Goal: Task Accomplishment & Management: Use online tool/utility

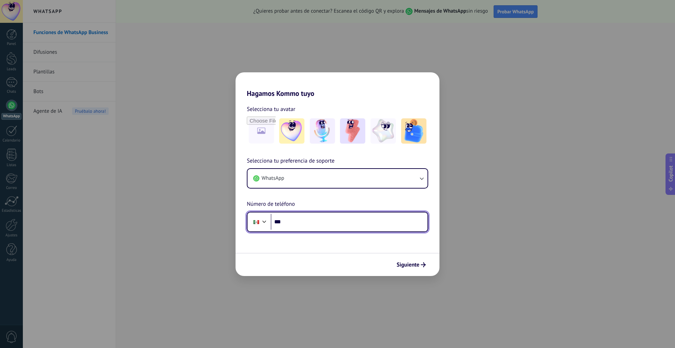
click at [302, 222] on input "***" at bounding box center [349, 222] width 157 height 16
type input "**********"
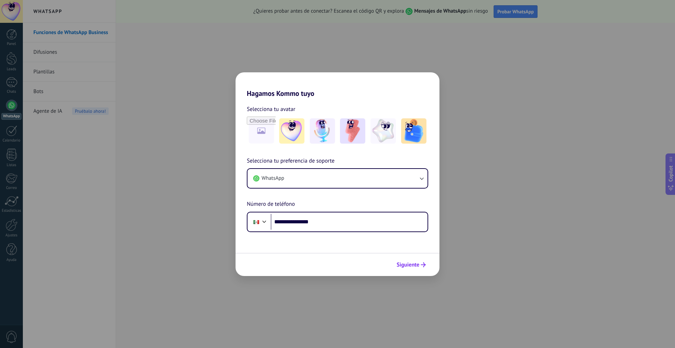
click at [405, 265] on span "Siguiente" at bounding box center [407, 264] width 23 height 5
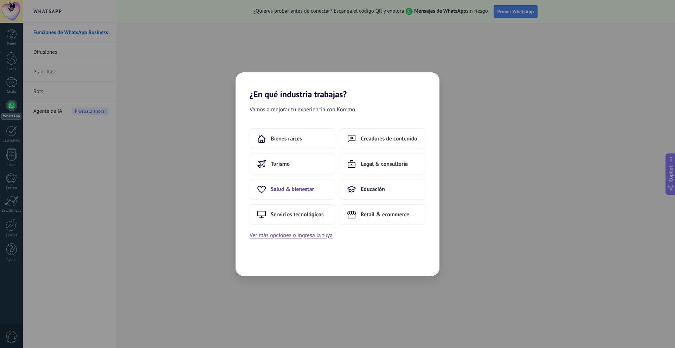
click at [296, 190] on span "Salud & bienestar" at bounding box center [292, 189] width 43 height 7
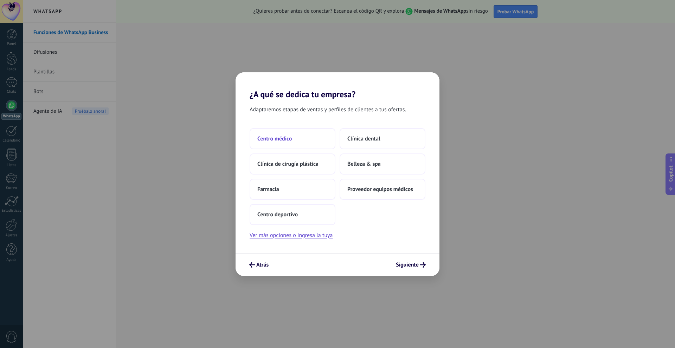
click at [293, 141] on button "Centro médico" at bounding box center [292, 138] width 86 height 21
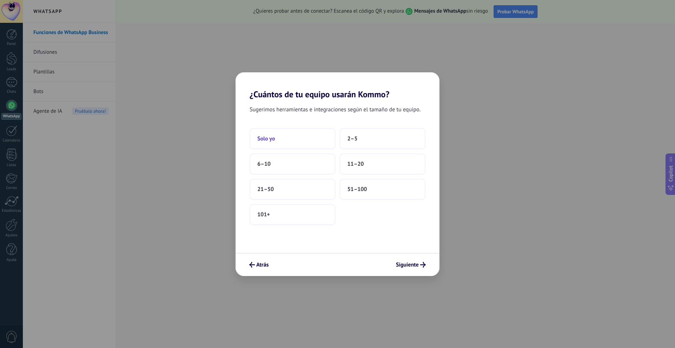
click at [289, 146] on button "Solo yo" at bounding box center [292, 138] width 86 height 21
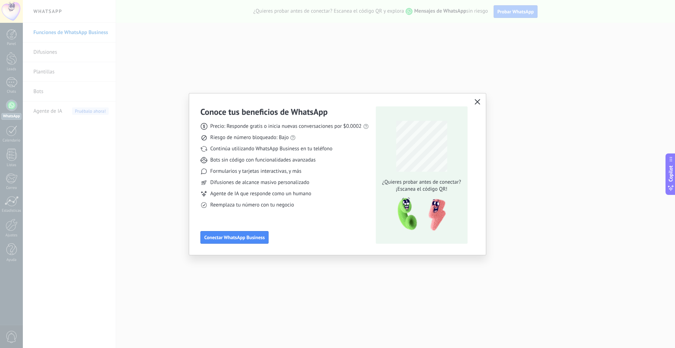
click at [474, 100] on icon "button" at bounding box center [477, 102] width 6 height 6
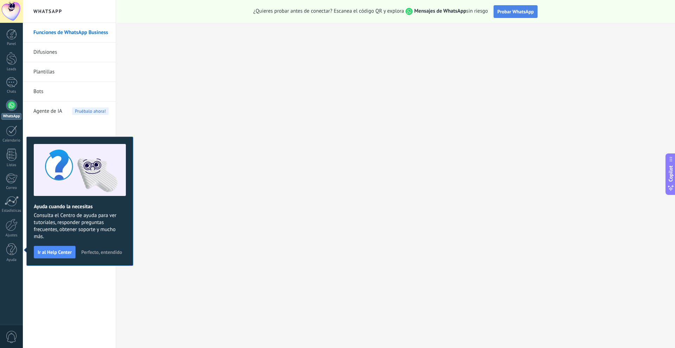
click at [507, 13] on span "Probar WhatsApp" at bounding box center [515, 11] width 37 height 6
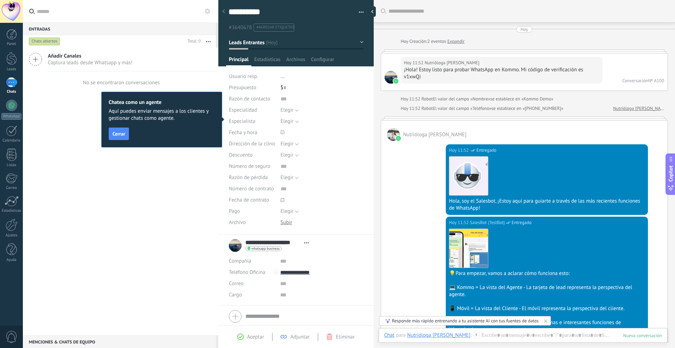
scroll to position [11, 0]
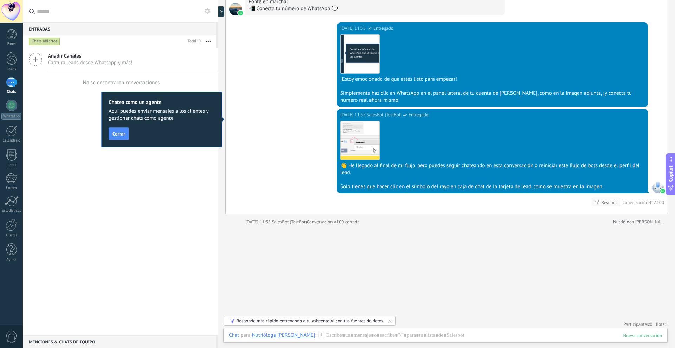
click at [148, 162] on div "Añadir Canales Captura leads desde Whatsapp y más! No se encontraron conversaci…" at bounding box center [120, 192] width 195 height 288
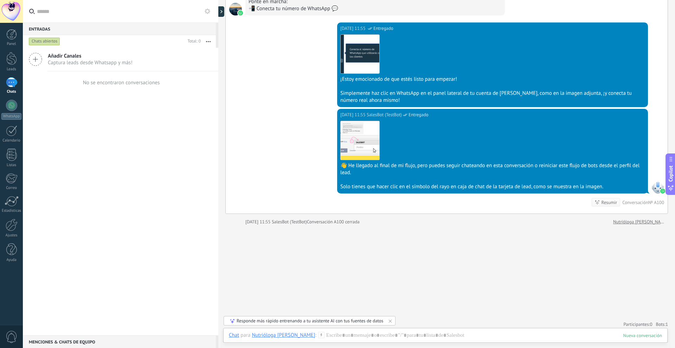
click at [38, 58] on icon at bounding box center [35, 59] width 13 height 13
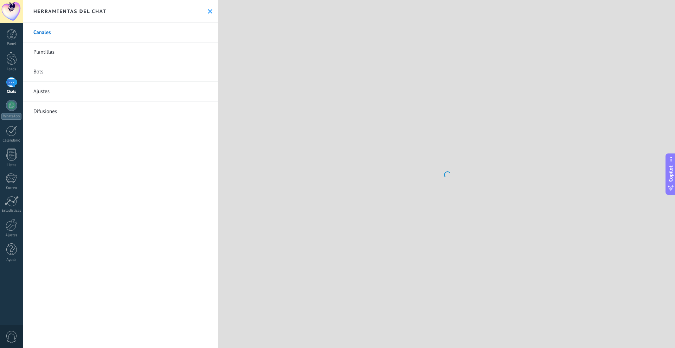
click at [18, 8] on div at bounding box center [11, 11] width 23 height 23
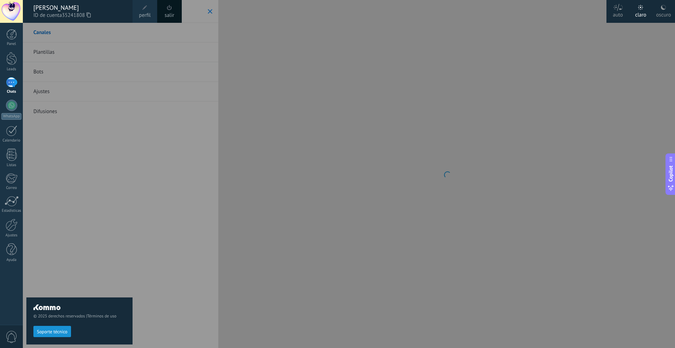
click at [149, 11] on link "perfil" at bounding box center [144, 11] width 25 height 23
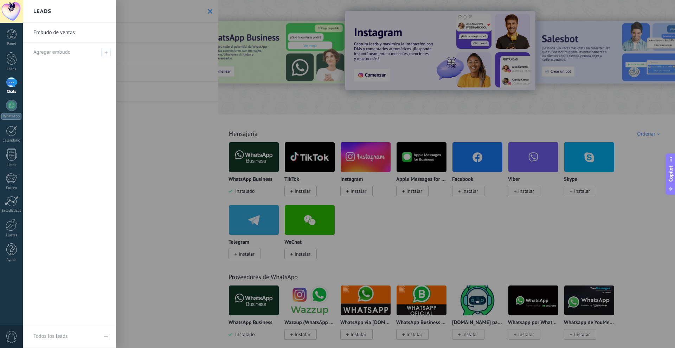
click at [206, 11] on div at bounding box center [360, 174] width 675 height 348
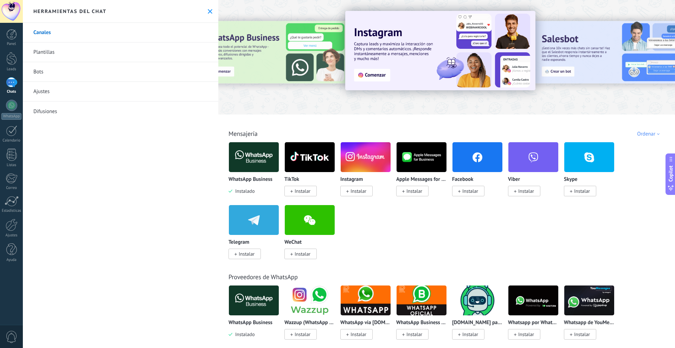
click at [303, 191] on span "Instalar" at bounding box center [302, 191] width 16 height 6
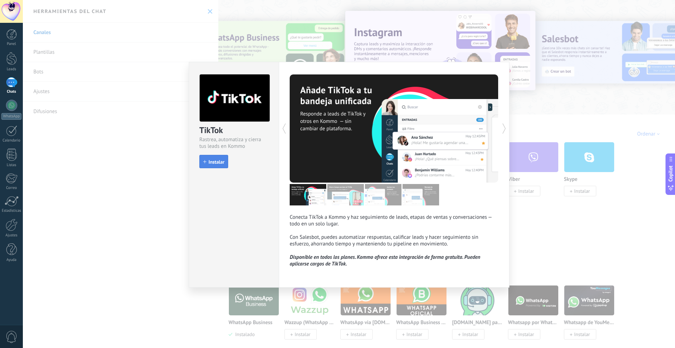
click at [209, 165] on button "Instalar" at bounding box center [213, 161] width 29 height 13
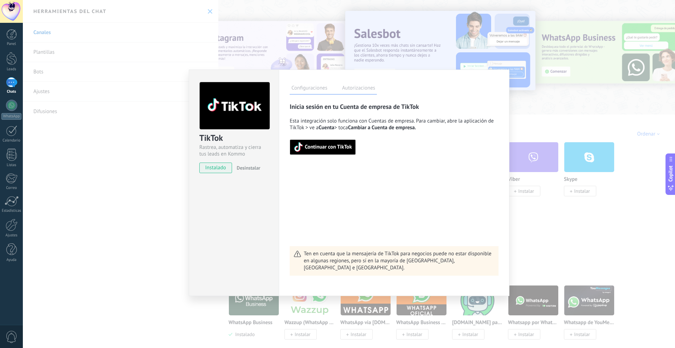
click at [335, 149] on span "Continuar con TikTok" at bounding box center [328, 147] width 47 height 5
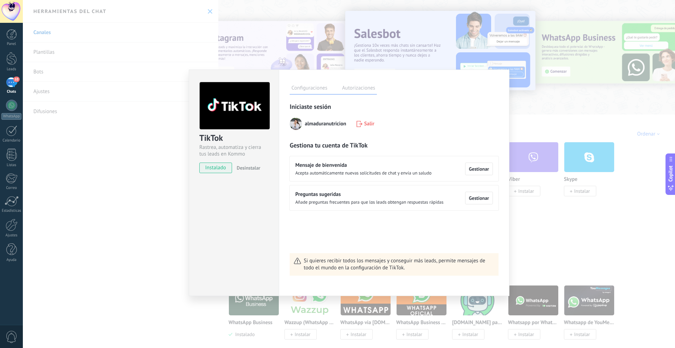
click at [164, 196] on div "TikTok Rastrea, automatiza y cierra tus leads en Kommo instalado Desinstalar Co…" at bounding box center [349, 174] width 652 height 348
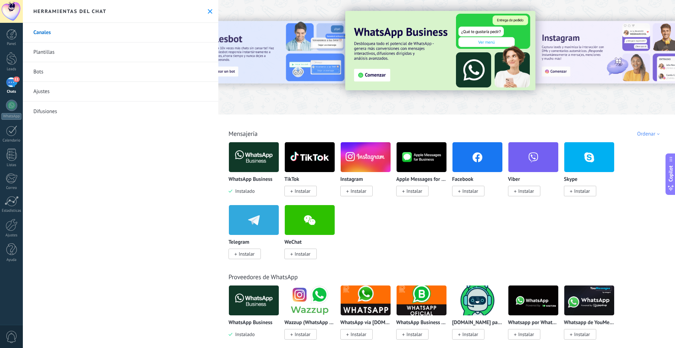
click at [14, 79] on span "11" at bounding box center [16, 80] width 6 height 6
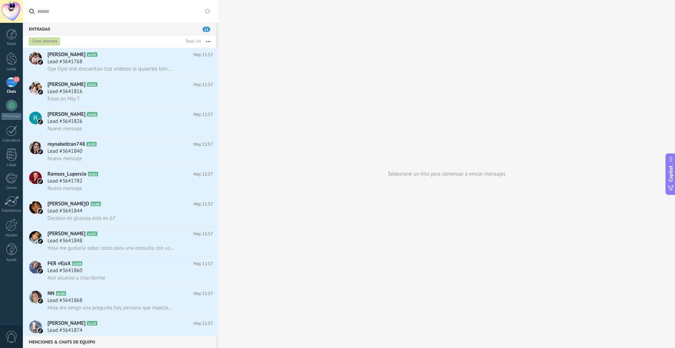
click at [207, 12] on use at bounding box center [207, 11] width 6 height 6
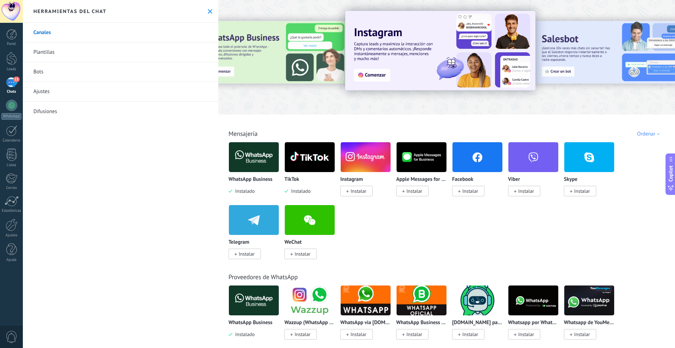
click at [12, 341] on span "0" at bounding box center [12, 337] width 12 height 12
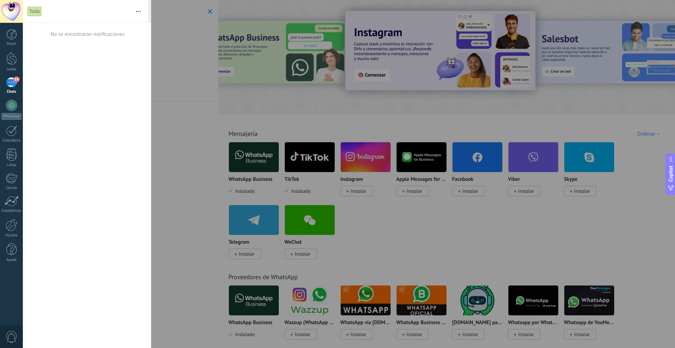
click at [4, 296] on div "Panel Leads 14 Chats WhatsApp Clientes" at bounding box center [23, 174] width 46 height 302
click at [185, 69] on div at bounding box center [337, 174] width 675 height 348
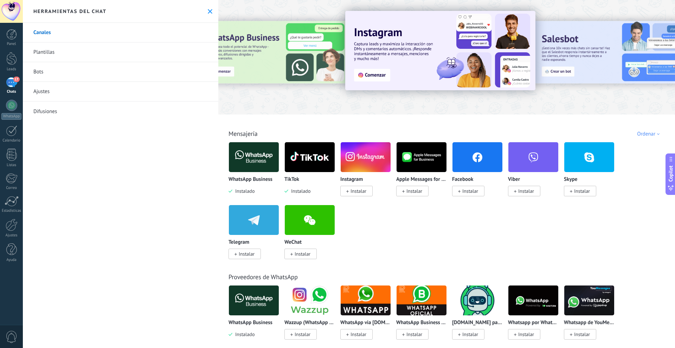
click at [11, 83] on div "17" at bounding box center [11, 82] width 11 height 10
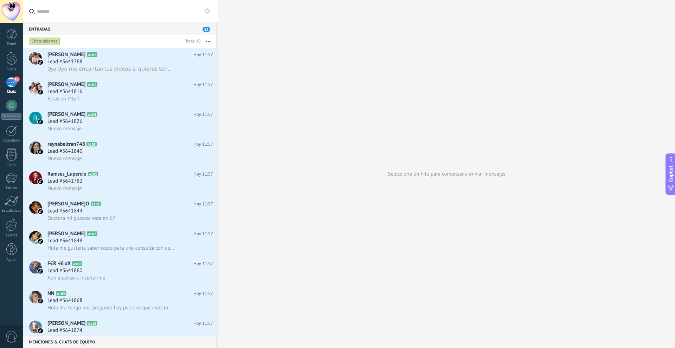
click at [209, 42] on button "button" at bounding box center [208, 41] width 15 height 13
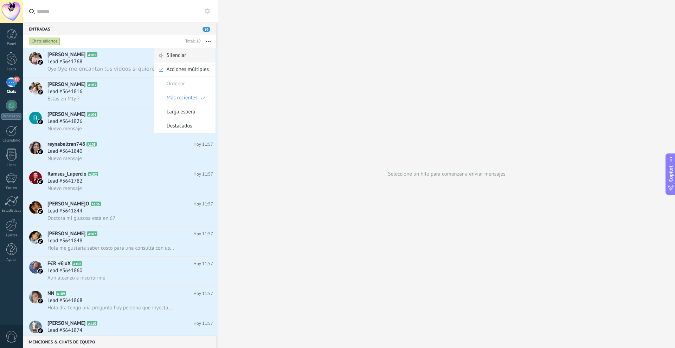
click at [194, 57] on div "Silenciar" at bounding box center [184, 55] width 61 height 14
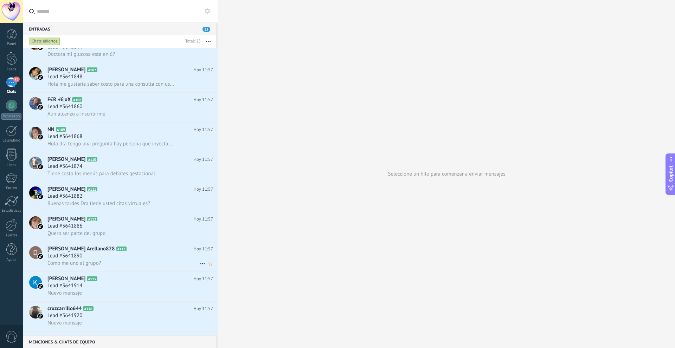
scroll to position [246, 0]
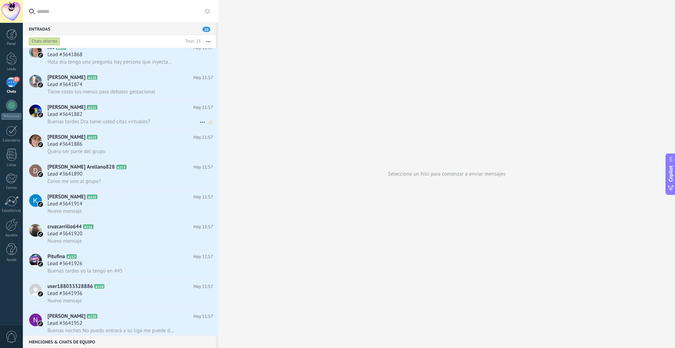
click at [145, 121] on span "Buenas tardes Dra tiene usted citas virtuales?" at bounding box center [98, 121] width 103 height 7
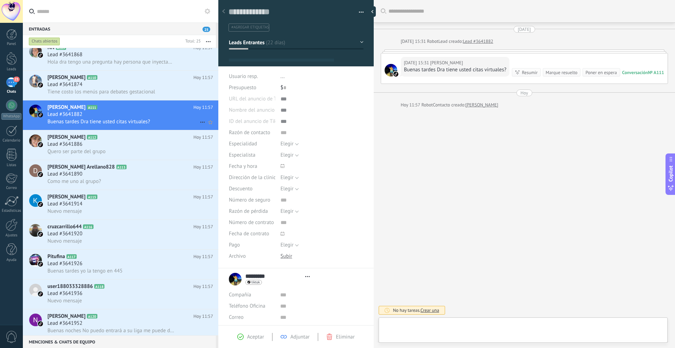
type textarea "**********"
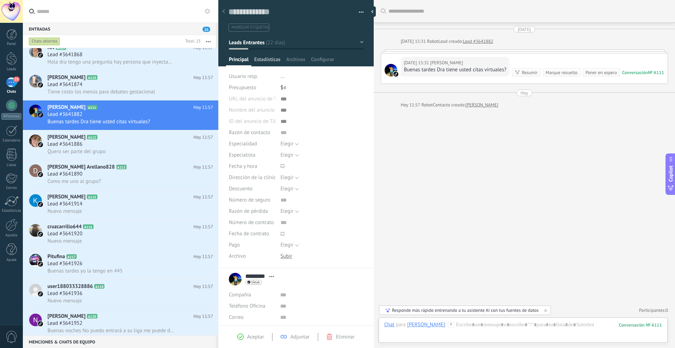
click at [269, 60] on span "Estadísticas" at bounding box center [267, 61] width 26 height 10
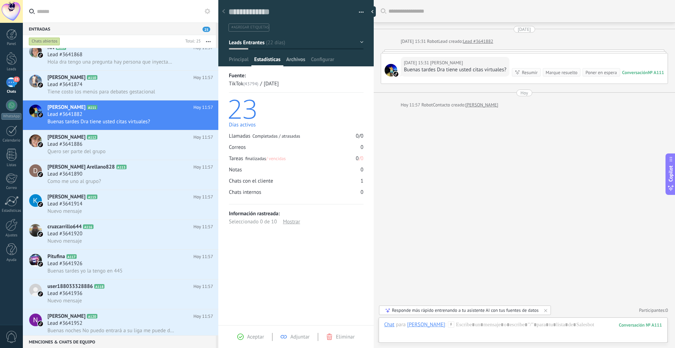
click at [292, 60] on span "Archivos" at bounding box center [295, 61] width 19 height 10
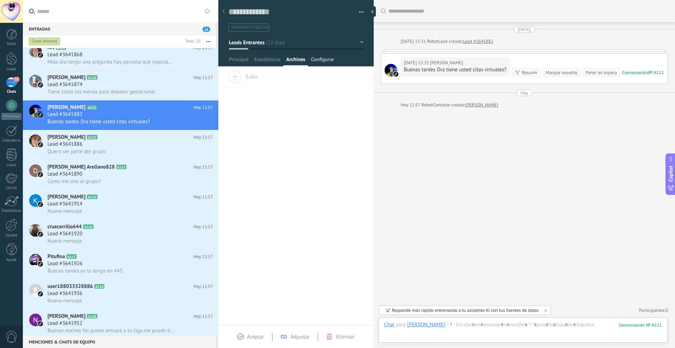
click at [320, 61] on span "Configurar" at bounding box center [322, 61] width 23 height 10
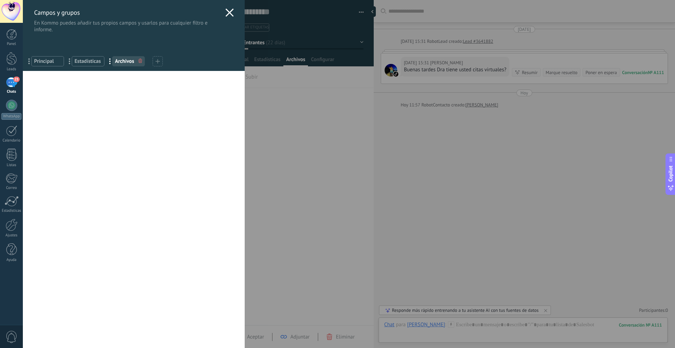
click at [225, 12] on icon at bounding box center [229, 12] width 8 height 8
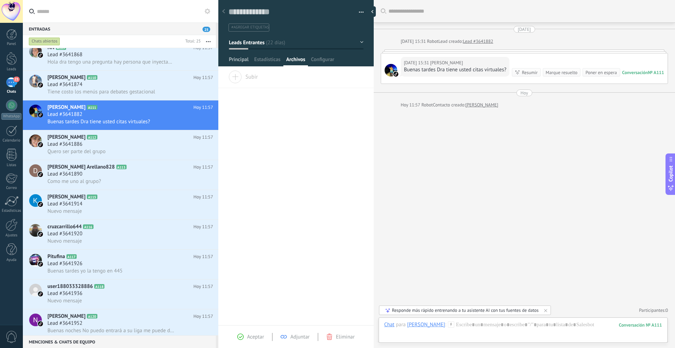
click at [233, 56] on span "Principal" at bounding box center [239, 61] width 20 height 10
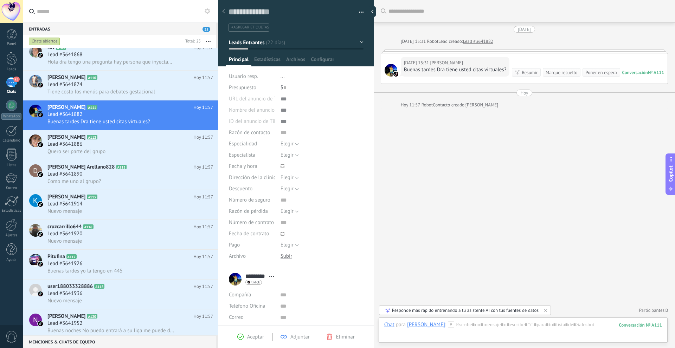
scroll to position [58, 0]
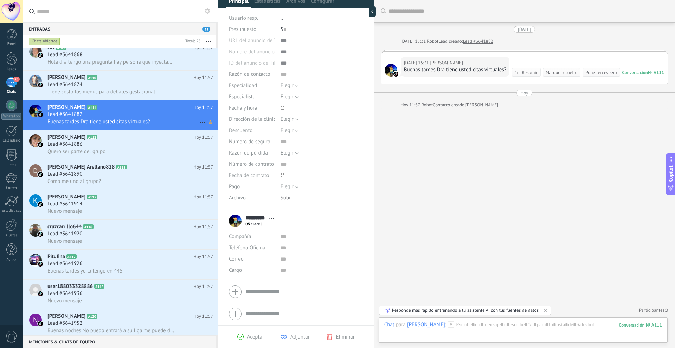
click at [209, 121] on icon at bounding box center [210, 122] width 7 height 8
click at [17, 38] on div at bounding box center [11, 34] width 11 height 11
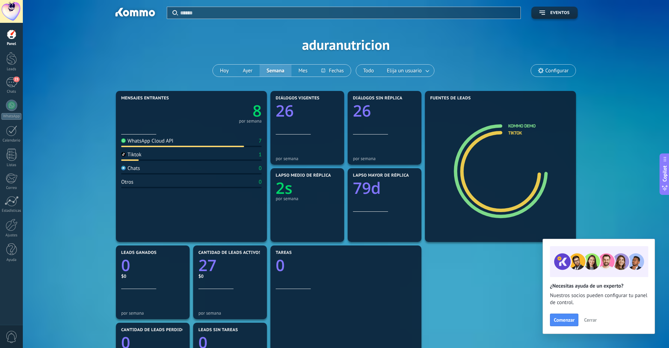
click at [590, 320] on span "Cerrar" at bounding box center [590, 320] width 13 height 5
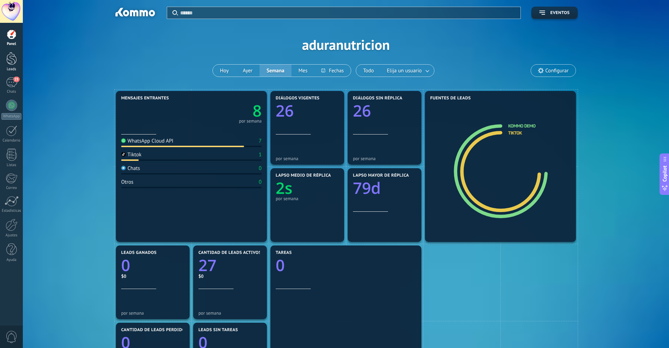
click at [12, 60] on div at bounding box center [11, 58] width 11 height 13
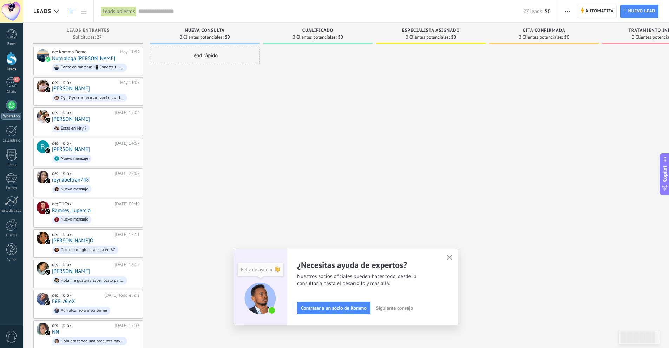
click at [12, 106] on div at bounding box center [11, 105] width 11 height 11
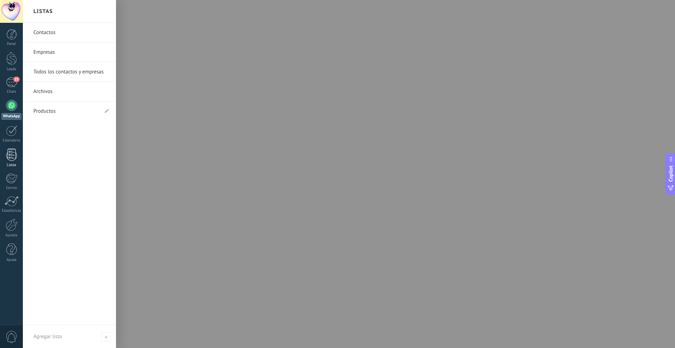
click at [15, 158] on div at bounding box center [11, 155] width 11 height 12
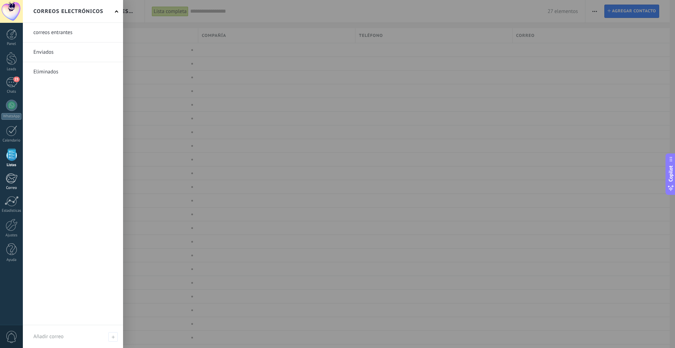
click at [8, 178] on div at bounding box center [12, 178] width 12 height 11
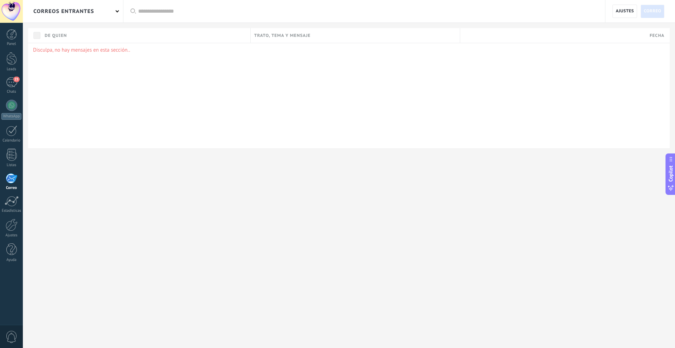
click at [109, 9] on div "correos entrantes" at bounding box center [73, 11] width 100 height 22
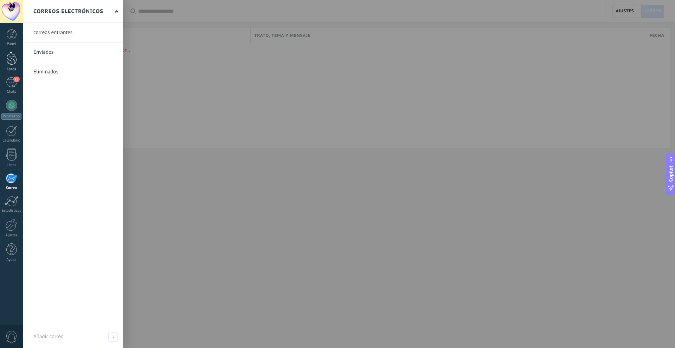
click at [8, 64] on div at bounding box center [11, 58] width 11 height 13
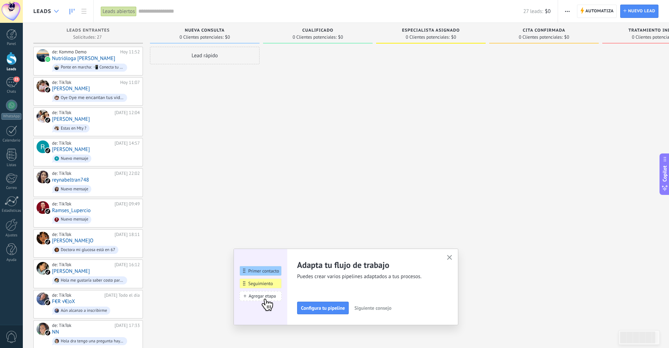
click at [56, 13] on div at bounding box center [57, 12] width 12 height 14
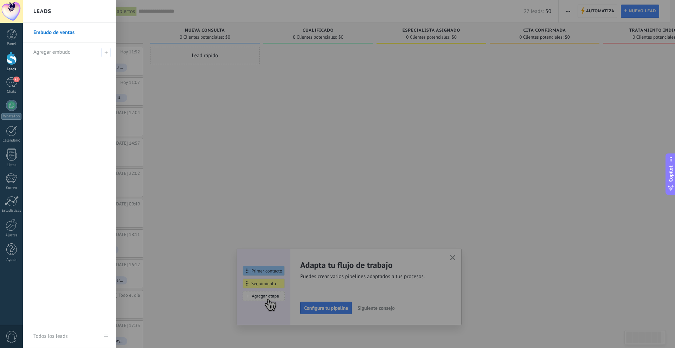
click at [56, 13] on div "Leads" at bounding box center [69, 11] width 93 height 23
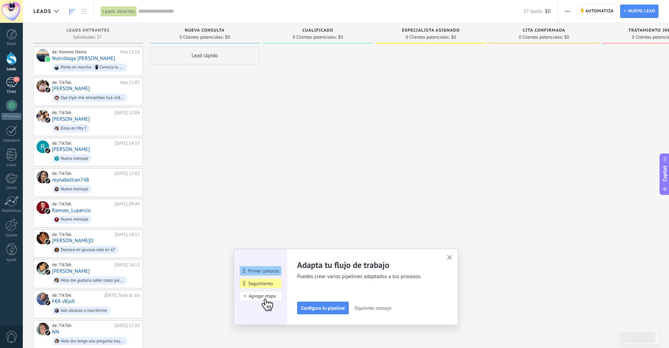
click at [16, 80] on span "25" at bounding box center [16, 80] width 6 height 6
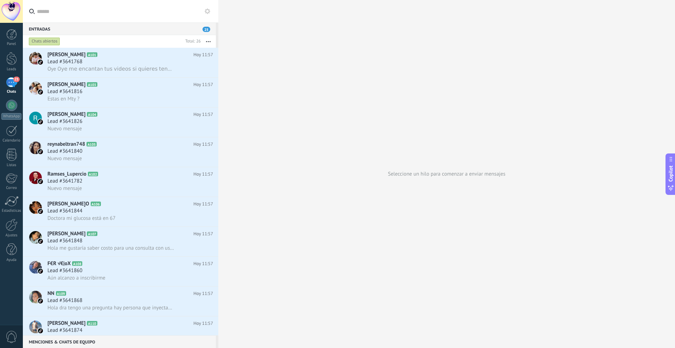
click at [15, 7] on div at bounding box center [11, 11] width 23 height 23
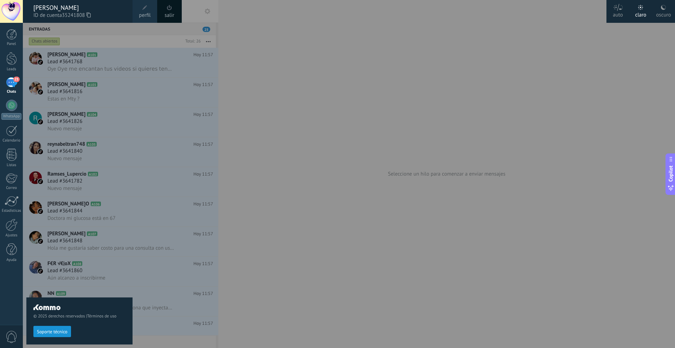
click at [5, 281] on div "Panel Leads 25 Chats WhatsApp Clientes" at bounding box center [23, 174] width 46 height 302
click at [10, 13] on div at bounding box center [11, 11] width 23 height 23
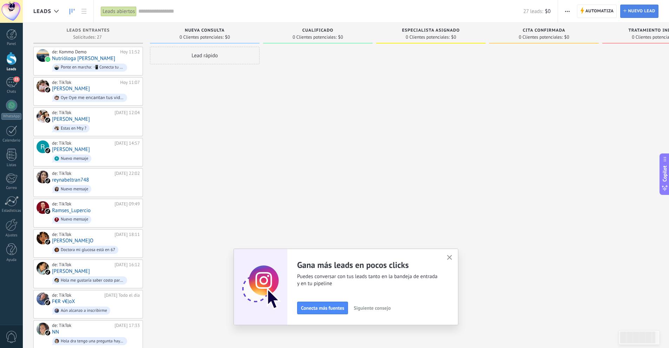
click at [634, 10] on span "Nuevo lead" at bounding box center [641, 11] width 27 height 13
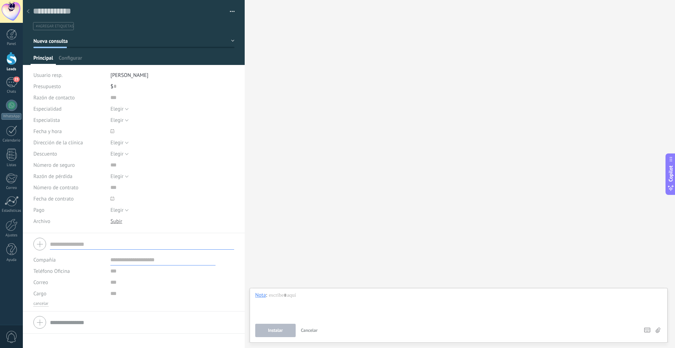
click at [285, 19] on div "Buscar Carga más Participantes: 0 Agregar usuario Bots: 0" at bounding box center [460, 174] width 430 height 348
click at [28, 13] on icon at bounding box center [28, 11] width 3 height 4
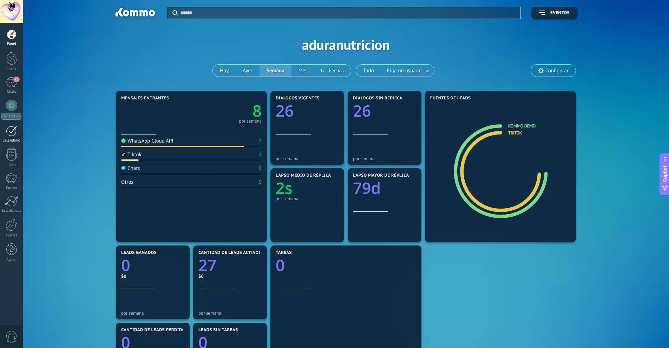
click at [8, 131] on div at bounding box center [11, 130] width 11 height 11
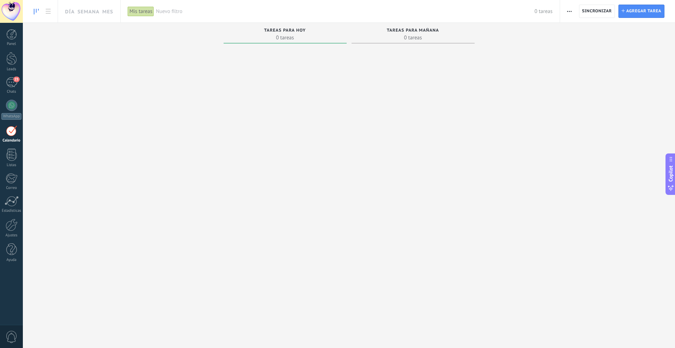
click at [35, 11] on icon at bounding box center [36, 12] width 5 height 6
click at [47, 12] on use at bounding box center [48, 11] width 5 height 5
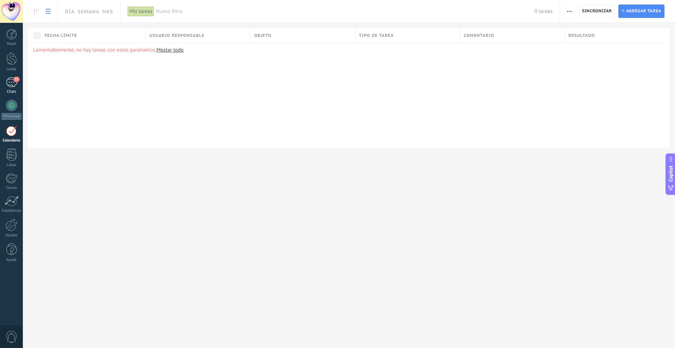
click at [9, 83] on div "25" at bounding box center [11, 82] width 11 height 10
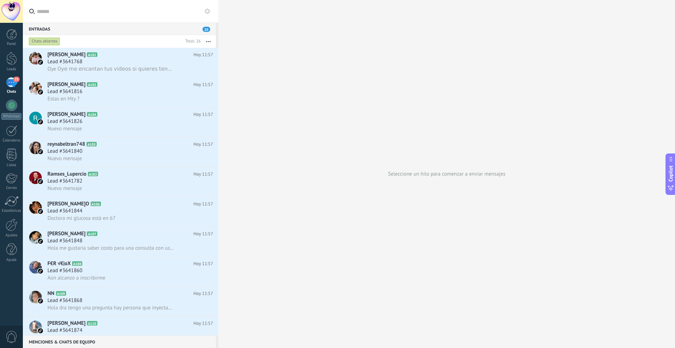
click at [208, 13] on icon at bounding box center [207, 11] width 6 height 6
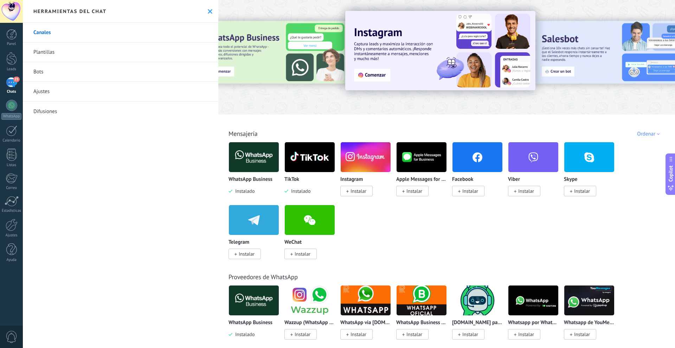
click at [360, 191] on span "Instalar" at bounding box center [358, 191] width 16 height 6
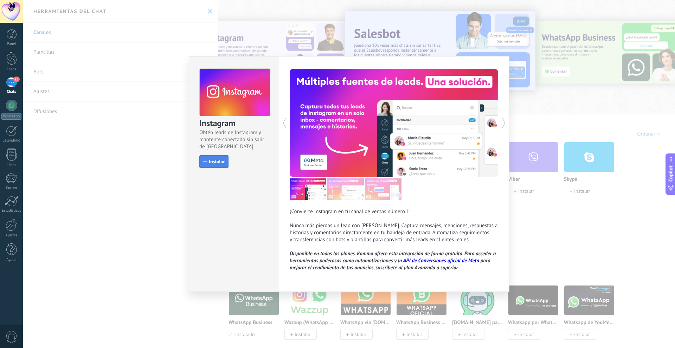
click at [221, 159] on span "Instalar" at bounding box center [217, 161] width 16 height 5
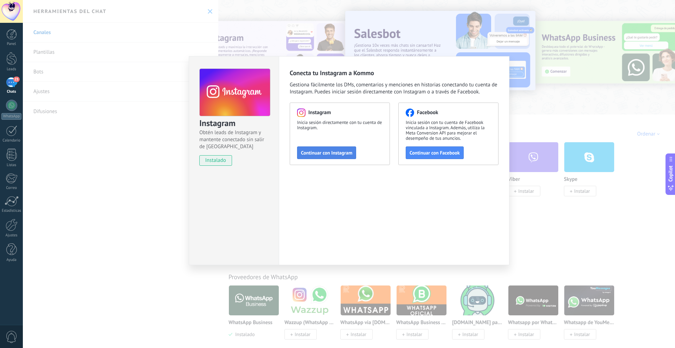
click at [336, 153] on span "Continuar con Instagram" at bounding box center [326, 152] width 51 height 5
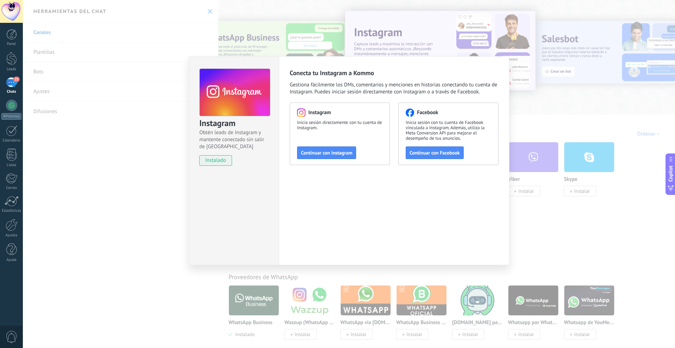
click at [73, 57] on div "Instagram Obtén leads de Instagram y mantente conectado sin salir de Kommo inst…" at bounding box center [349, 174] width 652 height 348
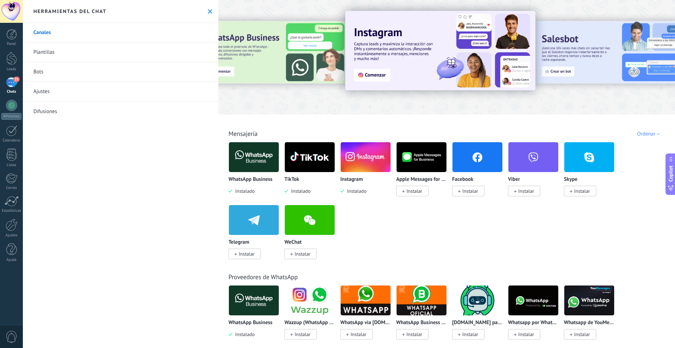
click at [58, 49] on link "Plantillas" at bounding box center [120, 53] width 195 height 20
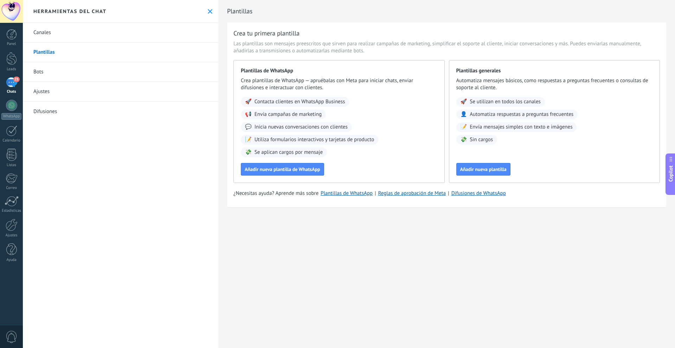
click at [56, 69] on link "Bots" at bounding box center [120, 72] width 195 height 20
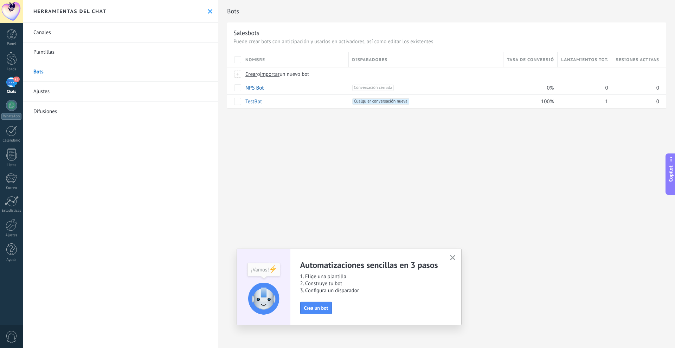
click at [38, 92] on link "Ajustes" at bounding box center [120, 92] width 195 height 20
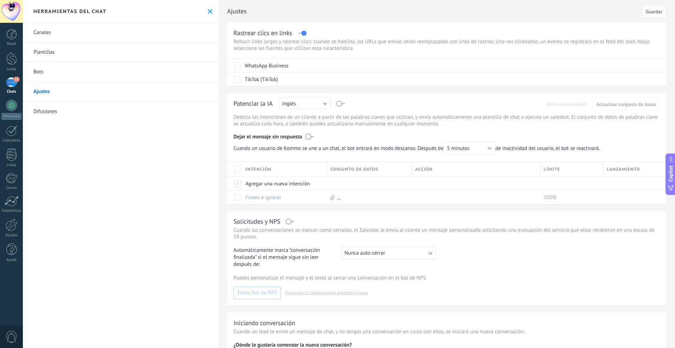
click at [47, 114] on link "Difusiones" at bounding box center [120, 112] width 195 height 20
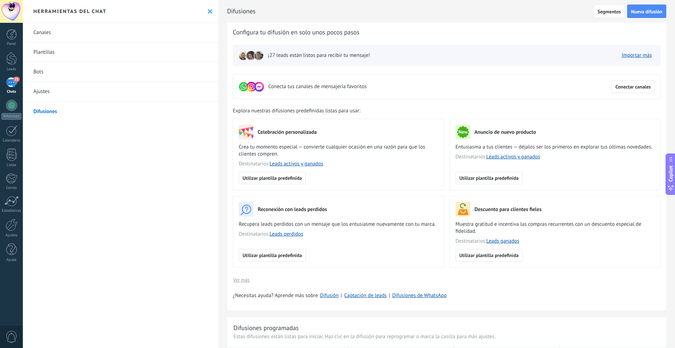
click at [40, 69] on link "Bots" at bounding box center [120, 72] width 195 height 20
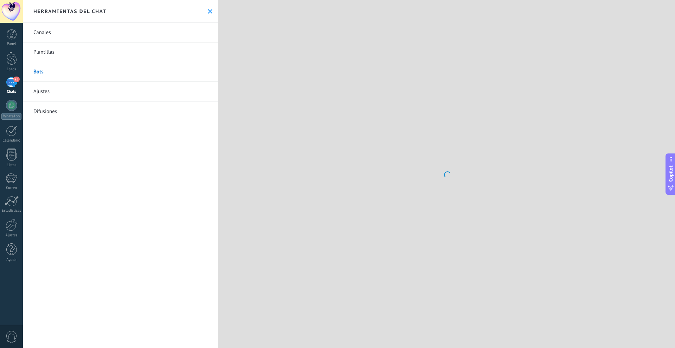
click at [47, 53] on link "Plantillas" at bounding box center [120, 53] width 195 height 20
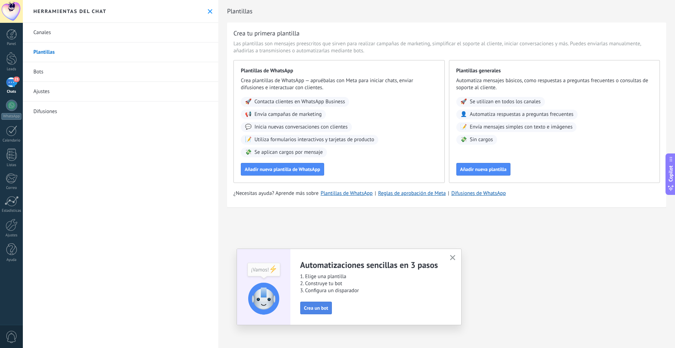
click at [322, 306] on span "Crea un bot" at bounding box center [316, 308] width 24 height 5
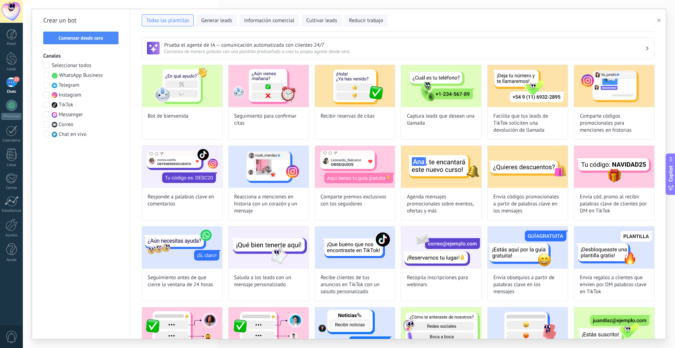
click at [46, 76] on span at bounding box center [46, 75] width 6 height 6
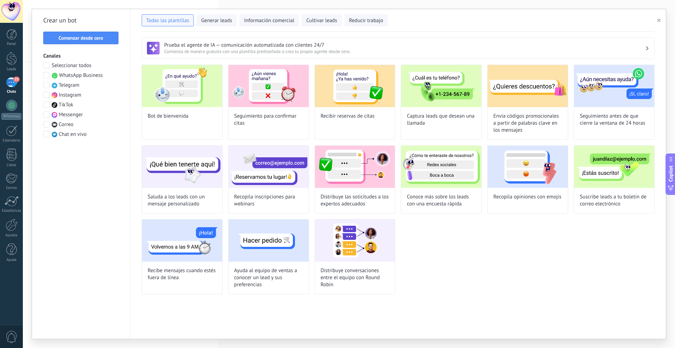
click at [47, 85] on span at bounding box center [46, 85] width 6 height 6
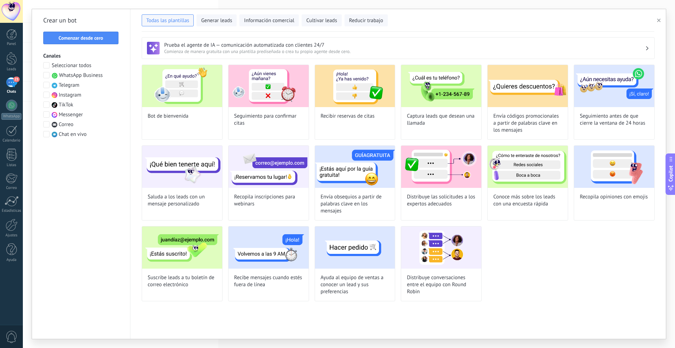
click at [46, 85] on span at bounding box center [46, 85] width 6 height 6
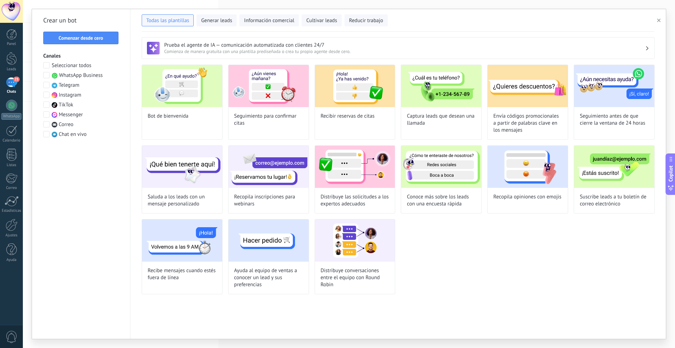
click at [48, 102] on span at bounding box center [46, 105] width 6 height 6
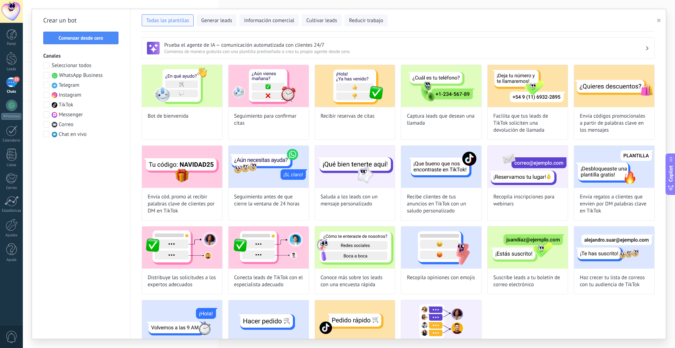
click at [48, 102] on span at bounding box center [46, 105] width 6 height 6
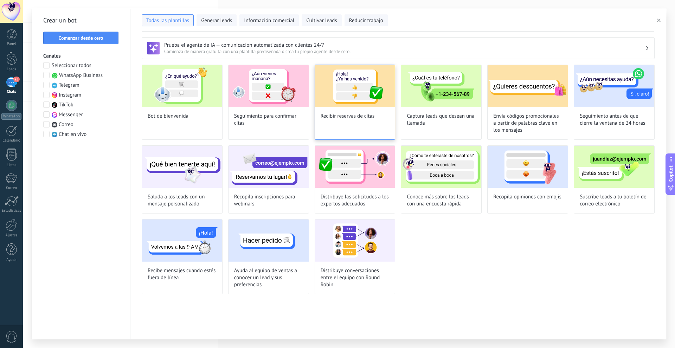
click at [353, 103] on img at bounding box center [355, 86] width 80 height 42
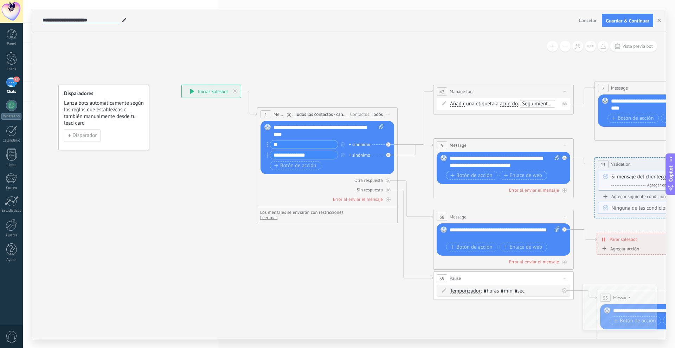
click at [86, 20] on input "**********" at bounding box center [81, 21] width 77 height 6
click at [45, 20] on input "**********" at bounding box center [81, 21] width 77 height 6
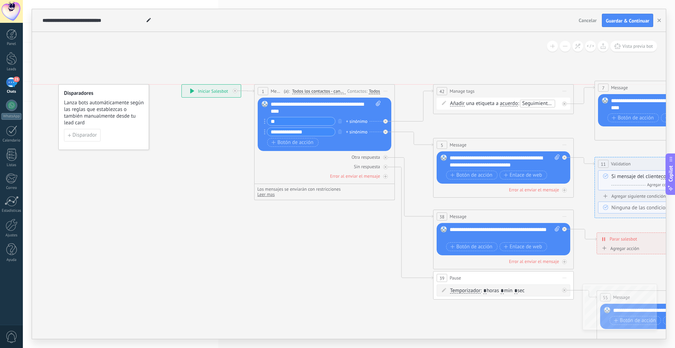
drag, startPoint x: 264, startPoint y: 114, endPoint x: 261, endPoint y: 93, distance: 20.9
click at [261, 93] on span "1" at bounding box center [262, 92] width 2 height 6
drag, startPoint x: 207, startPoint y: 92, endPoint x: 65, endPoint y: 46, distance: 148.8
click at [65, 46] on div "**********" at bounding box center [67, 44] width 59 height 13
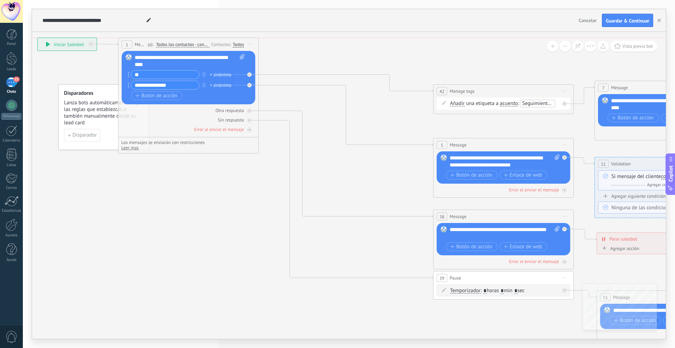
drag, startPoint x: 261, startPoint y: 90, endPoint x: 125, endPoint y: 42, distance: 144.2
click at [125, 42] on span "1" at bounding box center [126, 45] width 2 height 6
click at [111, 101] on span "Lanza bots automáticamente según las reglas que establezcas o también manualmen…" at bounding box center [104, 112] width 80 height 27
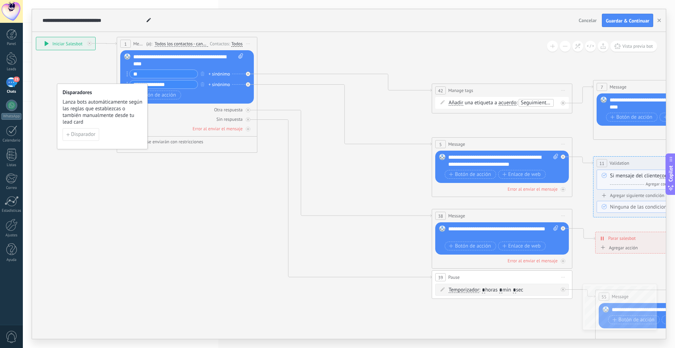
drag, startPoint x: 170, startPoint y: 222, endPoint x: 130, endPoint y: 142, distance: 90.2
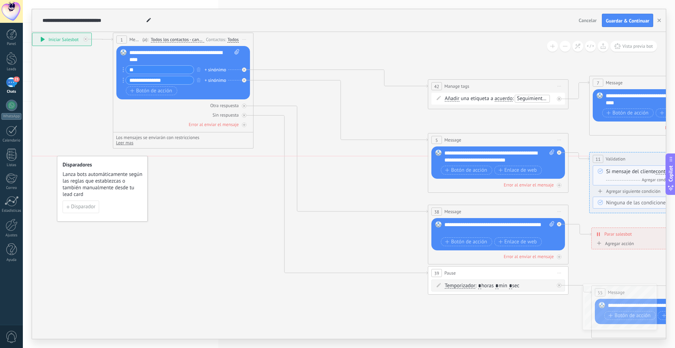
drag, startPoint x: 125, startPoint y: 114, endPoint x: 102, endPoint y: 214, distance: 102.5
click at [115, 170] on div "Disparadores Lanza bots automáticamente según las reglas que establezcas o tamb…" at bounding box center [103, 180] width 80 height 36
click at [91, 207] on span "Disparador" at bounding box center [83, 206] width 24 height 5
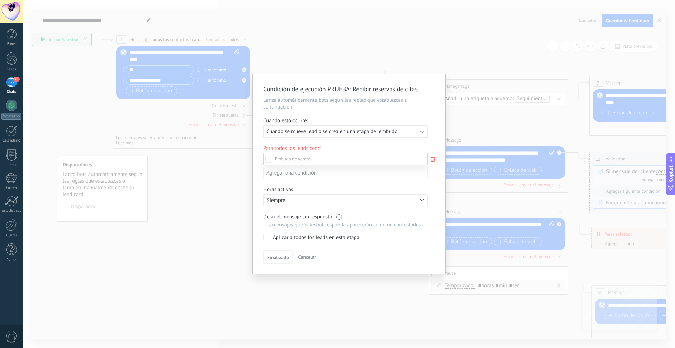
click at [282, 256] on div "Leads Entrantes Nueva consulta Cualificado Especialista asignado Cita confirmad…" at bounding box center [345, 250] width 164 height 194
click at [286, 261] on span "Finalizado" at bounding box center [278, 258] width 22 height 5
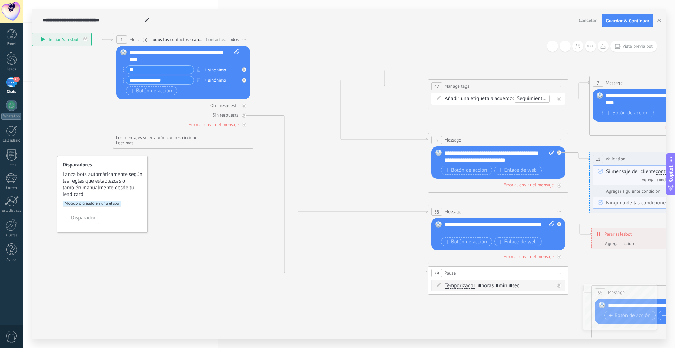
type input "**********"
click at [196, 42] on span "Todos los contactos - canales seleccionados" at bounding box center [177, 40] width 53 height 6
click at [196, 42] on button "Todos los contactos - canales seleccionados" at bounding box center [191, 39] width 88 height 13
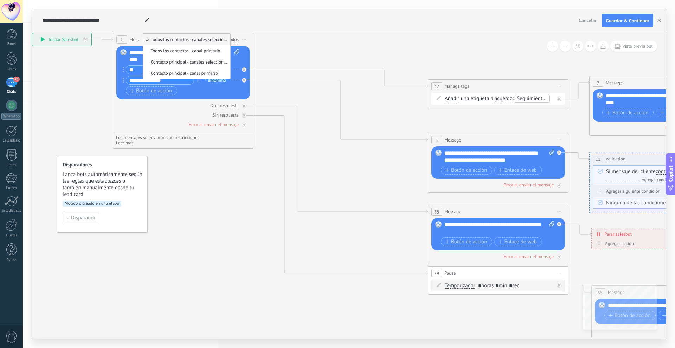
click at [235, 37] on div "Todos" at bounding box center [232, 40] width 11 height 6
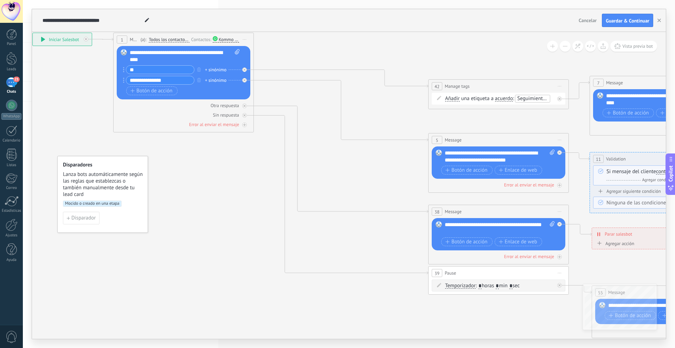
click at [157, 56] on div "**********" at bounding box center [185, 56] width 110 height 14
drag, startPoint x: 171, startPoint y: 61, endPoint x: 121, endPoint y: 50, distance: 50.8
click at [121, 50] on div "Reemplazar Quitar Convertir a mensaje de voz Arrastre la imagen aquí para adjun…" at bounding box center [184, 72] width 134 height 53
click at [247, 37] on span "Iniciar vista previa aquí Cambiar nombre Duplicar [GEOGRAPHIC_DATA]" at bounding box center [244, 39] width 11 height 10
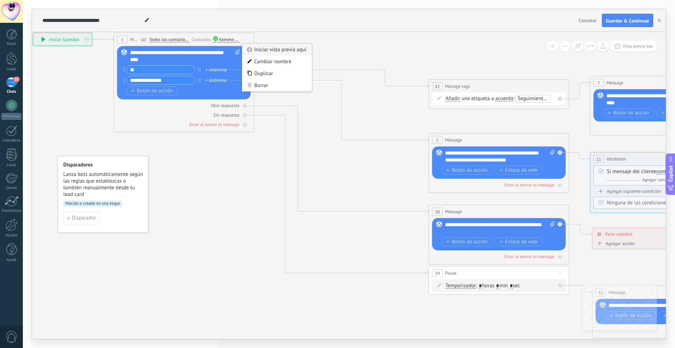
click at [288, 51] on div "Iniciar vista previa aquí" at bounding box center [277, 50] width 70 height 12
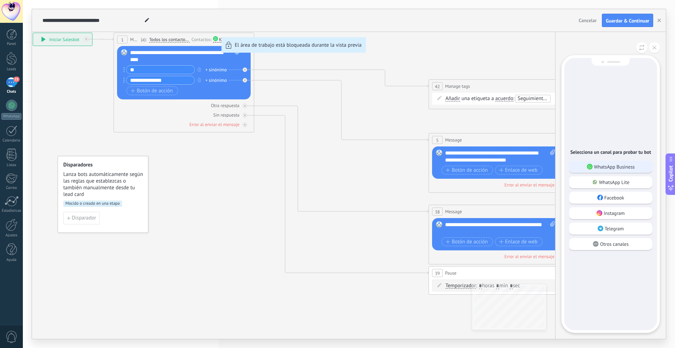
click at [615, 165] on p "WhatsApp Business" at bounding box center [614, 167] width 41 height 6
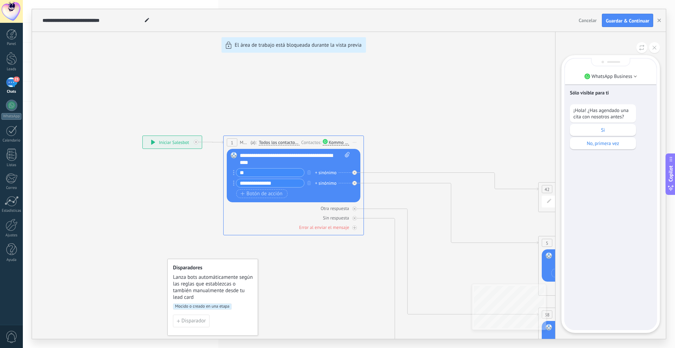
click at [324, 173] on div "**********" at bounding box center [348, 174] width 633 height 330
click at [317, 174] on div "**********" at bounding box center [348, 174] width 633 height 330
click at [316, 173] on div "**********" at bounding box center [348, 174] width 633 height 330
click at [346, 174] on div "**********" at bounding box center [348, 174] width 633 height 330
click at [324, 171] on div "**********" at bounding box center [348, 174] width 633 height 330
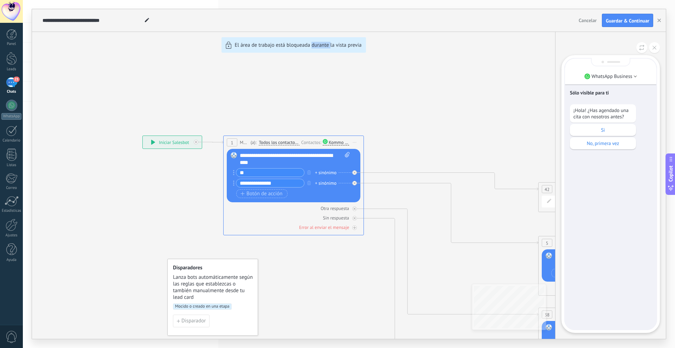
click at [324, 171] on div "**********" at bounding box center [348, 174] width 633 height 330
click at [655, 46] on icon at bounding box center [654, 48] width 4 height 4
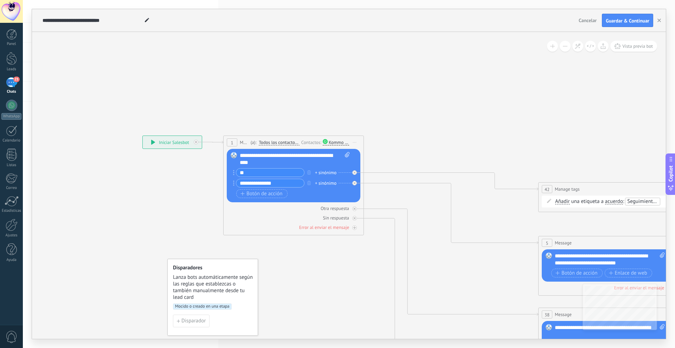
click at [325, 174] on div "+ sinónimo" at bounding box center [325, 172] width 21 height 7
type input "*"
type input "**"
click at [320, 172] on div "+1 sinónimo" at bounding box center [327, 172] width 24 height 7
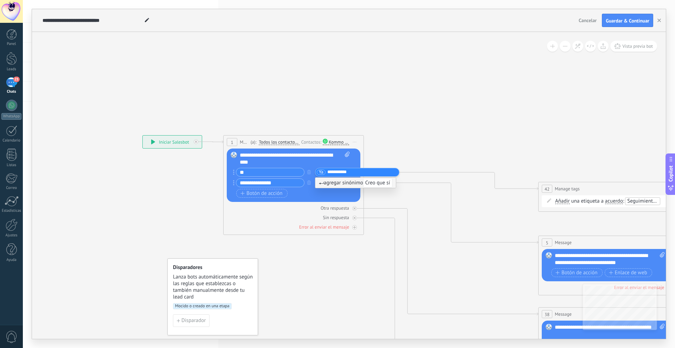
type input "**********"
click at [347, 183] on span "agregar sinónimo Creo que sí" at bounding box center [355, 183] width 73 height 7
click at [320, 185] on div "+ sinónimo" at bounding box center [325, 183] width 21 height 7
type input "**"
click at [327, 194] on span "agregar sinónimo No" at bounding box center [346, 193] width 55 height 7
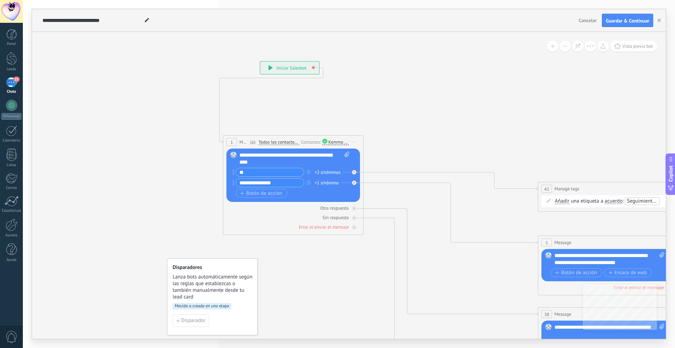
drag, startPoint x: 193, startPoint y: 136, endPoint x: 311, endPoint y: 63, distance: 138.9
click at [311, 63] on div "**********" at bounding box center [289, 67] width 59 height 13
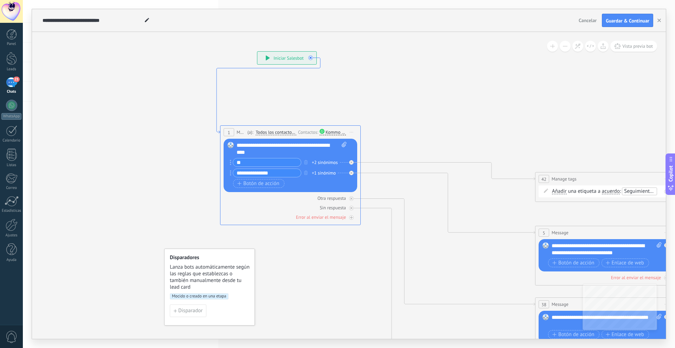
drag, startPoint x: 219, startPoint y: 139, endPoint x: 216, endPoint y: 132, distance: 8.0
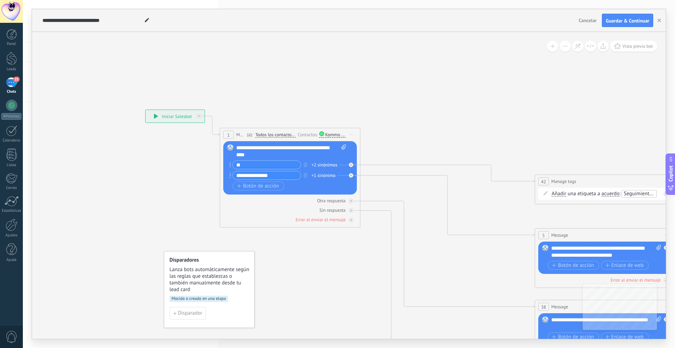
drag, startPoint x: 289, startPoint y: 62, endPoint x: 178, endPoint y: 118, distance: 124.6
click at [178, 118] on div "**********" at bounding box center [174, 116] width 59 height 13
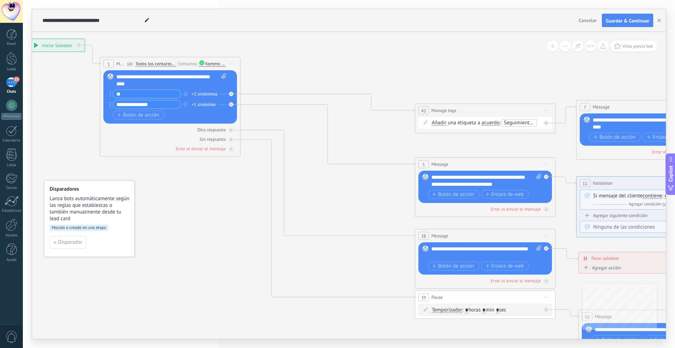
drag, startPoint x: 470, startPoint y: 272, endPoint x: 350, endPoint y: 203, distance: 138.5
drag, startPoint x: 454, startPoint y: 110, endPoint x: 304, endPoint y: 61, distance: 158.0
click at [304, 61] on span "Manage tags" at bounding box center [292, 63] width 25 height 7
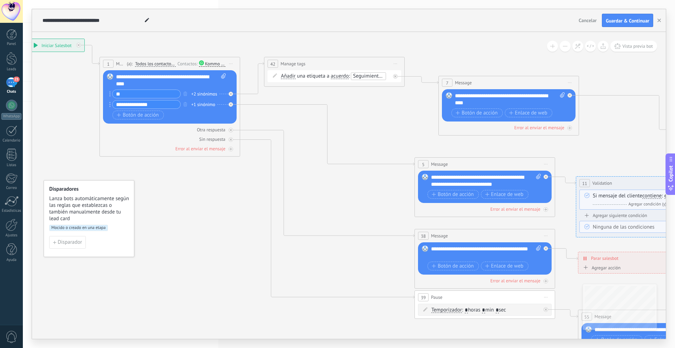
drag, startPoint x: 599, startPoint y: 106, endPoint x: 461, endPoint y: 82, distance: 139.5
click at [461, 82] on span "Message" at bounding box center [463, 82] width 17 height 7
click at [271, 64] on span "42" at bounding box center [272, 64] width 5 height 6
click at [272, 64] on span "42" at bounding box center [272, 64] width 5 height 6
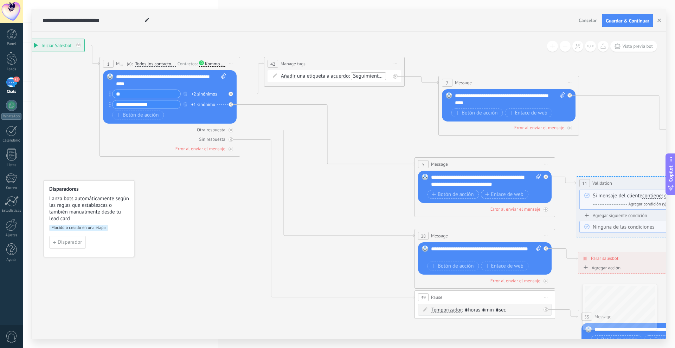
click at [272, 64] on span "42" at bounding box center [272, 64] width 5 height 6
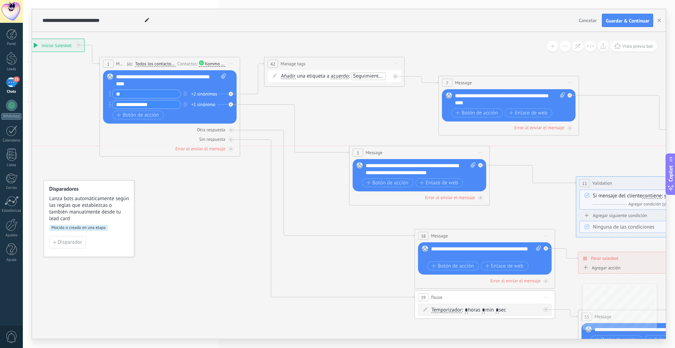
drag, startPoint x: 465, startPoint y: 163, endPoint x: 400, endPoint y: 150, distance: 66.6
click at [400, 150] on div "5 Message ******* (a): Todos los contactos - canales seleccionados Todos los co…" at bounding box center [419, 152] width 140 height 13
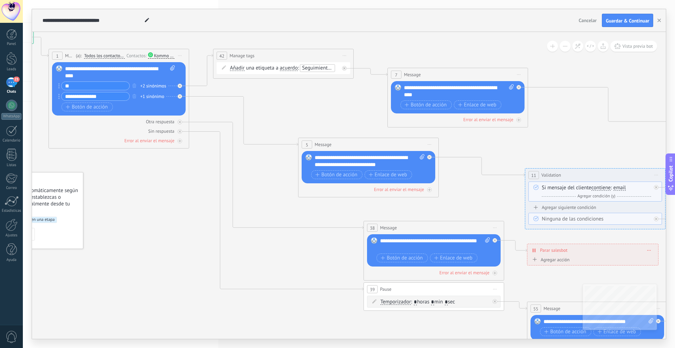
drag, startPoint x: 572, startPoint y: 156, endPoint x: 521, endPoint y: 148, distance: 51.6
click at [618, 46] on icon at bounding box center [617, 46] width 6 height 5
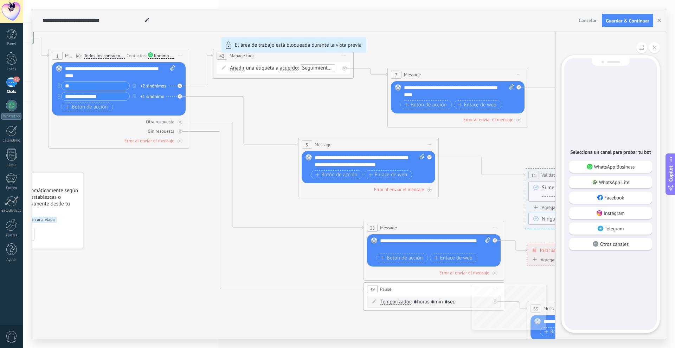
click at [614, 166] on p "WhatsApp Business" at bounding box center [614, 167] width 41 height 6
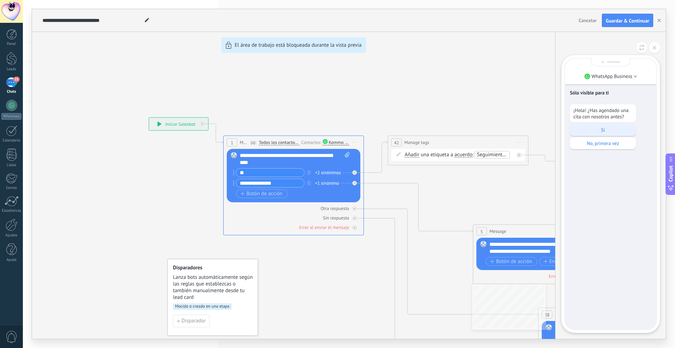
click at [603, 128] on p "Si" at bounding box center [602, 130] width 59 height 6
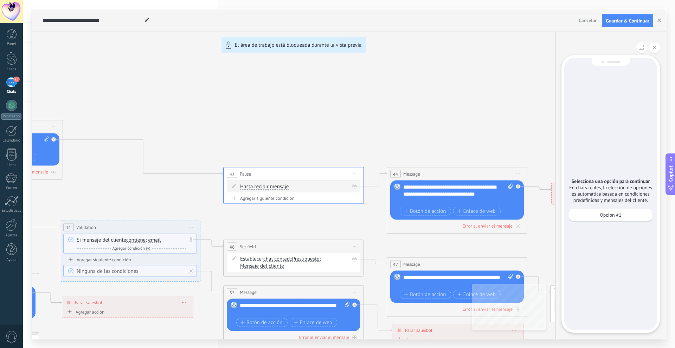
click at [621, 218] on div "Opción #1" at bounding box center [610, 215] width 83 height 12
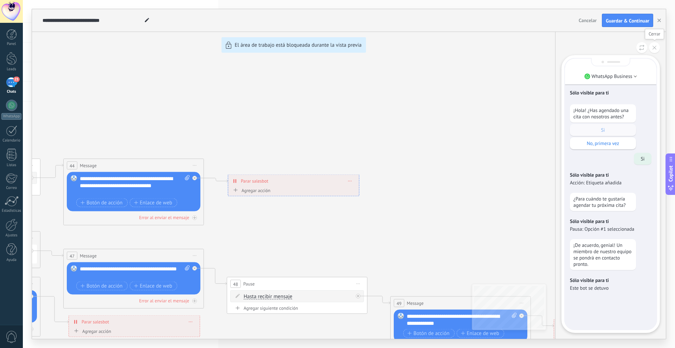
click at [653, 46] on button at bounding box center [654, 47] width 11 height 11
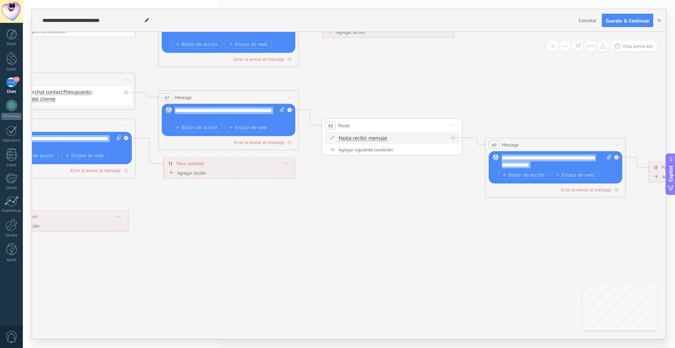
drag, startPoint x: 509, startPoint y: 138, endPoint x: 559, endPoint y: 45, distance: 105.8
click at [559, 45] on div "**********" at bounding box center [348, 185] width 633 height 307
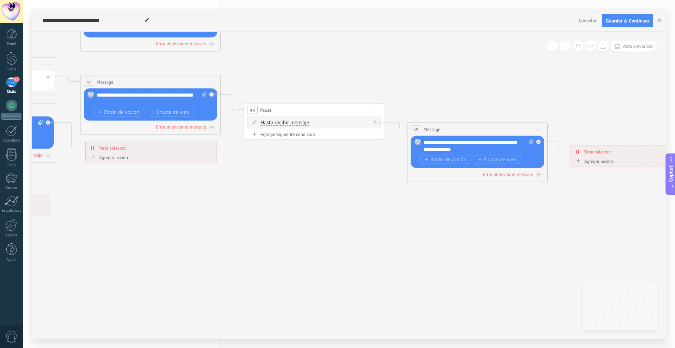
drag, startPoint x: 406, startPoint y: 243, endPoint x: 412, endPoint y: 225, distance: 19.2
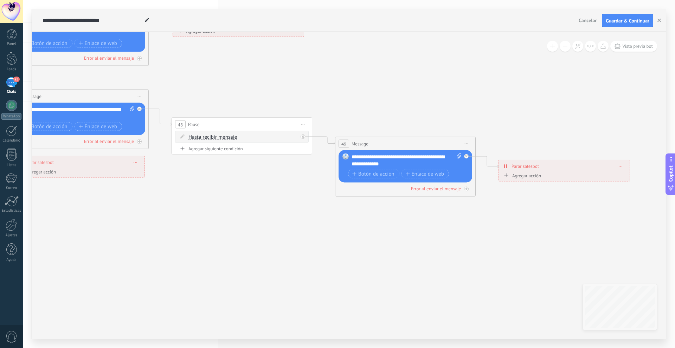
drag, startPoint x: 454, startPoint y: 226, endPoint x: 460, endPoint y: 245, distance: 19.8
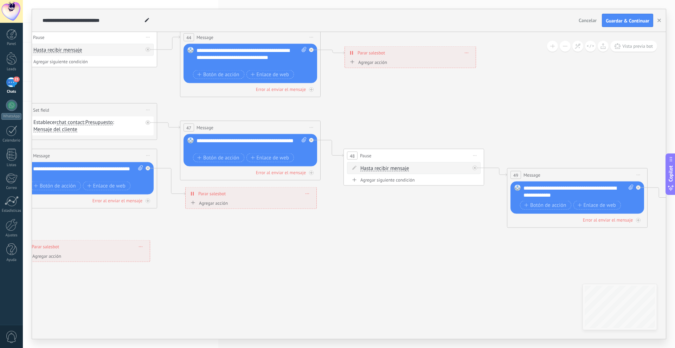
drag, startPoint x: 308, startPoint y: 242, endPoint x: 398, endPoint y: 269, distance: 93.6
click at [400, 269] on icon at bounding box center [52, 108] width 1850 height 675
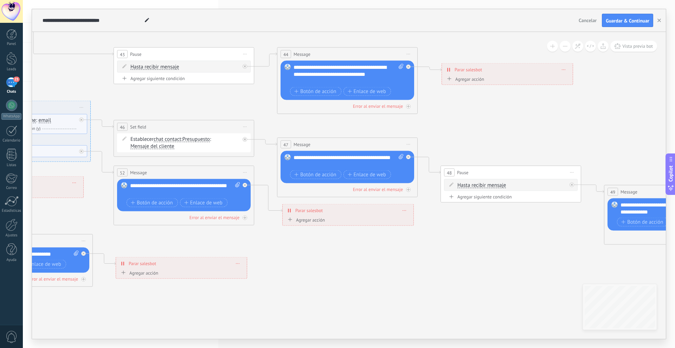
drag, startPoint x: 363, startPoint y: 274, endPoint x: 384, endPoint y: 274, distance: 21.1
click at [396, 275] on icon at bounding box center [149, 124] width 1850 height 675
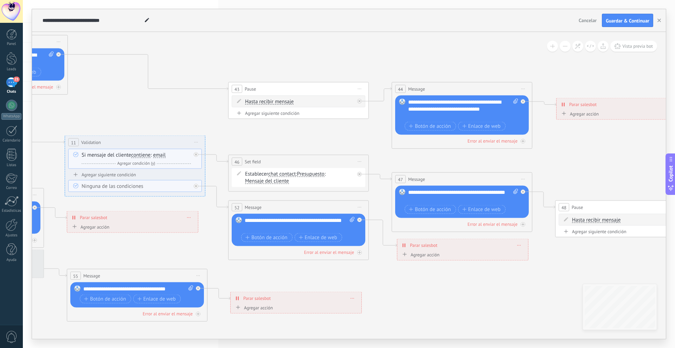
drag, startPoint x: 135, startPoint y: 100, endPoint x: 301, endPoint y: 155, distance: 174.3
click at [306, 156] on icon at bounding box center [263, 159] width 1850 height 675
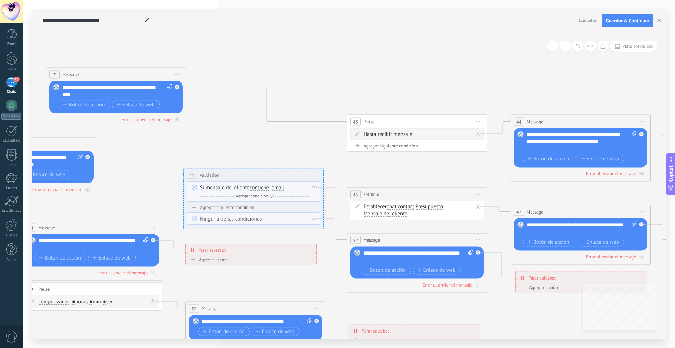
drag, startPoint x: 321, startPoint y: 104, endPoint x: 392, endPoint y: 126, distance: 74.3
click at [392, 126] on icon at bounding box center [382, 192] width 1850 height 675
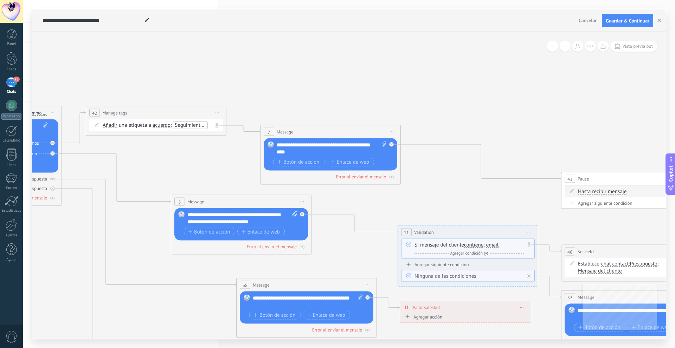
drag, startPoint x: 207, startPoint y: 52, endPoint x: 338, endPoint y: 91, distance: 137.5
click at [353, 89] on icon at bounding box center [596, 249] width 1850 height 675
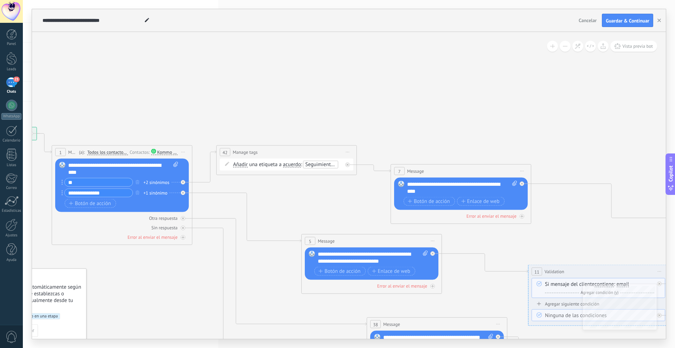
drag, startPoint x: 236, startPoint y: 86, endPoint x: 345, endPoint y: 118, distance: 113.5
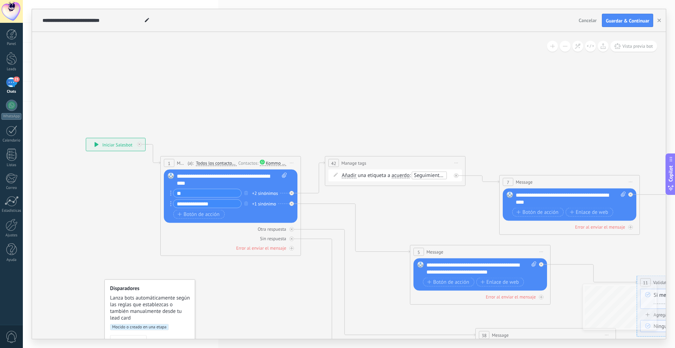
drag, startPoint x: 181, startPoint y: 97, endPoint x: 368, endPoint y: 103, distance: 187.7
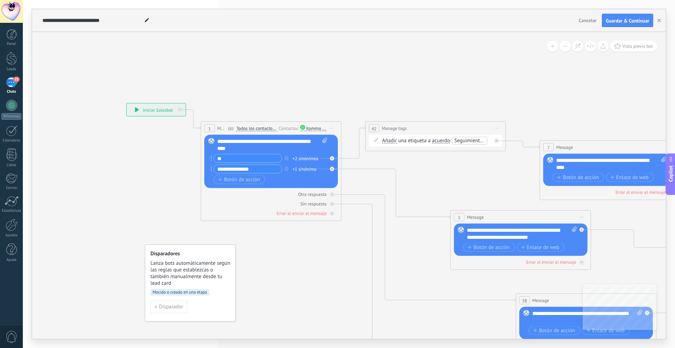
drag, startPoint x: 226, startPoint y: 101, endPoint x: 187, endPoint y: 73, distance: 47.6
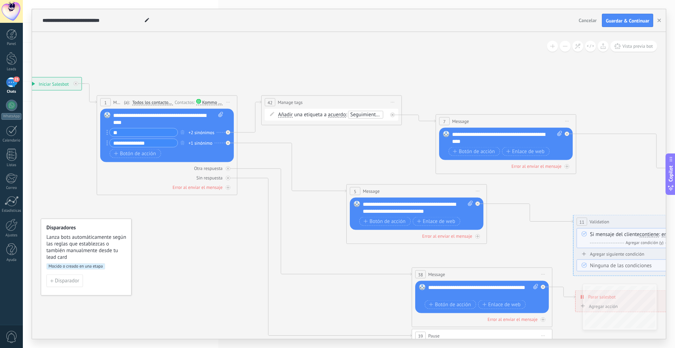
drag, startPoint x: 454, startPoint y: 83, endPoint x: 375, endPoint y: 60, distance: 81.8
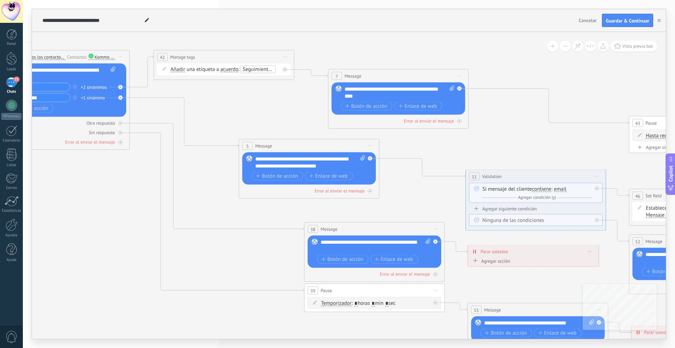
drag, startPoint x: 527, startPoint y: 234, endPoint x: 374, endPoint y: 164, distance: 168.8
click at [374, 164] on icon at bounding box center [664, 193] width 1850 height 675
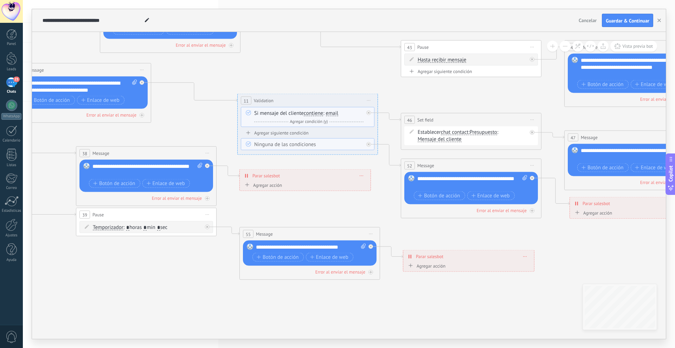
drag, startPoint x: 567, startPoint y: 223, endPoint x: 415, endPoint y: 165, distance: 162.7
click at [385, 174] on icon at bounding box center [436, 117] width 1850 height 675
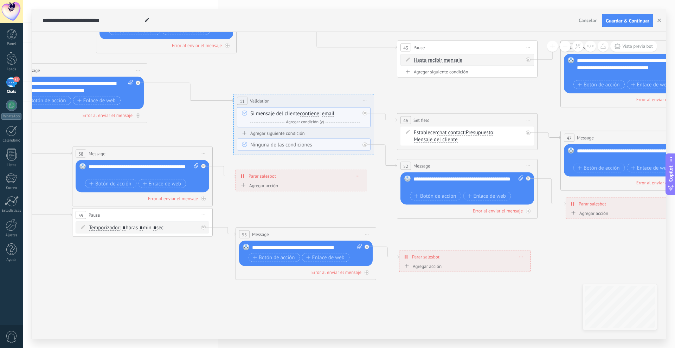
click at [479, 133] on span "Presupuesto" at bounding box center [479, 133] width 27 height 6
click at [479, 133] on button "Presupuesto" at bounding box center [506, 132] width 88 height 13
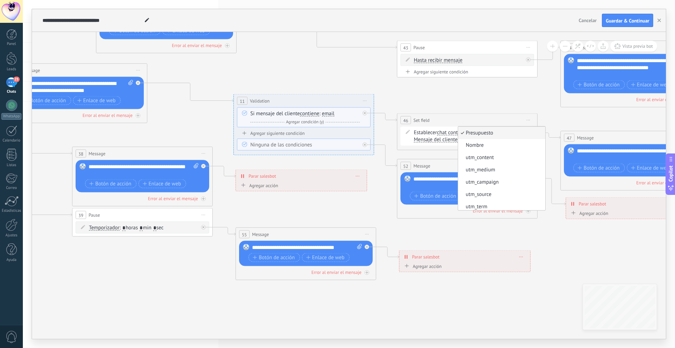
click at [484, 103] on icon at bounding box center [432, 118] width 1850 height 675
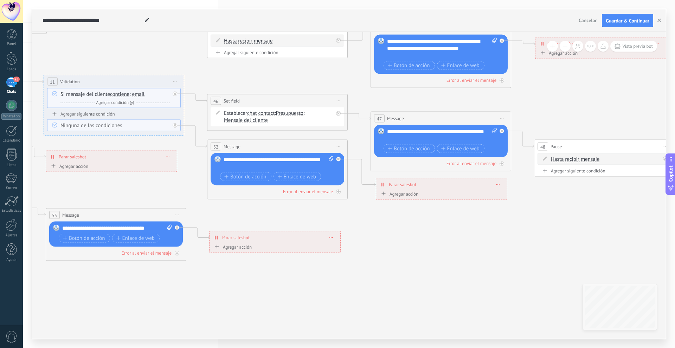
drag, startPoint x: 547, startPoint y: 153, endPoint x: 357, endPoint y: 134, distance: 190.7
click at [357, 134] on icon at bounding box center [242, 98] width 1850 height 675
click at [569, 146] on div "48 Pause ***** Iniciar vista previa aquí Cambiar nombre Duplicar Borrar" at bounding box center [604, 146] width 140 height 13
click at [539, 145] on div "48" at bounding box center [542, 147] width 11 height 8
click at [502, 131] on icon at bounding box center [501, 131] width 2 height 2
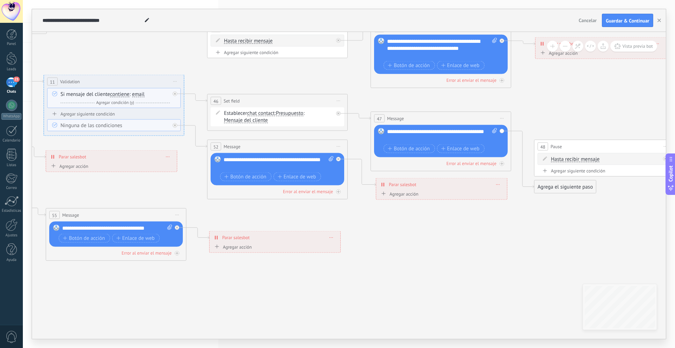
click at [542, 189] on div "Agrega el siguiente paso" at bounding box center [564, 187] width 61 height 12
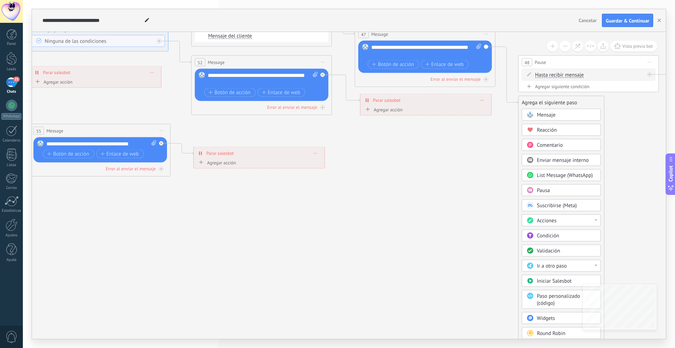
drag, startPoint x: 478, startPoint y: 262, endPoint x: 450, endPoint y: 175, distance: 91.3
click at [450, 175] on icon at bounding box center [227, 14] width 1850 height 675
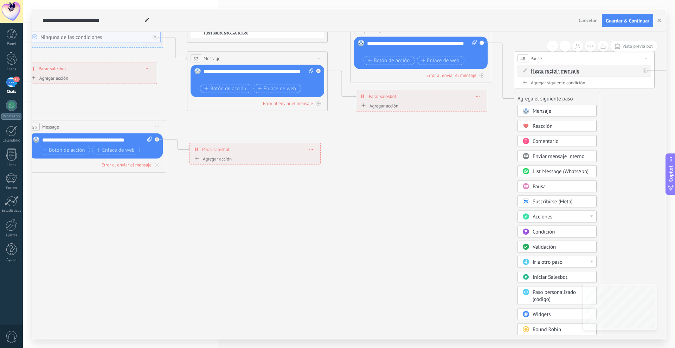
click at [548, 234] on span "Condición" at bounding box center [543, 232] width 22 height 7
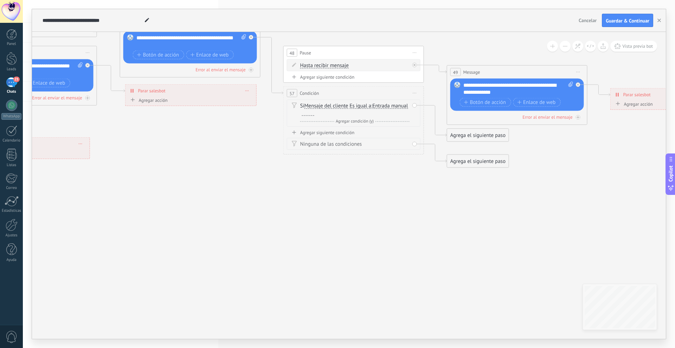
drag, startPoint x: 352, startPoint y: 197, endPoint x: 356, endPoint y: 191, distance: 7.0
click at [657, 19] on icon "button" at bounding box center [659, 21] width 4 height 4
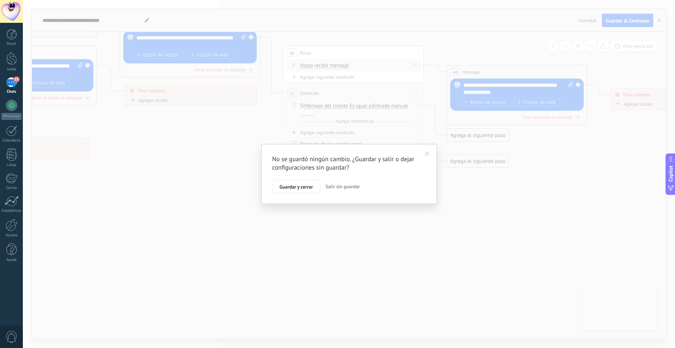
click at [347, 190] on button "Salir sin guardar" at bounding box center [343, 186] width 40 height 13
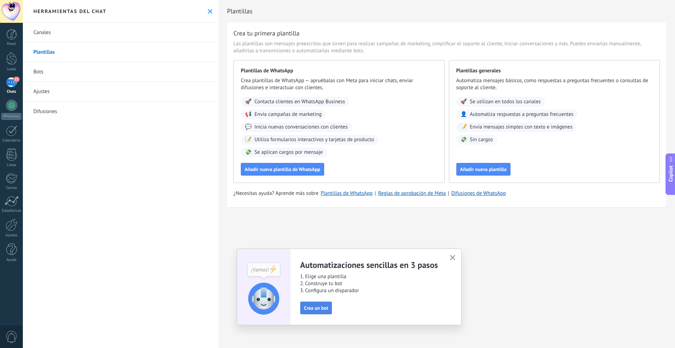
click at [312, 309] on span "Crea un bot" at bounding box center [316, 308] width 24 height 5
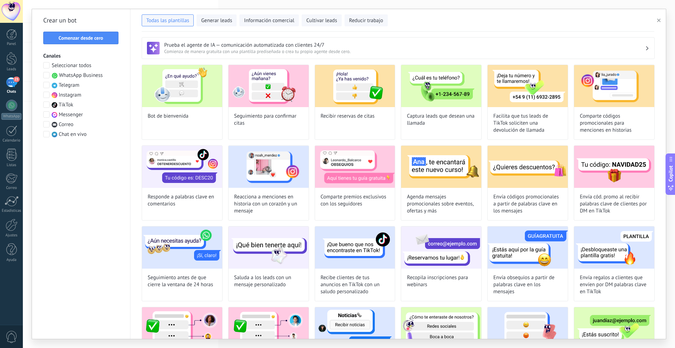
click at [100, 39] on span "Comenzar desde cero" at bounding box center [81, 37] width 45 height 5
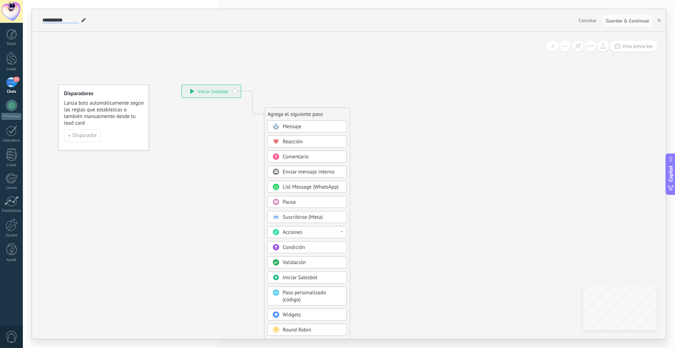
click at [55, 22] on input "**********" at bounding box center [61, 21] width 37 height 6
click at [43, 21] on div "**********" at bounding box center [348, 20] width 633 height 23
drag, startPoint x: 43, startPoint y: 21, endPoint x: 110, endPoint y: 21, distance: 66.8
click at [110, 21] on div "**********" at bounding box center [308, 20] width 535 height 22
type input "**********"
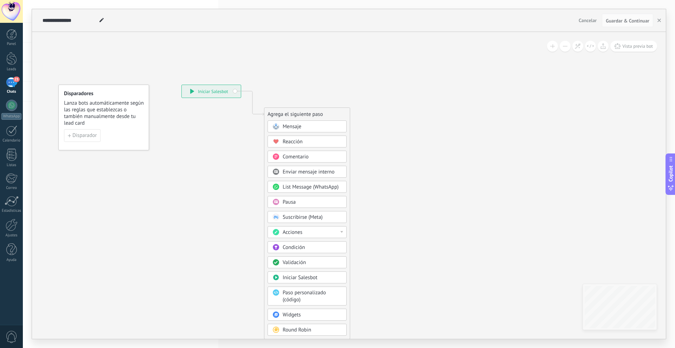
click at [113, 37] on icon at bounding box center [242, 212] width 472 height 606
click at [232, 91] on div "**********" at bounding box center [211, 91] width 59 height 13
click at [235, 91] on div "**********" at bounding box center [211, 91] width 59 height 13
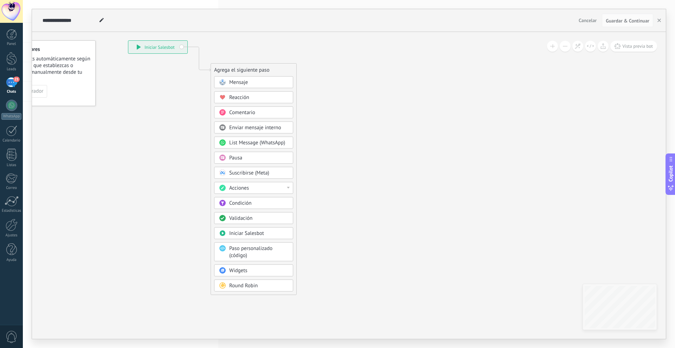
drag, startPoint x: 235, startPoint y: 164, endPoint x: 183, endPoint y: 120, distance: 67.8
click at [183, 120] on icon at bounding box center [188, 168] width 472 height 606
click at [266, 144] on span "List Message (WhatsApp)" at bounding box center [257, 143] width 56 height 7
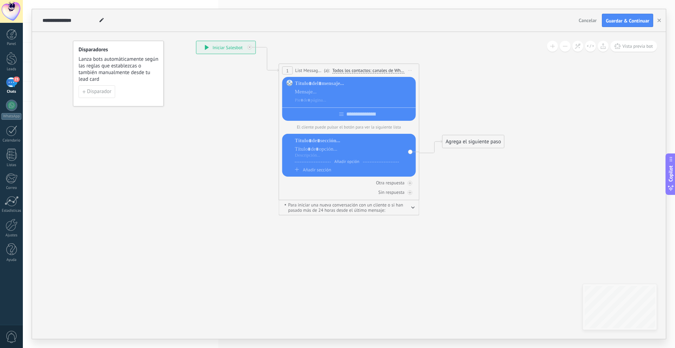
click at [315, 70] on span "List Message (WhatsApp)" at bounding box center [308, 70] width 27 height 7
click at [409, 209] on span "Para iniciar una nueva conversación con un cliente o si han pasado más de 24 ho…" at bounding box center [349, 207] width 128 height 11
click at [413, 210] on button "button" at bounding box center [413, 206] width 4 height 5
click at [410, 71] on span "Iniciar vista previa aquí Cambiar nombre Duplicar [GEOGRAPHIC_DATA]" at bounding box center [409, 70] width 11 height 10
click at [424, 116] on div "Borrar" at bounding box center [442, 116] width 70 height 12
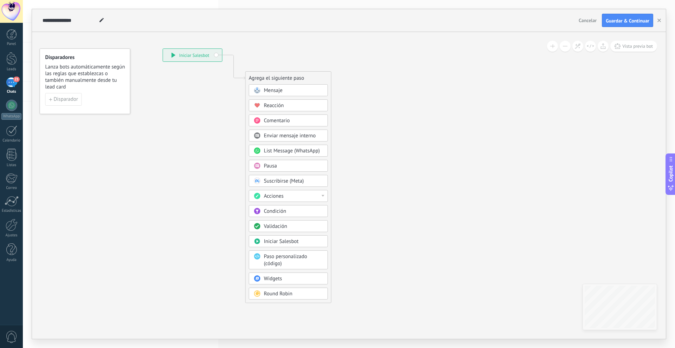
drag, startPoint x: 382, startPoint y: 94, endPoint x: 336, endPoint y: 106, distance: 48.2
click at [347, 107] on icon at bounding box center [223, 176] width 472 height 606
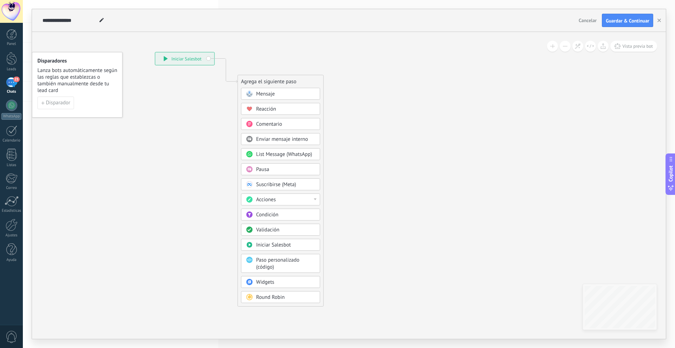
click at [315, 200] on div at bounding box center [315, 199] width 3 height 2
click at [371, 169] on icon at bounding box center [215, 179] width 472 height 606
click at [281, 92] on div "Mensaje" at bounding box center [285, 94] width 59 height 7
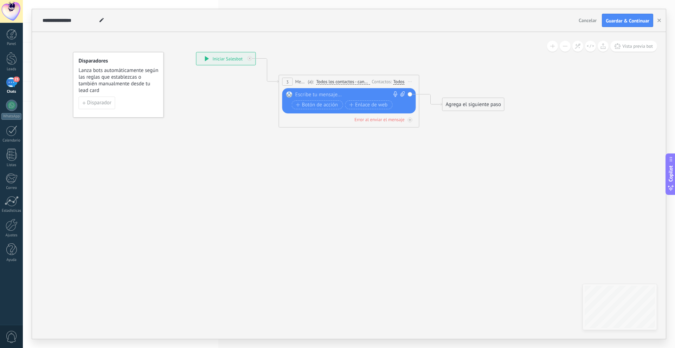
click at [320, 92] on div at bounding box center [347, 94] width 104 height 7
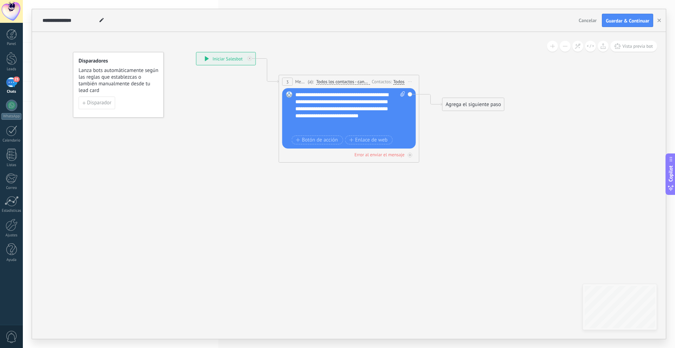
click at [370, 114] on div "**********" at bounding box center [350, 112] width 110 height 42
click at [331, 128] on div at bounding box center [346, 129] width 103 height 7
click at [322, 139] on span "Botón de acción" at bounding box center [317, 140] width 42 height 6
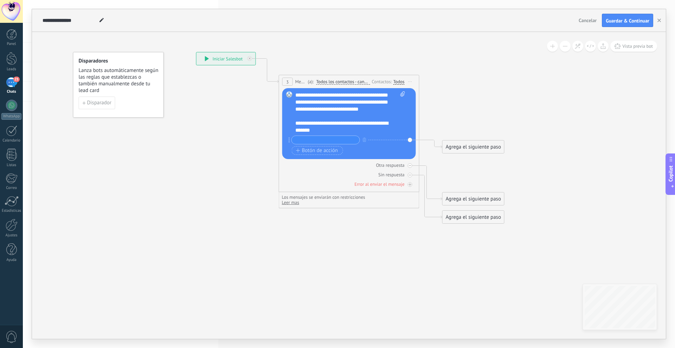
click at [318, 137] on input "text" at bounding box center [326, 140] width 68 height 8
drag, startPoint x: 320, startPoint y: 129, endPoint x: 289, endPoint y: 124, distance: 30.7
click at [289, 124] on div "Reemplazar Quitar Convertir a mensaje de voz Arrastre la imagen aquí para adjun…" at bounding box center [349, 123] width 134 height 71
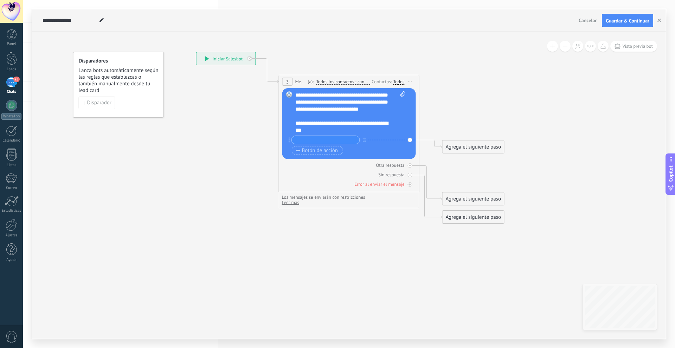
click at [304, 139] on input "text" at bounding box center [326, 140] width 68 height 8
type input "**********"
click at [347, 139] on input "**********" at bounding box center [326, 140] width 68 height 8
drag, startPoint x: 347, startPoint y: 139, endPoint x: 293, endPoint y: 141, distance: 53.4
click at [293, 141] on input "**********" at bounding box center [326, 140] width 68 height 8
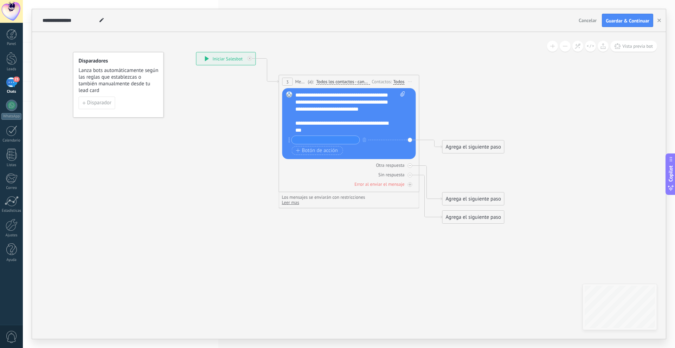
click at [350, 79] on span "Todos los contactos - canales seleccionados" at bounding box center [343, 82] width 54 height 6
click at [350, 79] on button "Todos los contactos - canales seleccionados" at bounding box center [356, 82] width 88 height 13
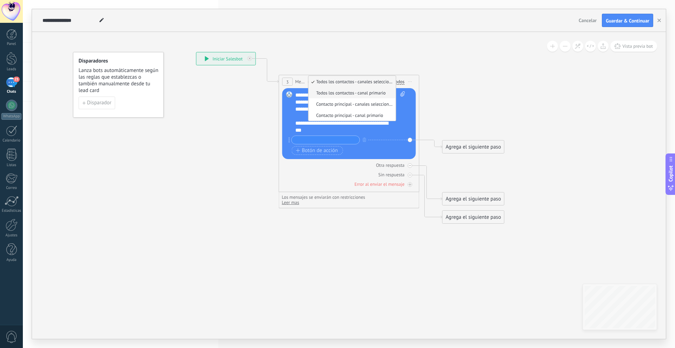
click at [390, 95] on span "Todos los contactos - canal primario" at bounding box center [350, 93] width 85 height 6
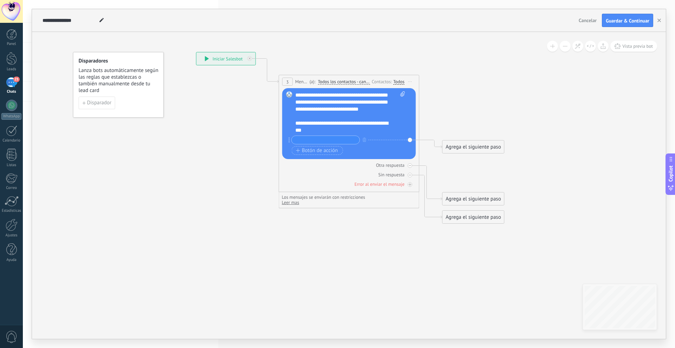
click at [344, 79] on div "(a): Todos los contactos - canal primario Todos los contactos - canales selecci…" at bounding box center [338, 81] width 62 height 7
click at [348, 82] on span "Todos los contactos - canal primario" at bounding box center [344, 82] width 52 height 6
click at [348, 82] on button "Todos los contactos - canal primario" at bounding box center [358, 82] width 88 height 13
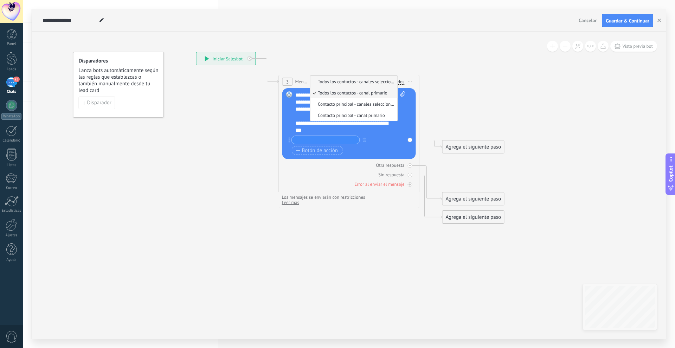
click at [354, 80] on span "Todos los contactos - canales seleccionados" at bounding box center [352, 82] width 85 height 6
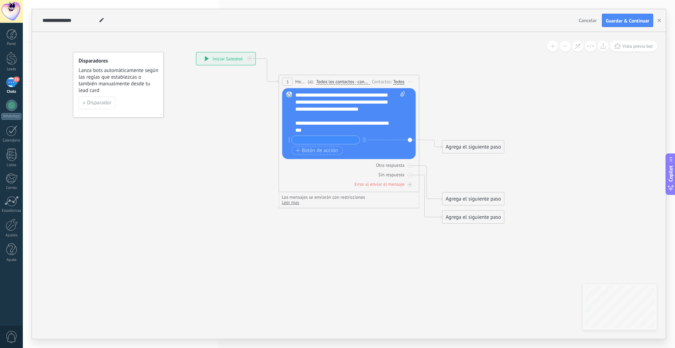
click at [286, 80] on span "3" at bounding box center [287, 82] width 2 height 6
click at [287, 79] on span "3" at bounding box center [287, 82] width 2 height 6
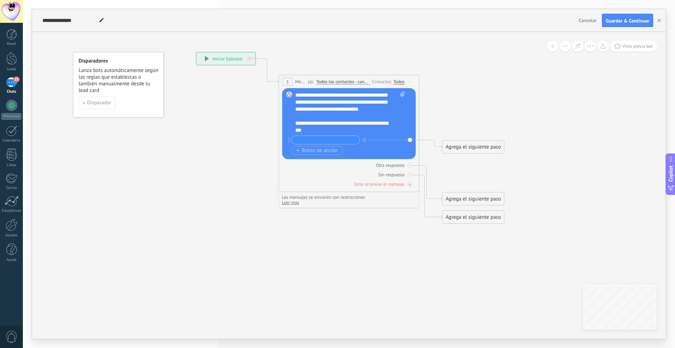
click at [399, 83] on div "Todos" at bounding box center [398, 82] width 11 height 6
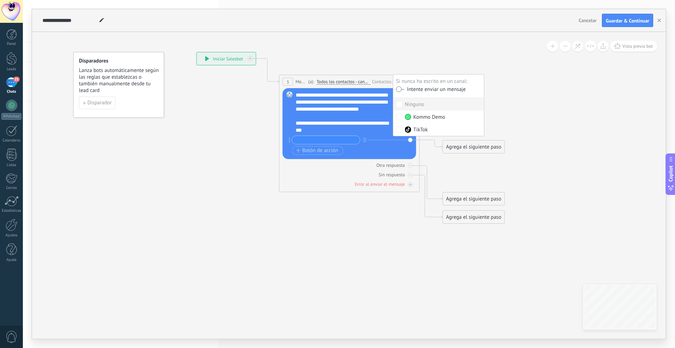
click at [514, 97] on icon at bounding box center [339, 137] width 636 height 523
click at [353, 141] on input "text" at bounding box center [326, 140] width 68 height 8
type input "*"
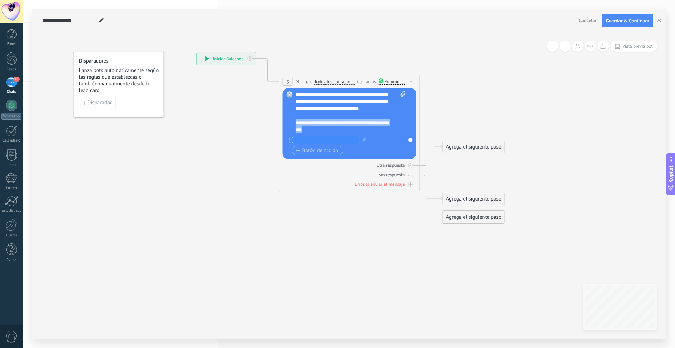
drag, startPoint x: 311, startPoint y: 131, endPoint x: 287, endPoint y: 123, distance: 25.2
click at [287, 123] on div "Reemplazar Quitar Convertir a mensaje de voz Arrastre la imagen aquí para adjun…" at bounding box center [349, 123] width 134 height 71
click at [321, 131] on div "**********" at bounding box center [344, 126] width 98 height 14
click at [331, 142] on input "text" at bounding box center [326, 140] width 68 height 8
type input "**"
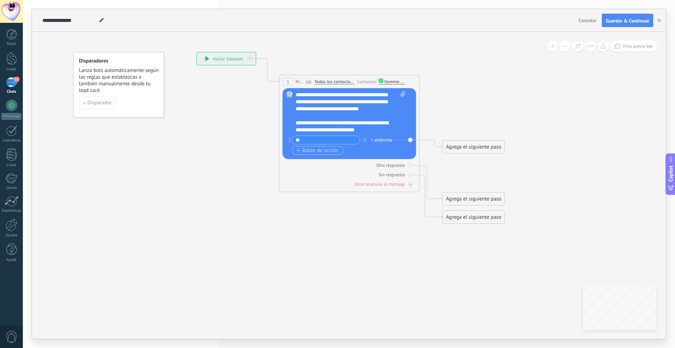
click at [327, 149] on span "Botón de acción" at bounding box center [317, 151] width 42 height 6
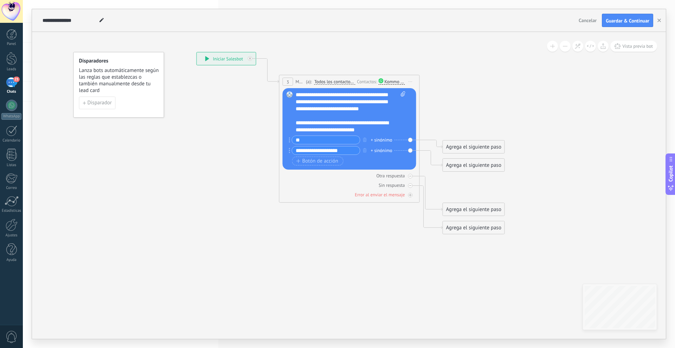
drag, startPoint x: 345, startPoint y: 151, endPoint x: 260, endPoint y: 144, distance: 86.0
click at [196, 52] on div "**********" at bounding box center [196, 52] width 0 height 0
click at [363, 128] on div "**********" at bounding box center [344, 126] width 98 height 14
drag, startPoint x: 352, startPoint y: 125, endPoint x: 355, endPoint y: 131, distance: 6.4
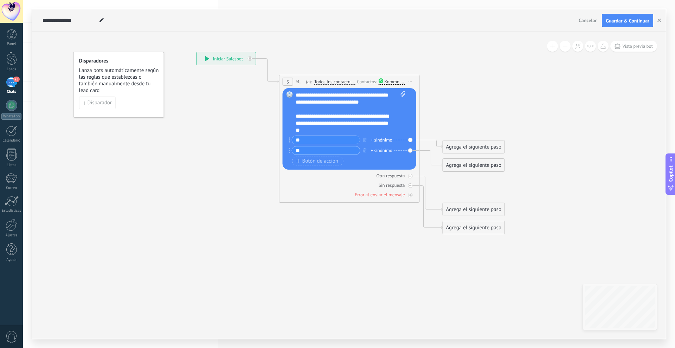
click at [353, 127] on div "**********" at bounding box center [344, 123] width 98 height 21
click at [306, 150] on input "**" at bounding box center [326, 151] width 68 height 8
type input "*"
click at [306, 141] on input "**" at bounding box center [326, 140] width 68 height 8
type input "*"
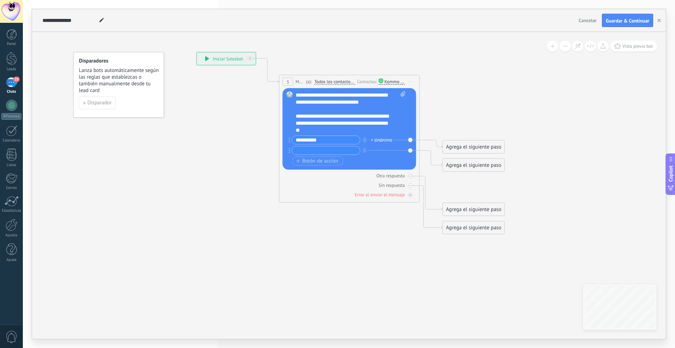
type input "**********"
click at [304, 149] on input "text" at bounding box center [326, 151] width 68 height 8
type input "**********"
click at [321, 162] on span "Botón de acción" at bounding box center [317, 161] width 42 height 6
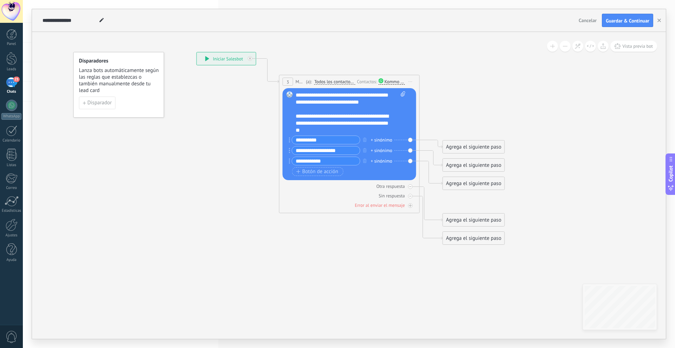
type input "**********"
click at [351, 237] on icon at bounding box center [339, 148] width 636 height 544
click at [410, 186] on icon at bounding box center [410, 186] width 2 height 1
click at [410, 196] on icon at bounding box center [410, 195] width 2 height 2
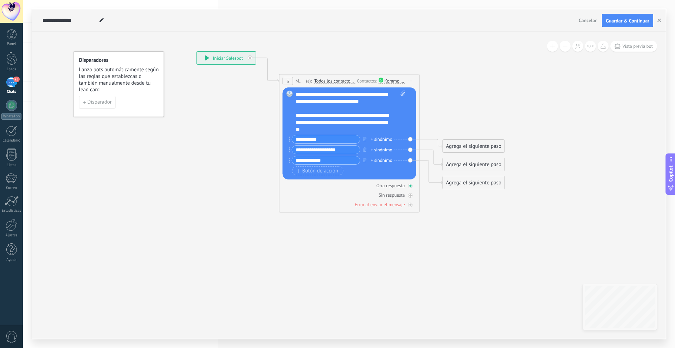
click at [410, 186] on icon at bounding box center [410, 186] width 4 height 4
click at [410, 186] on icon at bounding box center [410, 186] width 2 height 1
click at [410, 186] on icon at bounding box center [410, 186] width 4 height 4
click at [410, 186] on icon at bounding box center [410, 186] width 2 height 1
click at [409, 197] on div at bounding box center [410, 195] width 5 height 5
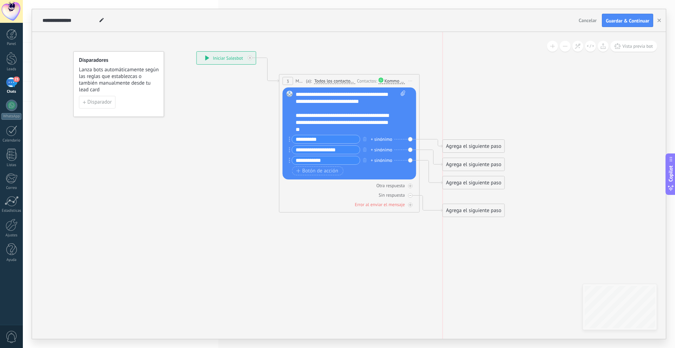
drag, startPoint x: 467, startPoint y: 104, endPoint x: 470, endPoint y: 211, distance: 106.8
click at [470, 211] on div "Agrega el siguiente paso" at bounding box center [473, 211] width 61 height 12
click at [468, 210] on div "Agrega el siguiente paso" at bounding box center [473, 211] width 61 height 12
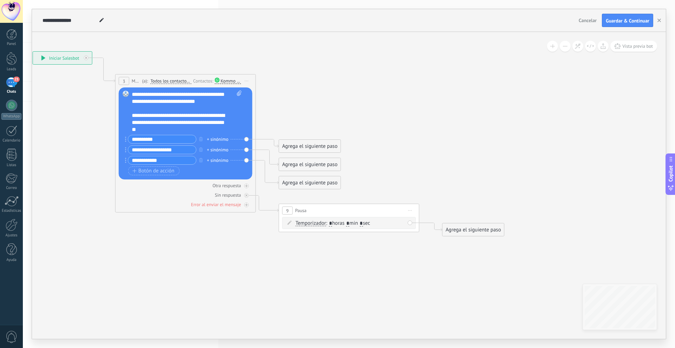
click at [349, 223] on input "*" at bounding box center [347, 224] width 3 height 6
click at [349, 224] on input "*" at bounding box center [347, 224] width 3 height 6
type input "*"
drag, startPoint x: 333, startPoint y: 209, endPoint x: 334, endPoint y: 242, distance: 33.7
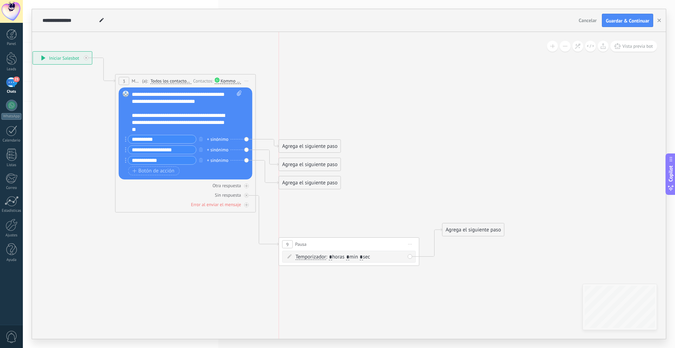
click at [334, 242] on div "9 Pausa ***** Iniciar vista previa aquí Cambiar nombre Duplicar [GEOGRAPHIC_DAT…" at bounding box center [349, 244] width 140 height 13
drag, startPoint x: 468, startPoint y: 229, endPoint x: 344, endPoint y: 289, distance: 137.8
click at [344, 289] on div "Agrega el siguiente paso" at bounding box center [344, 294] width 61 height 12
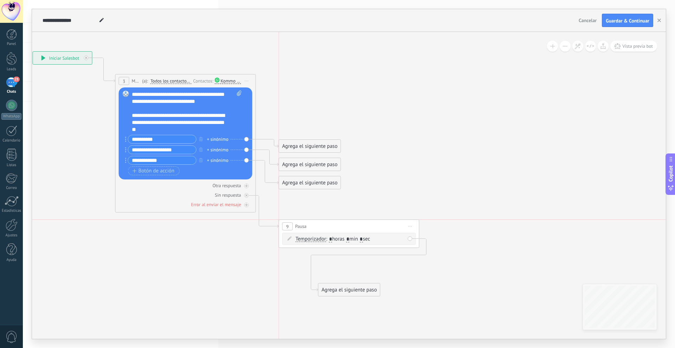
drag, startPoint x: 345, startPoint y: 244, endPoint x: 345, endPoint y: 229, distance: 15.5
click at [345, 229] on div "9 Pausa ***** Iniciar vista previa aquí Cambiar nombre Duplicar [GEOGRAPHIC_DAT…" at bounding box center [349, 226] width 140 height 13
drag, startPoint x: 335, startPoint y: 289, endPoint x: 304, endPoint y: 265, distance: 38.6
click at [304, 265] on div "Agrega el siguiente paso" at bounding box center [318, 267] width 61 height 12
click at [312, 265] on div "Agrega el siguiente paso" at bounding box center [318, 267] width 61 height 12
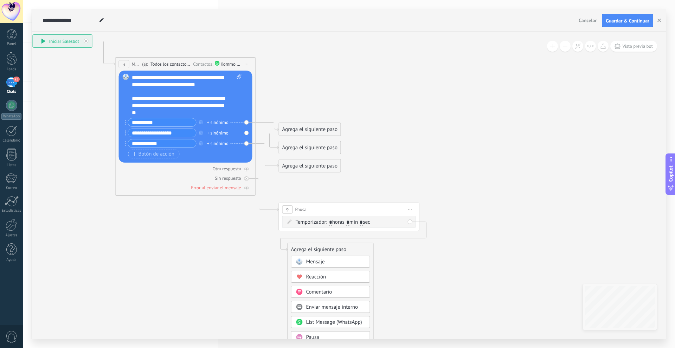
click at [330, 288] on div "Comentario" at bounding box center [330, 292] width 79 height 12
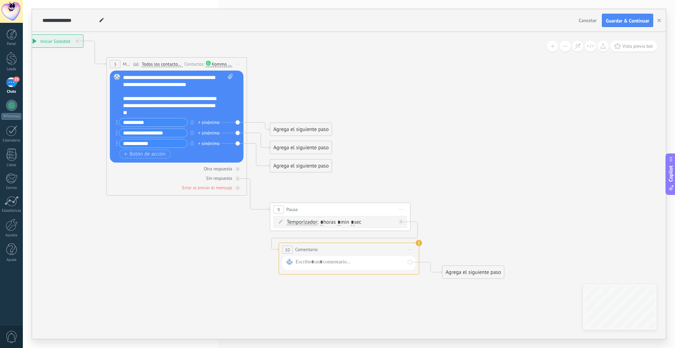
click at [412, 250] on span "Iniciar vista previa aquí Cambiar nombre Duplicar [GEOGRAPHIC_DATA]" at bounding box center [409, 250] width 11 height 10
click at [419, 293] on div "Borrar" at bounding box center [442, 295] width 70 height 12
click at [445, 230] on div "Agrega el siguiente paso" at bounding box center [464, 229] width 61 height 12
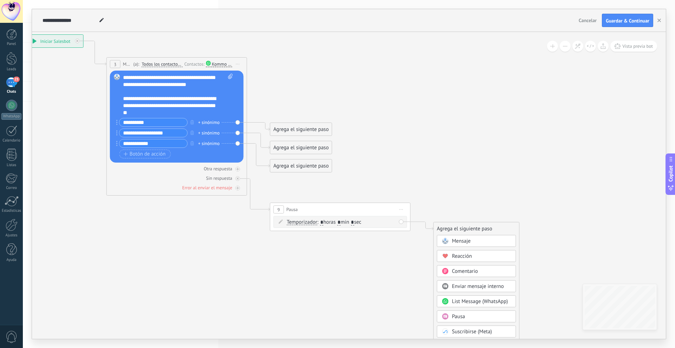
click at [468, 254] on span "Reacción" at bounding box center [462, 256] width 20 height 7
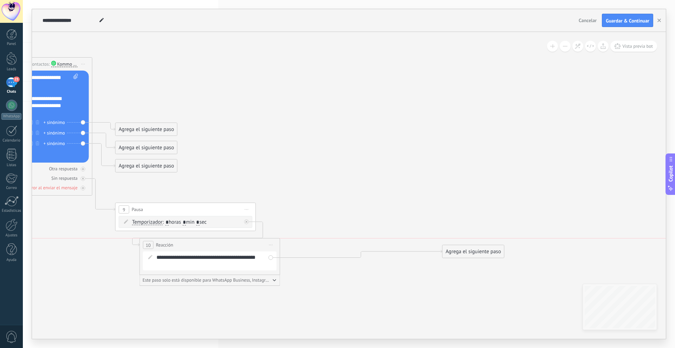
drag, startPoint x: 361, startPoint y: 227, endPoint x: 216, endPoint y: 246, distance: 145.9
click at [216, 246] on div "10 Reacción ******** Iniciar vista previa aquí Cambiar nombre Duplicar [GEOGRAP…" at bounding box center [210, 245] width 140 height 13
click at [268, 241] on span "Iniciar vista previa aquí Cambiar nombre Duplicar [GEOGRAPHIC_DATA]" at bounding box center [265, 245] width 11 height 10
click at [273, 291] on div "Borrar" at bounding box center [297, 291] width 70 height 12
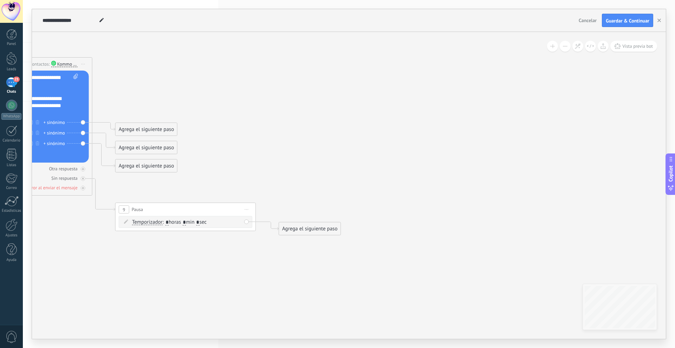
click at [311, 227] on div "Agrega el siguiente paso" at bounding box center [309, 229] width 61 height 12
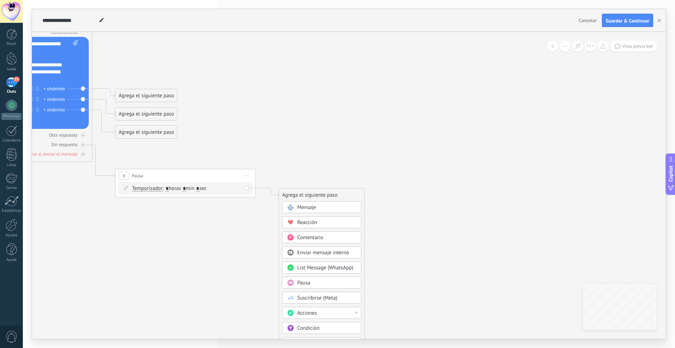
click at [335, 314] on div "Acciones" at bounding box center [326, 313] width 59 height 7
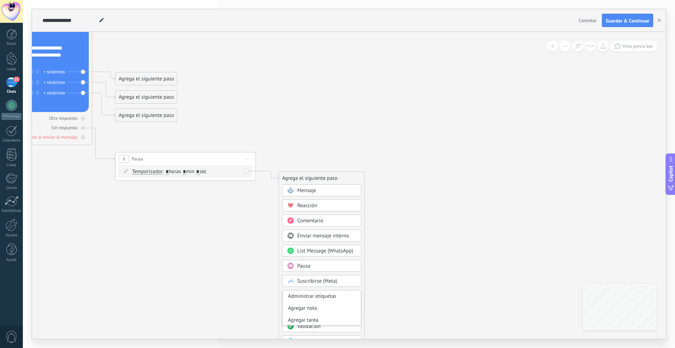
click at [263, 262] on icon at bounding box center [93, 84] width 799 height 552
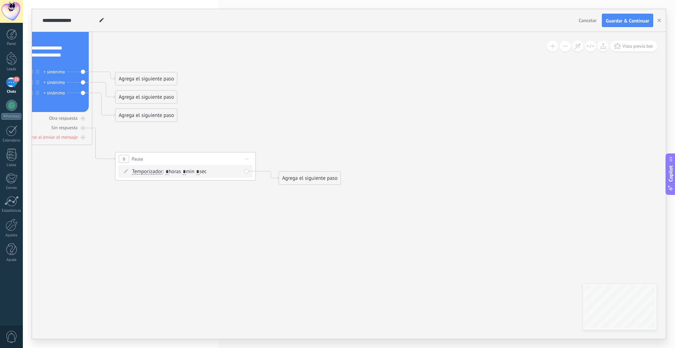
click at [313, 173] on div "Agrega el siguiente paso" at bounding box center [309, 179] width 61 height 12
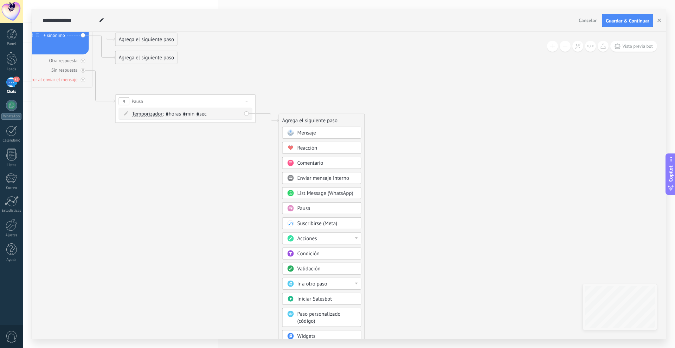
click at [318, 136] on div "Mensaje" at bounding box center [321, 133] width 79 height 12
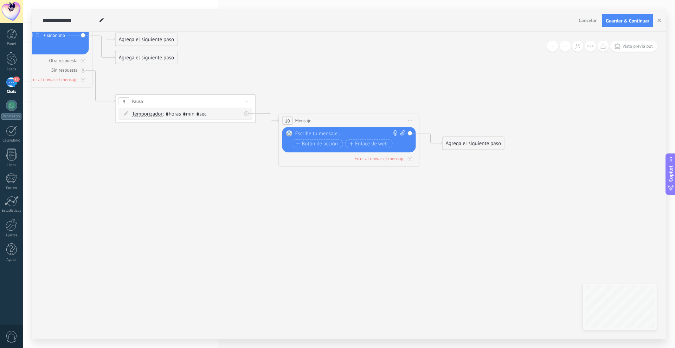
click at [328, 133] on div at bounding box center [347, 133] width 104 height 7
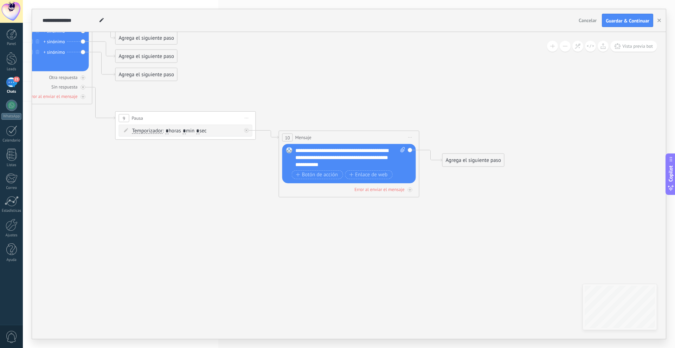
drag, startPoint x: 188, startPoint y: 131, endPoint x: 183, endPoint y: 130, distance: 5.3
click at [183, 130] on span ": * horas * min * sec" at bounding box center [184, 131] width 44 height 7
type input "*"
click at [200, 194] on icon at bounding box center [175, 63] width 962 height 592
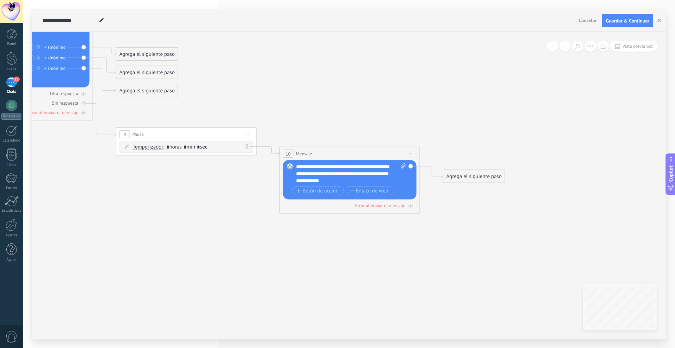
click at [356, 181] on div "**********" at bounding box center [351, 173] width 110 height 21
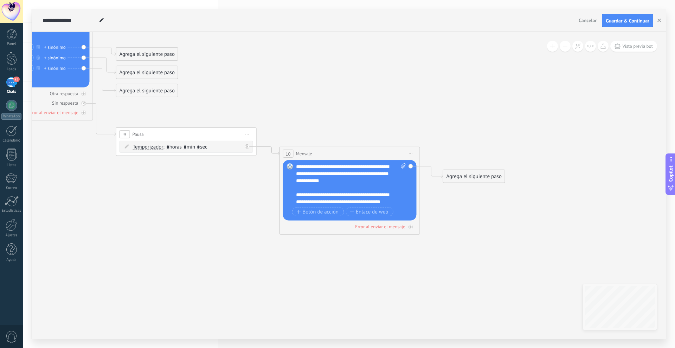
scroll to position [7, 0]
click at [321, 204] on div "**********" at bounding box center [345, 195] width 98 height 21
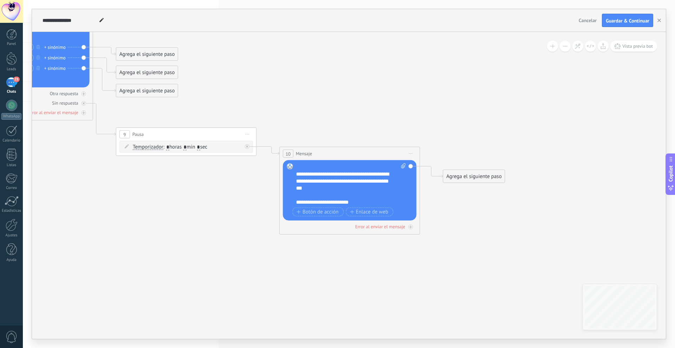
click at [363, 201] on div "**********" at bounding box center [345, 202] width 98 height 7
click at [328, 213] on span "Botón de acción" at bounding box center [318, 212] width 42 height 6
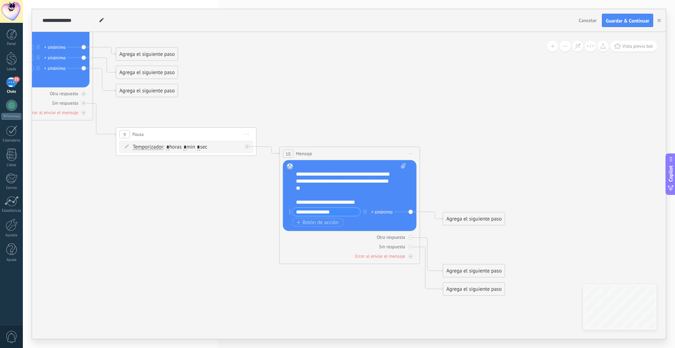
type input "**********"
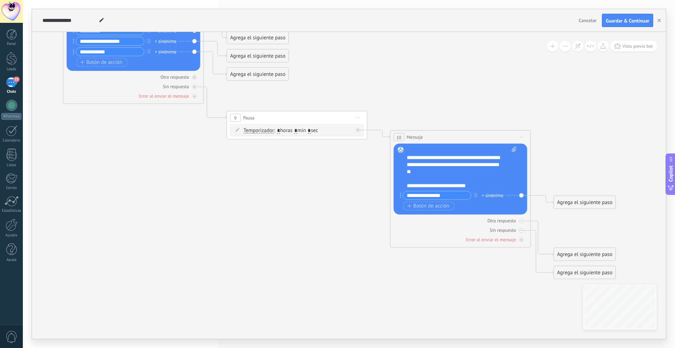
drag, startPoint x: 103, startPoint y: 181, endPoint x: 215, endPoint y: 164, distance: 113.0
click at [215, 164] on icon at bounding box center [286, 111] width 962 height 688
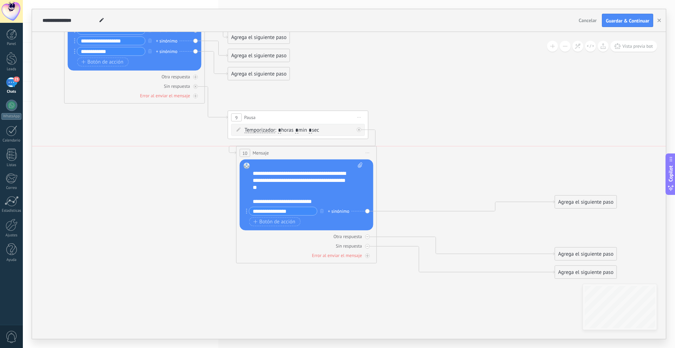
drag, startPoint x: 429, startPoint y: 135, endPoint x: 274, endPoint y: 154, distance: 156.1
click at [274, 154] on div "10 Mensaje ******* (a): Todos los contactos - canales seleccionados Todos los c…" at bounding box center [306, 153] width 140 height 13
click at [368, 258] on div at bounding box center [367, 256] width 5 height 5
click at [368, 237] on icon at bounding box center [367, 237] width 2 height 2
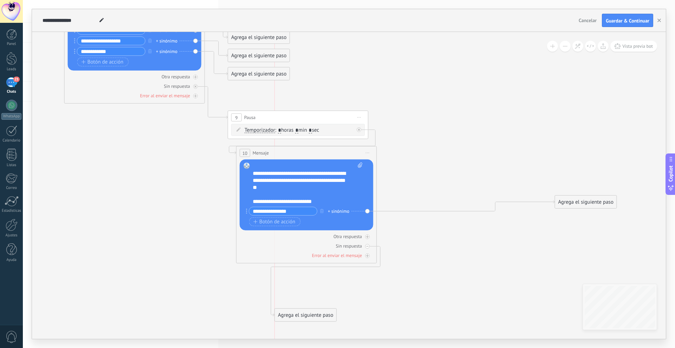
drag, startPoint x: 564, startPoint y: 275, endPoint x: 282, endPoint y: 318, distance: 285.0
click at [282, 318] on div "Agrega el siguiente paso" at bounding box center [305, 316] width 61 height 12
drag, startPoint x: 583, startPoint y: 204, endPoint x: 430, endPoint y: 218, distance: 153.5
click at [430, 218] on div "Agrega el siguiente paso" at bounding box center [432, 216] width 61 height 12
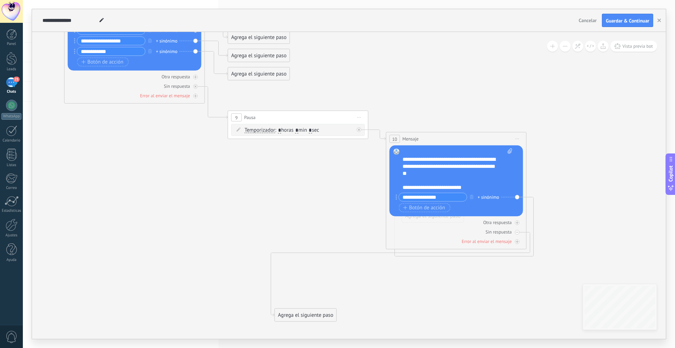
drag, startPoint x: 317, startPoint y: 149, endPoint x: 467, endPoint y: 135, distance: 150.3
click at [467, 135] on div "10 Mensaje ******* (a): Todos los contactos - canales seleccionados Todos los c…" at bounding box center [456, 138] width 140 height 13
drag, startPoint x: 434, startPoint y: 261, endPoint x: 515, endPoint y: 224, distance: 88.5
click at [578, 202] on div "Agrega el siguiente paso" at bounding box center [576, 202] width 61 height 12
drag, startPoint x: 322, startPoint y: 310, endPoint x: 590, endPoint y: 236, distance: 277.7
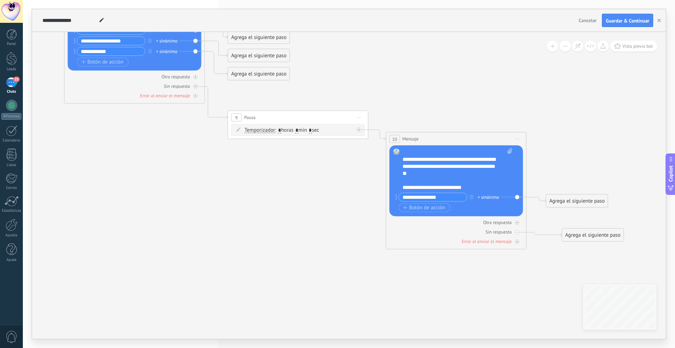
click at [590, 236] on div "Agrega el siguiente paso" at bounding box center [592, 235] width 61 height 12
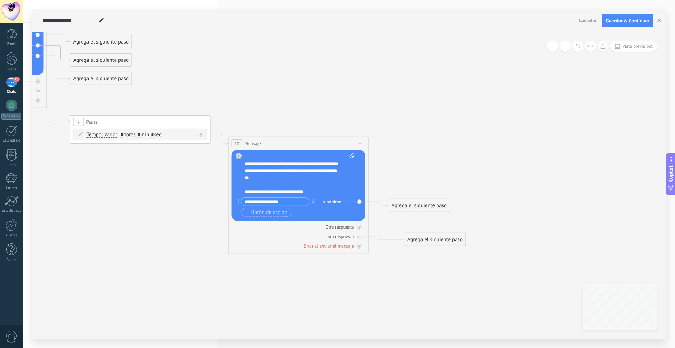
drag, startPoint x: 410, startPoint y: 311, endPoint x: 252, endPoint y: 312, distance: 158.1
click at [252, 315] on icon at bounding box center [133, 100] width 970 height 658
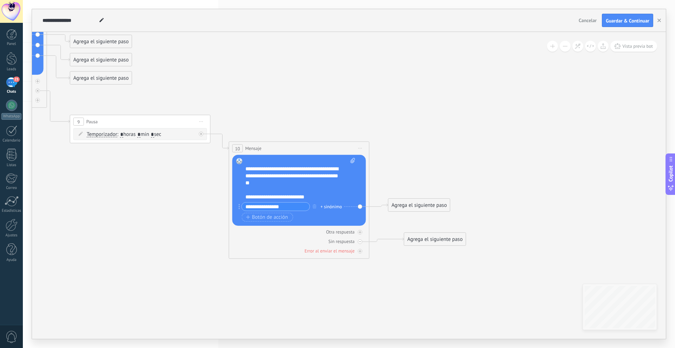
drag, startPoint x: 271, startPoint y: 141, endPoint x: 272, endPoint y: 146, distance: 5.3
click at [272, 146] on div "10 Mensaje ******* (a): Todos los contactos - canales seleccionados Todos los c…" at bounding box center [299, 148] width 140 height 13
drag, startPoint x: 404, startPoint y: 207, endPoint x: 398, endPoint y: 225, distance: 19.7
click at [398, 225] on div "Agrega el siguiente paso" at bounding box center [412, 227] width 61 height 12
drag, startPoint x: 416, startPoint y: 245, endPoint x: 431, endPoint y: 260, distance: 20.9
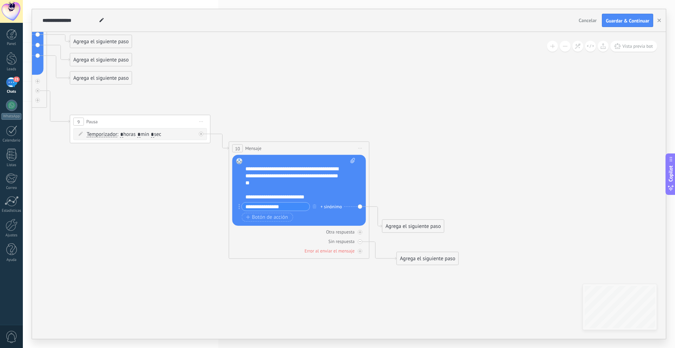
click at [431, 260] on div "Agrega el siguiente paso" at bounding box center [427, 259] width 61 height 12
drag, startPoint x: 419, startPoint y: 224, endPoint x: 432, endPoint y: 229, distance: 13.4
click at [432, 229] on div "Agrega el siguiente paso" at bounding box center [427, 231] width 61 height 12
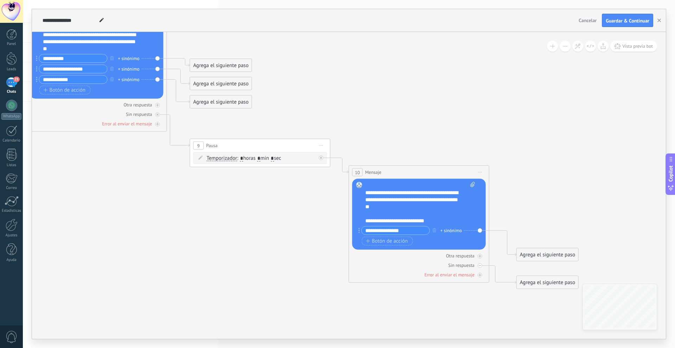
drag, startPoint x: 319, startPoint y: 291, endPoint x: 439, endPoint y: 315, distance: 122.2
click at [439, 315] on icon at bounding box center [249, 130] width 962 height 670
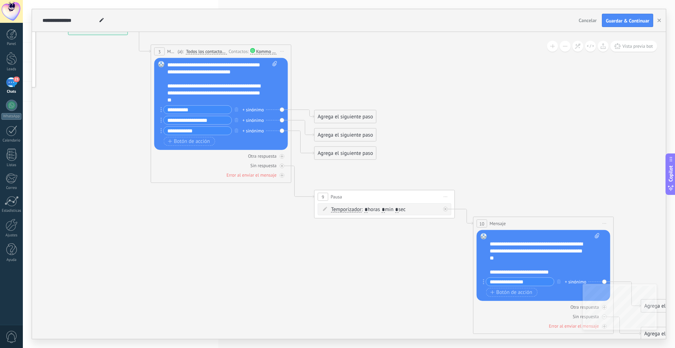
drag, startPoint x: 325, startPoint y: 299, endPoint x: 415, endPoint y: 320, distance: 92.2
click at [415, 320] on icon at bounding box center [373, 181] width 962 height 670
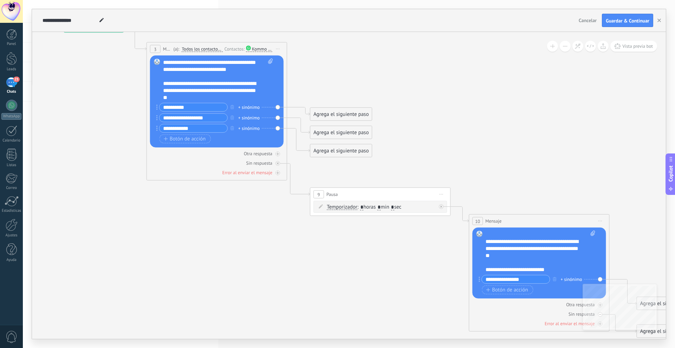
drag, startPoint x: 485, startPoint y: 97, endPoint x: 477, endPoint y: 95, distance: 7.8
click at [477, 95] on icon at bounding box center [369, 179] width 962 height 670
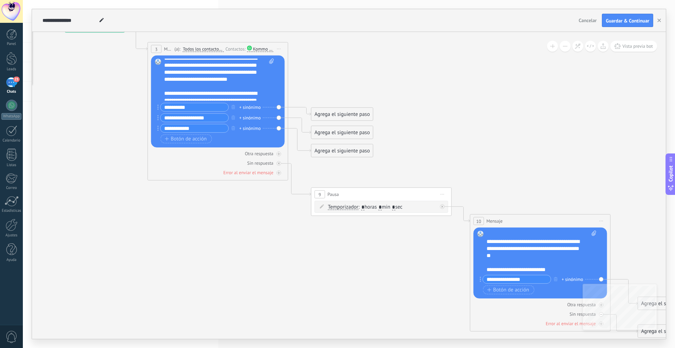
scroll to position [0, 0]
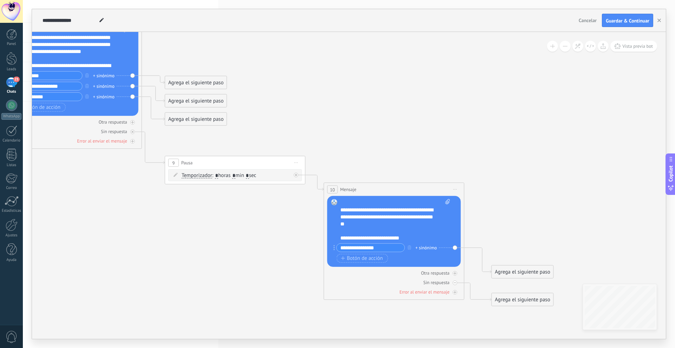
drag, startPoint x: 495, startPoint y: 91, endPoint x: 354, endPoint y: 76, distance: 142.4
click at [348, 60] on icon at bounding box center [224, 147] width 962 height 670
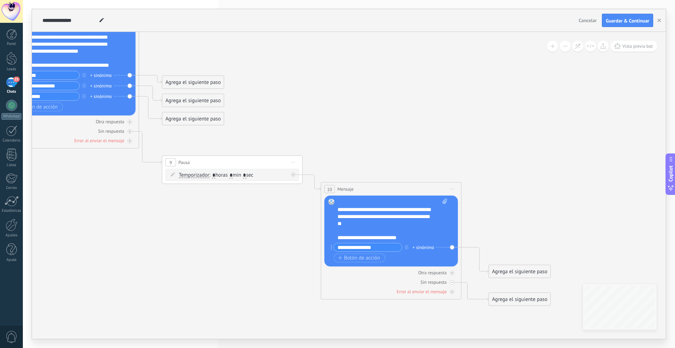
click at [531, 268] on div "Agrega el siguiente paso" at bounding box center [519, 272] width 61 height 12
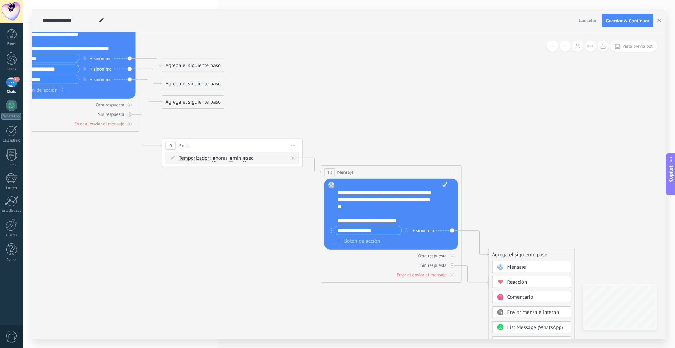
click at [540, 315] on span "Enviar mensaje interno" at bounding box center [533, 312] width 52 height 7
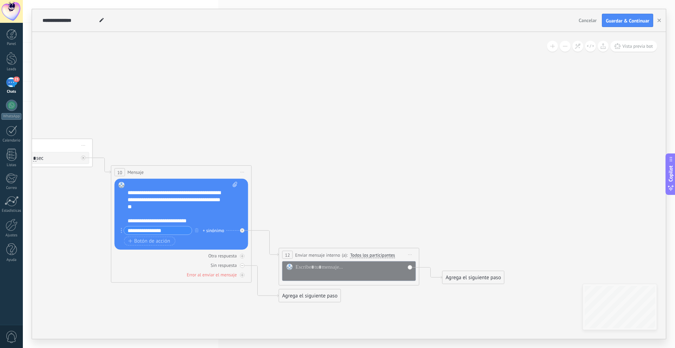
click at [409, 253] on span "Iniciar vista previa aquí Cambiar nombre Duplicar [GEOGRAPHIC_DATA]" at bounding box center [409, 255] width 11 height 10
drag, startPoint x: 431, startPoint y: 301, endPoint x: 425, endPoint y: 300, distance: 6.1
click at [431, 301] on div "Borrar" at bounding box center [442, 301] width 70 height 12
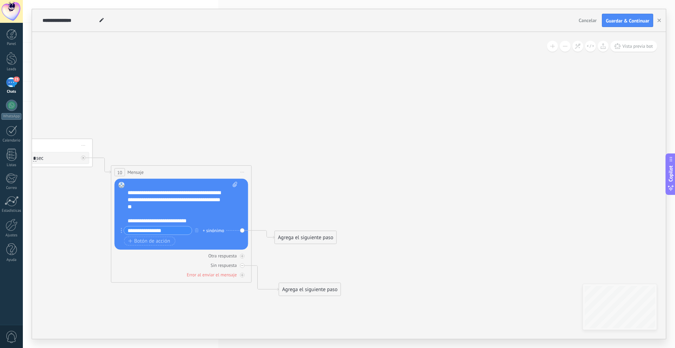
click at [309, 238] on div "Agrega el siguiente paso" at bounding box center [305, 238] width 61 height 12
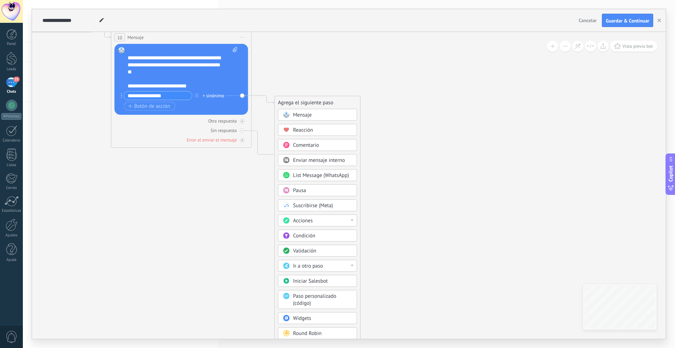
click at [314, 282] on span "Iniciar Salesbot" at bounding box center [310, 281] width 35 height 7
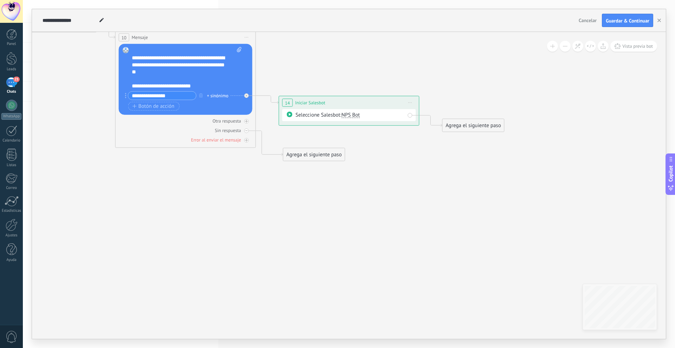
click at [353, 115] on span "NPS Bot" at bounding box center [350, 115] width 18 height 7
click at [358, 130] on span "TestBot" at bounding box center [375, 127] width 85 height 7
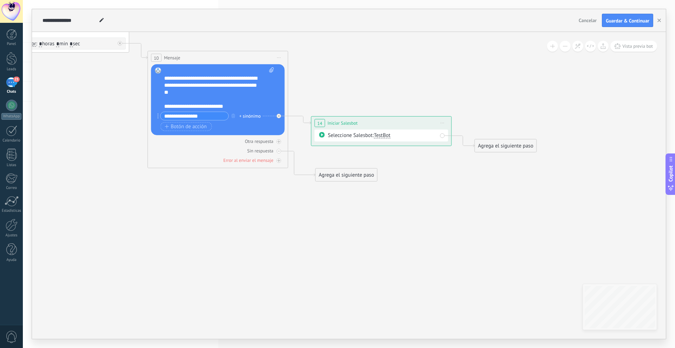
drag, startPoint x: 314, startPoint y: 242, endPoint x: 439, endPoint y: 285, distance: 132.2
click at [444, 294] on icon at bounding box center [127, 18] width 1121 height 677
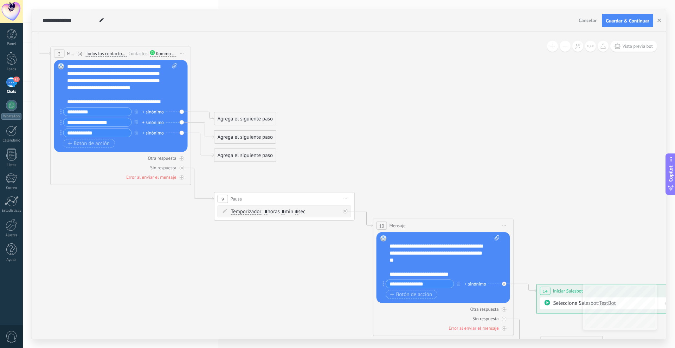
drag, startPoint x: 164, startPoint y: 184, endPoint x: 281, endPoint y: 225, distance: 123.7
click at [279, 298] on icon at bounding box center [352, 186] width 1121 height 677
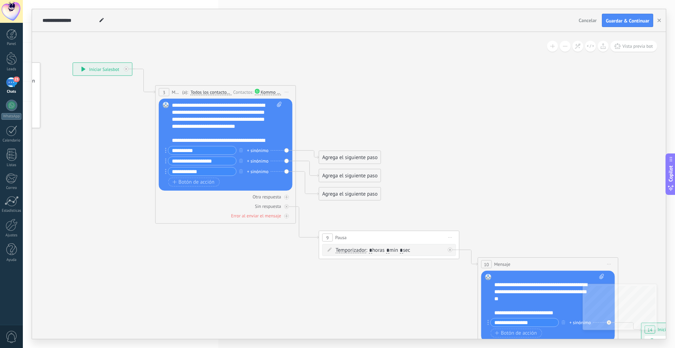
drag, startPoint x: 355, startPoint y: 100, endPoint x: 451, endPoint y: 133, distance: 101.1
click at [451, 133] on icon at bounding box center [457, 225] width 1121 height 677
click at [107, 74] on div "**********" at bounding box center [102, 69] width 59 height 13
click at [104, 68] on div "**********" at bounding box center [102, 69] width 59 height 13
click at [92, 70] on div "**********" at bounding box center [102, 69] width 59 height 13
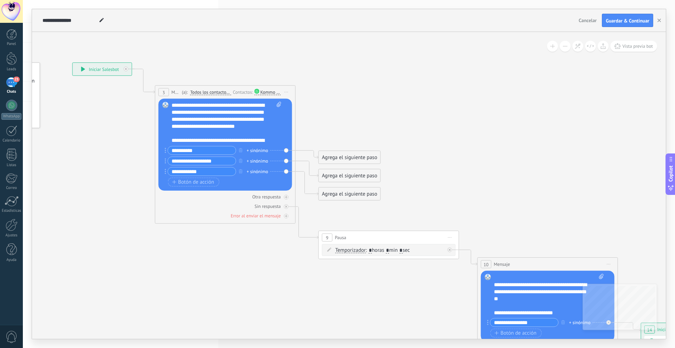
drag, startPoint x: 92, startPoint y: 70, endPoint x: 82, endPoint y: 70, distance: 10.9
click at [90, 70] on div "**********" at bounding box center [102, 69] width 59 height 13
click at [82, 70] on icon at bounding box center [81, 69] width 4 height 5
click at [82, 69] on icon at bounding box center [81, 69] width 4 height 5
drag, startPoint x: 82, startPoint y: 69, endPoint x: 81, endPoint y: 78, distance: 8.5
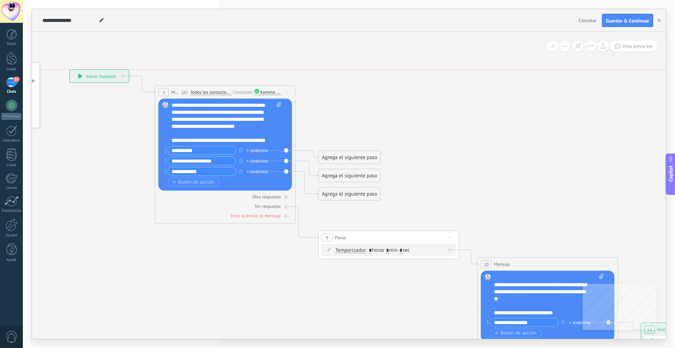
click at [81, 78] on icon at bounding box center [80, 76] width 4 height 5
click at [78, 76] on div "**********" at bounding box center [99, 76] width 59 height 13
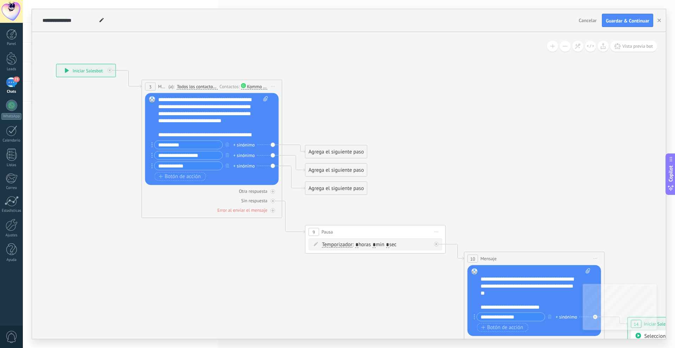
drag, startPoint x: 275, startPoint y: 293, endPoint x: 159, endPoint y: 144, distance: 189.5
click at [159, 144] on icon at bounding box center [443, 223] width 1124 height 670
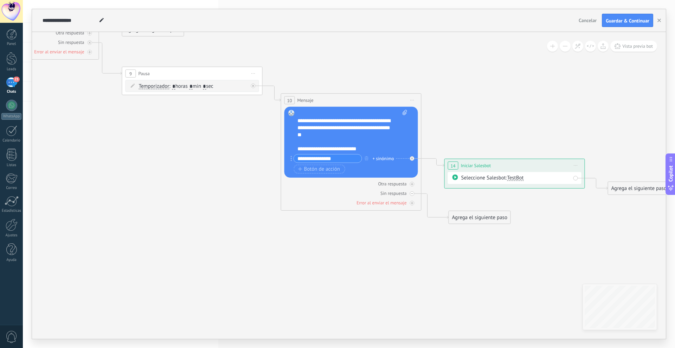
drag, startPoint x: 357, startPoint y: 297, endPoint x: 211, endPoint y: 253, distance: 152.8
click at [211, 253] on icon at bounding box center [260, 65] width 1124 height 670
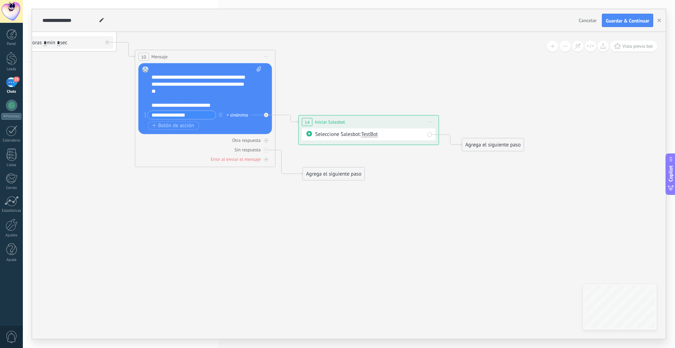
click at [372, 135] on span "TestBot" at bounding box center [369, 134] width 17 height 7
click at [374, 134] on span "NPS Bot" at bounding box center [395, 134] width 85 height 7
click at [432, 136] on div "Seleccione Salesbot: NPS Bot" at bounding box center [369, 135] width 134 height 12
click at [430, 125] on span "Iniciar vista previa aquí Cambiar nombre Duplicar [GEOGRAPHIC_DATA]" at bounding box center [429, 122] width 11 height 10
click at [437, 169] on div "Borrar" at bounding box center [462, 168] width 70 height 12
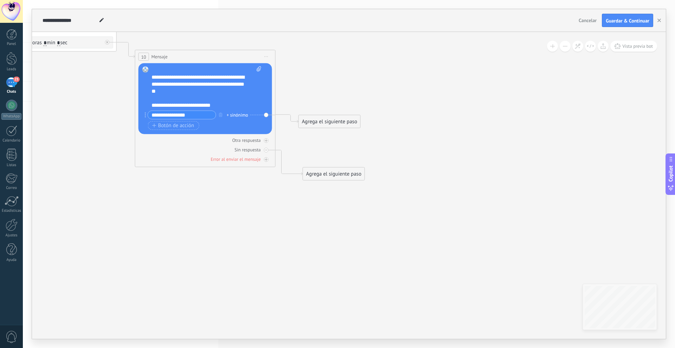
click at [313, 120] on div "Agrega el siguiente paso" at bounding box center [329, 122] width 61 height 12
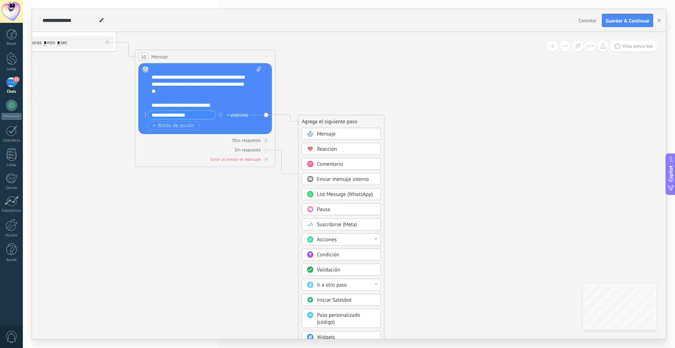
click at [370, 285] on div "Ir a otro paso" at bounding box center [346, 285] width 59 height 7
click at [255, 262] on icon at bounding box center [34, 21] width 965 height 670
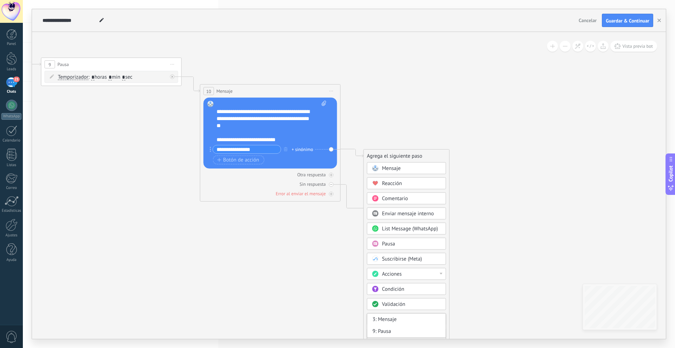
drag, startPoint x: 201, startPoint y: 238, endPoint x: 303, endPoint y: 246, distance: 102.5
click at [392, 319] on icon at bounding box center [99, 56] width 965 height 670
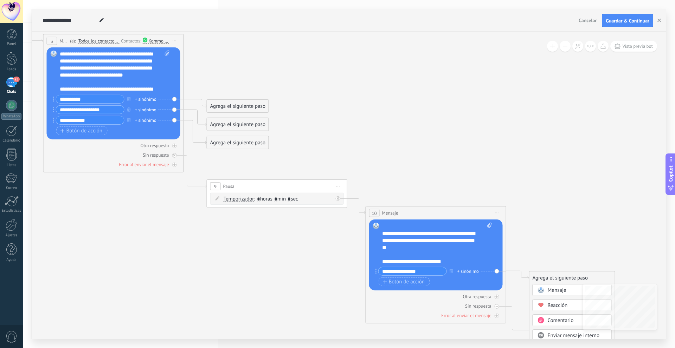
drag, startPoint x: 228, startPoint y: 206, endPoint x: 219, endPoint y: 259, distance: 53.9
click at [292, 294] on icon at bounding box center [264, 178] width 965 height 670
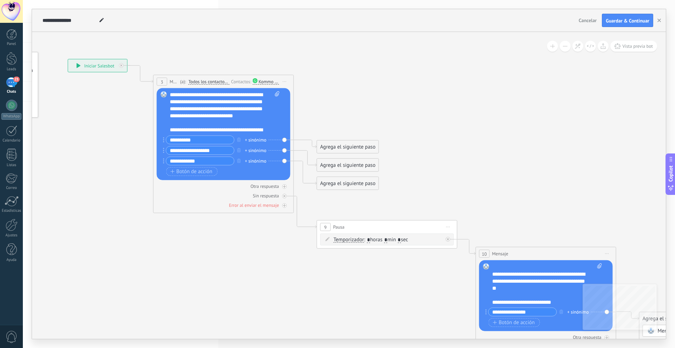
drag, startPoint x: 180, startPoint y: 250, endPoint x: 255, endPoint y: 271, distance: 78.0
click at [255, 271] on icon at bounding box center [374, 218] width 965 height 670
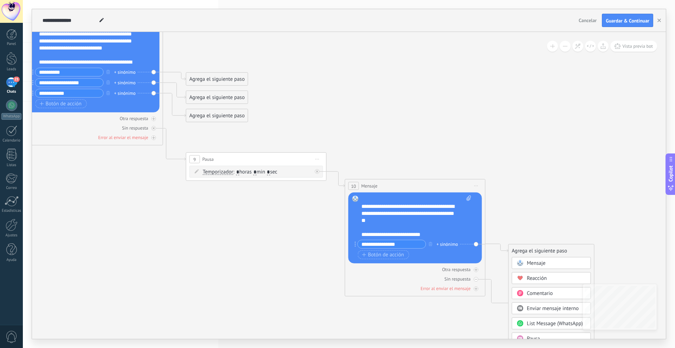
drag, startPoint x: 308, startPoint y: 298, endPoint x: 120, endPoint y: 184, distance: 220.2
click at [119, 184] on icon at bounding box center [243, 151] width 965 height 670
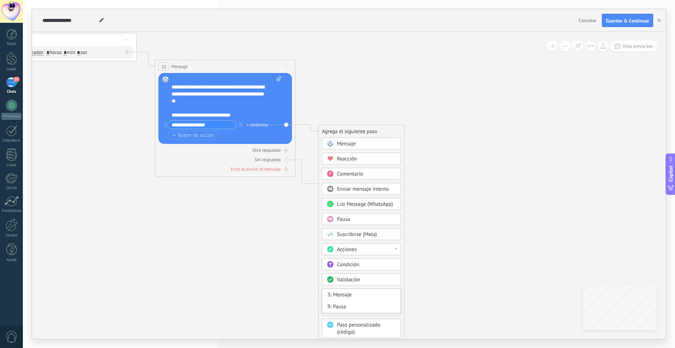
drag, startPoint x: 309, startPoint y: 281, endPoint x: 155, endPoint y: 184, distance: 182.2
click at [153, 184] on icon at bounding box center [54, 31] width 965 height 670
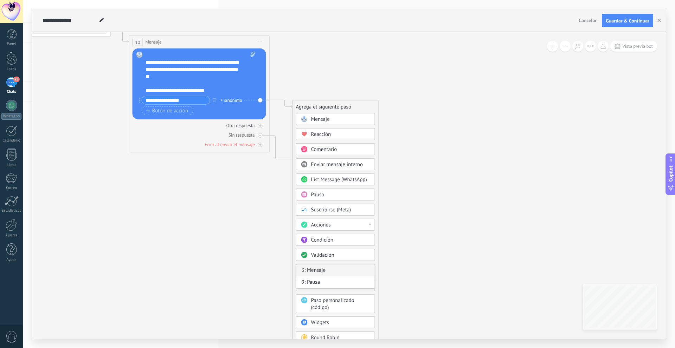
click at [314, 270] on div "3: Mensaje" at bounding box center [335, 271] width 78 height 12
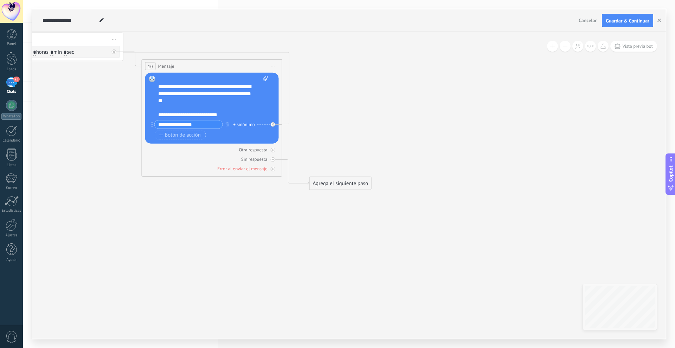
drag, startPoint x: 243, startPoint y: 252, endPoint x: 276, endPoint y: 275, distance: 40.0
click at [253, 320] on icon at bounding box center [40, 31] width 965 height 670
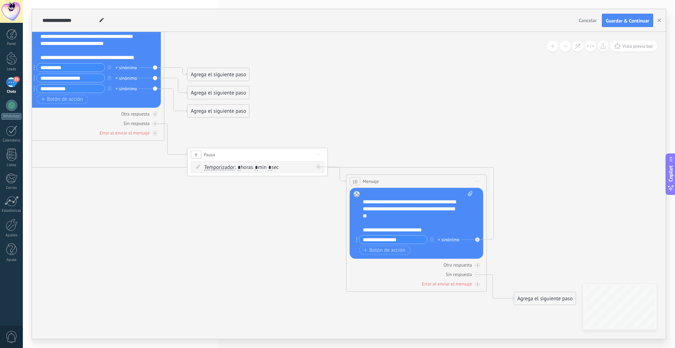
drag, startPoint x: 352, startPoint y: 151, endPoint x: 556, endPoint y: 220, distance: 215.5
click at [556, 220] on icon at bounding box center [245, 146] width 965 height 670
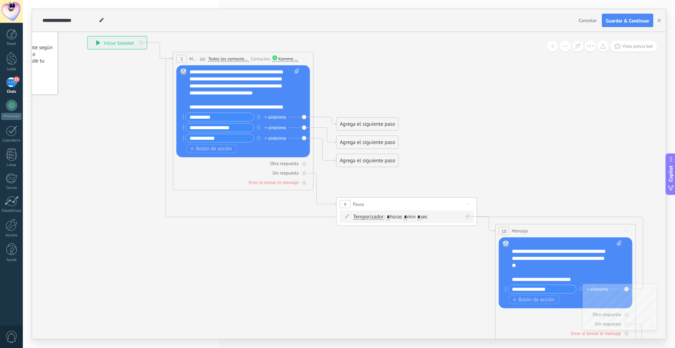
drag, startPoint x: 232, startPoint y: 221, endPoint x: 381, endPoint y: 267, distance: 156.6
click at [381, 267] on icon at bounding box center [394, 196] width 965 height 670
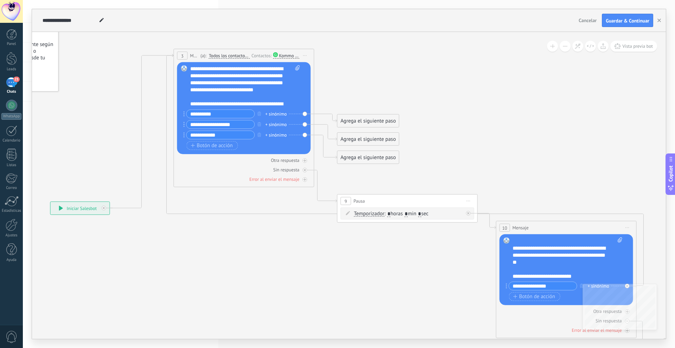
drag, startPoint x: 124, startPoint y: 37, endPoint x: 86, endPoint y: 205, distance: 172.9
click at [86, 205] on div "**********" at bounding box center [80, 208] width 59 height 13
drag, startPoint x: 91, startPoint y: 207, endPoint x: 124, endPoint y: 38, distance: 172.5
click at [124, 38] on div "**********" at bounding box center [113, 39] width 59 height 13
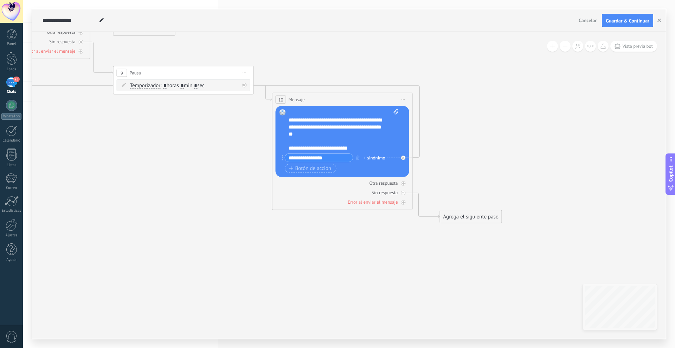
drag, startPoint x: 321, startPoint y: 277, endPoint x: 85, endPoint y: 144, distance: 270.4
click at [85, 144] on icon at bounding box center [169, 64] width 970 height 670
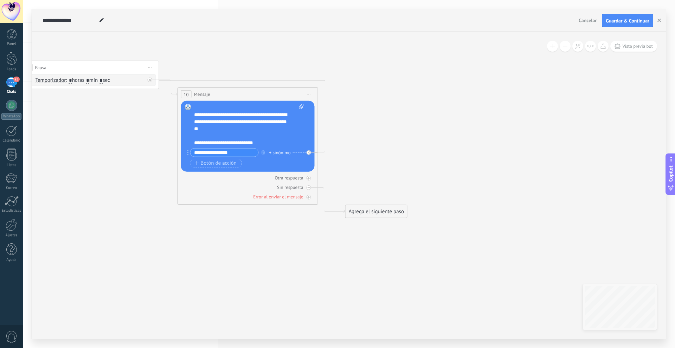
drag, startPoint x: 339, startPoint y: 223, endPoint x: 256, endPoint y: 222, distance: 82.9
click at [256, 222] on icon at bounding box center [74, 59] width 970 height 670
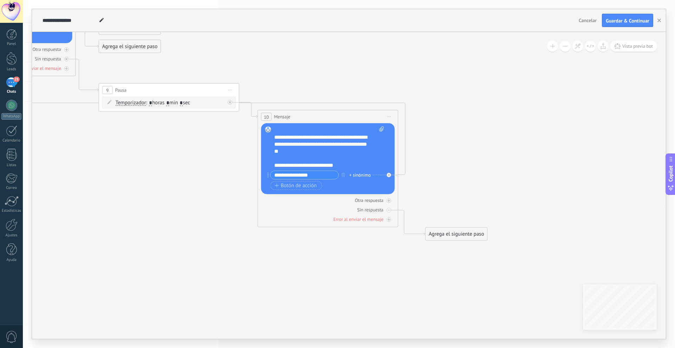
drag, startPoint x: 163, startPoint y: 146, endPoint x: 340, endPoint y: 197, distance: 184.4
click at [340, 197] on icon at bounding box center [154, 81] width 970 height 670
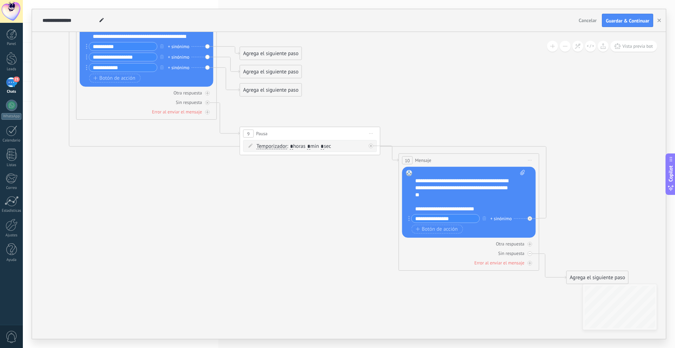
click at [554, 221] on icon at bounding box center [295, 125] width 970 height 670
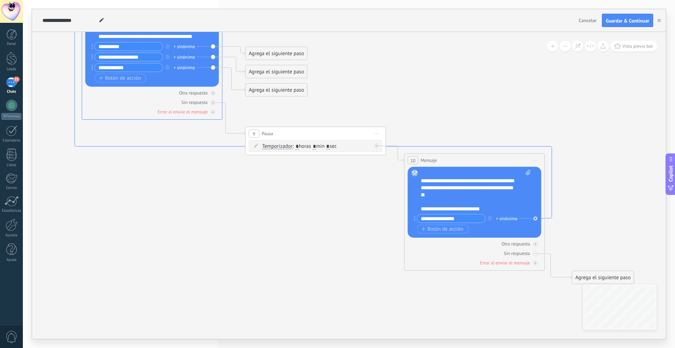
click at [547, 219] on icon at bounding box center [313, 103] width 477 height 232
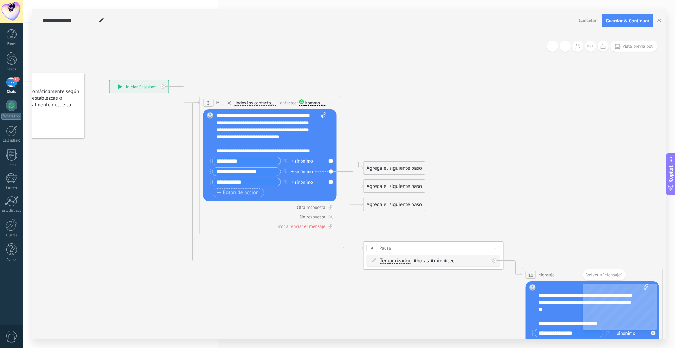
drag, startPoint x: 320, startPoint y: 313, endPoint x: 260, endPoint y: 294, distance: 62.8
click at [240, 291] on icon at bounding box center [419, 239] width 970 height 670
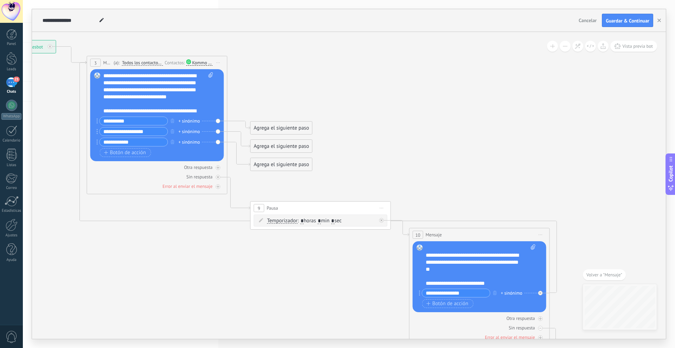
drag, startPoint x: 375, startPoint y: 314, endPoint x: 267, endPoint y: 275, distance: 114.7
click at [261, 274] on icon at bounding box center [306, 199] width 970 height 670
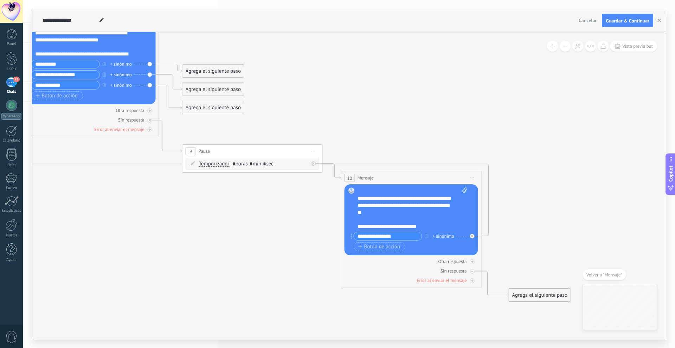
drag, startPoint x: 319, startPoint y: 294, endPoint x: 252, endPoint y: 237, distance: 87.7
click at [252, 237] on icon at bounding box center [238, 142] width 970 height 670
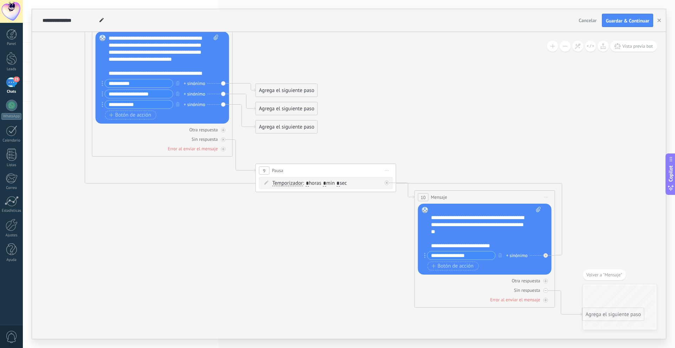
drag, startPoint x: 259, startPoint y: 265, endPoint x: 330, endPoint y: 285, distance: 73.6
click at [334, 285] on icon at bounding box center [311, 162] width 970 height 670
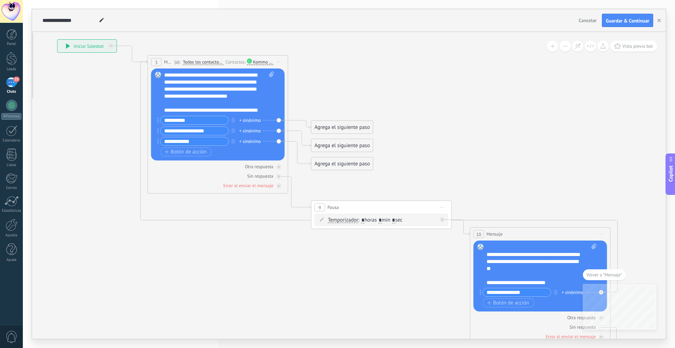
drag, startPoint x: 254, startPoint y: 280, endPoint x: 278, endPoint y: 293, distance: 27.2
click at [280, 294] on icon at bounding box center [367, 199] width 970 height 670
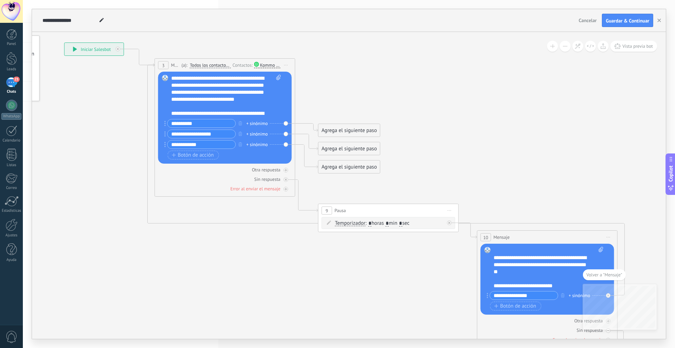
click at [217, 66] on span "Todos los contactos - canales seleccionados" at bounding box center [210, 66] width 41 height 6
click at [217, 66] on button "Todos los contactos - canales seleccionados" at bounding box center [230, 65] width 88 height 13
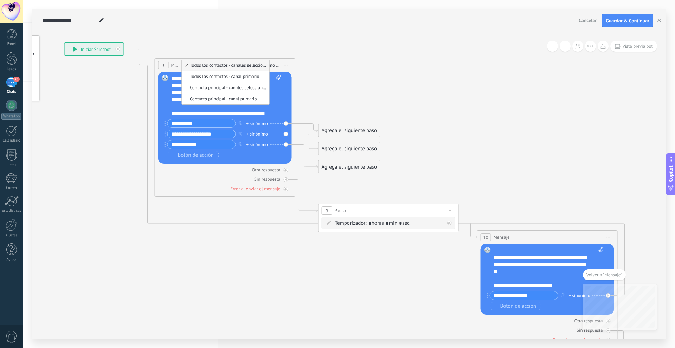
click at [126, 119] on icon at bounding box center [374, 202] width 970 height 670
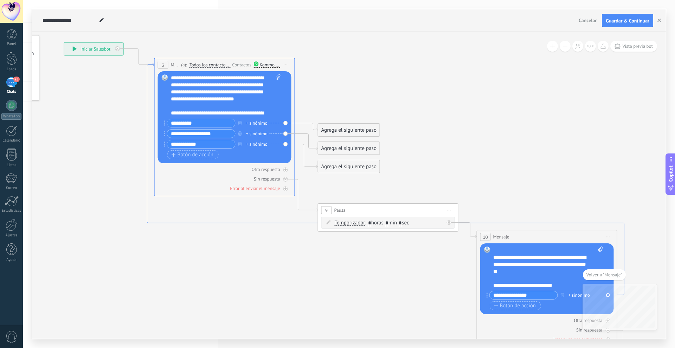
click at [227, 222] on icon at bounding box center [385, 179] width 477 height 232
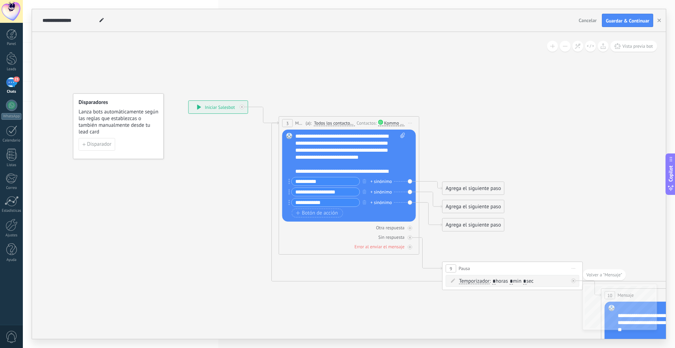
click at [224, 107] on div "**********" at bounding box center [218, 107] width 59 height 13
drag, startPoint x: 233, startPoint y: 247, endPoint x: 140, endPoint y: 158, distance: 128.5
click at [139, 156] on icon at bounding box center [498, 259] width 970 height 670
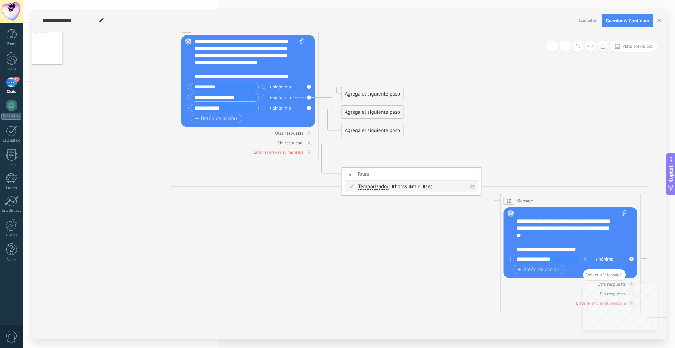
drag, startPoint x: 290, startPoint y: 259, endPoint x: 164, endPoint y: 193, distance: 141.7
click at [151, 184] on icon at bounding box center [397, 165] width 970 height 670
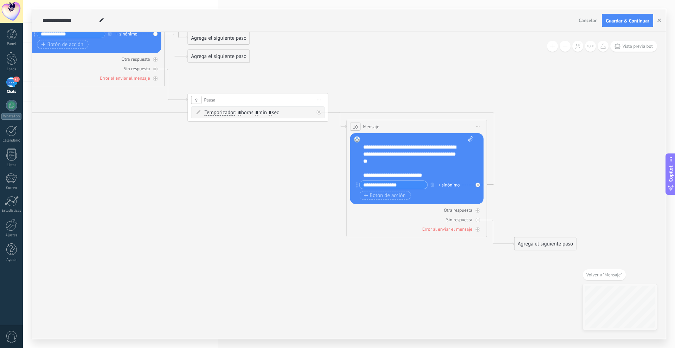
drag, startPoint x: 257, startPoint y: 229, endPoint x: 129, endPoint y: 198, distance: 132.3
click at [126, 196] on icon at bounding box center [243, 91] width 970 height 670
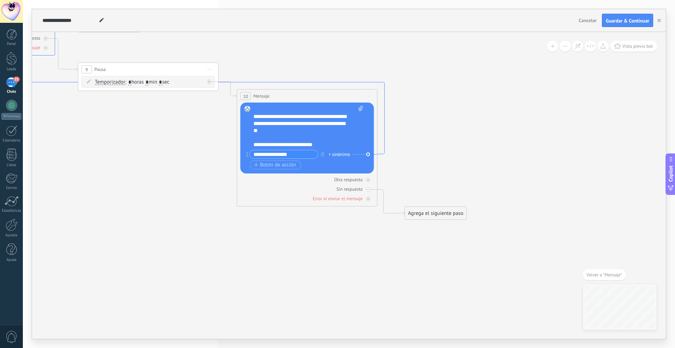
click at [380, 152] on icon at bounding box center [146, 38] width 477 height 232
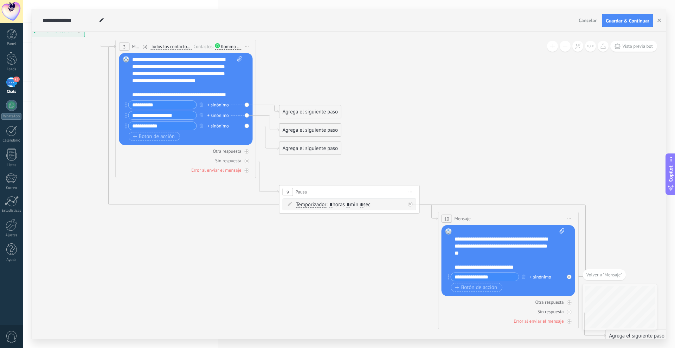
drag, startPoint x: 494, startPoint y: 142, endPoint x: 331, endPoint y: 66, distance: 180.4
click at [331, 66] on icon at bounding box center [335, 183] width 970 height 670
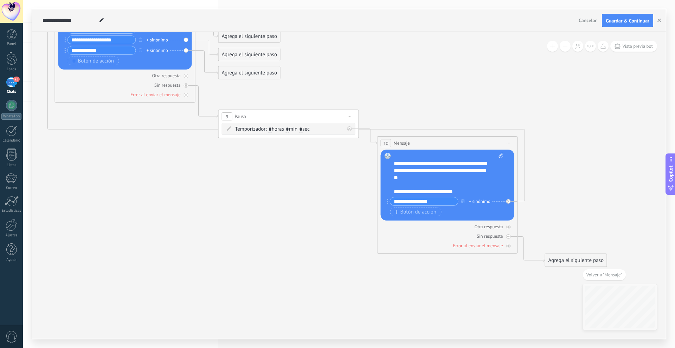
drag, startPoint x: 621, startPoint y: 230, endPoint x: 560, endPoint y: 154, distance: 96.7
click at [560, 154] on icon at bounding box center [274, 108] width 970 height 670
click at [614, 276] on span "Volver a "Mensaje"" at bounding box center [604, 275] width 36 height 6
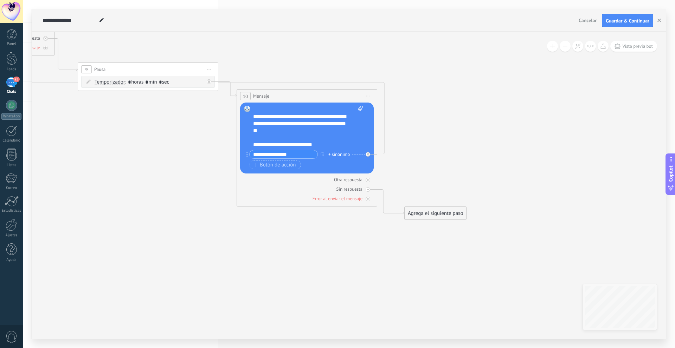
click at [429, 213] on div "Agrega el siguiente paso" at bounding box center [434, 214] width 61 height 12
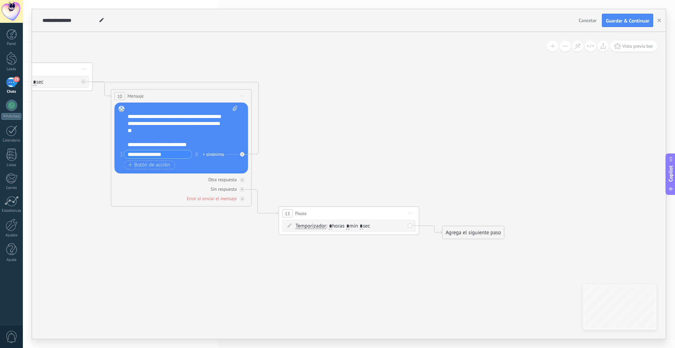
click at [454, 234] on div "Agrega el siguiente paso" at bounding box center [472, 233] width 61 height 12
click at [478, 319] on div "Pausa" at bounding box center [490, 320] width 59 height 7
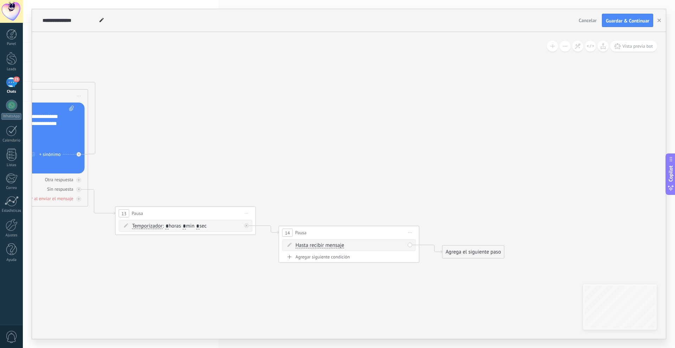
click at [323, 245] on span "Hasta recibir mensaje" at bounding box center [319, 246] width 48 height 6
click at [323, 245] on button "Hasta recibir mensaje" at bounding box center [336, 245] width 88 height 13
click at [324, 246] on span "Hasta recibir mensaje" at bounding box center [330, 245] width 85 height 7
click at [424, 282] on icon at bounding box center [8, 82] width 1296 height 713
click at [454, 252] on div "Agrega el siguiente paso" at bounding box center [471, 252] width 61 height 12
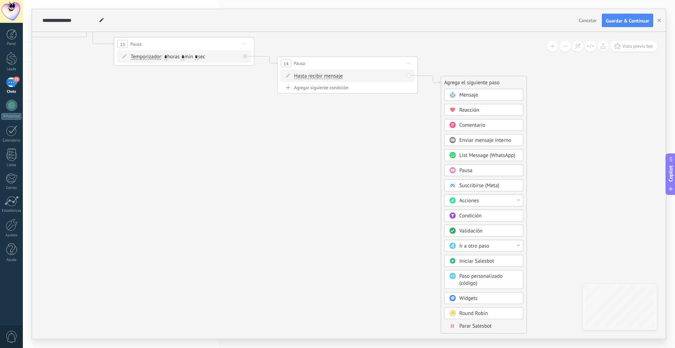
click at [481, 325] on span "Parar Salesbot" at bounding box center [475, 326] width 32 height 7
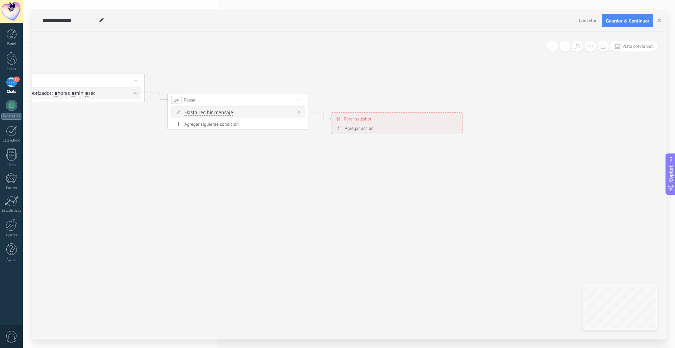
drag, startPoint x: 267, startPoint y: 101, endPoint x: 315, endPoint y: 138, distance: 60.1
click at [299, 100] on icon at bounding box center [299, 99] width 4 height 1
click at [312, 146] on div "Borrar" at bounding box center [331, 146] width 70 height 12
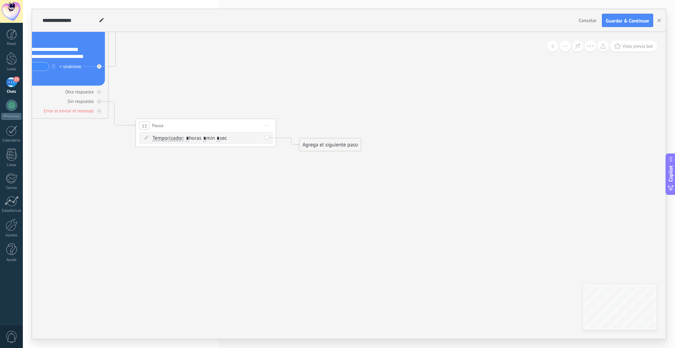
drag, startPoint x: 169, startPoint y: 135, endPoint x: 291, endPoint y: 176, distance: 128.7
click at [266, 126] on icon at bounding box center [267, 125] width 4 height 1
click at [282, 173] on div "Borrar" at bounding box center [299, 171] width 70 height 12
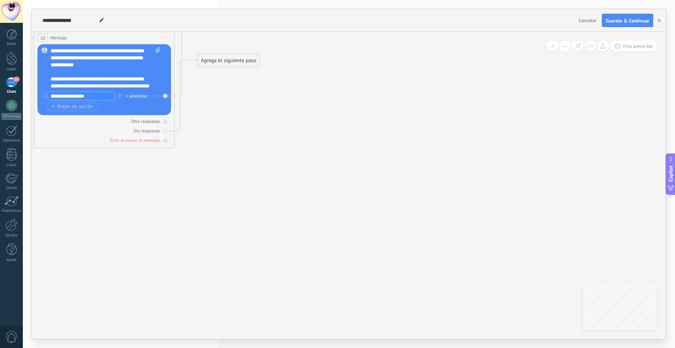
drag, startPoint x: 146, startPoint y: 113, endPoint x: 206, endPoint y: 142, distance: 66.3
drag, startPoint x: 219, startPoint y: 61, endPoint x: 238, endPoint y: 147, distance: 87.4
click at [238, 147] on div "Agrega el siguiente paso" at bounding box center [246, 144] width 61 height 12
click at [240, 143] on div "Agrega el siguiente paso" at bounding box center [246, 146] width 61 height 12
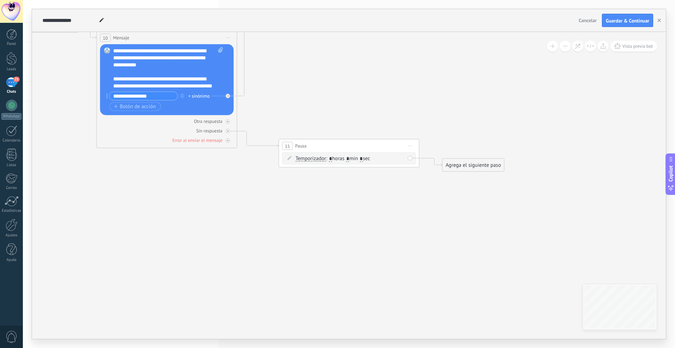
click at [462, 167] on div "Agrega el siguiente paso" at bounding box center [472, 166] width 61 height 12
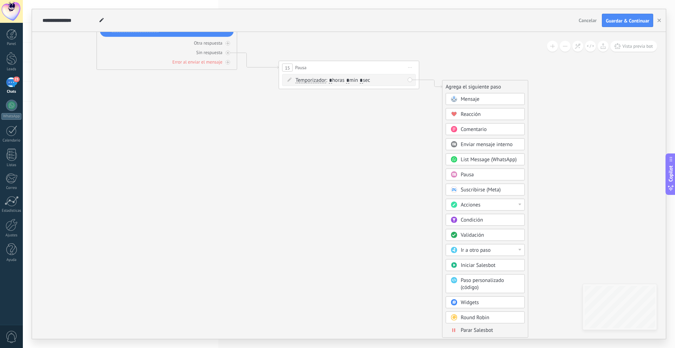
click at [485, 328] on span "Parar Salesbot" at bounding box center [477, 330] width 32 height 7
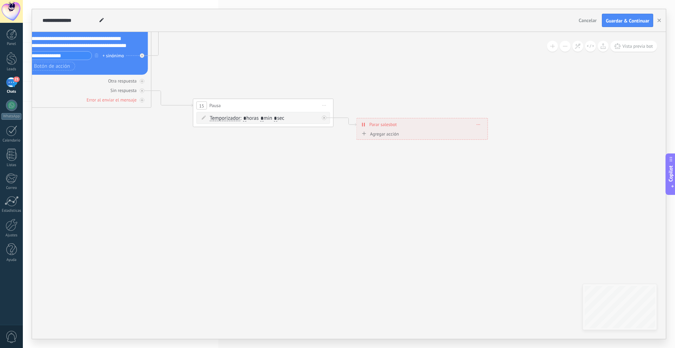
drag, startPoint x: 342, startPoint y: 172, endPoint x: 414, endPoint y: 208, distance: 80.3
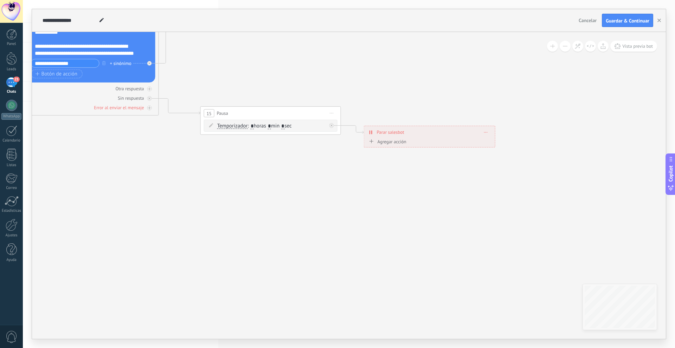
drag, startPoint x: 305, startPoint y: 212, endPoint x: 385, endPoint y: 261, distance: 94.8
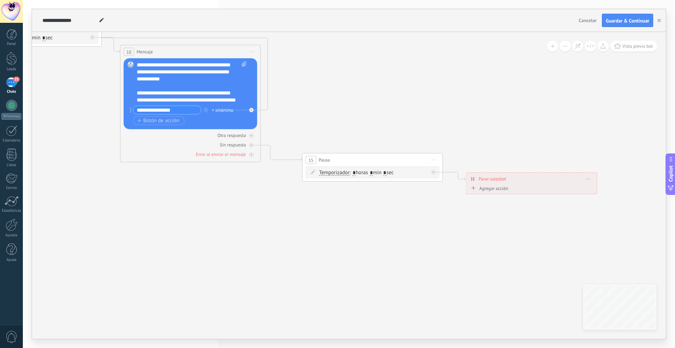
drag, startPoint x: 369, startPoint y: 257, endPoint x: 358, endPoint y: 253, distance: 11.7
click at [395, 261] on icon at bounding box center [105, 21] width 1147 height 680
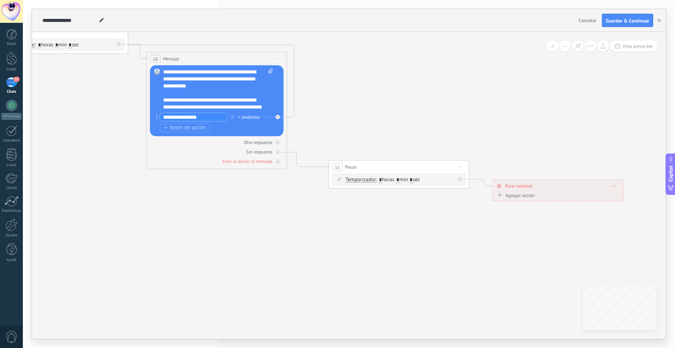
drag, startPoint x: 258, startPoint y: 238, endPoint x: 287, endPoint y: 225, distance: 32.2
click at [284, 246] on icon at bounding box center [131, 28] width 1147 height 680
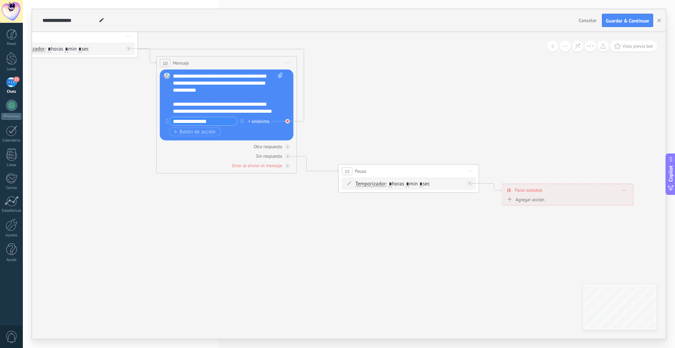
click at [288, 121] on icon at bounding box center [287, 121] width 2 height 2
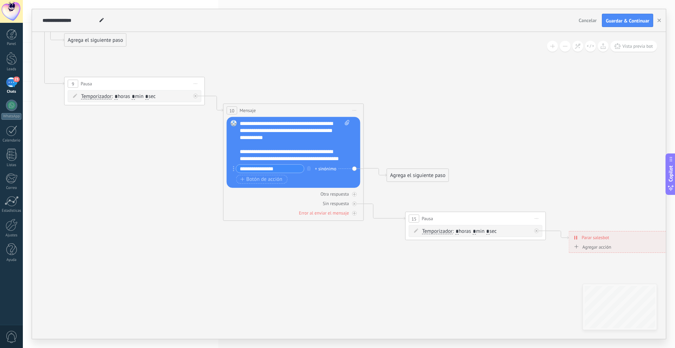
drag, startPoint x: 252, startPoint y: 211, endPoint x: 321, endPoint y: 260, distance: 85.4
click at [321, 260] on icon at bounding box center [255, 84] width 1241 height 689
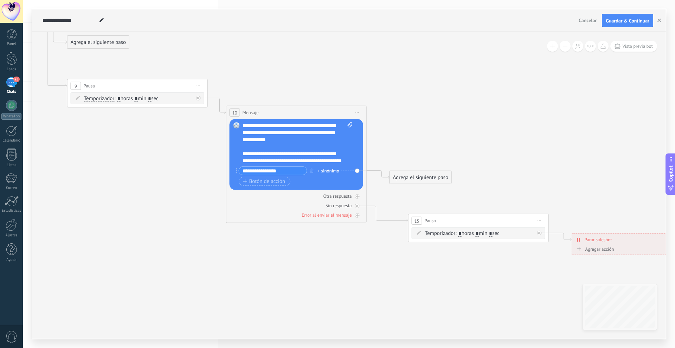
click at [405, 175] on div "Agrega el siguiente paso" at bounding box center [420, 178] width 61 height 12
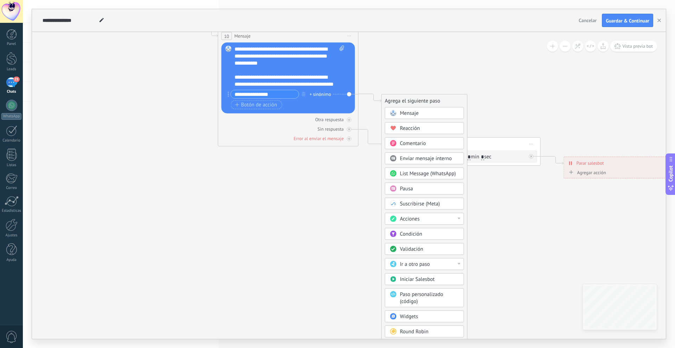
drag, startPoint x: 519, startPoint y: 285, endPoint x: 509, endPoint y: 220, distance: 65.6
click at [509, 220] on icon at bounding box center [250, 10] width 1241 height 689
click at [437, 265] on div "Ir a otro paso" at bounding box center [429, 264] width 59 height 7
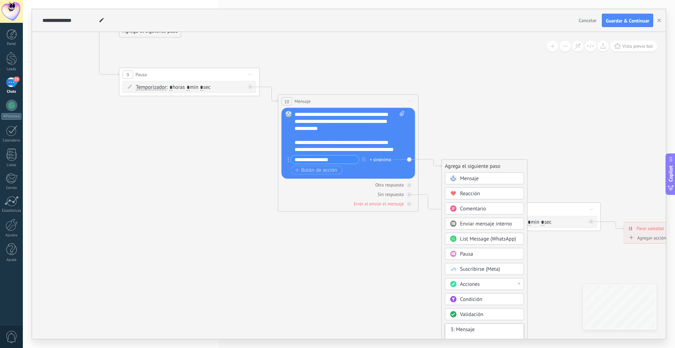
drag, startPoint x: 194, startPoint y: 244, endPoint x: 218, endPoint y: 238, distance: 24.7
click at [259, 301] on icon at bounding box center [310, 75] width 1241 height 689
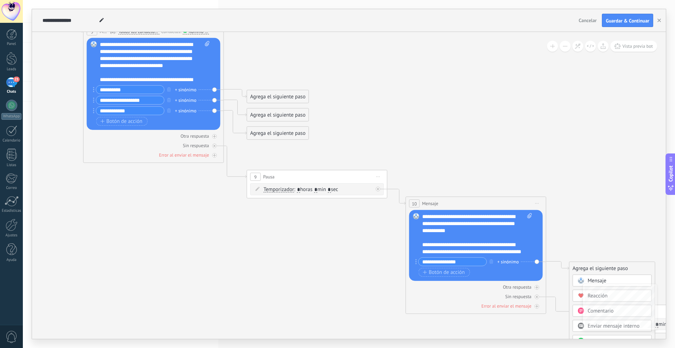
drag, startPoint x: 173, startPoint y: 216, endPoint x: 255, endPoint y: 288, distance: 108.8
click at [269, 292] on icon at bounding box center [437, 177] width 1241 height 689
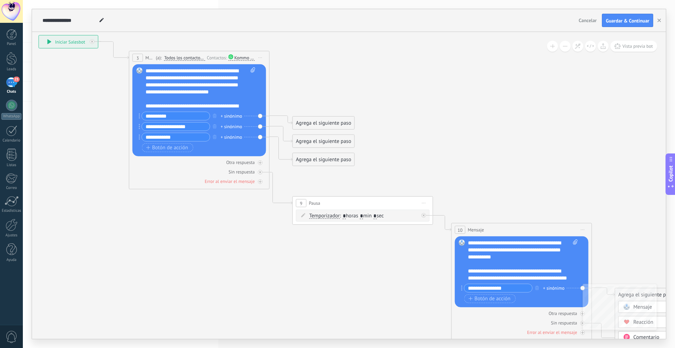
drag, startPoint x: 168, startPoint y: 250, endPoint x: 199, endPoint y: 225, distance: 39.5
click at [183, 205] on icon at bounding box center [483, 203] width 1241 height 689
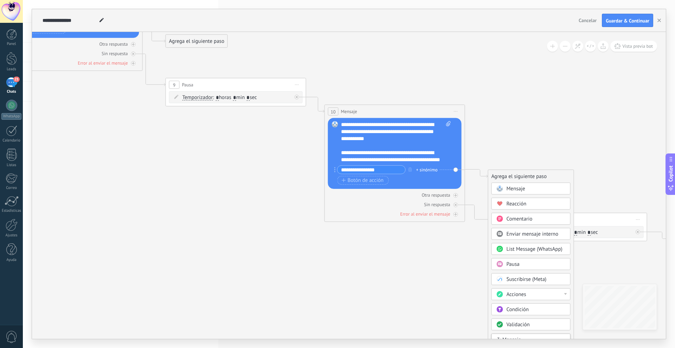
drag, startPoint x: 362, startPoint y: 296, endPoint x: 228, endPoint y: 237, distance: 146.7
click at [228, 237] on icon at bounding box center [356, 85] width 1241 height 689
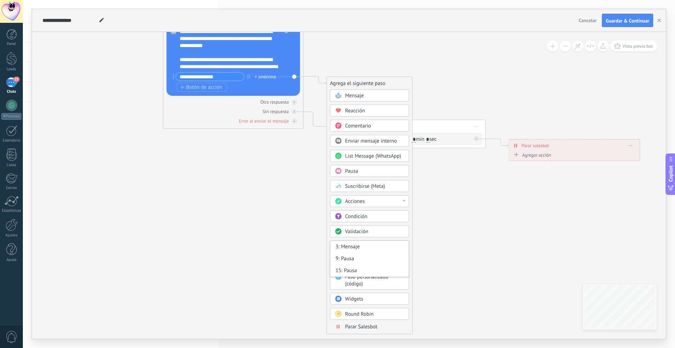
drag, startPoint x: 575, startPoint y: 248, endPoint x: 444, endPoint y: 169, distance: 152.9
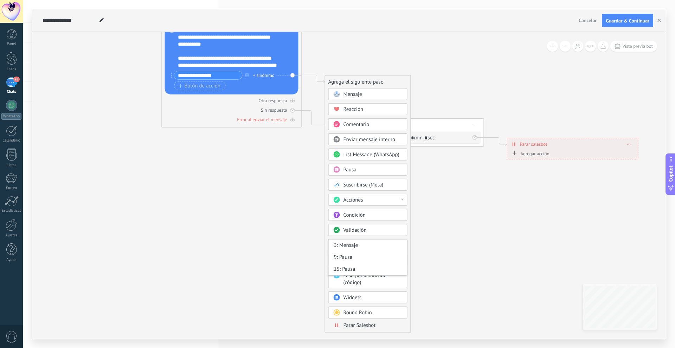
click at [356, 247] on div "3: Mensaje" at bounding box center [367, 246] width 78 height 12
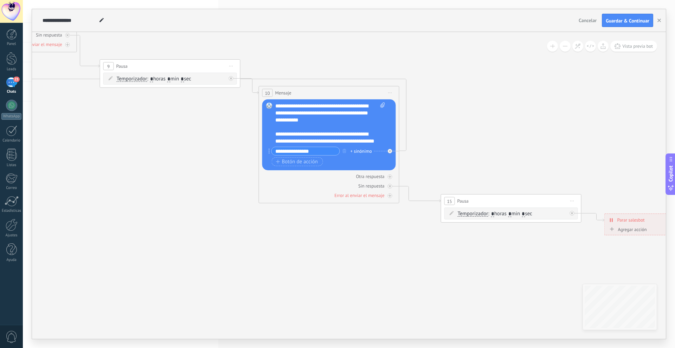
drag, startPoint x: 226, startPoint y: 213, endPoint x: 352, endPoint y: 307, distance: 157.7
click at [354, 314] on icon at bounding box center [290, 66] width 1241 height 689
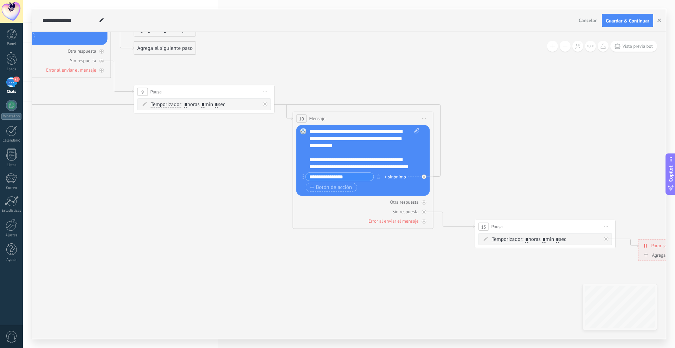
drag, startPoint x: 240, startPoint y: 277, endPoint x: 256, endPoint y: 289, distance: 20.3
click at [256, 289] on icon at bounding box center [325, 92] width 1241 height 689
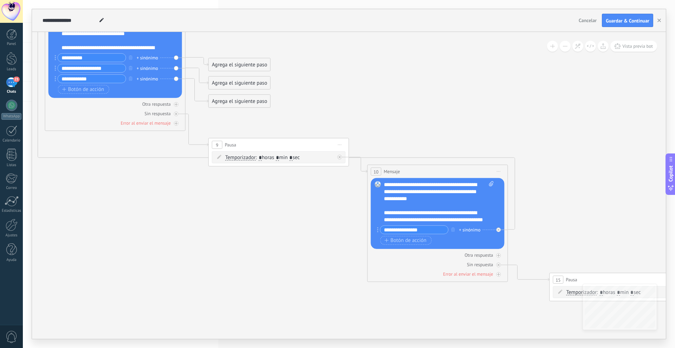
drag, startPoint x: 177, startPoint y: 266, endPoint x: 178, endPoint y: 233, distance: 33.0
click at [178, 233] on icon at bounding box center [399, 145] width 1241 height 689
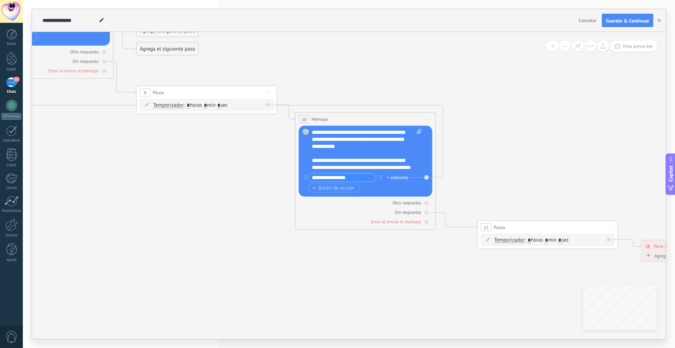
drag, startPoint x: 495, startPoint y: 280, endPoint x: 445, endPoint y: 241, distance: 62.3
click at [445, 241] on icon at bounding box center [327, 93] width 1241 height 689
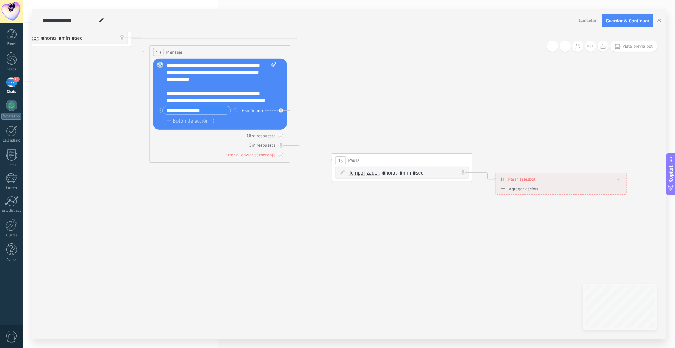
drag, startPoint x: 514, startPoint y: 285, endPoint x: 506, endPoint y: 250, distance: 35.8
click at [396, 240] on icon at bounding box center [182, 26] width 1241 height 689
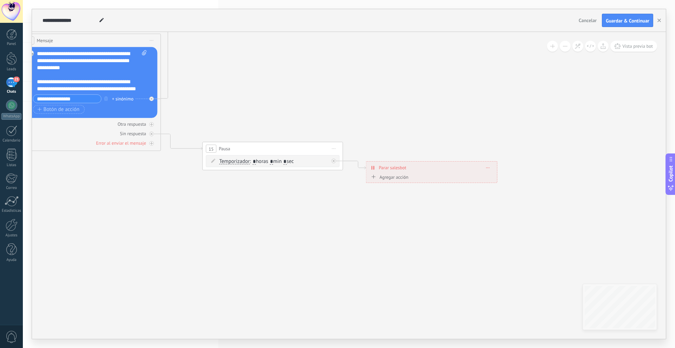
drag, startPoint x: 544, startPoint y: 259, endPoint x: 415, endPoint y: 248, distance: 129.4
click at [415, 248] on icon at bounding box center [52, 14] width 1241 height 689
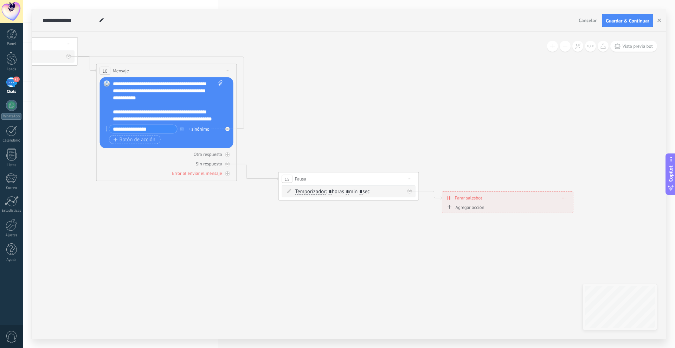
drag, startPoint x: 233, startPoint y: 210, endPoint x: 304, endPoint y: 193, distance: 72.8
click at [310, 242] on icon at bounding box center [128, 44] width 1241 height 689
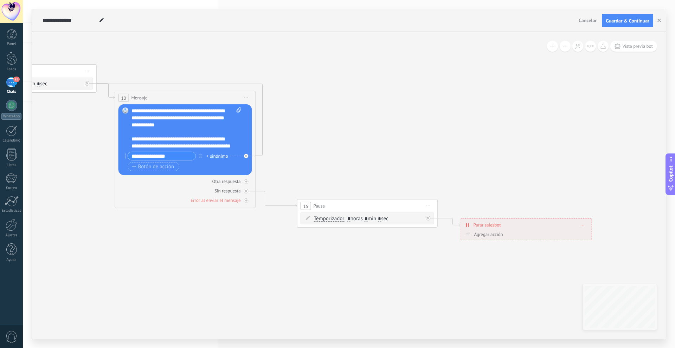
drag, startPoint x: 287, startPoint y: 83, endPoint x: 349, endPoint y: 177, distance: 112.7
click at [349, 177] on icon at bounding box center [147, 71] width 1241 height 689
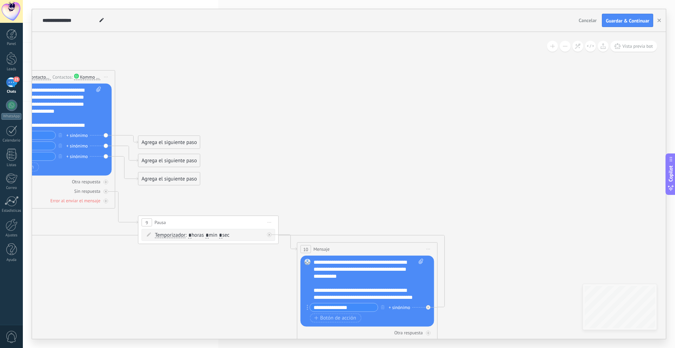
drag, startPoint x: 191, startPoint y: 105, endPoint x: 330, endPoint y: 188, distance: 161.7
click at [330, 188] on icon at bounding box center [329, 223] width 1241 height 689
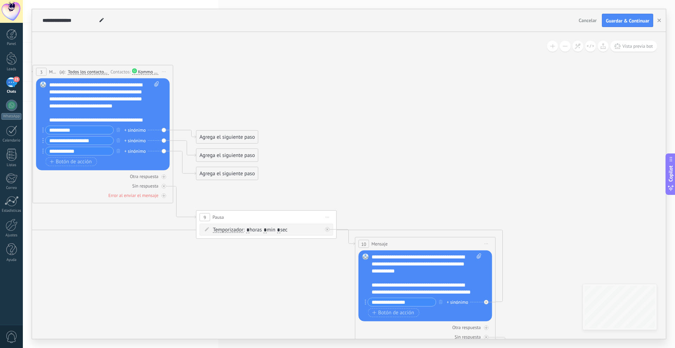
drag, startPoint x: 329, startPoint y: 187, endPoint x: 386, endPoint y: 184, distance: 57.4
click at [386, 184] on icon at bounding box center [387, 218] width 1241 height 689
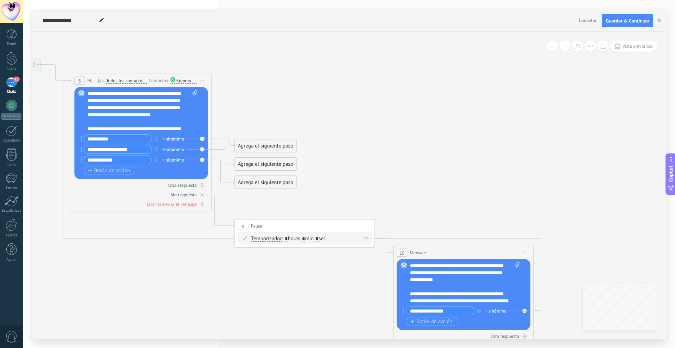
drag, startPoint x: 328, startPoint y: 181, endPoint x: 357, endPoint y: 188, distance: 29.8
click at [357, 188] on icon at bounding box center [425, 226] width 1241 height 689
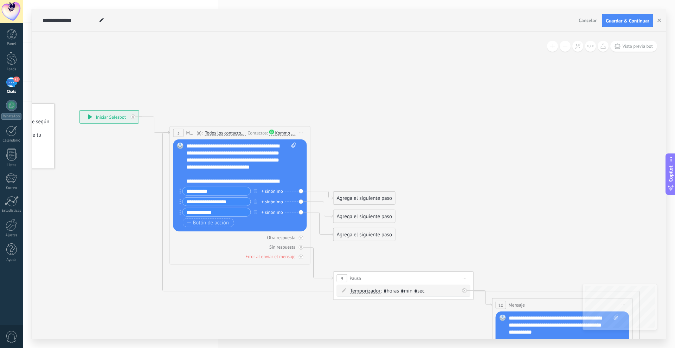
drag, startPoint x: 315, startPoint y: 100, endPoint x: 416, endPoint y: 132, distance: 106.0
click at [406, 140] on icon at bounding box center [524, 279] width 1241 height 689
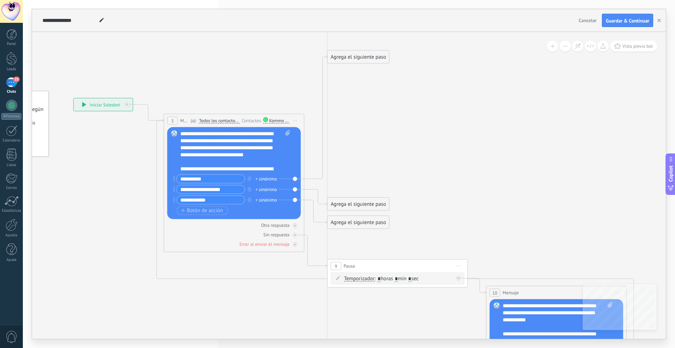
drag, startPoint x: 347, startPoint y: 188, endPoint x: 349, endPoint y: 58, distance: 130.4
click at [349, 58] on div "Agrega el siguiente paso" at bounding box center [357, 57] width 61 height 12
drag, startPoint x: 359, startPoint y: 204, endPoint x: 380, endPoint y: 152, distance: 56.1
click at [380, 152] on div "Agrega el siguiente paso" at bounding box center [379, 152] width 61 height 12
drag, startPoint x: 350, startPoint y: 227, endPoint x: 350, endPoint y: 232, distance: 4.9
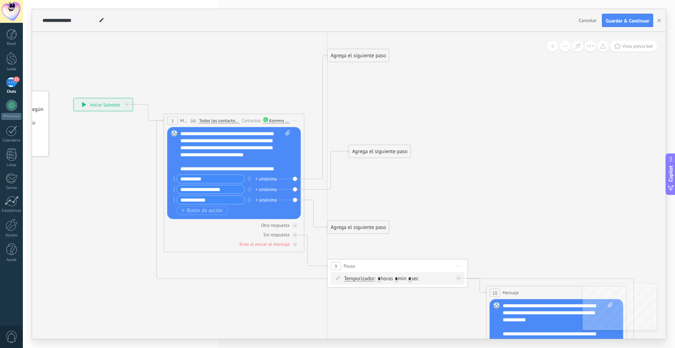
click at [350, 232] on div "Agrega el siguiente paso" at bounding box center [357, 228] width 61 height 12
drag, startPoint x: 364, startPoint y: 152, endPoint x: 340, endPoint y: 162, distance: 25.3
click at [340, 162] on div "Agrega el siguiente paso" at bounding box center [357, 161] width 61 height 12
drag, startPoint x: 347, startPoint y: 60, endPoint x: 351, endPoint y: 70, distance: 10.9
click at [351, 70] on div "Agrega el siguiente paso" at bounding box center [357, 69] width 61 height 12
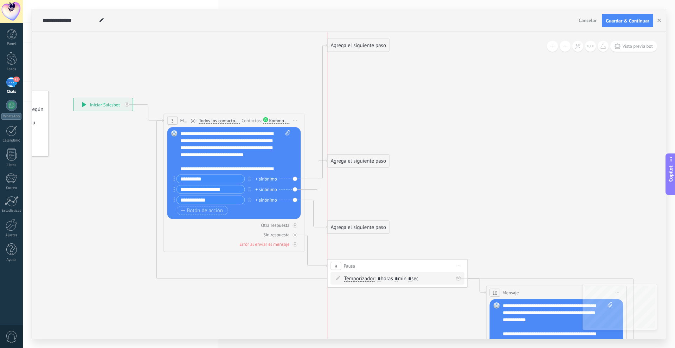
drag, startPoint x: 354, startPoint y: 66, endPoint x: 354, endPoint y: 43, distance: 23.2
click at [354, 43] on div "Agrega el siguiente paso" at bounding box center [357, 46] width 61 height 12
drag, startPoint x: 349, startPoint y: 162, endPoint x: 368, endPoint y: 163, distance: 19.4
click at [368, 163] on div "Agrega el siguiente paso" at bounding box center [377, 162] width 61 height 12
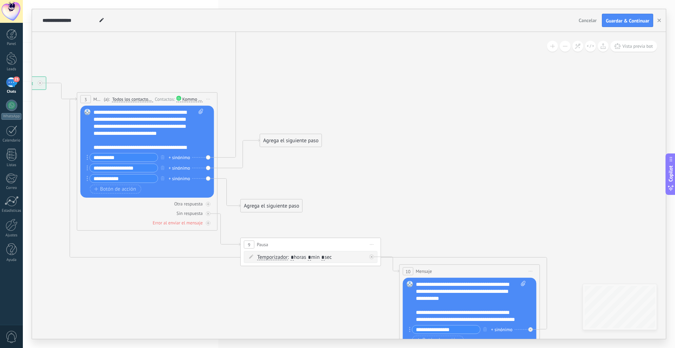
drag, startPoint x: 449, startPoint y: 172, endPoint x: 379, endPoint y: 165, distance: 70.6
click at [379, 165] on icon at bounding box center [431, 216] width 1241 height 748
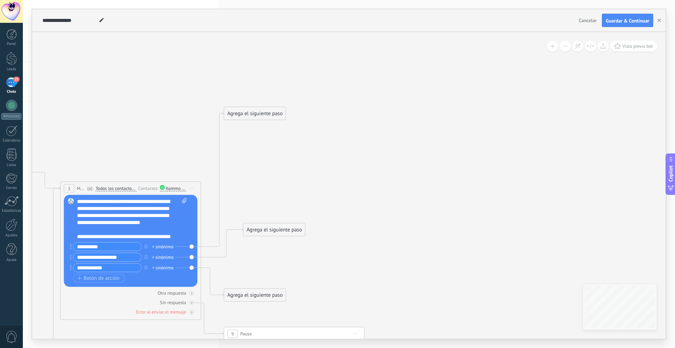
drag, startPoint x: 310, startPoint y: 87, endPoint x: 294, endPoint y: 176, distance: 90.8
click at [294, 176] on icon at bounding box center [414, 305] width 1241 height 748
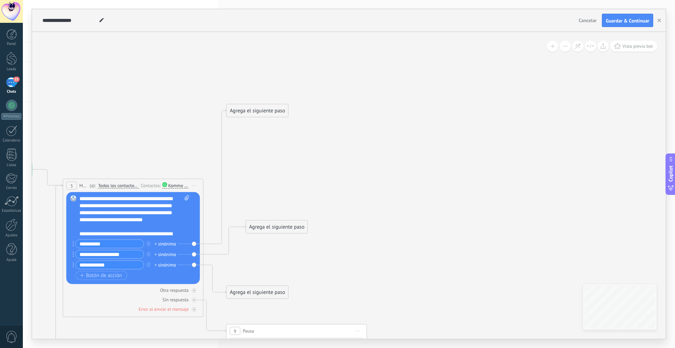
drag, startPoint x: 245, startPoint y: 185, endPoint x: 250, endPoint y: 183, distance: 6.5
click at [250, 183] on icon at bounding box center [417, 302] width 1241 height 748
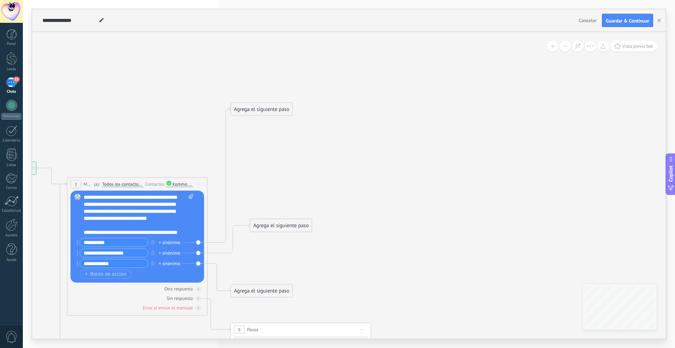
click at [267, 109] on div "Agrega el siguiente paso" at bounding box center [261, 110] width 61 height 12
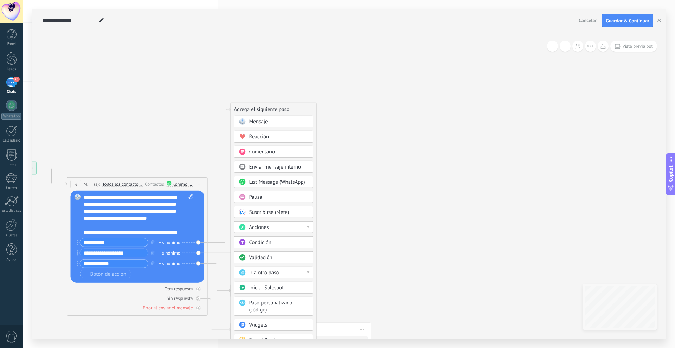
click at [266, 136] on span "Reacción" at bounding box center [259, 137] width 20 height 7
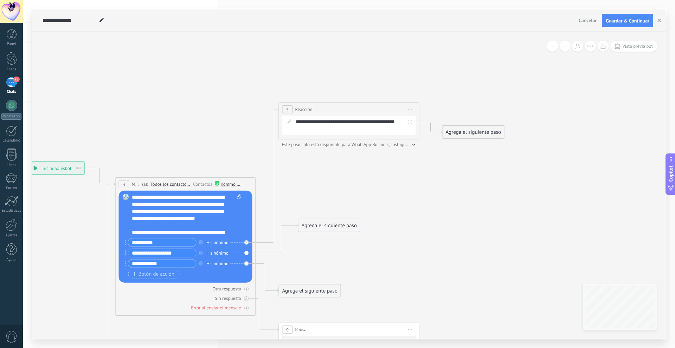
click at [337, 121] on div "**********" at bounding box center [353, 125] width 116 height 14
click at [339, 122] on div "**********" at bounding box center [353, 125] width 116 height 14
click at [412, 143] on button "button" at bounding box center [414, 144] width 4 height 5
click at [382, 165] on icon at bounding box center [469, 290] width 1241 height 726
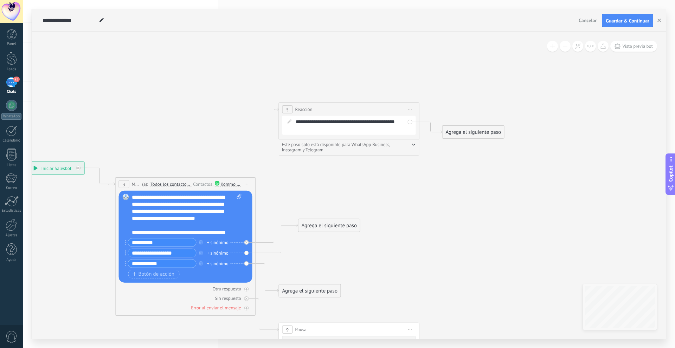
click at [338, 119] on div "**********" at bounding box center [353, 125] width 116 height 14
click at [290, 120] on icon at bounding box center [289, 121] width 4 height 4
click at [290, 122] on icon at bounding box center [289, 121] width 4 height 4
click at [410, 122] on div "**********" at bounding box center [349, 125] width 134 height 19
click at [417, 192] on icon at bounding box center [469, 290] width 1241 height 726
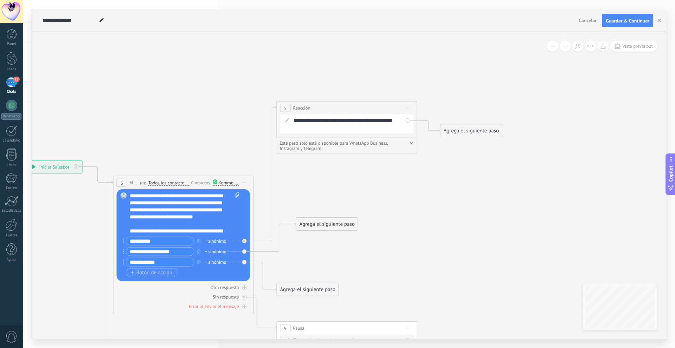
drag, startPoint x: 439, startPoint y: 176, endPoint x: 376, endPoint y: 160, distance: 64.7
click at [376, 160] on icon at bounding box center [467, 289] width 1241 height 726
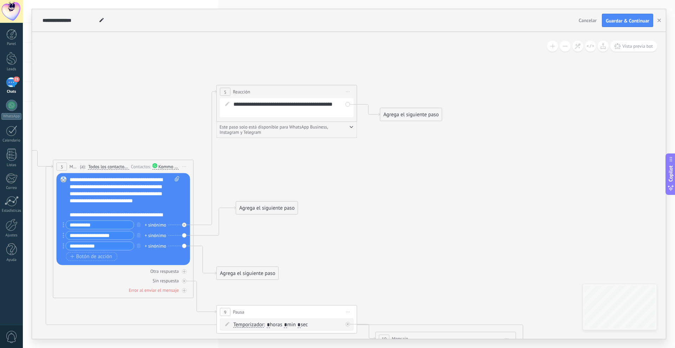
click at [408, 113] on div "Agrega el siguiente paso" at bounding box center [410, 115] width 61 height 12
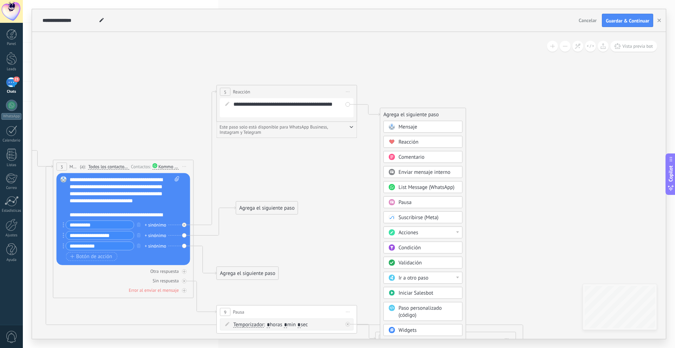
click at [421, 187] on span "List Message (WhatsApp)" at bounding box center [426, 187] width 56 height 7
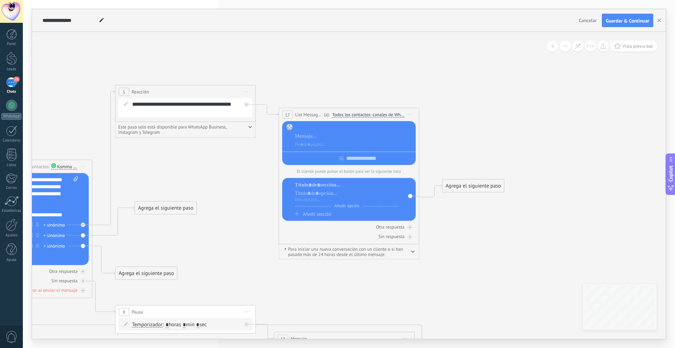
click at [318, 128] on div at bounding box center [354, 127] width 118 height 7
click at [411, 116] on span "Iniciar vista previa aquí Cambiar nombre Duplicar [GEOGRAPHIC_DATA]" at bounding box center [409, 115] width 11 height 10
click at [427, 134] on div "Cambiar nombre" at bounding box center [442, 137] width 70 height 12
click at [418, 98] on icon at bounding box center [306, 272] width 1241 height 726
click at [410, 113] on span "Iniciar vista previa aquí Cambiar nombre Duplicar [GEOGRAPHIC_DATA]" at bounding box center [410, 114] width 11 height 10
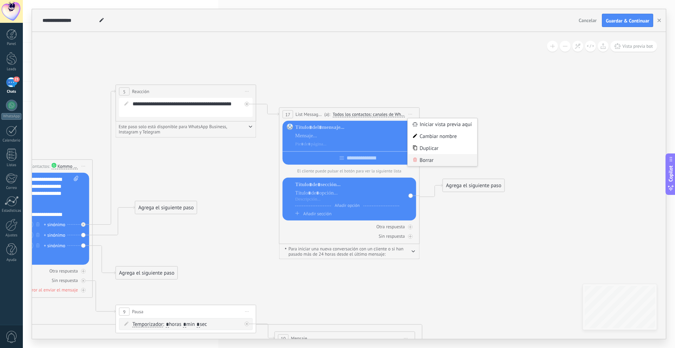
click at [423, 159] on div "Borrar" at bounding box center [443, 160] width 70 height 12
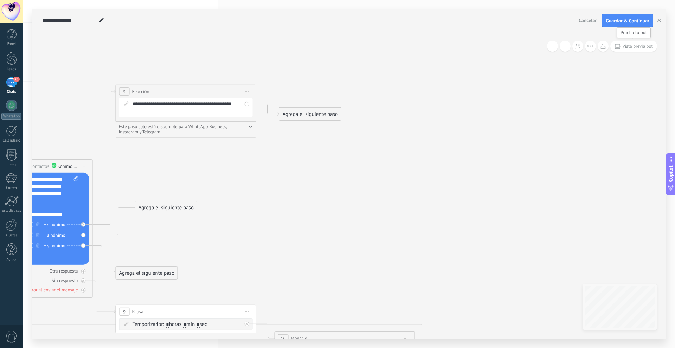
click at [635, 47] on span "Vista previa bot" at bounding box center [637, 46] width 31 height 6
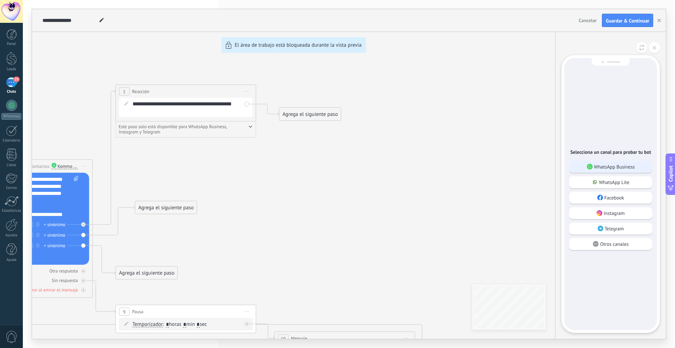
click at [625, 169] on p "WhatsApp Business" at bounding box center [614, 167] width 41 height 6
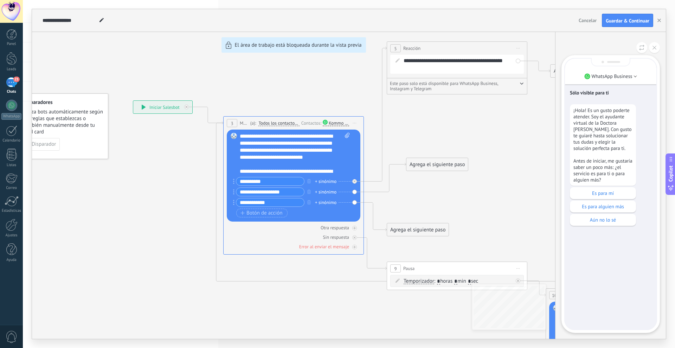
click at [620, 194] on p "Es para mí" at bounding box center [602, 193] width 59 height 6
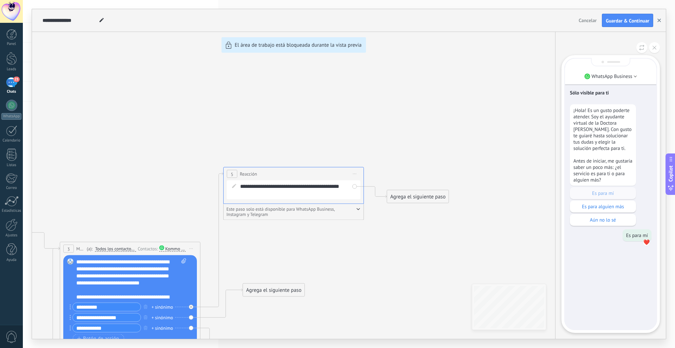
click at [657, 19] on button "button" at bounding box center [658, 20] width 11 height 13
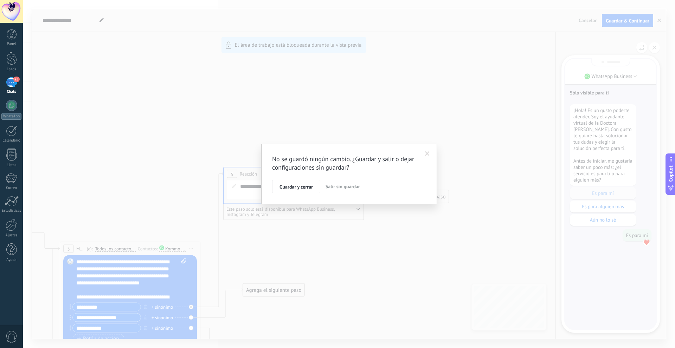
click at [425, 152] on span at bounding box center [427, 153] width 5 height 5
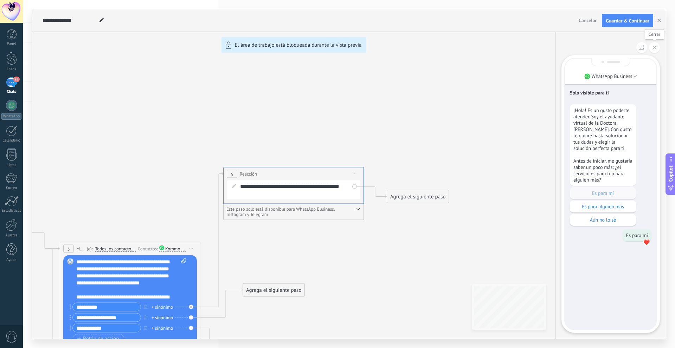
click at [651, 47] on button at bounding box center [654, 47] width 11 height 11
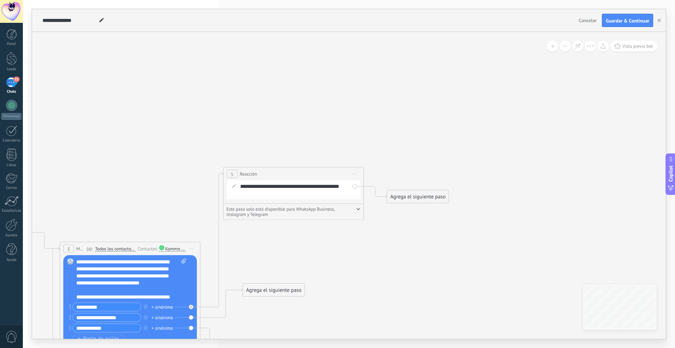
click at [627, 16] on button "Guardar & Continuar" at bounding box center [626, 20] width 51 height 13
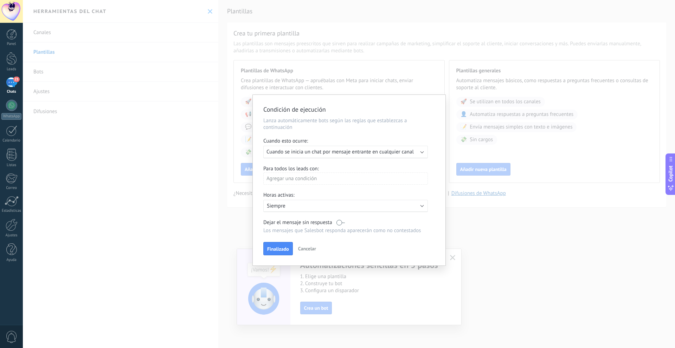
click at [287, 152] on span "Cuando se inicia un chat por mensaje entrante en cualquier canal" at bounding box center [339, 152] width 147 height 7
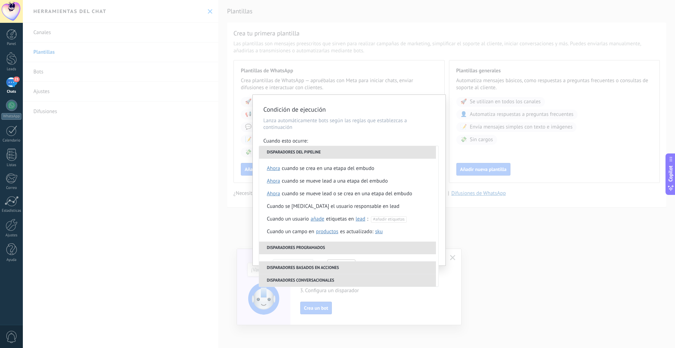
click at [529, 235] on div "**********" at bounding box center [349, 174] width 652 height 348
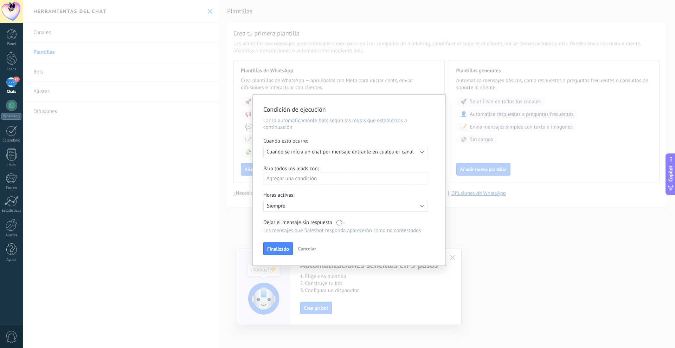
click at [517, 239] on div "Condición de ejecución Lanza automáticamente bots según las reglas que establez…" at bounding box center [349, 174] width 652 height 348
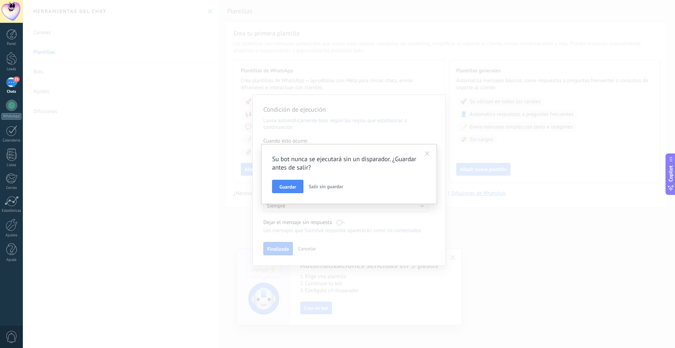
click at [424, 151] on span at bounding box center [427, 154] width 12 height 12
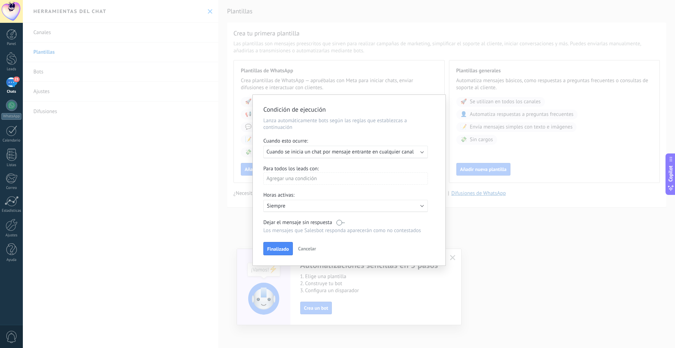
click at [314, 249] on span "Cancelar" at bounding box center [307, 249] width 18 height 6
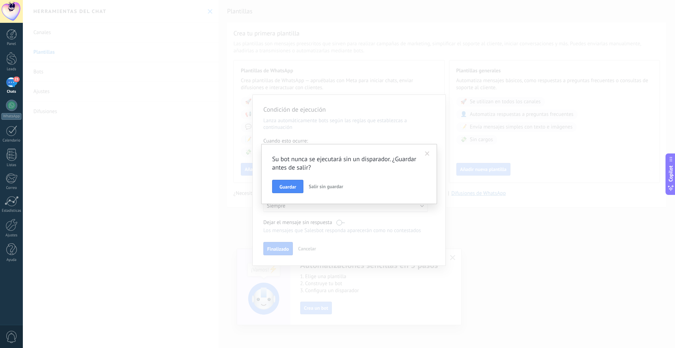
click at [283, 185] on span "Guardar" at bounding box center [287, 186] width 17 height 5
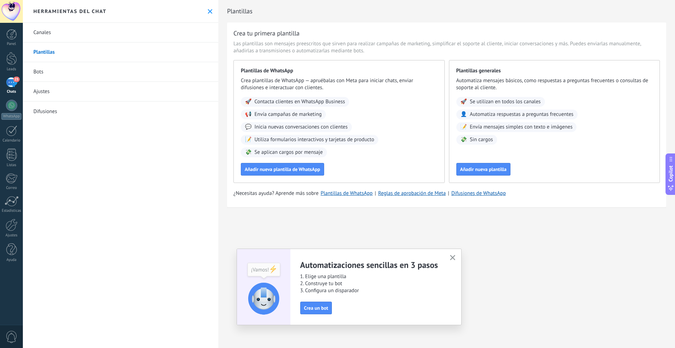
click at [48, 70] on link "Bots" at bounding box center [120, 72] width 195 height 20
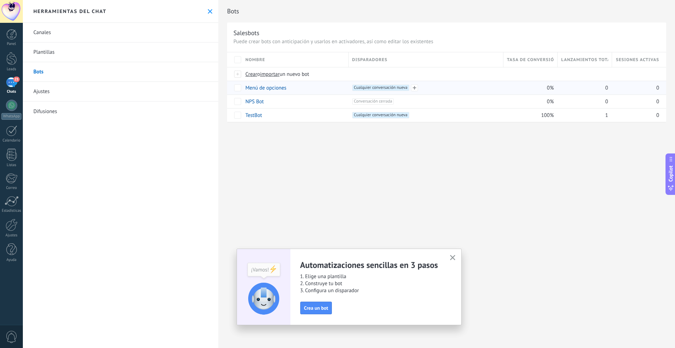
click at [448, 87] on div "+1 Cualquier conversación nueva +0" at bounding box center [425, 88] width 147 height 6
click at [274, 87] on link "Menú de opciones" at bounding box center [265, 88] width 41 height 7
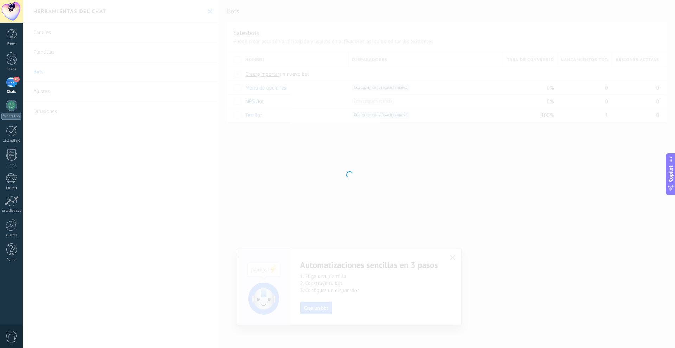
type input "**********"
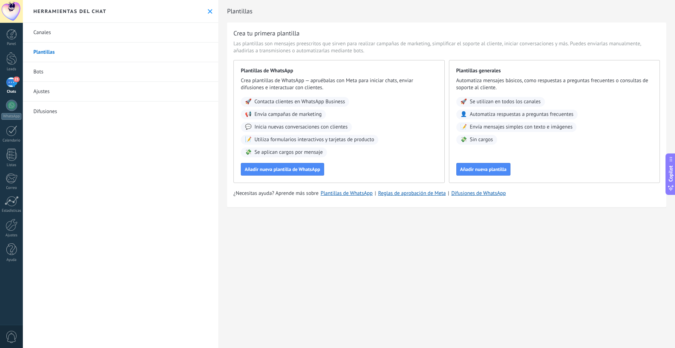
click at [37, 68] on link "Bots" at bounding box center [120, 72] width 195 height 20
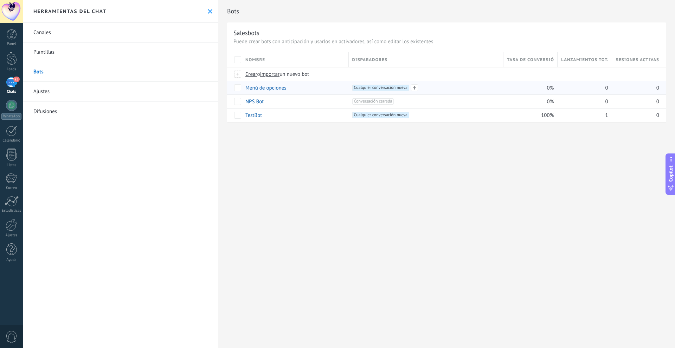
click at [396, 90] on span "Cualquier conversación nueva +0" at bounding box center [380, 88] width 57 height 6
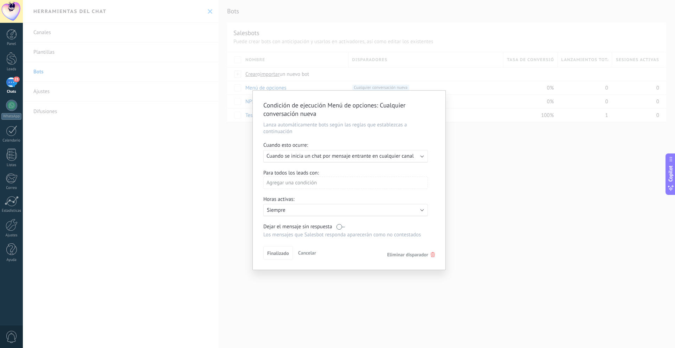
click at [310, 211] on p "Siempre" at bounding box center [328, 210] width 123 height 7
click at [310, 211] on li "Siempre" at bounding box center [355, 210] width 193 height 12
click at [380, 170] on div "Para todos los leads con:" at bounding box center [348, 173] width 171 height 7
click at [375, 157] on span "Cuando se inicia un chat por mensaje entrante en cualquier canal" at bounding box center [339, 156] width 147 height 7
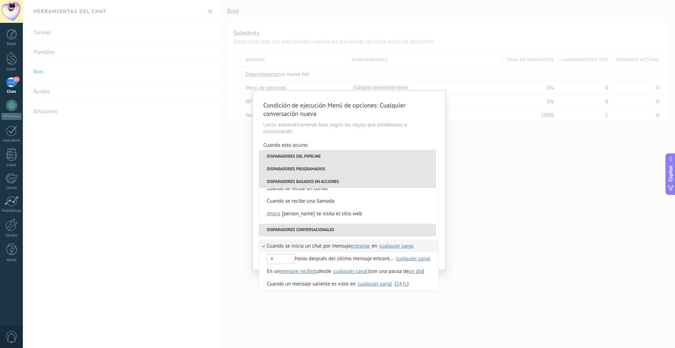
scroll to position [153, 0]
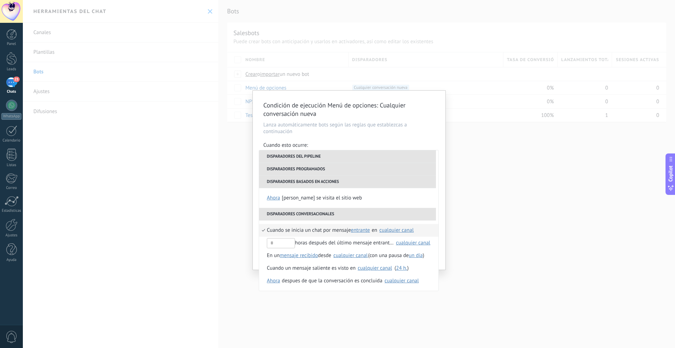
click at [487, 129] on div "Condición de ejecución Menú de opciones : Cualquier conversación nueva Lanza au…" at bounding box center [349, 174] width 652 height 348
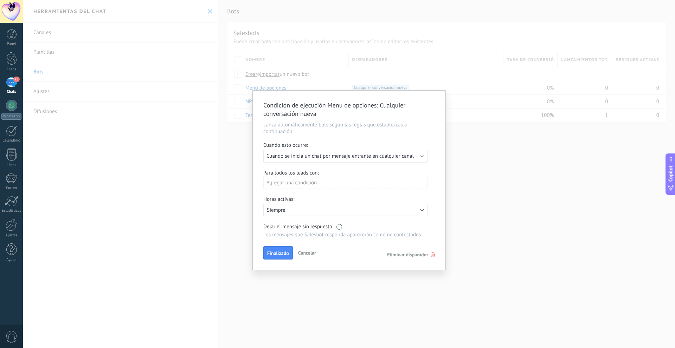
click at [301, 209] on p "Siempre" at bounding box center [328, 210] width 123 height 7
click at [490, 201] on div "Condición de ejecución Menú de opciones : Cualquier conversación nueva Lanza au…" at bounding box center [349, 174] width 652 height 348
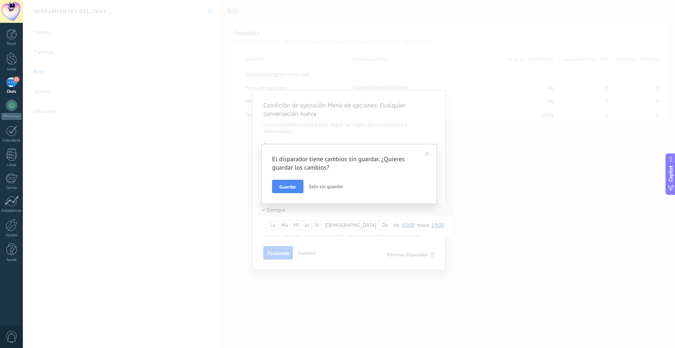
drag, startPoint x: 423, startPoint y: 154, endPoint x: 357, endPoint y: 206, distance: 84.3
click at [423, 154] on span at bounding box center [427, 154] width 12 height 12
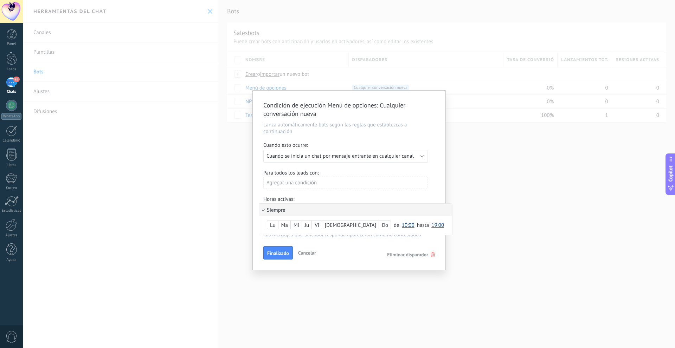
click at [308, 247] on div at bounding box center [349, 180] width 193 height 179
click at [308, 251] on span "Cancelar" at bounding box center [307, 253] width 18 height 6
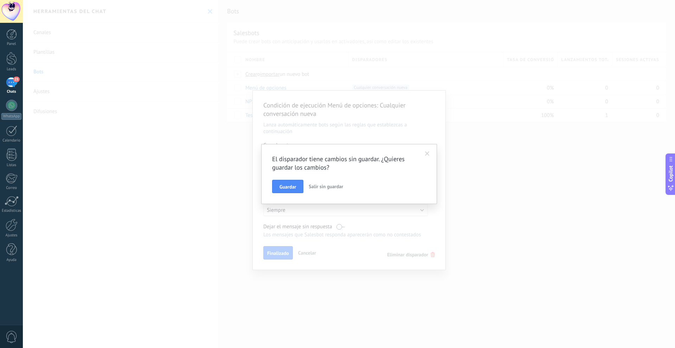
click at [425, 152] on span at bounding box center [427, 153] width 5 height 5
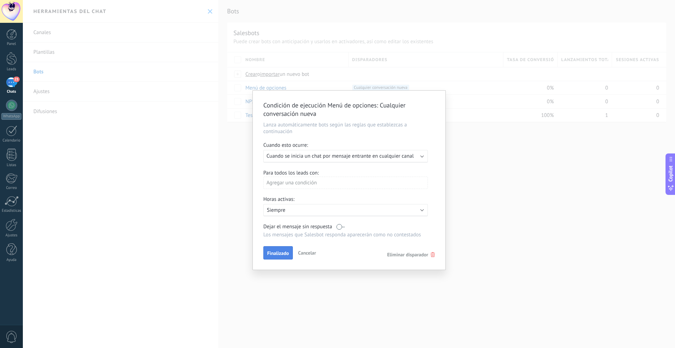
click at [274, 254] on span "Finalizado" at bounding box center [278, 253] width 22 height 5
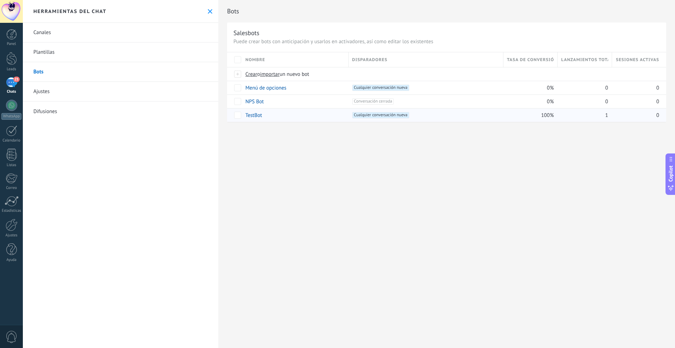
click at [252, 115] on link "TestBot" at bounding box center [253, 115] width 17 height 7
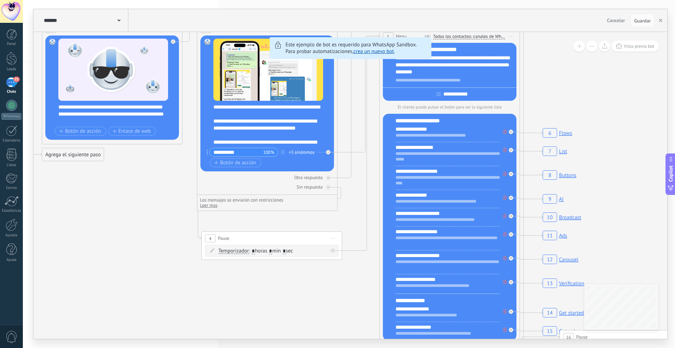
drag, startPoint x: 234, startPoint y: 262, endPoint x: 153, endPoint y: 190, distance: 108.5
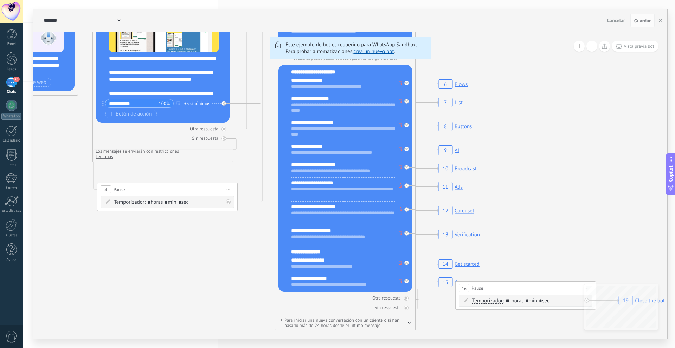
drag, startPoint x: 582, startPoint y: 160, endPoint x: 478, endPoint y: 111, distance: 115.2
click at [457, 148] on rect at bounding box center [448, 150] width 25 height 13
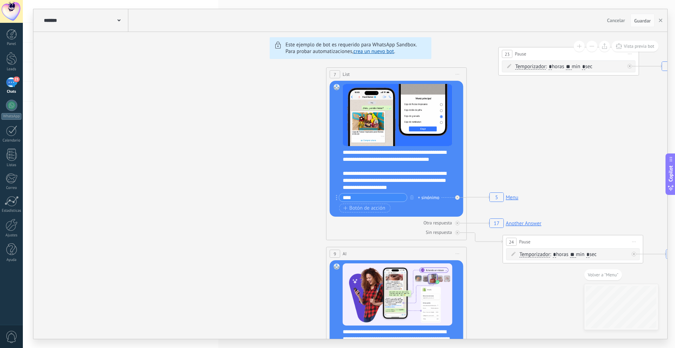
drag, startPoint x: 473, startPoint y: 71, endPoint x: 518, endPoint y: 128, distance: 72.7
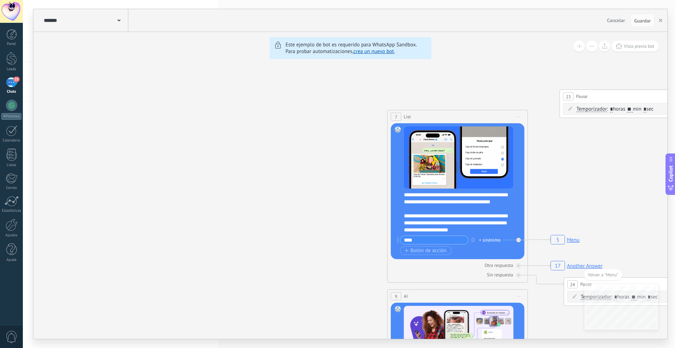
drag, startPoint x: 314, startPoint y: 154, endPoint x: 360, endPoint y: 190, distance: 58.6
drag, startPoint x: 305, startPoint y: 174, endPoint x: 414, endPoint y: 203, distance: 112.2
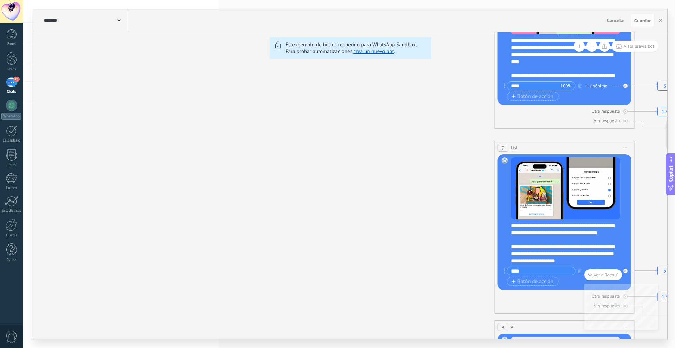
click at [117, 23] on span at bounding box center [118, 20] width 3 height 7
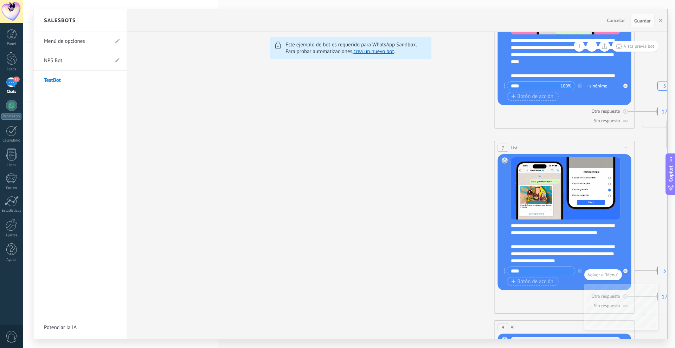
click at [113, 61] on li "NPS Bot" at bounding box center [79, 60] width 93 height 19
click at [117, 61] on use at bounding box center [117, 60] width 4 height 4
click at [97, 60] on li "NPS Bot *******" at bounding box center [79, 60] width 93 height 19
click at [101, 60] on icon at bounding box center [102, 61] width 8 height 4
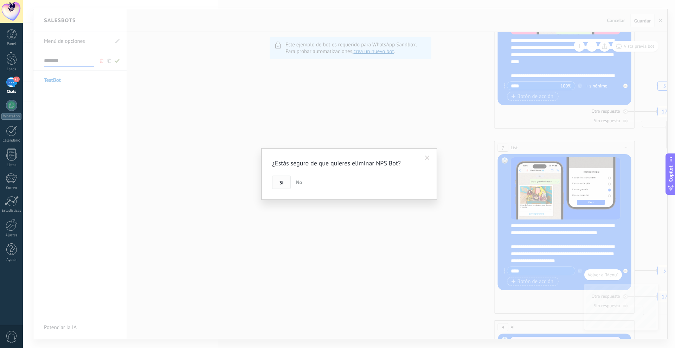
click at [279, 183] on button "Si" at bounding box center [281, 182] width 19 height 13
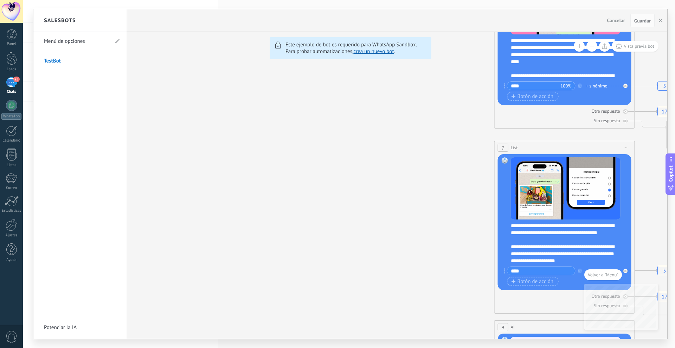
click at [78, 40] on link "Menú de opciones" at bounding box center [76, 42] width 65 height 20
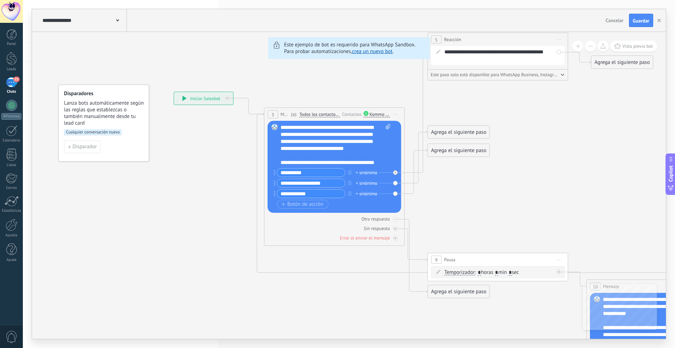
click at [117, 21] on icon at bounding box center [117, 20] width 3 height 2
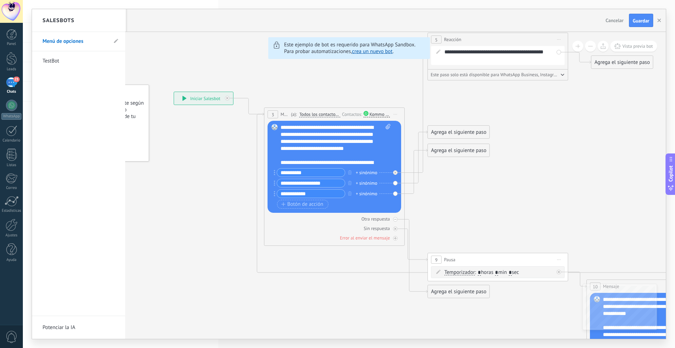
click at [75, 61] on link "TestBot" at bounding box center [75, 61] width 65 height 20
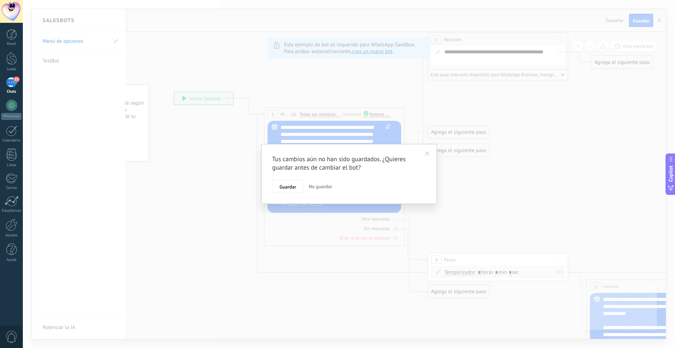
click at [59, 60] on div "Tus cambios aún no han sido guardados. ¿Quieres guardar antes de cambiar el bot…" at bounding box center [349, 174] width 652 height 348
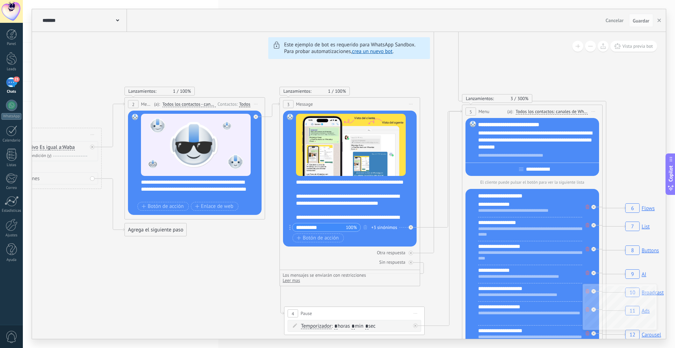
click at [119, 19] on div "******* TestBot" at bounding box center [84, 20] width 86 height 22
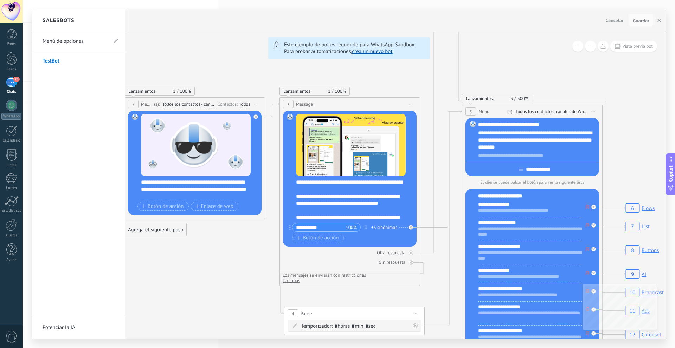
click at [59, 40] on link "Menú de opciones" at bounding box center [75, 42] width 65 height 20
type input "**********"
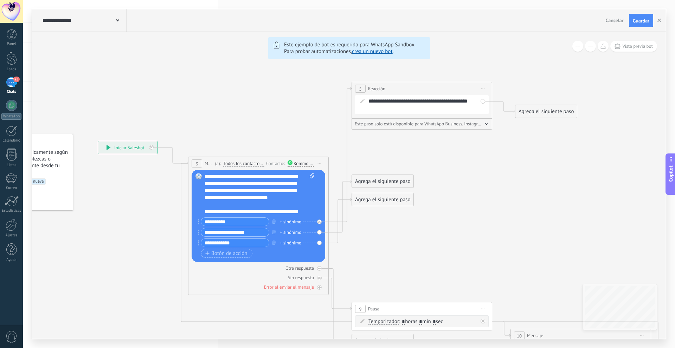
drag, startPoint x: 503, startPoint y: 224, endPoint x: 428, endPoint y: 273, distance: 90.4
click at [428, 273] on icon at bounding box center [542, 270] width 1241 height 729
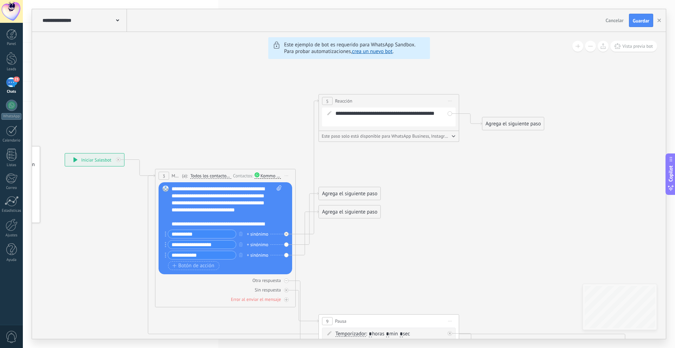
drag, startPoint x: 549, startPoint y: 191, endPoint x: 511, endPoint y: 205, distance: 40.3
click at [512, 207] on icon at bounding box center [509, 282] width 1241 height 729
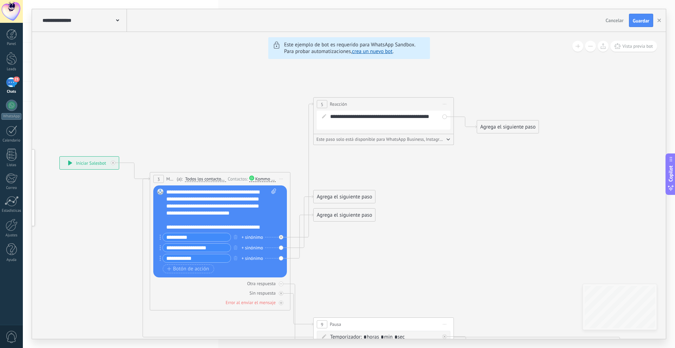
click at [507, 129] on div "Agrega el siguiente paso" at bounding box center [507, 127] width 61 height 12
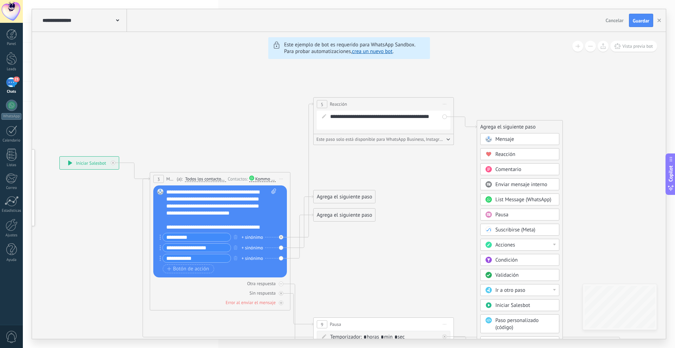
click at [523, 262] on div "Condición" at bounding box center [524, 260] width 59 height 7
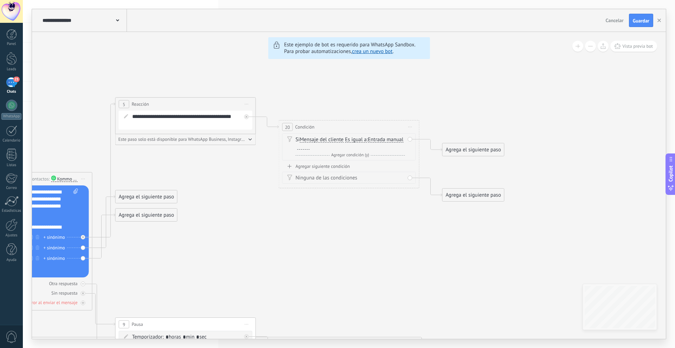
click at [410, 128] on span "Iniciar vista previa aquí Cambiar nombre Duplicar [GEOGRAPHIC_DATA]" at bounding box center [409, 127] width 11 height 10
click at [432, 174] on div "Borrar" at bounding box center [442, 173] width 70 height 12
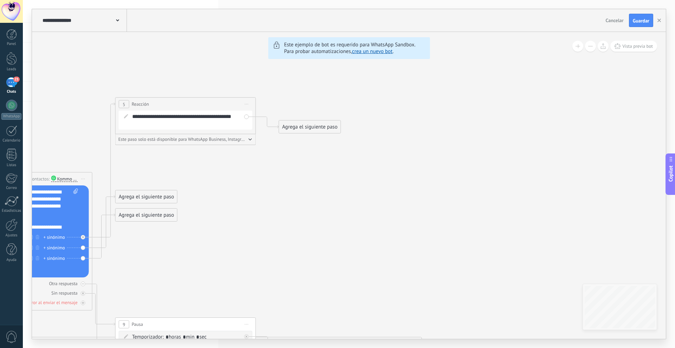
click at [299, 131] on div "Agrega el siguiente paso" at bounding box center [309, 127] width 61 height 12
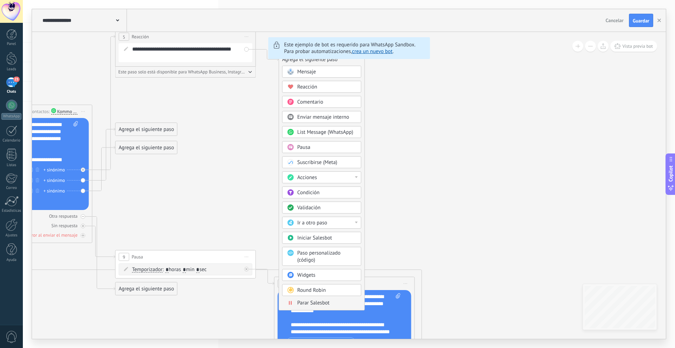
click at [320, 292] on span "Round Robin" at bounding box center [311, 290] width 28 height 7
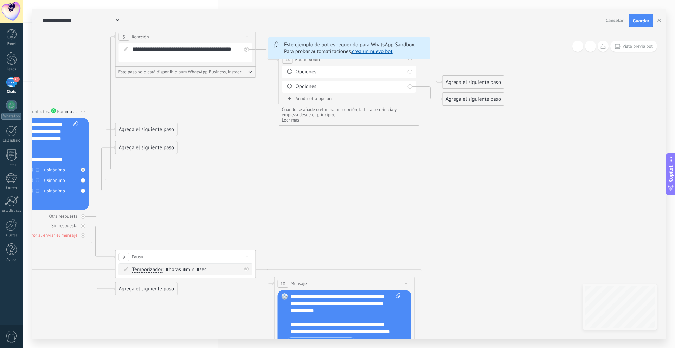
click at [351, 174] on icon at bounding box center [306, 230] width 1241 height 752
click at [304, 70] on div "Opciones" at bounding box center [349, 72] width 109 height 7
click at [288, 73] on icon at bounding box center [289, 71] width 5 height 5
click at [290, 73] on icon at bounding box center [289, 71] width 5 height 5
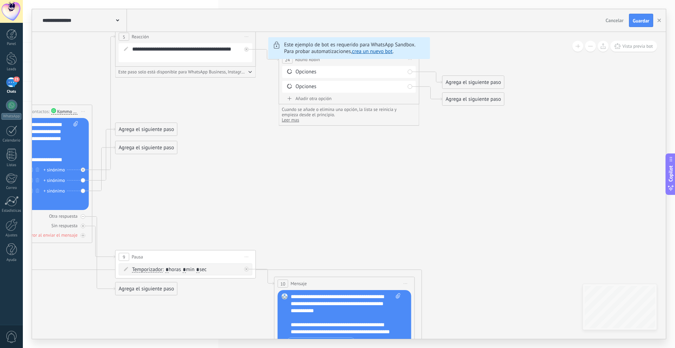
drag, startPoint x: 290, startPoint y: 73, endPoint x: 297, endPoint y: 97, distance: 24.8
click at [297, 97] on div "**********" at bounding box center [349, 79] width 141 height 52
click at [466, 40] on icon at bounding box center [306, 230] width 1241 height 752
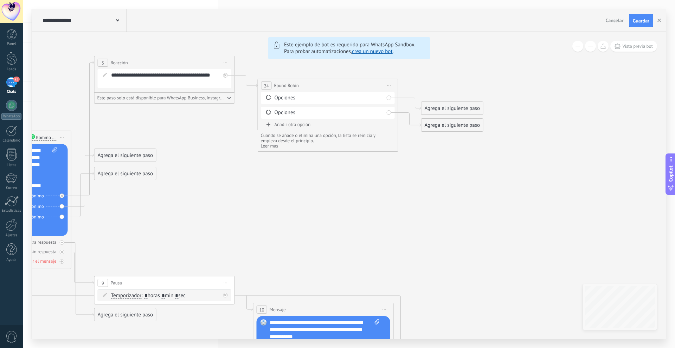
drag, startPoint x: 479, startPoint y: 65, endPoint x: 406, endPoint y: 81, distance: 74.4
click at [464, 85] on icon at bounding box center [285, 256] width 1241 height 752
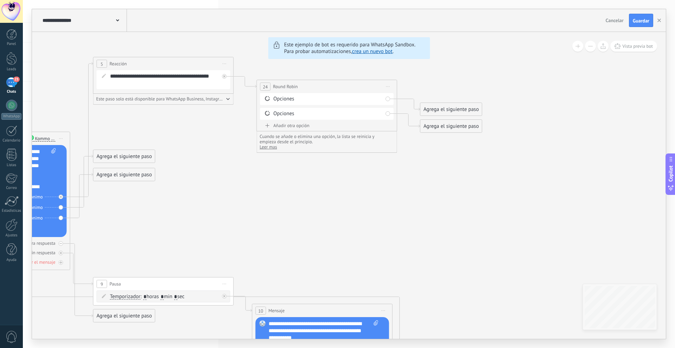
click at [386, 84] on span "Iniciar vista previa aquí Cambiar nombre Duplicar [GEOGRAPHIC_DATA]" at bounding box center [387, 87] width 11 height 10
click at [392, 135] on div "Borrar" at bounding box center [420, 132] width 70 height 12
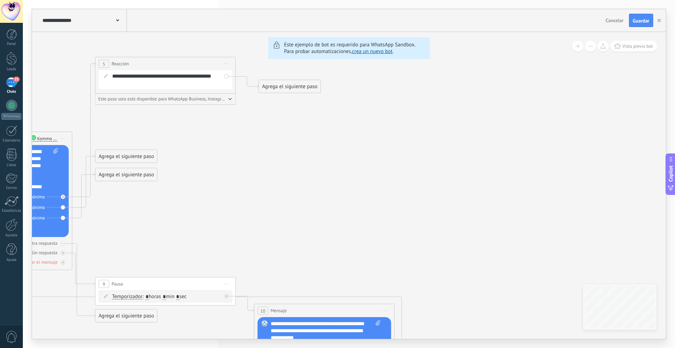
drag, startPoint x: 336, startPoint y: 209, endPoint x: 386, endPoint y: 209, distance: 49.9
click at [386, 209] on icon at bounding box center [286, 250] width 1241 height 738
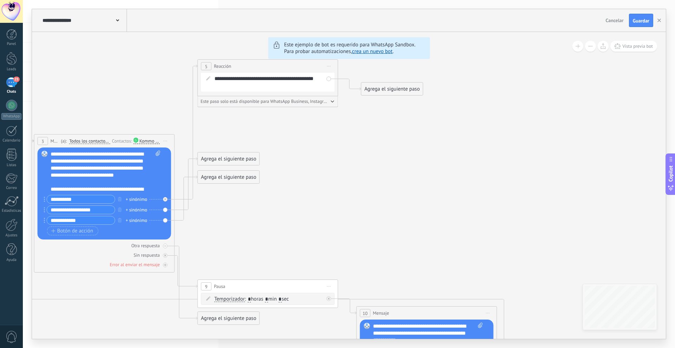
drag, startPoint x: 258, startPoint y: 229, endPoint x: 312, endPoint y: 232, distance: 54.5
click at [312, 232] on icon at bounding box center [388, 253] width 1241 height 738
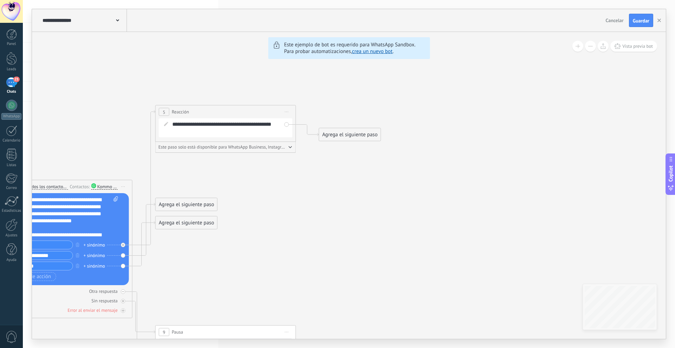
drag, startPoint x: 407, startPoint y: 196, endPoint x: 434, endPoint y: 205, distance: 28.3
click at [435, 204] on icon at bounding box center [346, 298] width 1241 height 738
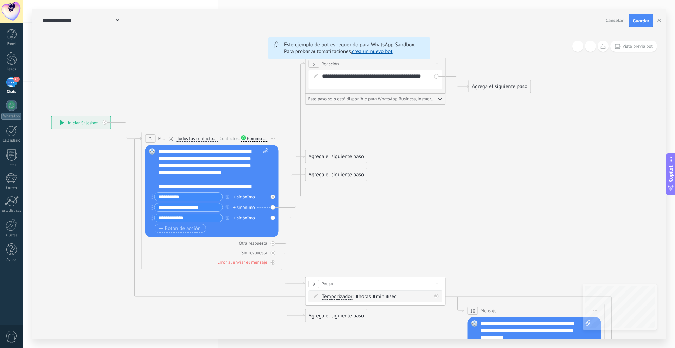
drag, startPoint x: 327, startPoint y: 249, endPoint x: 409, endPoint y: 230, distance: 83.7
click at [409, 230] on icon at bounding box center [496, 250] width 1241 height 738
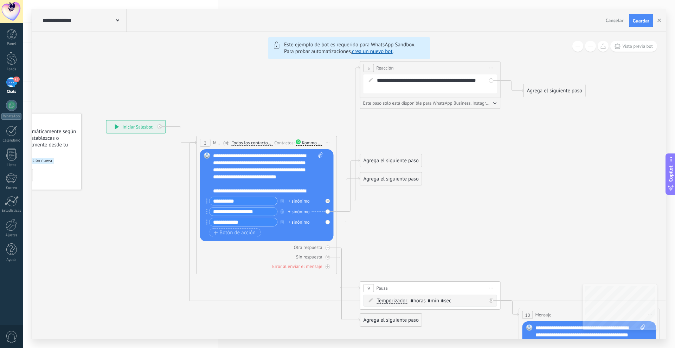
drag, startPoint x: 137, startPoint y: 72, endPoint x: 158, endPoint y: 109, distance: 42.1
click at [191, 77] on icon at bounding box center [550, 254] width 1241 height 738
click at [125, 128] on div "**********" at bounding box center [135, 127] width 59 height 13
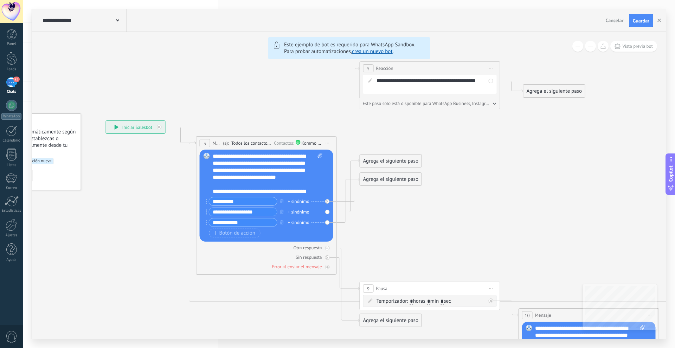
click at [125, 128] on div "**********" at bounding box center [135, 127] width 59 height 13
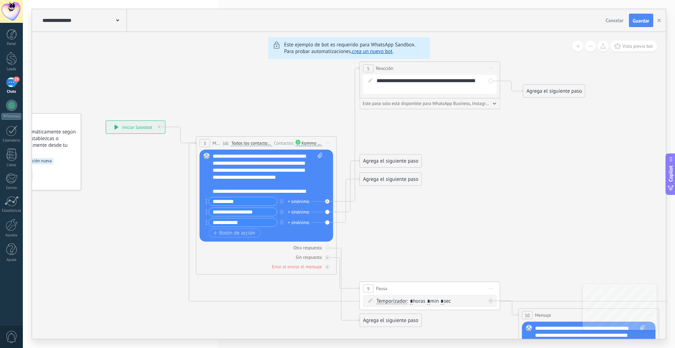
click at [313, 142] on div "Kommo Demo" at bounding box center [311, 143] width 20 height 5
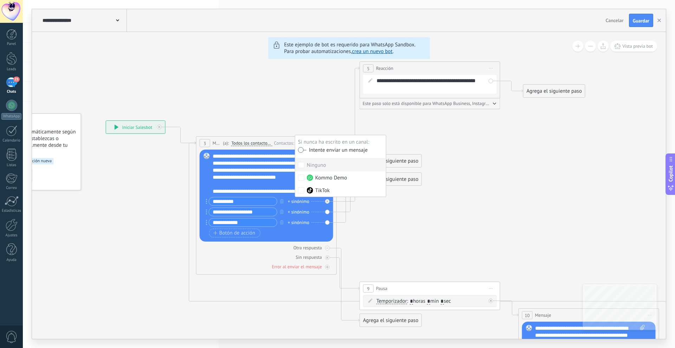
click at [300, 151] on label at bounding box center [302, 150] width 8 height 5
click at [303, 151] on label at bounding box center [302, 150] width 8 height 5
click at [301, 150] on label at bounding box center [302, 150] width 8 height 5
click at [301, 115] on icon at bounding box center [550, 255] width 1241 height 738
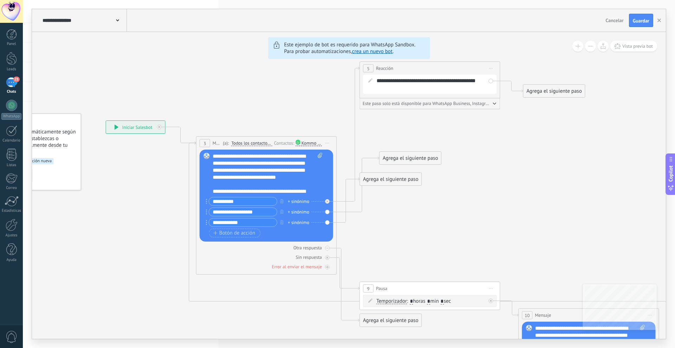
drag, startPoint x: 393, startPoint y: 161, endPoint x: 413, endPoint y: 158, distance: 19.9
click at [413, 158] on div "Agrega el siguiente paso" at bounding box center [409, 158] width 61 height 12
drag, startPoint x: 399, startPoint y: 181, endPoint x: 425, endPoint y: 238, distance: 62.4
click at [425, 238] on div "Agrega el siguiente paso" at bounding box center [415, 236] width 61 height 12
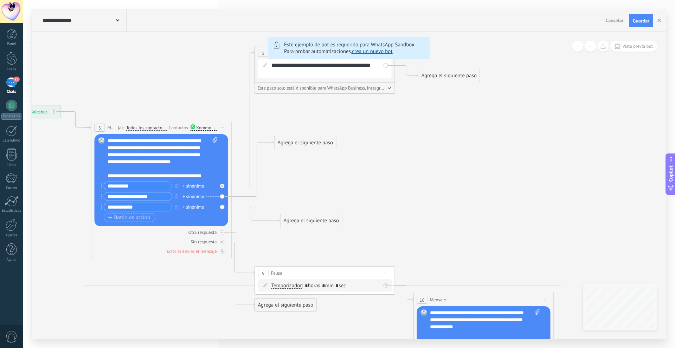
drag, startPoint x: 457, startPoint y: 201, endPoint x: 347, endPoint y: 187, distance: 110.3
click at [347, 187] on icon at bounding box center [445, 244] width 1241 height 748
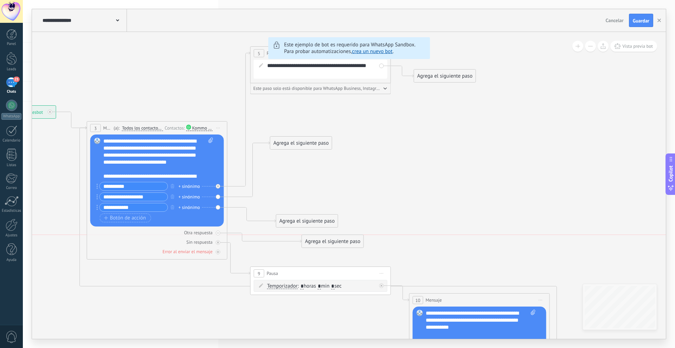
drag, startPoint x: 289, startPoint y: 305, endPoint x: 338, endPoint y: 246, distance: 77.1
click at [339, 246] on div "Agrega el siguiente paso" at bounding box center [332, 242] width 61 height 12
click at [218, 233] on icon at bounding box center [218, 233] width 2 height 2
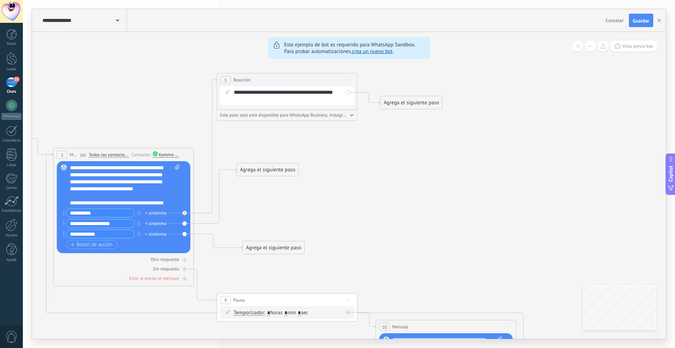
drag, startPoint x: 380, startPoint y: 225, endPoint x: 369, endPoint y: 234, distance: 14.3
click at [369, 234] on icon at bounding box center [407, 271] width 1241 height 748
click at [413, 100] on div "Agrega el siguiente paso" at bounding box center [410, 103] width 61 height 12
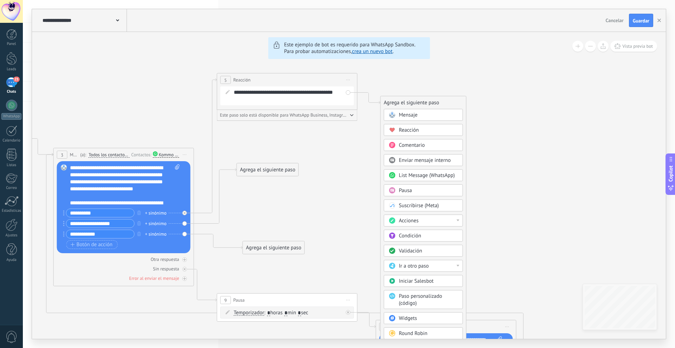
click at [440, 250] on div "Validación" at bounding box center [428, 251] width 59 height 7
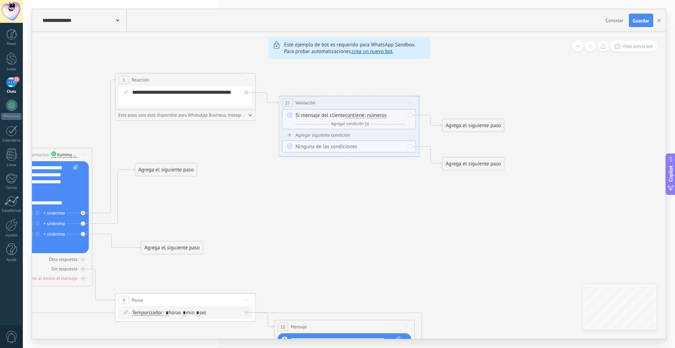
click at [410, 102] on span "Iniciar vista previa aquí Cambiar nombre Duplicar [GEOGRAPHIC_DATA]" at bounding box center [409, 103] width 11 height 10
click at [420, 149] on div "Borrar" at bounding box center [442, 149] width 70 height 12
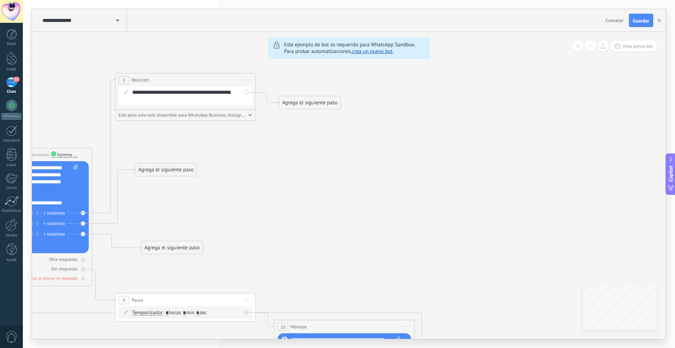
click at [308, 105] on div "Agrega el siguiente paso" at bounding box center [309, 103] width 61 height 12
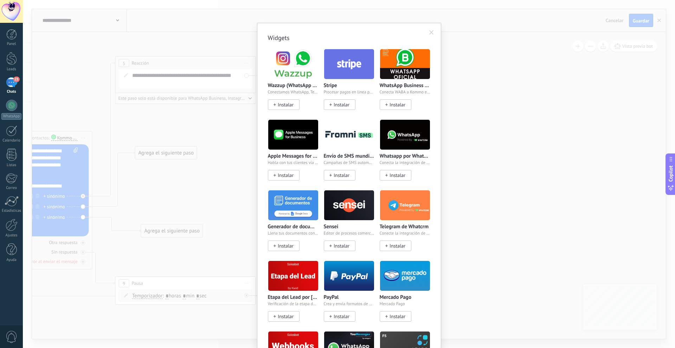
click at [307, 302] on body ".abccls-1,.abccls-2{fill-rule:evenodd}.abccls-2{fill:#fff} .abfcls-1{fill:none}…" at bounding box center [337, 174] width 675 height 348
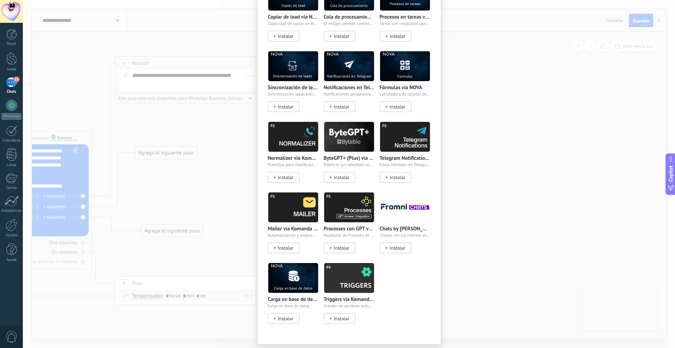
scroll to position [649, 0]
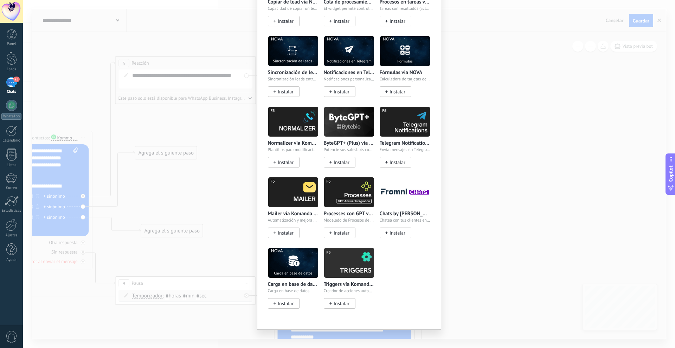
click at [481, 119] on div "Widgets Wazzup (WhatsApp & Instagram) Conectamos WhatsApp, Telegram e Instagram…" at bounding box center [349, 174] width 652 height 348
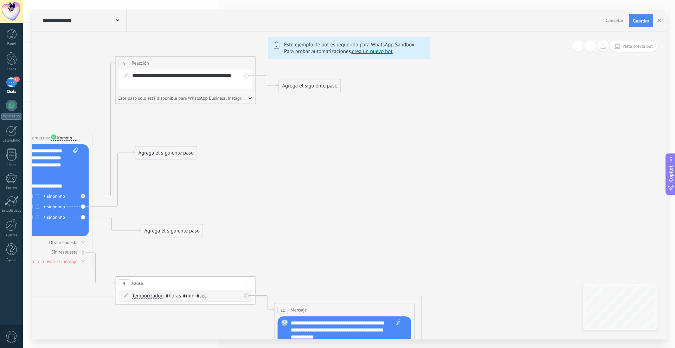
scroll to position [0, 0]
click at [295, 86] on div "Agrega el siguiente paso" at bounding box center [309, 86] width 61 height 12
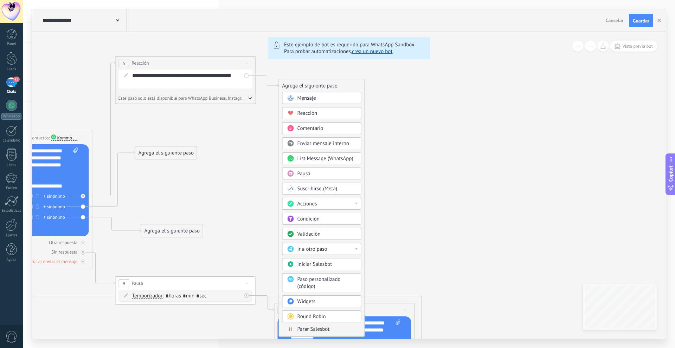
click at [313, 155] on div "List Message (WhatsApp)" at bounding box center [321, 158] width 79 height 12
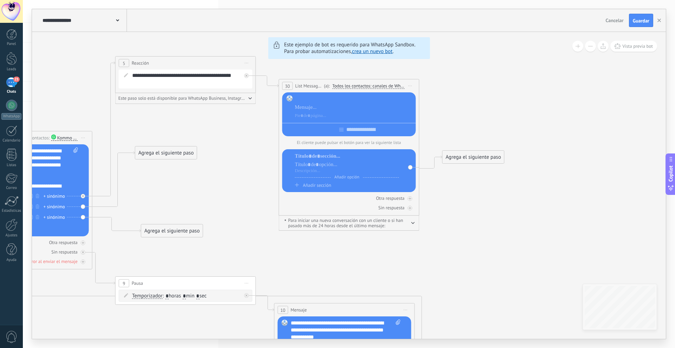
click at [318, 97] on div at bounding box center [354, 99] width 118 height 7
click at [319, 108] on div at bounding box center [354, 107] width 118 height 7
click at [297, 107] on div "**********" at bounding box center [354, 107] width 118 height 7
click at [338, 109] on div "**********" at bounding box center [354, 107] width 118 height 7
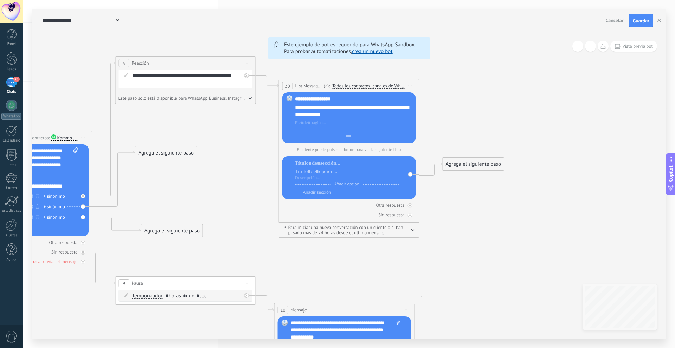
click at [344, 139] on div at bounding box center [349, 135] width 134 height 11
click at [397, 121] on div at bounding box center [354, 122] width 118 height 7
click at [324, 163] on div at bounding box center [347, 163] width 104 height 7
click at [320, 173] on div at bounding box center [347, 171] width 104 height 7
click at [309, 181] on div at bounding box center [347, 178] width 104 height 6
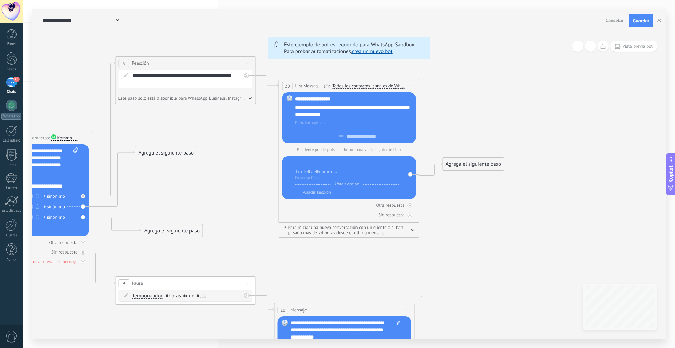
click at [307, 167] on div at bounding box center [347, 163] width 104 height 7
click at [523, 198] on icon at bounding box center [306, 250] width 1241 height 738
click at [340, 161] on div "Añadir opción Añadir sección" at bounding box center [349, 177] width 134 height 43
click at [312, 177] on div at bounding box center [347, 178] width 104 height 6
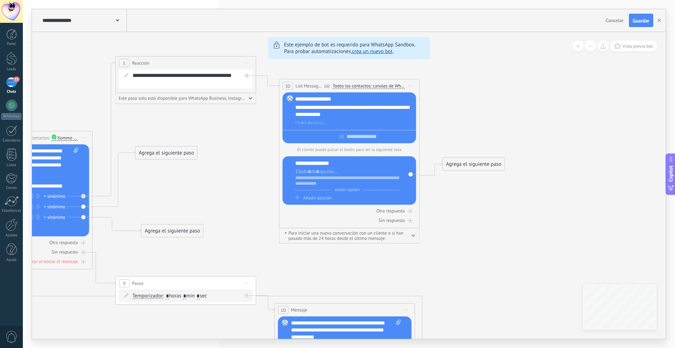
click at [303, 198] on span "Añadir sección" at bounding box center [317, 198] width 28 height 6
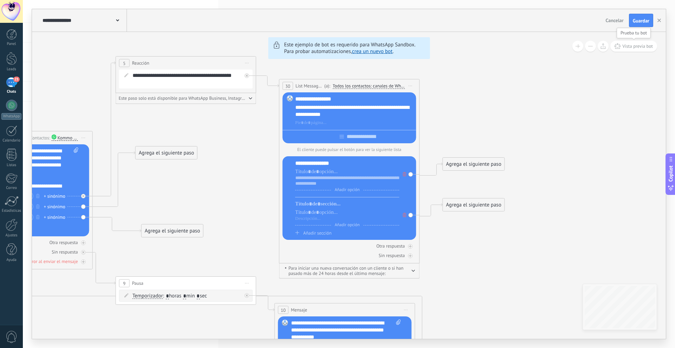
click at [638, 46] on span "Vista previa bot" at bounding box center [637, 46] width 31 height 6
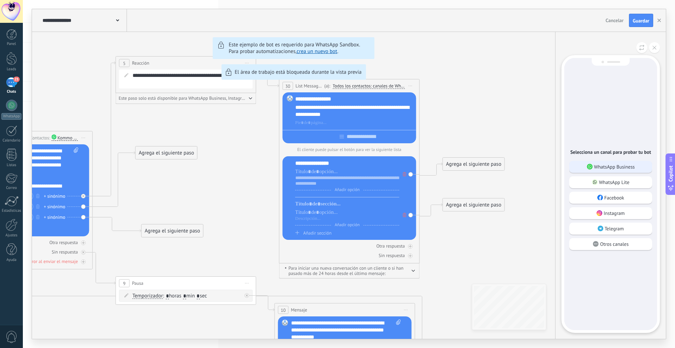
click at [616, 171] on div "WhatsApp Business" at bounding box center [610, 167] width 83 height 12
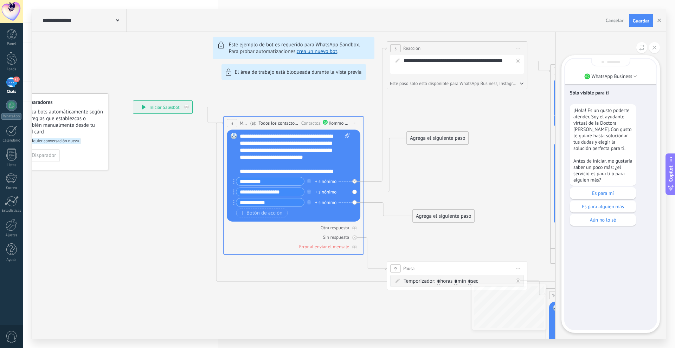
click at [603, 191] on p "Es para mí" at bounding box center [602, 193] width 59 height 6
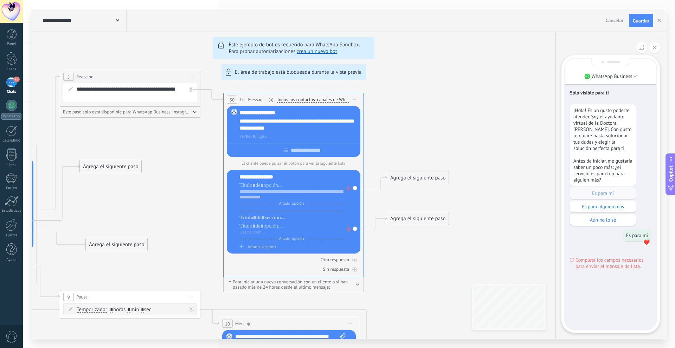
click at [294, 189] on div "**********" at bounding box center [348, 174] width 633 height 330
click at [658, 46] on button at bounding box center [654, 47] width 11 height 11
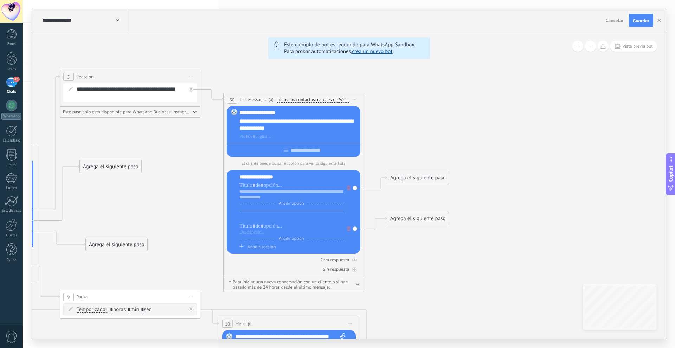
click at [279, 218] on div at bounding box center [291, 217] width 104 height 7
click at [277, 229] on div at bounding box center [291, 226] width 104 height 7
click at [264, 233] on div at bounding box center [291, 233] width 104 height 6
click at [594, 108] on icon at bounding box center [250, 263] width 1241 height 738
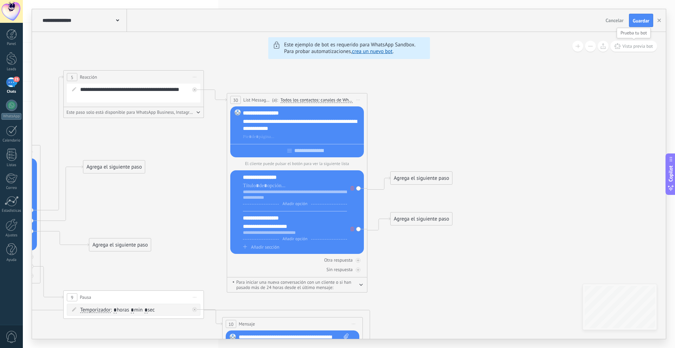
click at [637, 42] on button "Vista previa bot" at bounding box center [633, 46] width 47 height 11
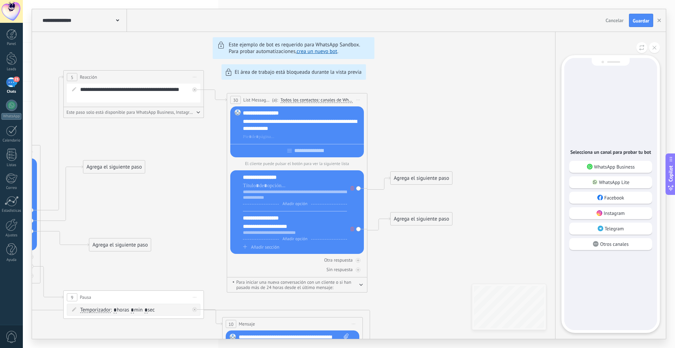
click at [626, 162] on div "WhatsApp Business" at bounding box center [610, 167] width 83 height 12
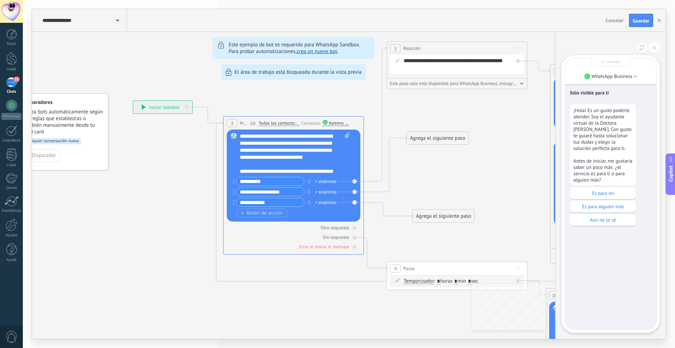
click at [610, 191] on p "Es para mí" at bounding box center [602, 193] width 59 height 6
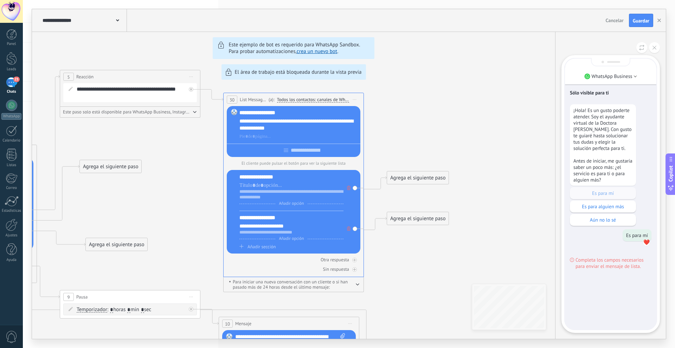
click at [398, 146] on div "**********" at bounding box center [348, 174] width 633 height 330
click at [299, 156] on div "**********" at bounding box center [348, 174] width 633 height 330
click at [295, 150] on div "**********" at bounding box center [348, 174] width 633 height 330
click at [117, 20] on use at bounding box center [117, 20] width 3 height 2
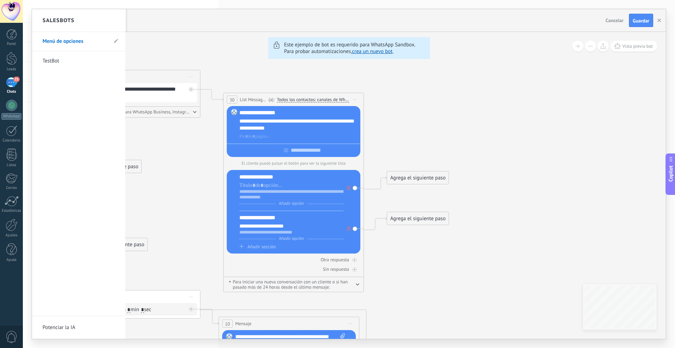
click at [65, 60] on link "TestBot" at bounding box center [75, 61] width 65 height 20
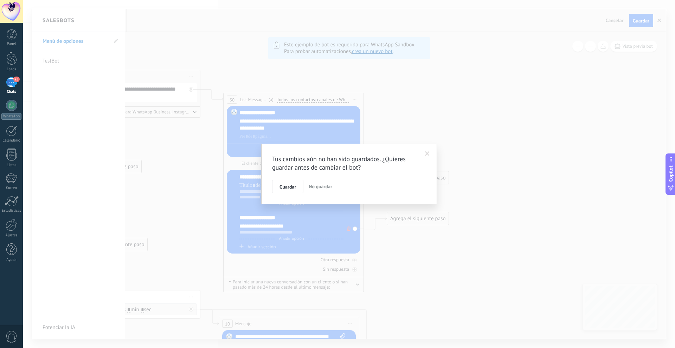
click at [293, 185] on span "Guardar" at bounding box center [287, 186] width 17 height 5
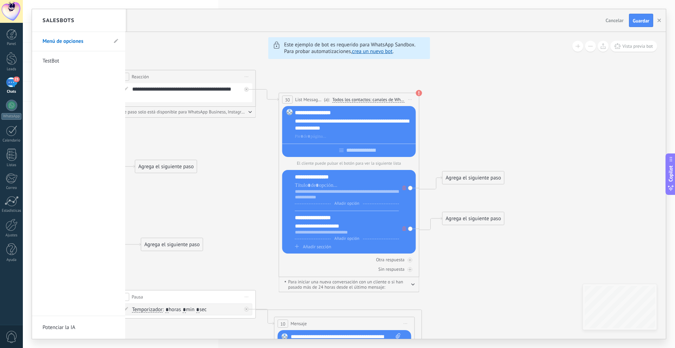
click at [624, 22] on div at bounding box center [348, 174] width 633 height 330
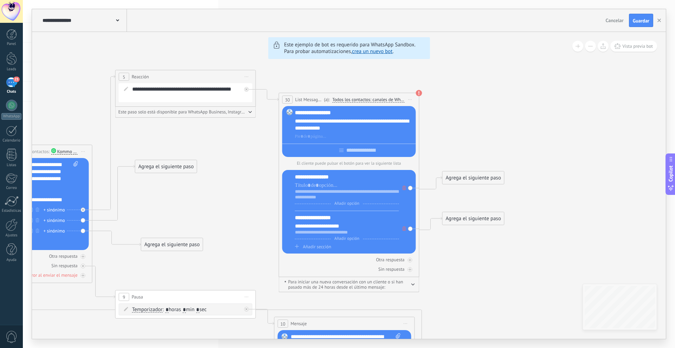
click at [639, 19] on span "Guardar" at bounding box center [640, 20] width 17 height 5
click at [65, 16] on div "**********" at bounding box center [84, 20] width 86 height 22
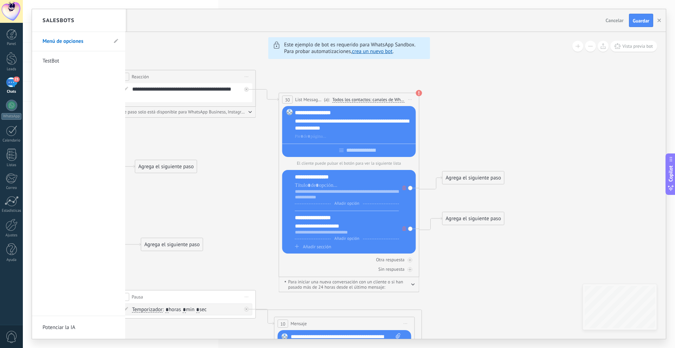
click at [56, 59] on link "TestBot" at bounding box center [75, 61] width 65 height 20
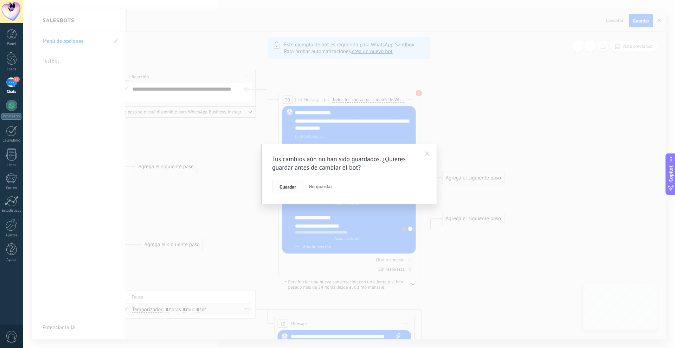
click at [296, 187] on span "Guardar" at bounding box center [287, 186] width 17 height 5
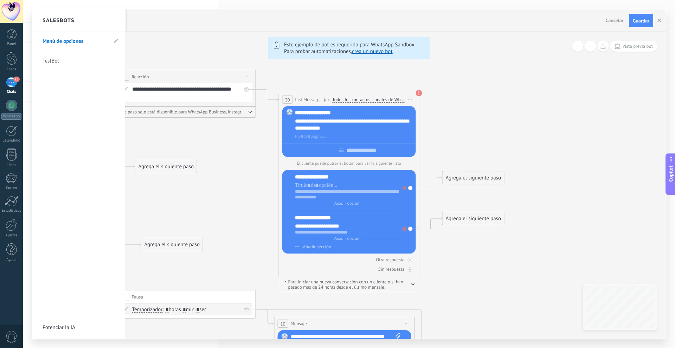
drag, startPoint x: 519, startPoint y: 105, endPoint x: 586, endPoint y: 93, distance: 67.4
click at [521, 105] on div at bounding box center [348, 174] width 633 height 330
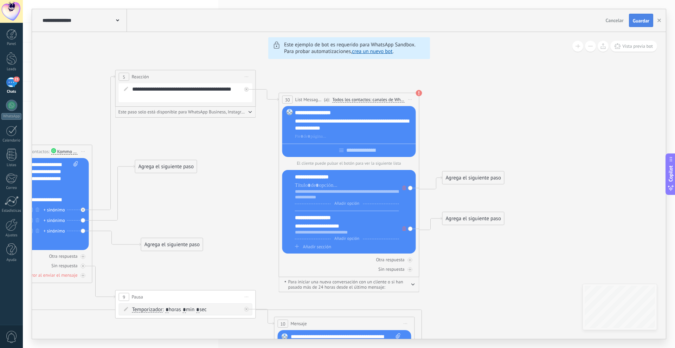
click at [637, 19] on span "Guardar" at bounding box center [640, 20] width 17 height 5
click at [611, 102] on icon at bounding box center [306, 263] width 1241 height 738
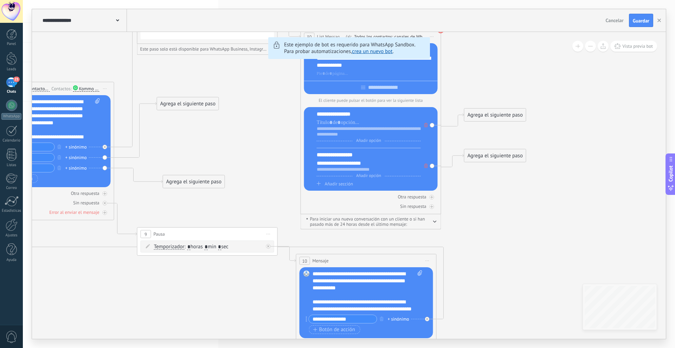
drag, startPoint x: 558, startPoint y: 256, endPoint x: 580, endPoint y: 194, distance: 66.6
click at [580, 194] on icon at bounding box center [328, 200] width 1241 height 738
click at [426, 165] on icon at bounding box center [426, 166] width 4 height 4
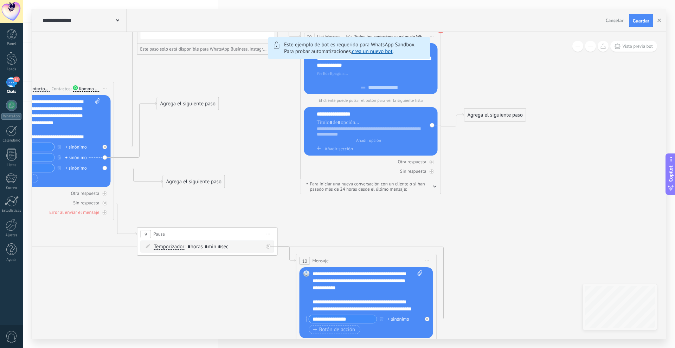
click at [486, 182] on icon at bounding box center [328, 200] width 1241 height 738
click at [640, 47] on span "Vista previa bot" at bounding box center [637, 46] width 31 height 6
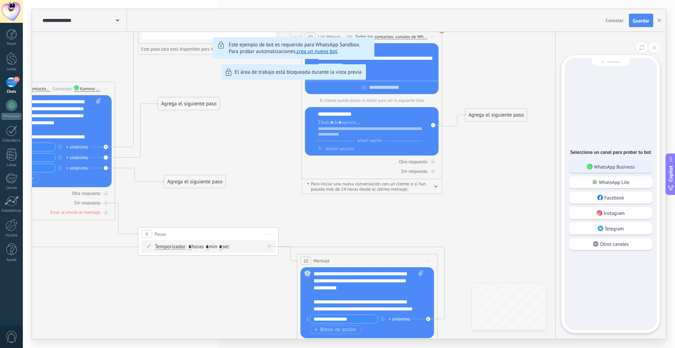
click at [596, 164] on p "WhatsApp Business" at bounding box center [614, 167] width 41 height 6
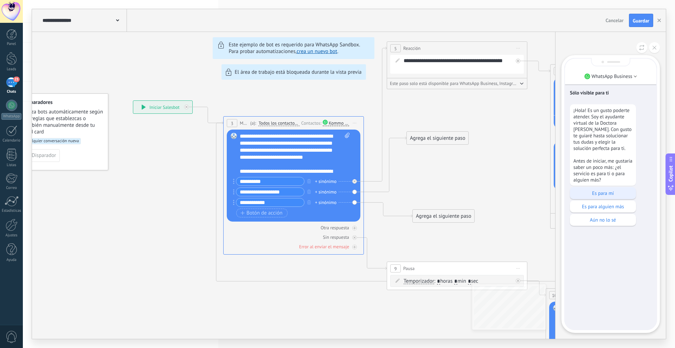
click at [601, 195] on p "Es para mí" at bounding box center [602, 193] width 59 height 6
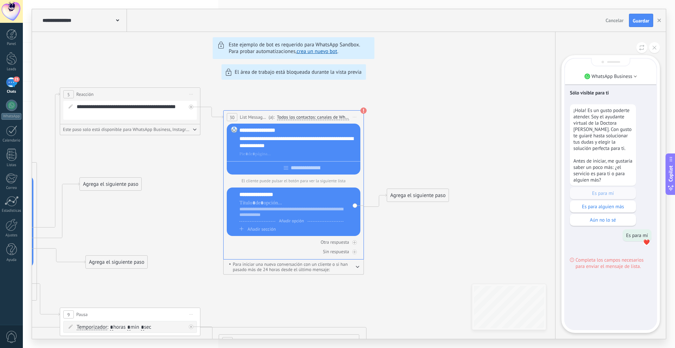
click at [363, 110] on div "**********" at bounding box center [348, 174] width 633 height 330
click at [334, 118] on div "**********" at bounding box center [348, 174] width 633 height 330
click at [354, 116] on div "**********" at bounding box center [348, 174] width 633 height 330
click at [429, 128] on div "**********" at bounding box center [348, 174] width 633 height 330
click at [636, 18] on button "Guardar" at bounding box center [641, 20] width 24 height 13
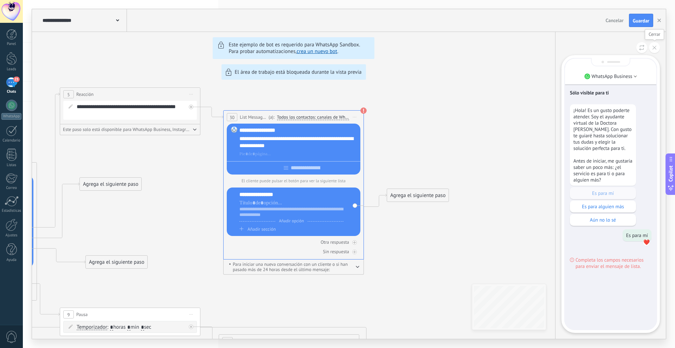
click at [653, 47] on icon at bounding box center [654, 48] width 4 height 4
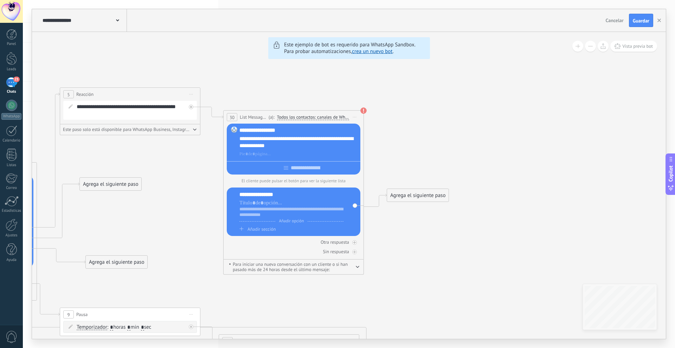
click at [399, 268] on icon at bounding box center [250, 281] width 1241 height 738
click at [308, 168] on div at bounding box center [294, 166] width 134 height 11
type input "**********"
click at [392, 148] on icon at bounding box center [250, 281] width 1241 height 738
click at [416, 261] on icon at bounding box center [250, 281] width 1241 height 738
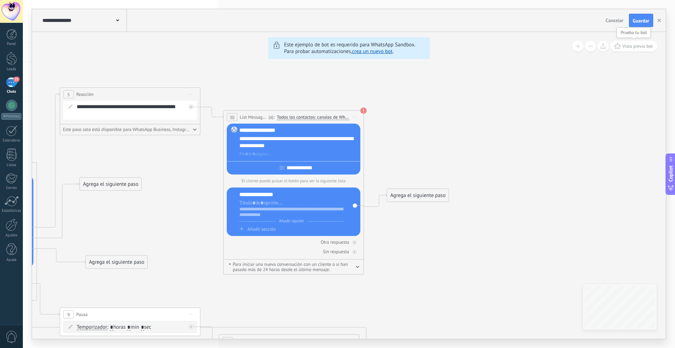
click at [640, 46] on span "Vista previa bot" at bounding box center [637, 46] width 31 height 6
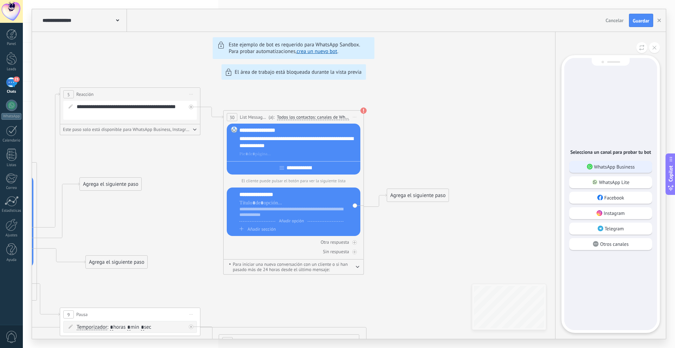
click at [639, 167] on div "WhatsApp Business" at bounding box center [610, 167] width 83 height 12
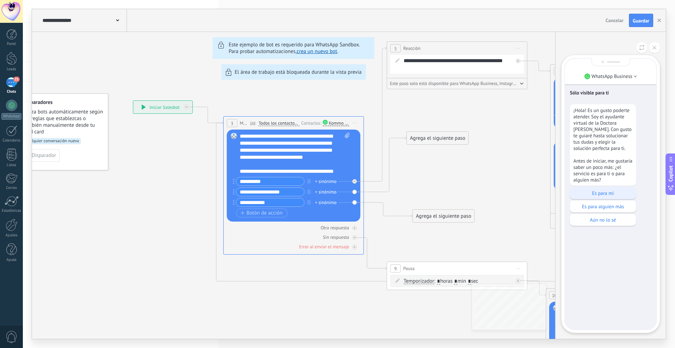
click at [604, 191] on p "Es para mí" at bounding box center [602, 193] width 59 height 6
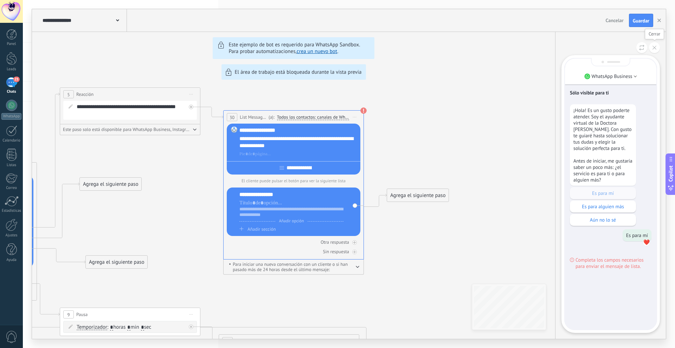
drag, startPoint x: 649, startPoint y: 49, endPoint x: 645, endPoint y: 51, distance: 4.2
click at [649, 49] on button at bounding box center [654, 47] width 11 height 11
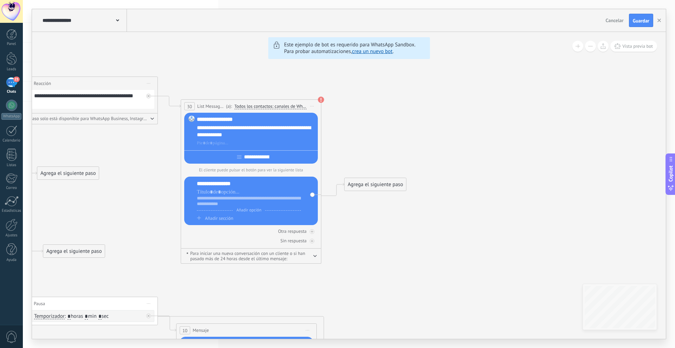
drag, startPoint x: 390, startPoint y: 250, endPoint x: 370, endPoint y: 227, distance: 30.6
click at [361, 243] on icon at bounding box center [208, 270] width 1241 height 738
click at [366, 183] on div "Agrega el siguiente paso" at bounding box center [374, 185] width 61 height 12
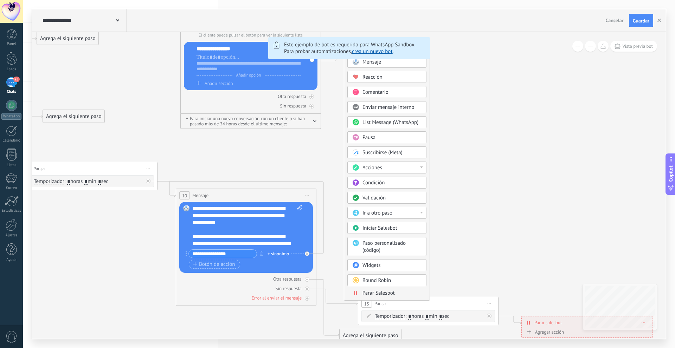
click at [296, 155] on icon at bounding box center [208, 135] width 1241 height 738
click at [376, 88] on span "Comentario" at bounding box center [375, 91] width 26 height 7
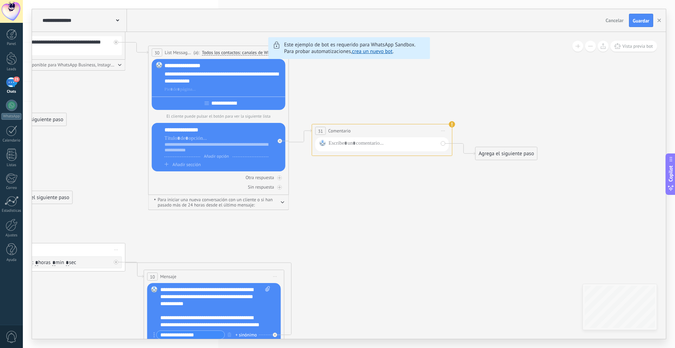
drag, startPoint x: 391, startPoint y: 150, endPoint x: 424, endPoint y: 231, distance: 87.6
click at [424, 231] on icon at bounding box center [176, 223] width 1241 height 752
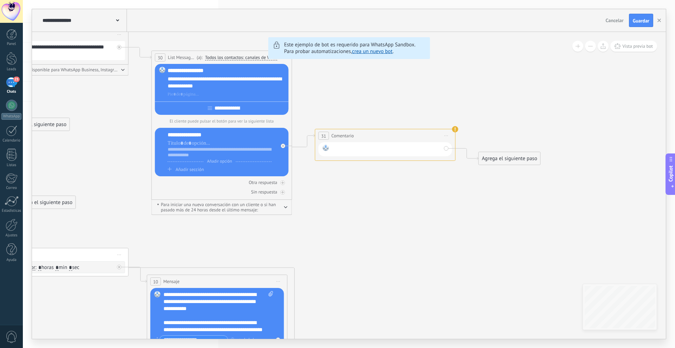
click at [362, 146] on div at bounding box center [386, 149] width 109 height 9
click at [374, 207] on icon at bounding box center [179, 228] width 1241 height 752
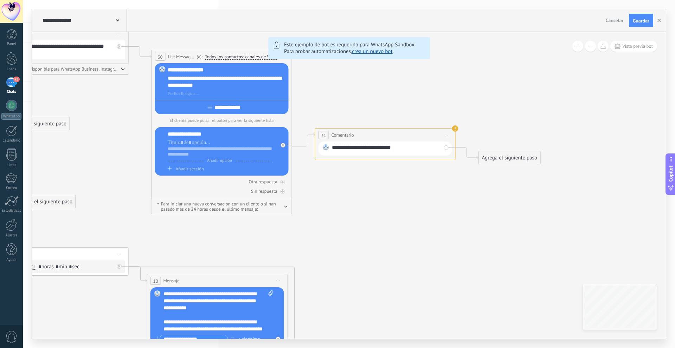
click at [482, 125] on icon at bounding box center [179, 227] width 1241 height 752
click at [448, 133] on span "Iniciar vista previa aquí Cambiar nombre Duplicar [GEOGRAPHIC_DATA]" at bounding box center [446, 135] width 11 height 10
click at [460, 181] on div "Borrar" at bounding box center [478, 181] width 70 height 12
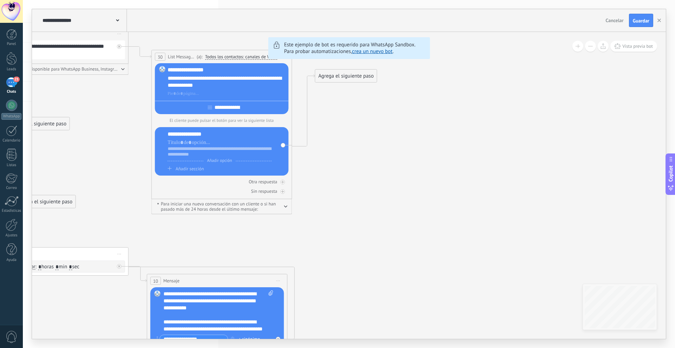
click at [392, 222] on icon at bounding box center [179, 227] width 1241 height 752
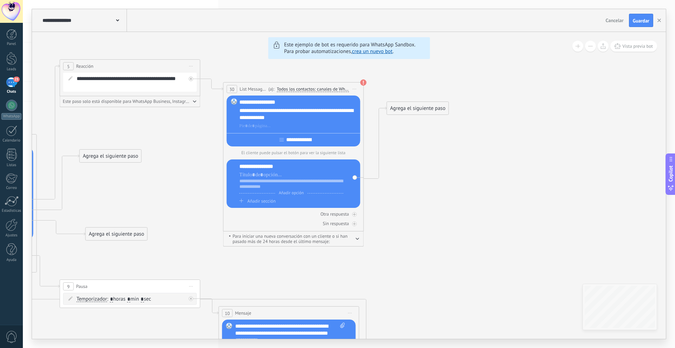
drag, startPoint x: 419, startPoint y: 145, endPoint x: 430, endPoint y: 147, distance: 10.7
click at [430, 147] on icon at bounding box center [250, 260] width 1241 height 752
click at [354, 91] on span "Iniciar vista previa aquí Cambiar nombre Duplicar [GEOGRAPHIC_DATA]" at bounding box center [354, 89] width 11 height 10
click at [368, 134] on div "Borrar" at bounding box center [387, 135] width 70 height 12
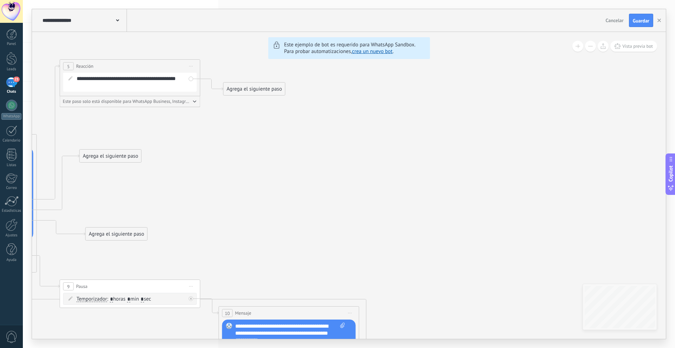
click at [318, 170] on icon at bounding box center [250, 253] width 1241 height 738
click at [632, 22] on button "Guardar" at bounding box center [641, 20] width 24 height 13
click at [116, 17] on div "**********" at bounding box center [84, 20] width 86 height 22
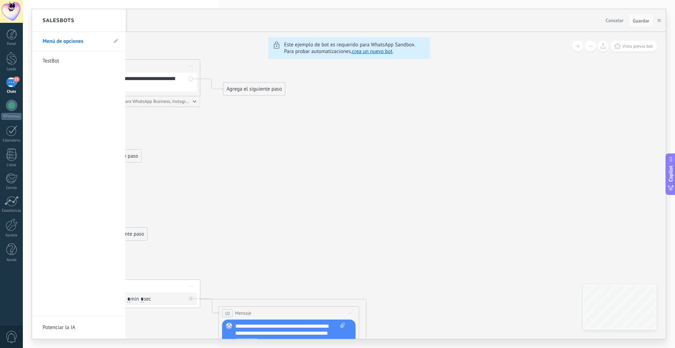
click at [65, 57] on link "TestBot" at bounding box center [75, 61] width 65 height 20
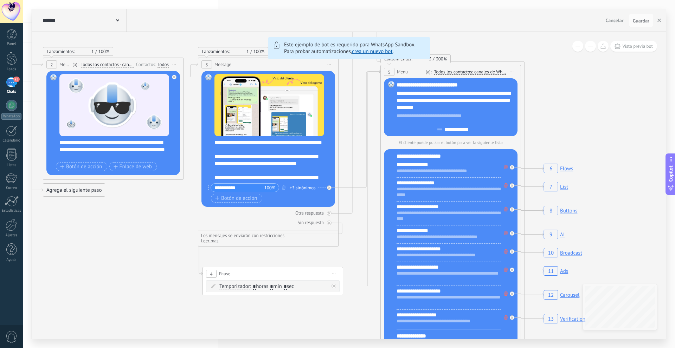
drag, startPoint x: 487, startPoint y: 221, endPoint x: 406, endPoint y: 181, distance: 90.7
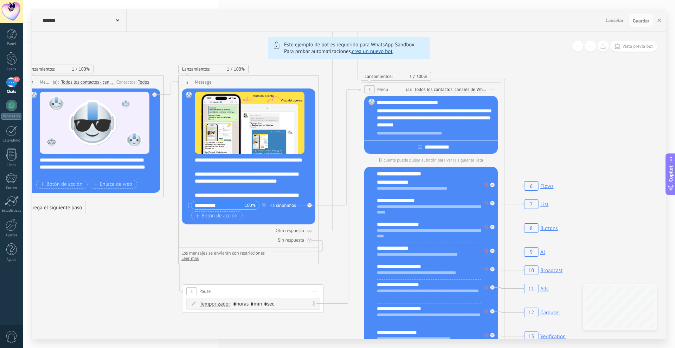
drag, startPoint x: 463, startPoint y: 94, endPoint x: 442, endPoint y: 110, distance: 26.6
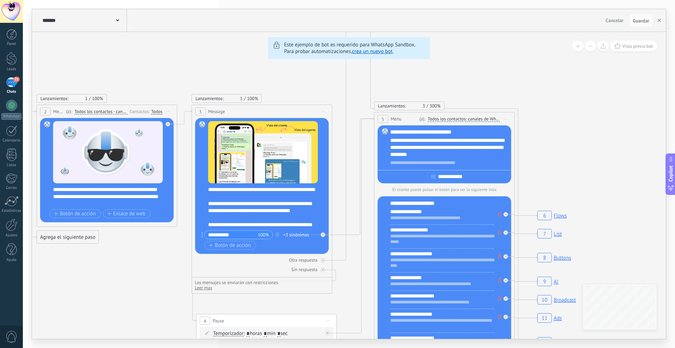
drag, startPoint x: 135, startPoint y: 257, endPoint x: 156, endPoint y: 312, distance: 58.8
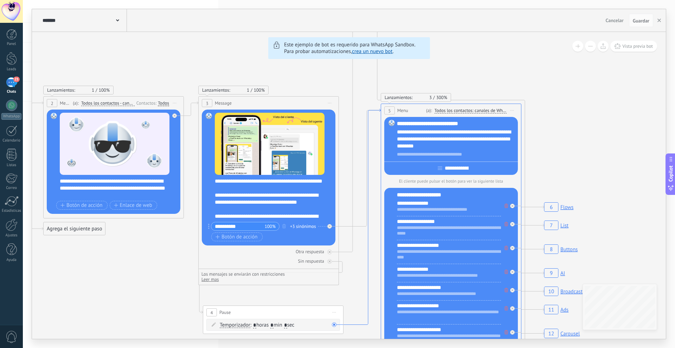
click at [349, 324] on icon at bounding box center [361, 217] width 37 height 216
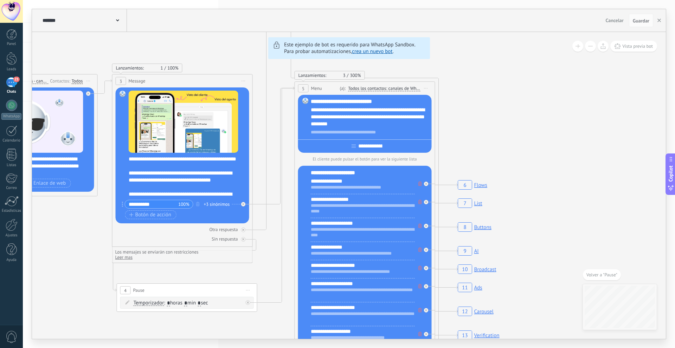
drag, startPoint x: 527, startPoint y: 98, endPoint x: 545, endPoint y: 187, distance: 90.6
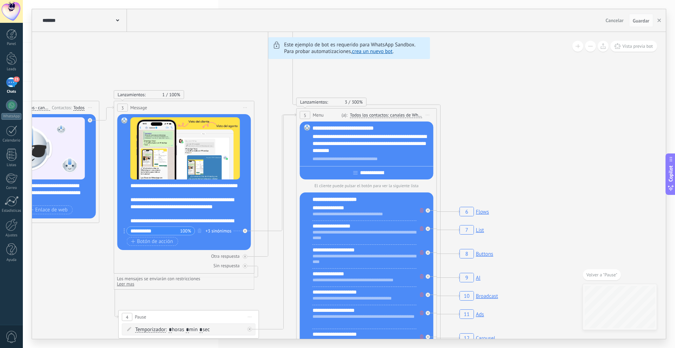
drag, startPoint x: 520, startPoint y: 120, endPoint x: 536, endPoint y: 253, distance: 134.2
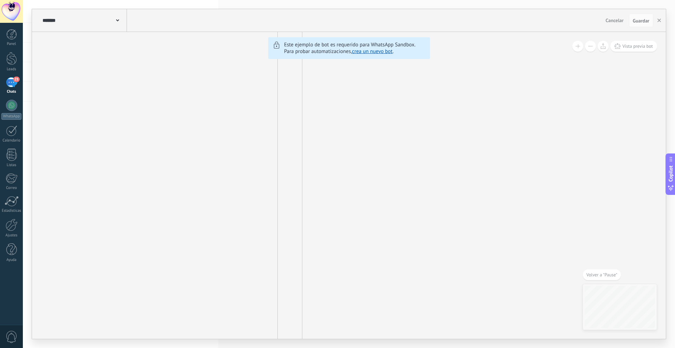
drag, startPoint x: 505, startPoint y: 125, endPoint x: 497, endPoint y: 305, distance: 180.4
drag, startPoint x: 474, startPoint y: 177, endPoint x: 454, endPoint y: 312, distance: 136.3
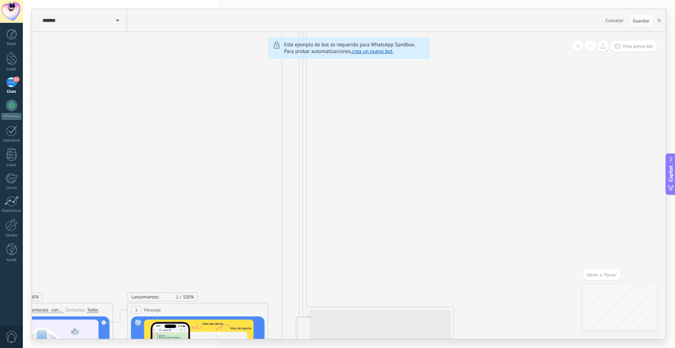
drag, startPoint x: 464, startPoint y: 213, endPoint x: 470, endPoint y: 270, distance: 57.0
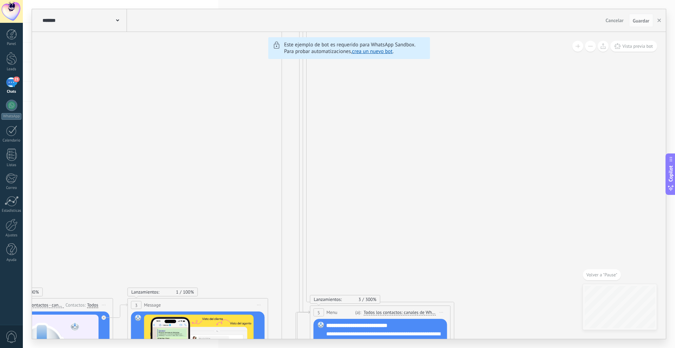
drag, startPoint x: 473, startPoint y: 221, endPoint x: 470, endPoint y: 173, distance: 48.6
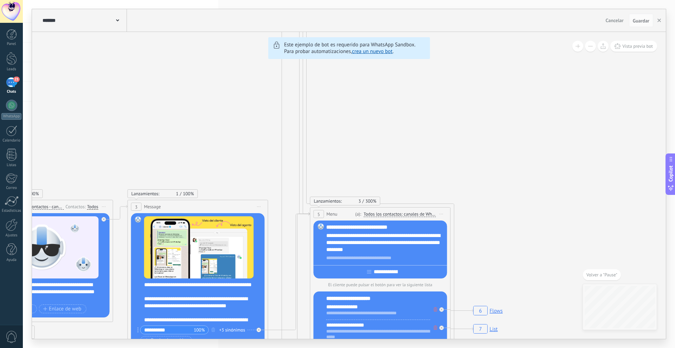
drag, startPoint x: 496, startPoint y: 281, endPoint x: 494, endPoint y: 194, distance: 87.9
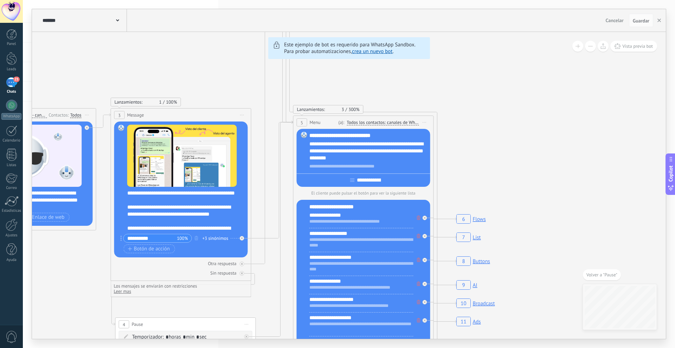
drag, startPoint x: 509, startPoint y: 198, endPoint x: 500, endPoint y: 197, distance: 8.8
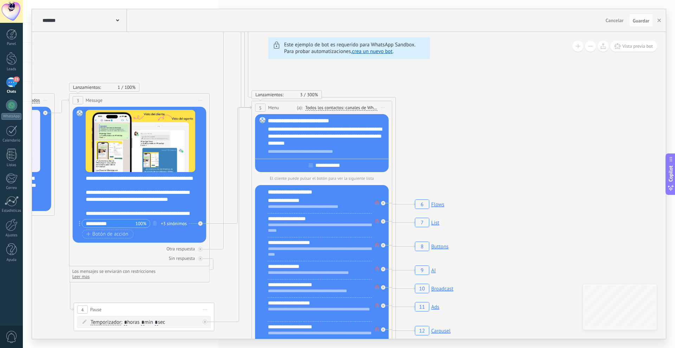
drag, startPoint x: 528, startPoint y: 170, endPoint x: 496, endPoint y: 156, distance: 35.4
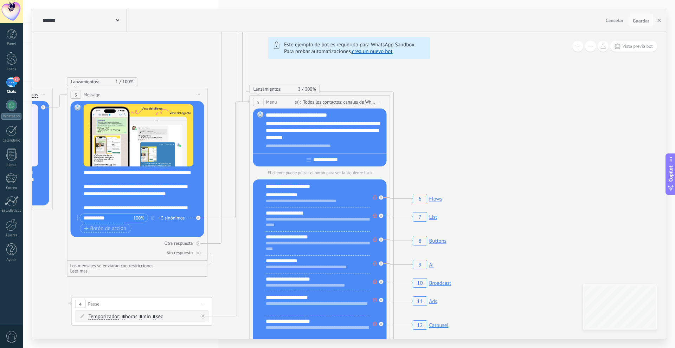
drag, startPoint x: 459, startPoint y: 155, endPoint x: 419, endPoint y: 153, distance: 40.1
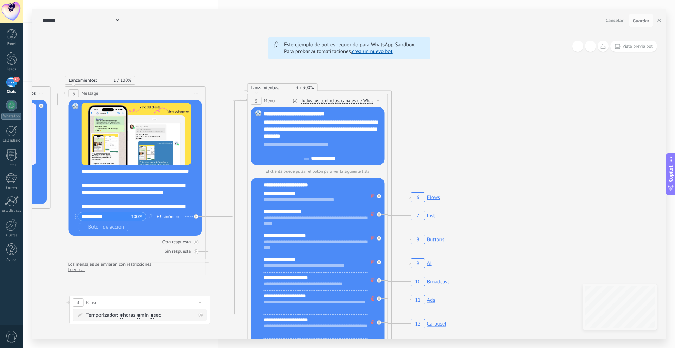
click at [437, 199] on rect at bounding box center [425, 197] width 33 height 13
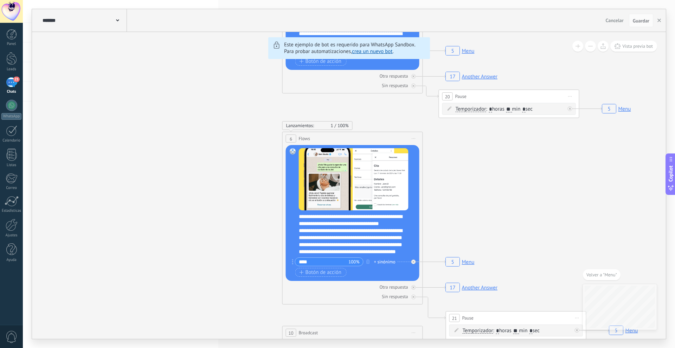
drag, startPoint x: 476, startPoint y: 216, endPoint x: 480, endPoint y: 162, distance: 53.9
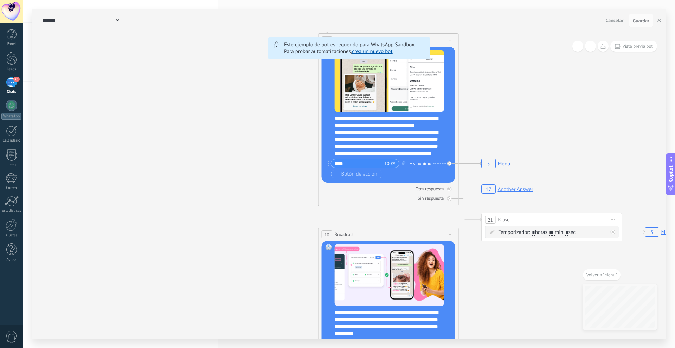
drag, startPoint x: 445, startPoint y: 225, endPoint x: 481, endPoint y: 127, distance: 104.7
click at [599, 278] on span "Volver a "Menu"" at bounding box center [601, 275] width 31 height 6
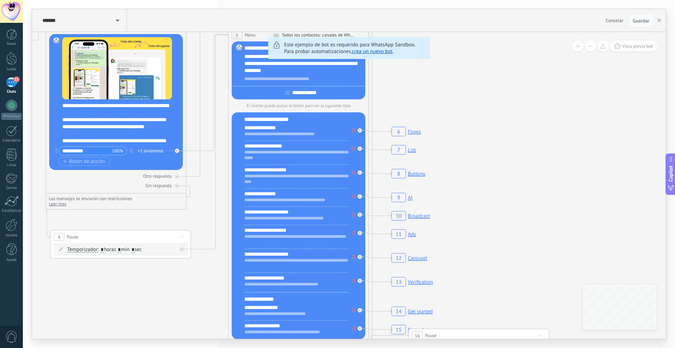
drag, startPoint x: 469, startPoint y: 158, endPoint x: 450, endPoint y: 93, distance: 68.5
click at [450, 93] on icon "6 Flows 7 List 8 Buttons 9 AI 10 Broadcast 11 Ads 12 Carousel 13 Verification 1…" at bounding box center [669, 57] width 2407 height 2066
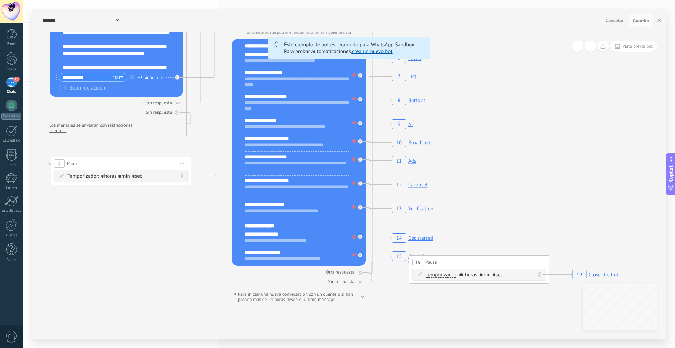
drag, startPoint x: 451, startPoint y: 283, endPoint x: 451, endPoint y: 209, distance: 73.4
click at [421, 239] on rect at bounding box center [412, 238] width 45 height 13
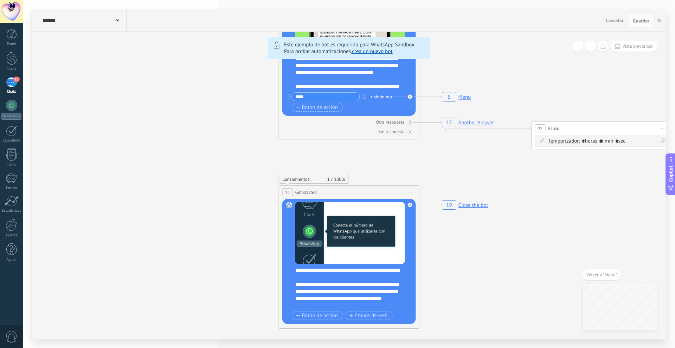
click at [471, 206] on rect at bounding box center [465, 204] width 51 height 13
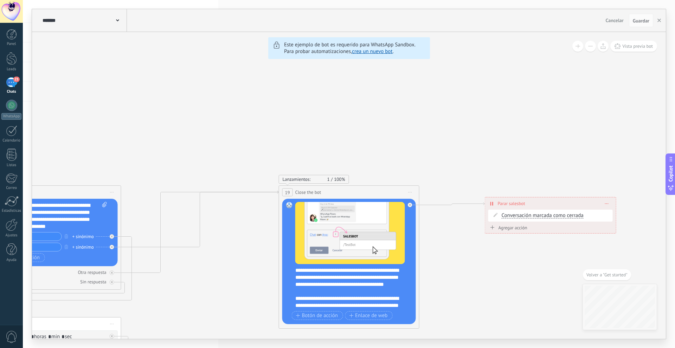
click at [602, 273] on span "Volver a "Get started"" at bounding box center [606, 275] width 41 height 6
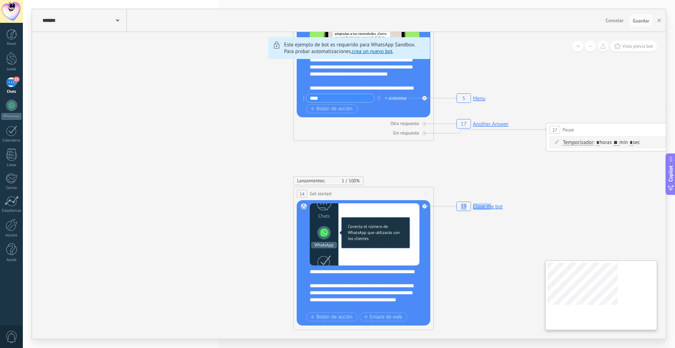
click at [621, 287] on div "**********" at bounding box center [348, 185] width 633 height 307
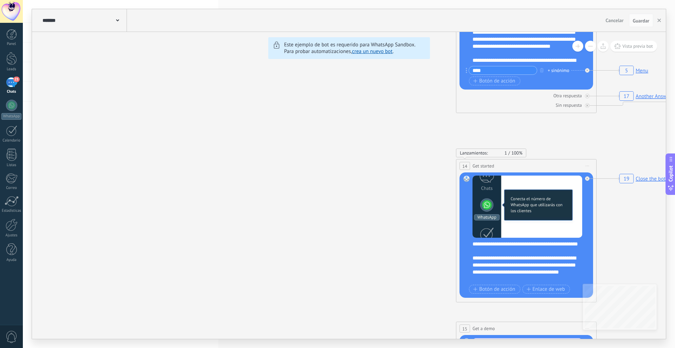
drag, startPoint x: 297, startPoint y: 207, endPoint x: 470, endPoint y: 298, distance: 195.3
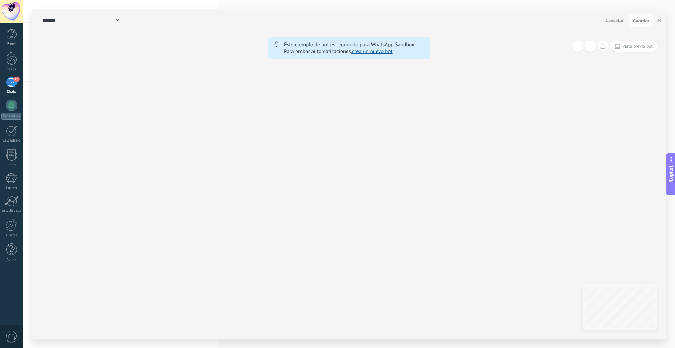
drag, startPoint x: 310, startPoint y: 244, endPoint x: 542, endPoint y: 342, distance: 252.7
click at [524, 339] on div "**********" at bounding box center [349, 174] width 652 height 348
drag, startPoint x: 375, startPoint y: 273, endPoint x: 580, endPoint y: 298, distance: 207.0
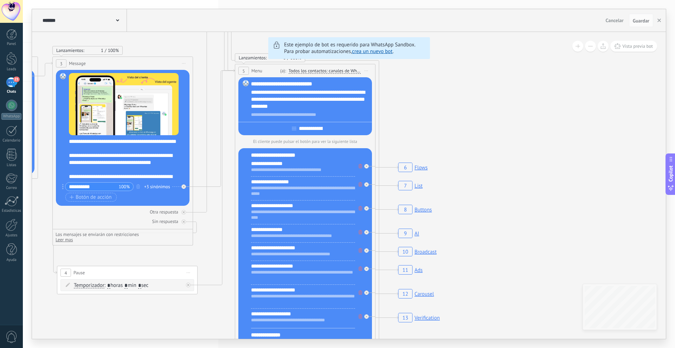
click at [116, 22] on span at bounding box center [117, 20] width 3 height 7
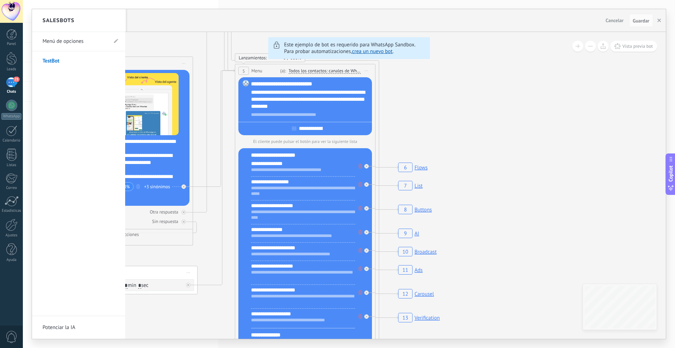
click at [74, 45] on link "Menú de opciones" at bounding box center [75, 42] width 65 height 20
type input "**********"
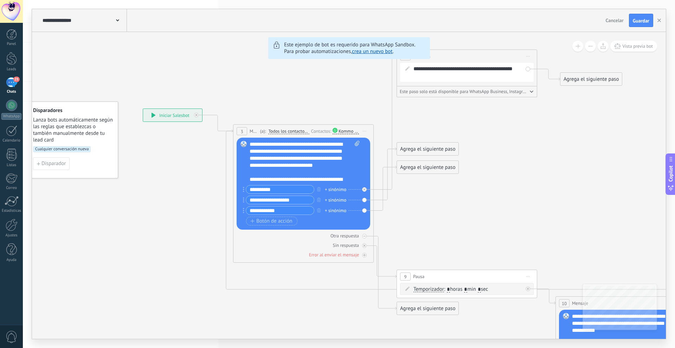
drag, startPoint x: 474, startPoint y: 195, endPoint x: 444, endPoint y: 194, distance: 29.9
click at [383, 241] on icon at bounding box center [587, 250] width 1241 height 752
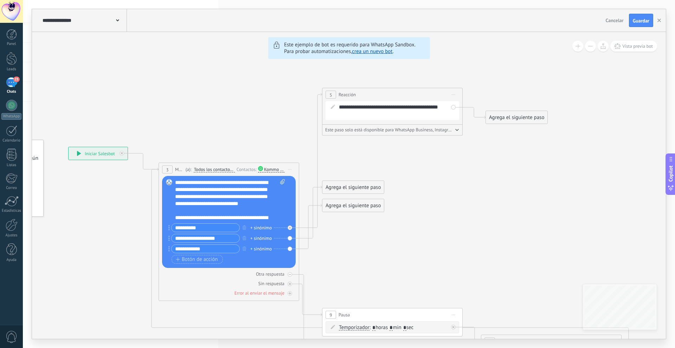
drag, startPoint x: 463, startPoint y: 186, endPoint x: 347, endPoint y: 228, distance: 124.0
click at [347, 228] on icon at bounding box center [512, 288] width 1241 height 752
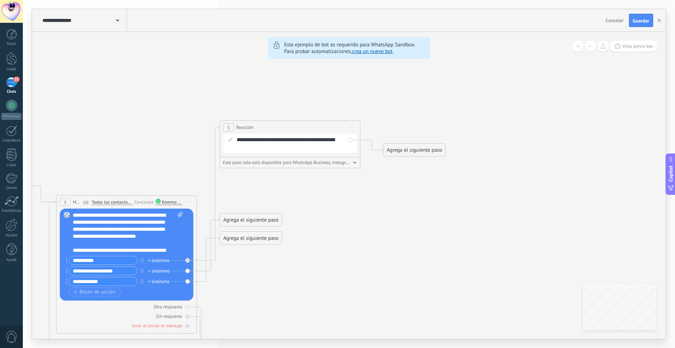
click at [434, 150] on div "Agrega el siguiente paso" at bounding box center [413, 150] width 61 height 12
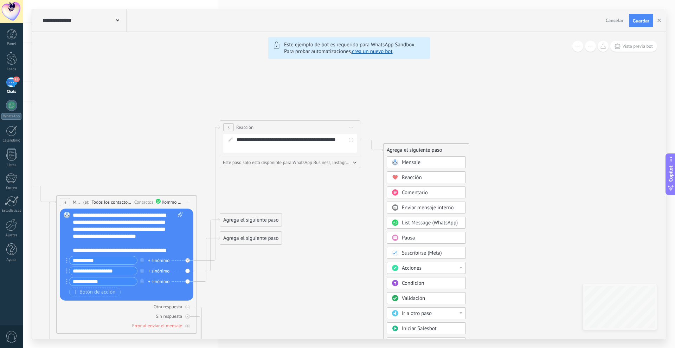
click at [416, 224] on span "List Message (WhatsApp)" at bounding box center [430, 223] width 56 height 7
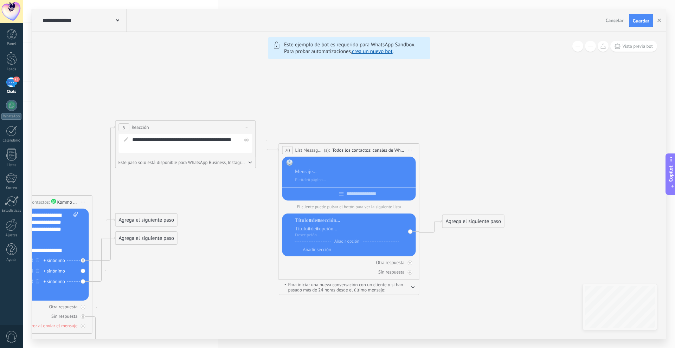
click at [307, 163] on div at bounding box center [354, 163] width 118 height 7
click at [299, 173] on div at bounding box center [354, 171] width 118 height 7
click at [432, 116] on icon at bounding box center [306, 314] width 1241 height 738
click at [305, 171] on div at bounding box center [354, 171] width 118 height 7
click at [305, 181] on div at bounding box center [354, 180] width 118 height 7
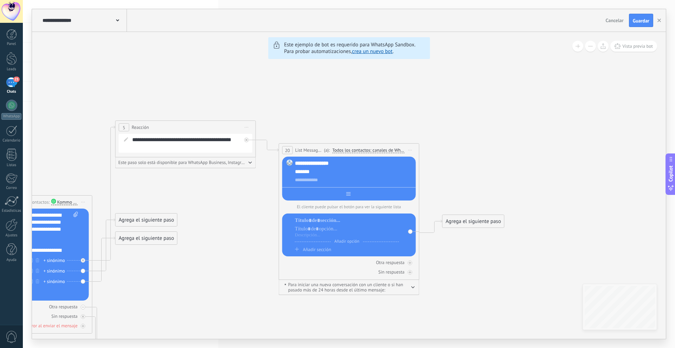
click at [338, 195] on div at bounding box center [349, 192] width 134 height 11
type input "*"
type input "********"
click at [570, 135] on icon at bounding box center [306, 314] width 1241 height 738
click at [327, 220] on div at bounding box center [347, 220] width 104 height 7
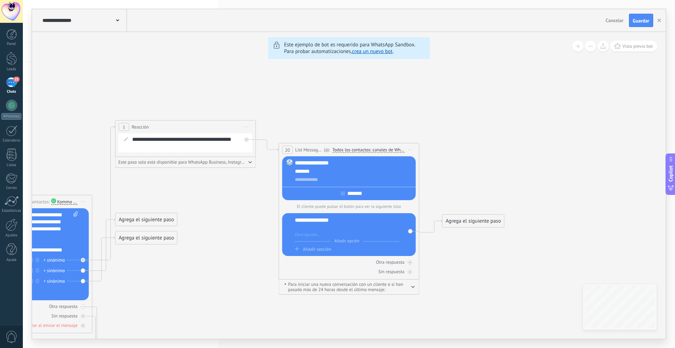
click at [318, 228] on div at bounding box center [347, 228] width 104 height 7
click at [313, 235] on div at bounding box center [347, 235] width 104 height 6
click at [350, 241] on span "Añadir opción" at bounding box center [347, 241] width 32 height 5
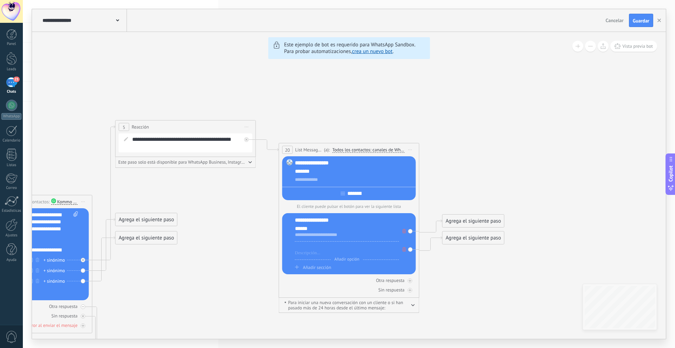
click at [313, 250] on div at bounding box center [347, 246] width 104 height 7
click at [310, 255] on div at bounding box center [347, 253] width 104 height 6
click at [314, 268] on span "Añadir sección" at bounding box center [317, 268] width 28 height 6
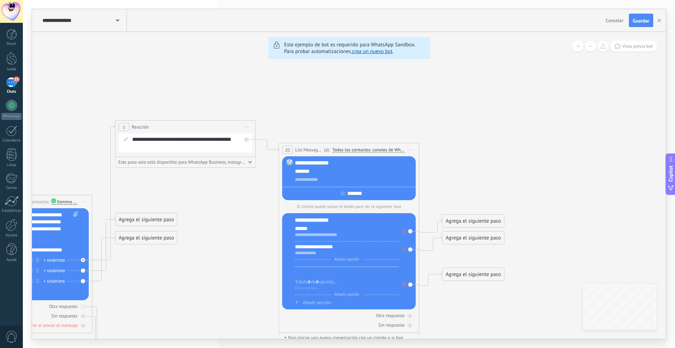
click at [307, 273] on div at bounding box center [347, 273] width 104 height 7
click at [330, 281] on div at bounding box center [347, 282] width 104 height 7
click at [626, 48] on span "Vista previa bot" at bounding box center [637, 46] width 31 height 6
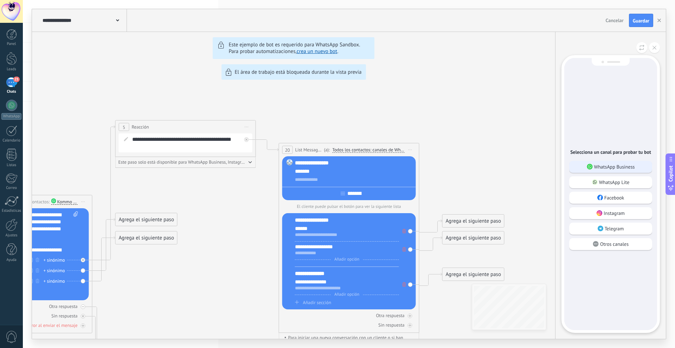
click at [597, 169] on p "WhatsApp Business" at bounding box center [614, 167] width 41 height 6
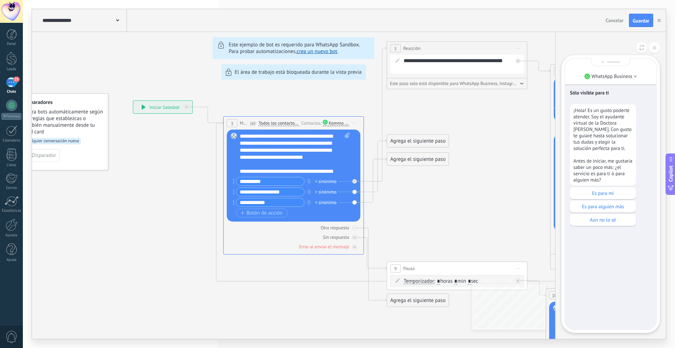
click at [594, 188] on div "Es para mí" at bounding box center [602, 193] width 66 height 12
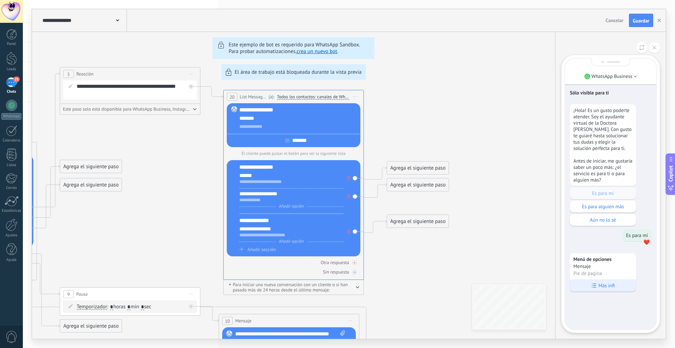
click at [602, 286] on p "Más infi" at bounding box center [606, 285] width 17 height 6
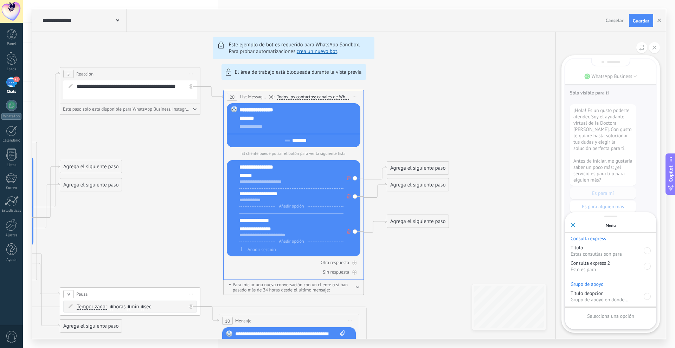
scroll to position [1, 0]
click at [647, 251] on div at bounding box center [646, 249] width 7 height 7
click at [648, 266] on div at bounding box center [646, 264] width 7 height 7
click at [647, 298] on div at bounding box center [646, 295] width 7 height 7
click at [646, 250] on div at bounding box center [646, 249] width 7 height 7
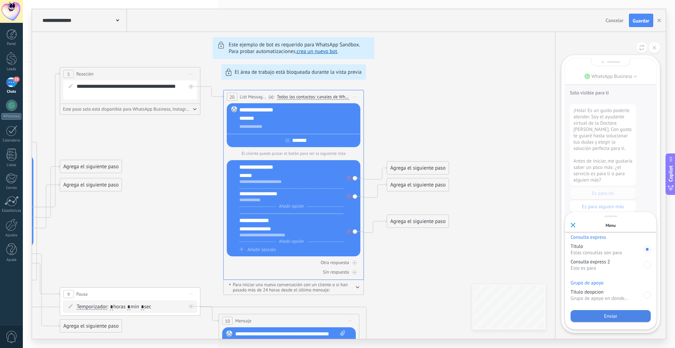
click at [629, 313] on div "Enviar" at bounding box center [610, 316] width 80 height 12
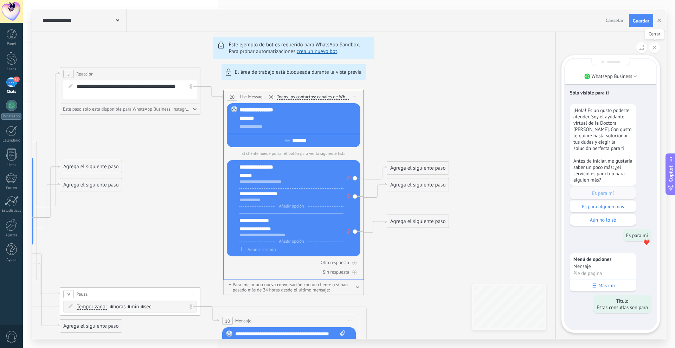
click at [653, 50] on button at bounding box center [654, 47] width 11 height 11
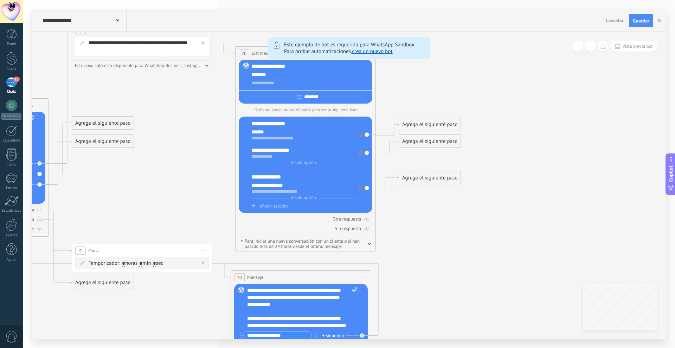
drag, startPoint x: 479, startPoint y: 239, endPoint x: 490, endPoint y: 195, distance: 45.2
click at [490, 195] on icon at bounding box center [262, 222] width 1241 height 748
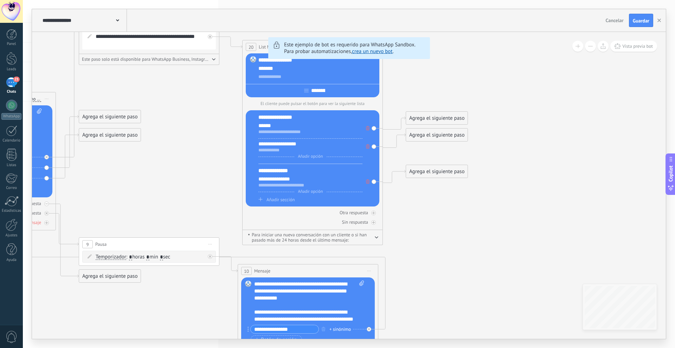
drag, startPoint x: 471, startPoint y: 248, endPoint x: 478, endPoint y: 242, distance: 9.5
click at [478, 242] on icon at bounding box center [269, 216] width 1241 height 748
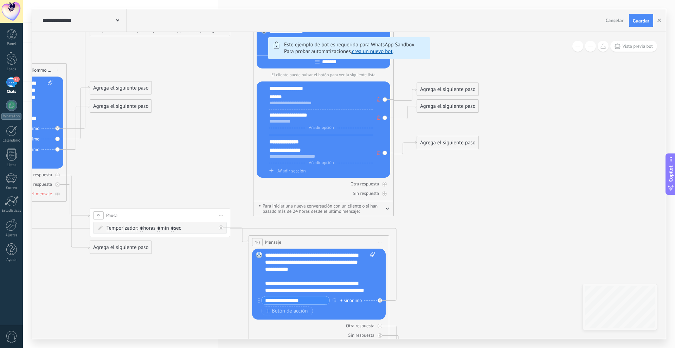
drag, startPoint x: 488, startPoint y: 104, endPoint x: 496, endPoint y: 82, distance: 23.9
click at [496, 82] on icon at bounding box center [280, 187] width 1241 height 748
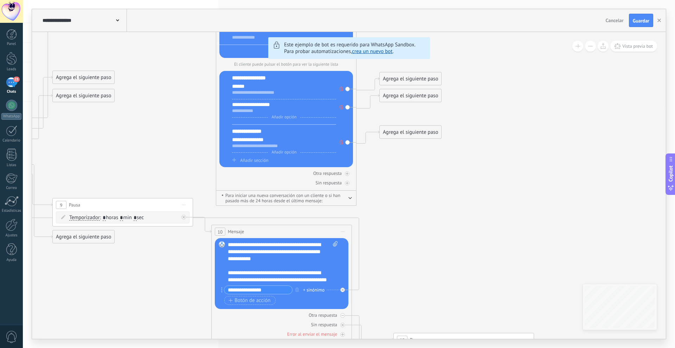
drag, startPoint x: 482, startPoint y: 190, endPoint x: 444, endPoint y: 182, distance: 38.0
click at [445, 181] on icon at bounding box center [243, 176] width 1241 height 748
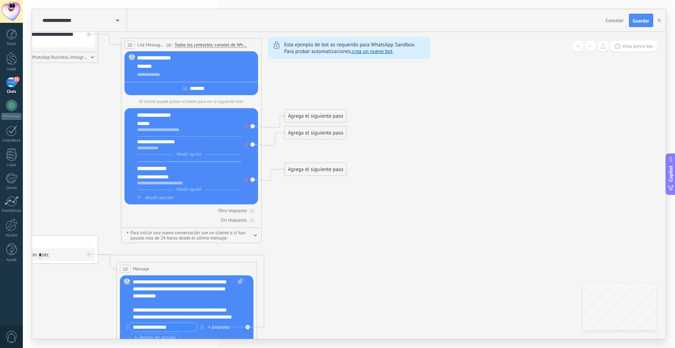
drag, startPoint x: 504, startPoint y: 181, endPoint x: 424, endPoint y: 216, distance: 87.5
click at [424, 216] on icon at bounding box center [148, 213] width 1241 height 748
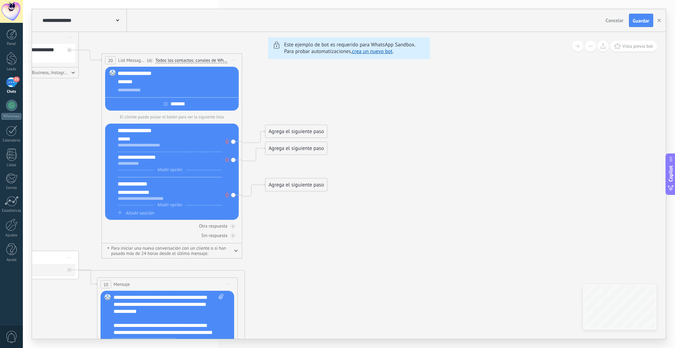
drag, startPoint x: 457, startPoint y: 208, endPoint x: 410, endPoint y: 220, distance: 48.7
click at [409, 234] on icon at bounding box center [129, 229] width 1241 height 748
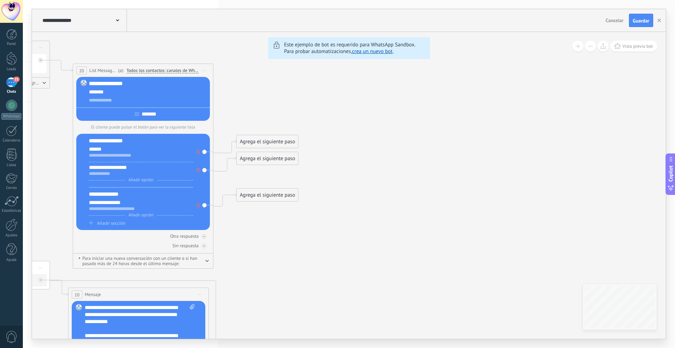
drag, startPoint x: 447, startPoint y: 169, endPoint x: 463, endPoint y: 149, distance: 26.0
click at [463, 149] on icon at bounding box center [100, 239] width 1241 height 748
click at [587, 48] on button at bounding box center [590, 46] width 11 height 11
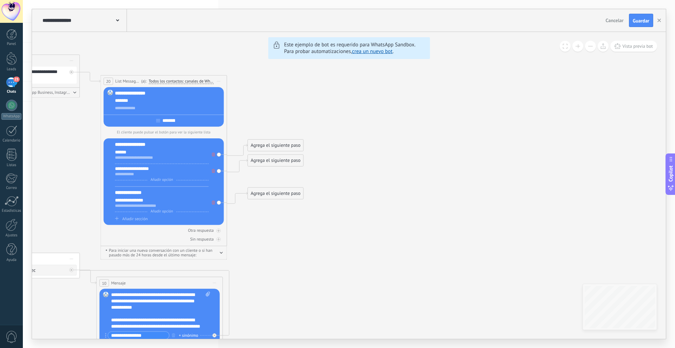
click at [587, 48] on button at bounding box center [590, 46] width 11 height 11
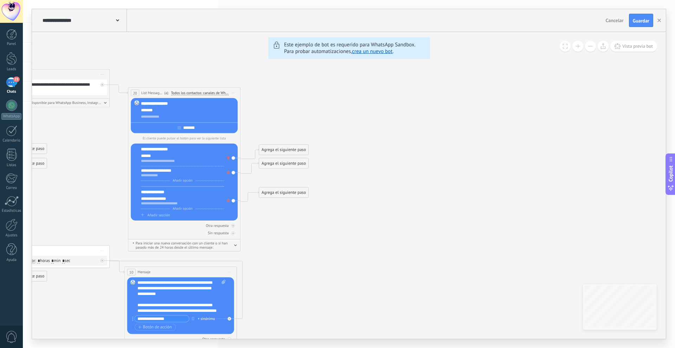
click at [587, 48] on button at bounding box center [590, 46] width 11 height 11
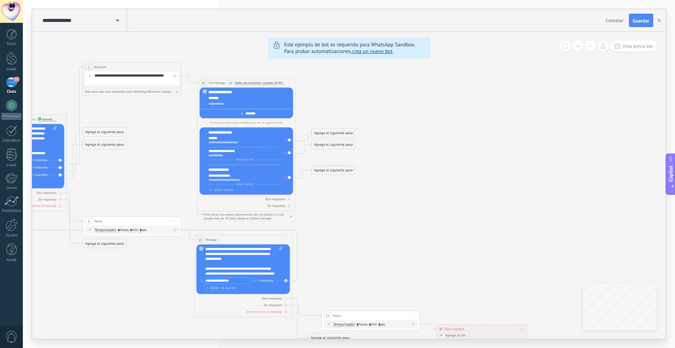
drag, startPoint x: 484, startPoint y: 111, endPoint x: 574, endPoint y: 103, distance: 89.9
click at [574, 103] on icon at bounding box center [216, 200] width 868 height 523
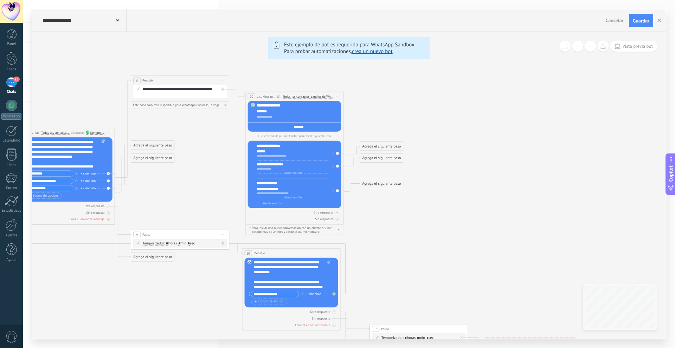
click at [579, 48] on button at bounding box center [577, 46] width 11 height 11
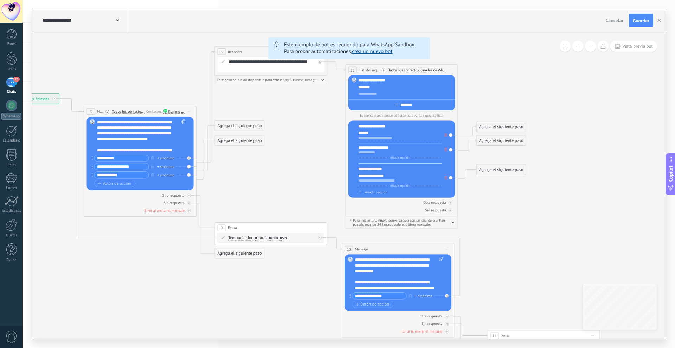
drag, startPoint x: 503, startPoint y: 91, endPoint x: 618, endPoint y: 78, distance: 115.7
click at [618, 78] on icon at bounding box center [367, 205] width 992 height 598
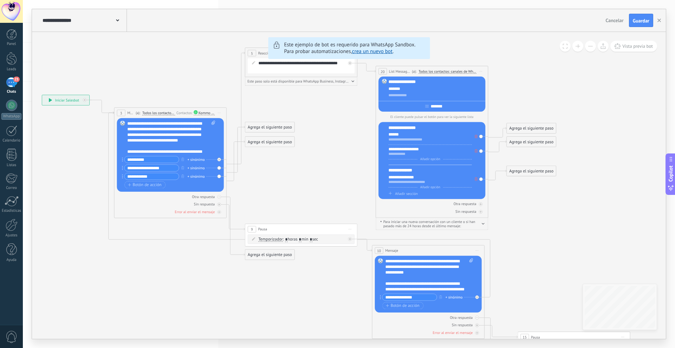
drag, startPoint x: 296, startPoint y: 167, endPoint x: 307, endPoint y: 169, distance: 11.9
click at [307, 169] on icon at bounding box center [397, 206] width 992 height 598
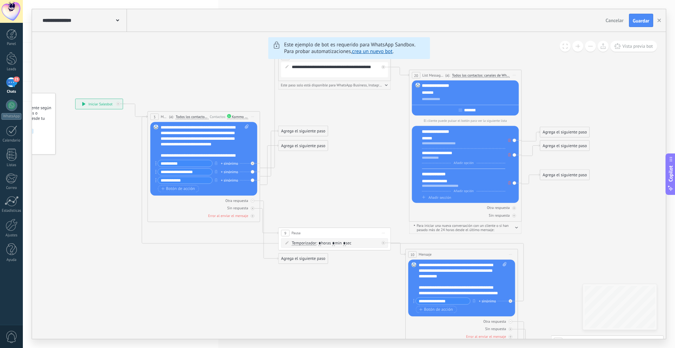
drag, startPoint x: 54, startPoint y: 175, endPoint x: 87, endPoint y: 178, distance: 33.5
click at [86, 179] on icon at bounding box center [431, 210] width 992 height 598
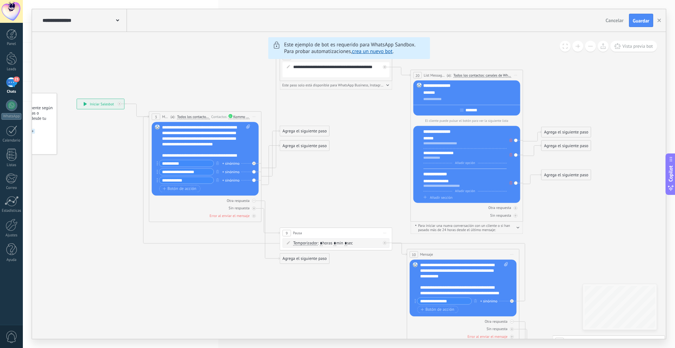
click at [190, 115] on span "Todos los contactos - canales seleccionados" at bounding box center [193, 117] width 33 height 5
click at [190, 115] on button "Todos los contactos - canales seleccionados" at bounding box center [209, 117] width 70 height 10
click at [191, 116] on span "Todos los contactos - canales seleccionados" at bounding box center [205, 117] width 68 height 5
click at [183, 114] on div "(a): Todos los contactos - canales seleccionados Todos los contactos - canales …" at bounding box center [189, 116] width 41 height 5
click at [187, 117] on span "Todos los contactos - canales seleccionados" at bounding box center [193, 117] width 33 height 5
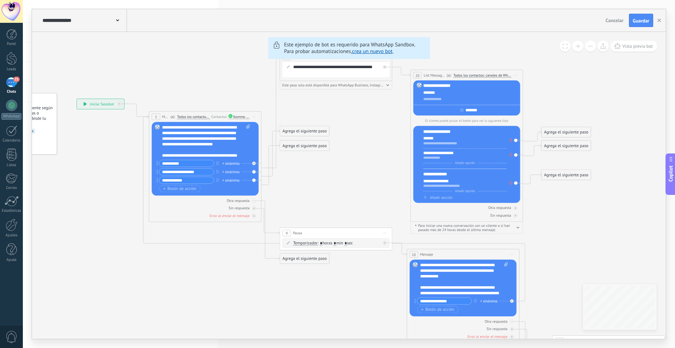
click at [187, 117] on button "Todos los contactos - canales seleccionados" at bounding box center [209, 117] width 70 height 10
click at [197, 126] on span "Todos los contactos - canal primario" at bounding box center [205, 125] width 68 height 5
click at [189, 117] on span "Todos los contactos - canal primario" at bounding box center [194, 117] width 32 height 5
click at [189, 117] on button "Todos los contactos - canal primario" at bounding box center [210, 117] width 70 height 10
click at [112, 155] on icon at bounding box center [432, 210] width 992 height 598
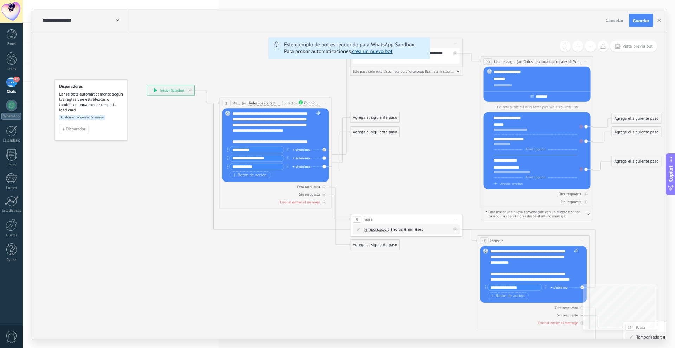
drag, startPoint x: 110, startPoint y: 140, endPoint x: 165, endPoint y: 131, distance: 55.8
click at [165, 131] on icon at bounding box center [502, 196] width 992 height 598
click at [96, 116] on span "Cualquier conversación nueva" at bounding box center [82, 117] width 46 height 5
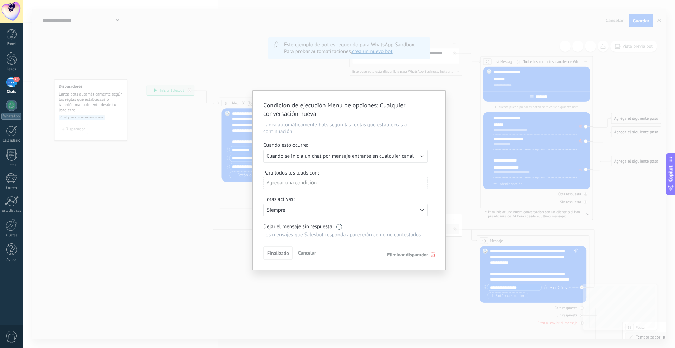
click at [343, 157] on span "Cuando se inicia un chat por mensaje entrante en cualquier canal" at bounding box center [339, 156] width 147 height 7
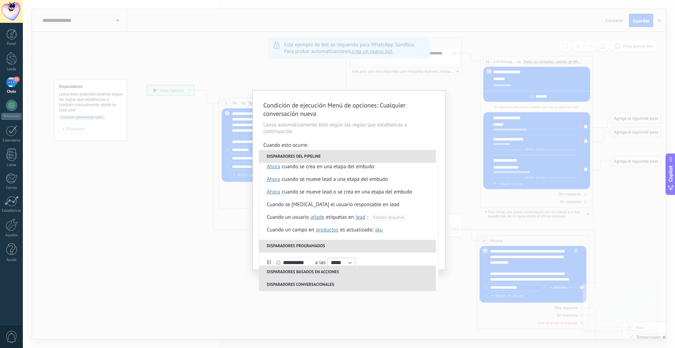
scroll to position [0, 0]
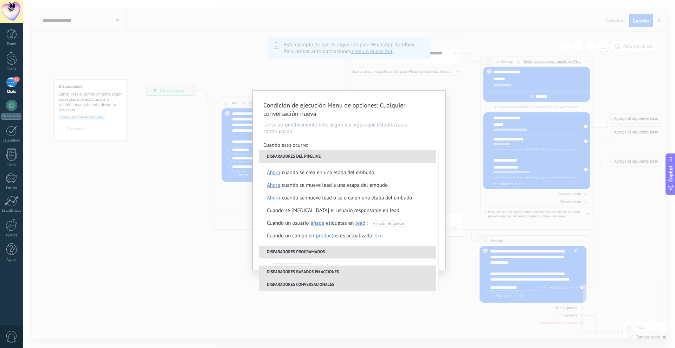
click at [330, 272] on li "Disparadores basados en acciones" at bounding box center [347, 272] width 177 height 13
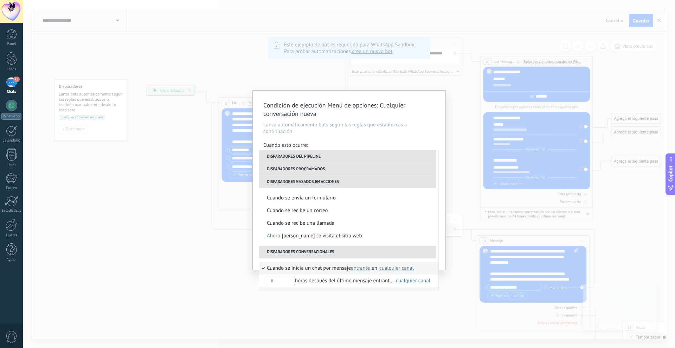
click at [315, 252] on li "Disparadores conversacionales" at bounding box center [347, 252] width 177 height 13
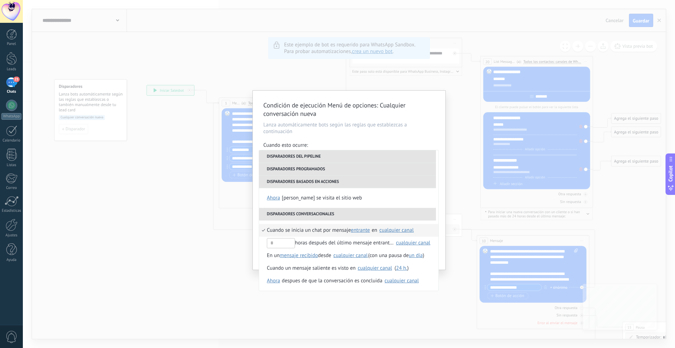
click at [282, 213] on li "Disparadores conversacionales" at bounding box center [347, 214] width 177 height 13
click at [281, 182] on li "Disparadores basados en acciones" at bounding box center [347, 182] width 177 height 13
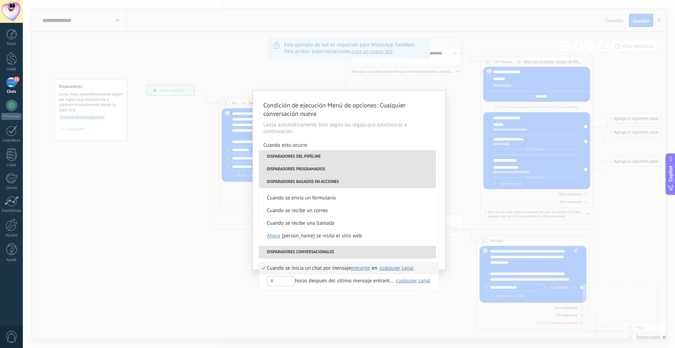
click at [293, 158] on li "Disparadores del pipeline" at bounding box center [347, 156] width 177 height 13
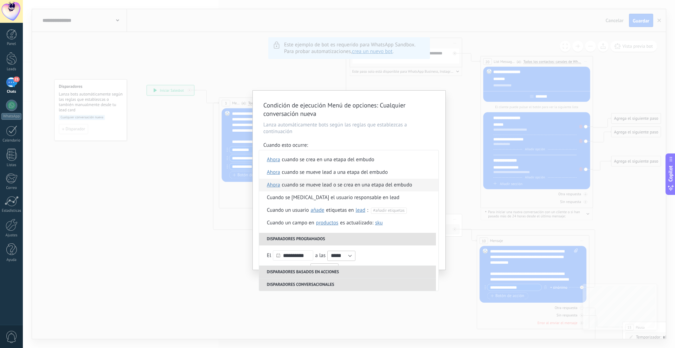
scroll to position [0, 0]
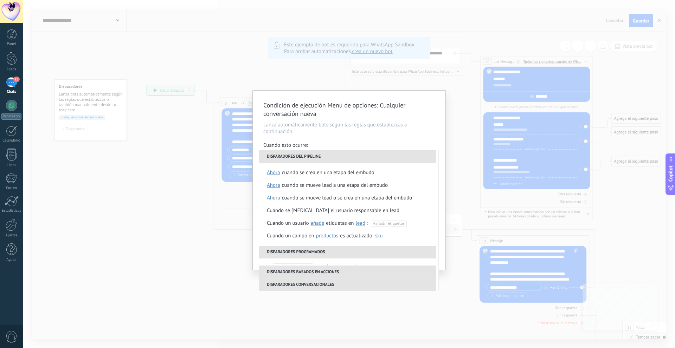
click at [307, 157] on li "Disparadores del pipeline" at bounding box center [347, 156] width 177 height 13
click at [300, 252] on li "Disparadores programados" at bounding box center [347, 252] width 177 height 13
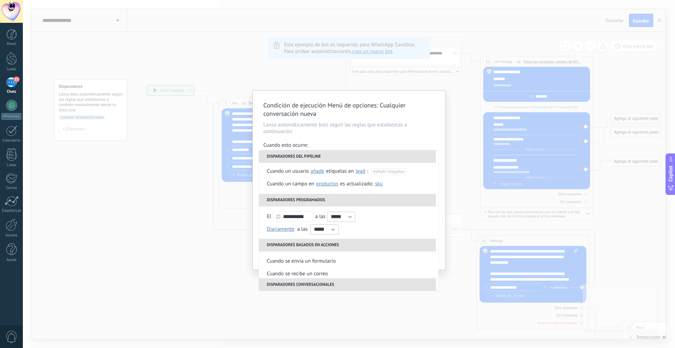
scroll to position [66, 0]
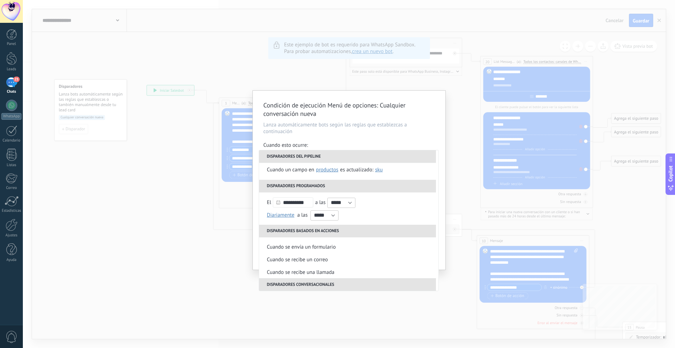
click at [311, 183] on li "Disparadores programados" at bounding box center [347, 186] width 177 height 13
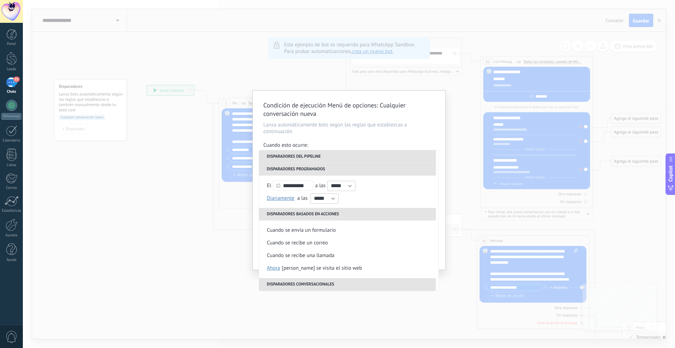
click at [289, 169] on li "Disparadores programados" at bounding box center [347, 169] width 177 height 13
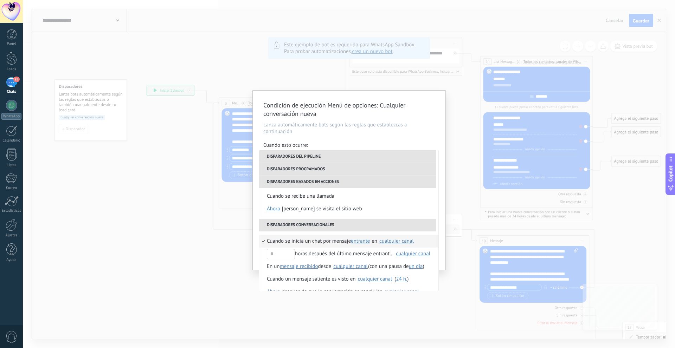
scroll to position [153, 0]
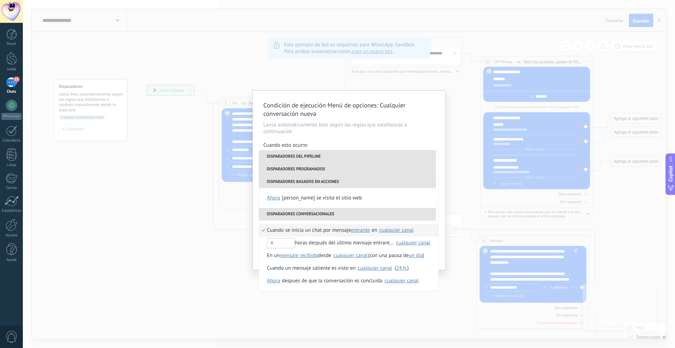
click at [366, 230] on span "entrante" at bounding box center [360, 230] width 19 height 7
click at [427, 228] on li "Cuando se inicia un chat por mensaje entrante entrante saliente cualquiera en S…" at bounding box center [348, 230] width 179 height 13
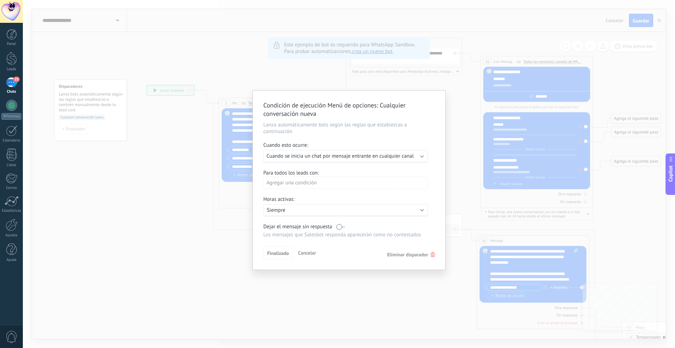
click at [340, 227] on label at bounding box center [340, 226] width 8 height 7
click at [431, 257] on span "Eliminar disparador" at bounding box center [411, 255] width 48 height 6
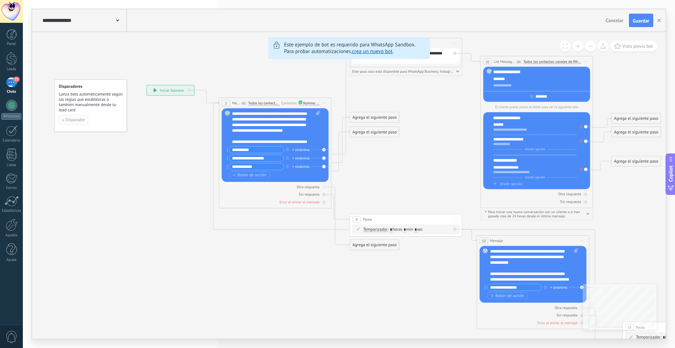
click at [73, 118] on span "Disparador" at bounding box center [76, 120] width 20 height 4
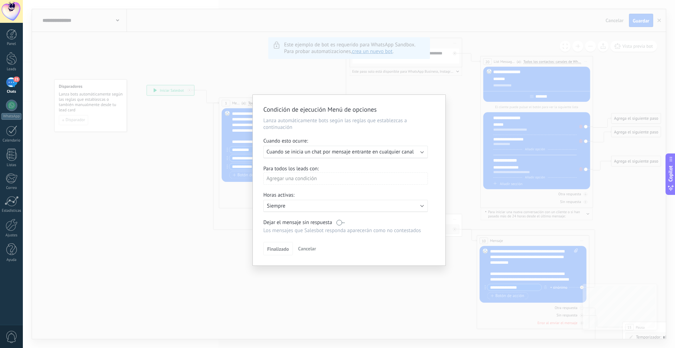
click at [290, 178] on div "Agregar una condición" at bounding box center [345, 179] width 164 height 12
click at [310, 150] on div at bounding box center [349, 180] width 193 height 171
click at [310, 150] on span "Cuando se inicia un chat por mensaje entrante en cualquier canal" at bounding box center [339, 152] width 147 height 7
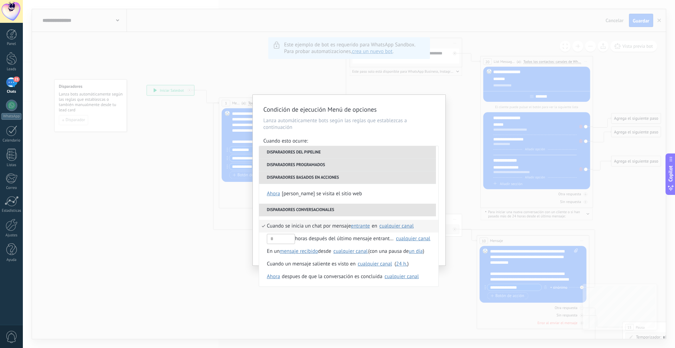
click at [391, 227] on div "cualquier canal" at bounding box center [396, 225] width 34 height 5
click at [392, 297] on div "Condición de ejecución Menú de opciones Lanza automáticamente bots según las re…" at bounding box center [349, 174] width 652 height 348
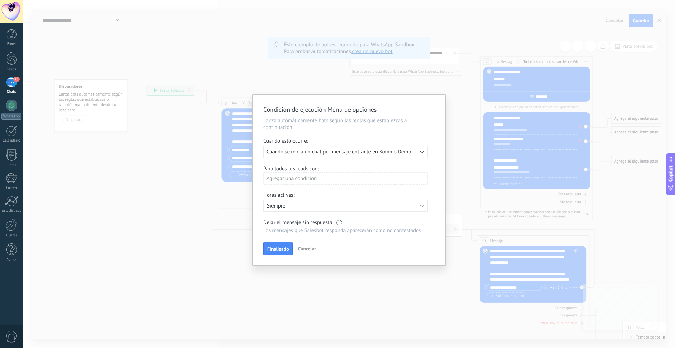
click at [317, 179] on div "Agregar una condición" at bounding box center [345, 179] width 164 height 12
drag, startPoint x: 339, startPoint y: 210, endPoint x: 339, endPoint y: 221, distance: 10.2
click at [339, 221] on ul "Etiquetas Etapa del lead Usuario responsable Presupuesto Fuente No tiene etique…" at bounding box center [301, 249] width 77 height 126
drag, startPoint x: 343, startPoint y: 226, endPoint x: 343, endPoint y: 233, distance: 7.7
click at [343, 228] on div at bounding box center [349, 180] width 193 height 171
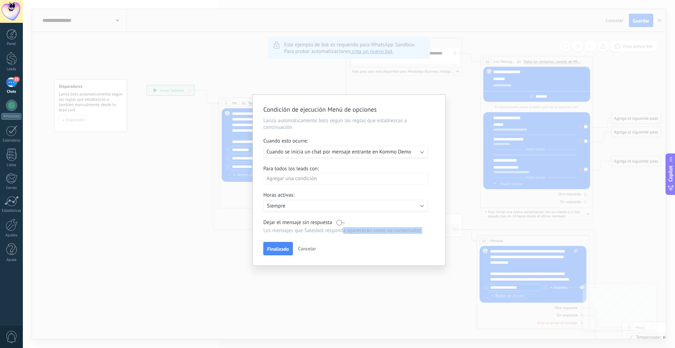
drag, startPoint x: 343, startPoint y: 233, endPoint x: 343, endPoint y: 241, distance: 7.4
click at [343, 241] on div "Condición de ejecución Menú de opciones Lanza automáticamente bots según las re…" at bounding box center [349, 180] width 193 height 171
click at [325, 175] on div "Agregar una condición" at bounding box center [345, 179] width 164 height 12
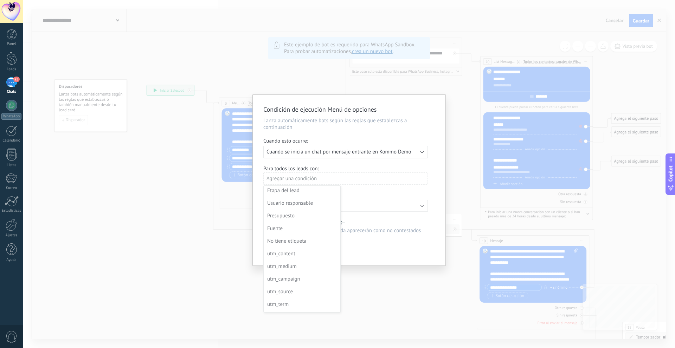
scroll to position [0, 0]
click at [318, 193] on div "Etiquetas" at bounding box center [301, 192] width 68 height 10
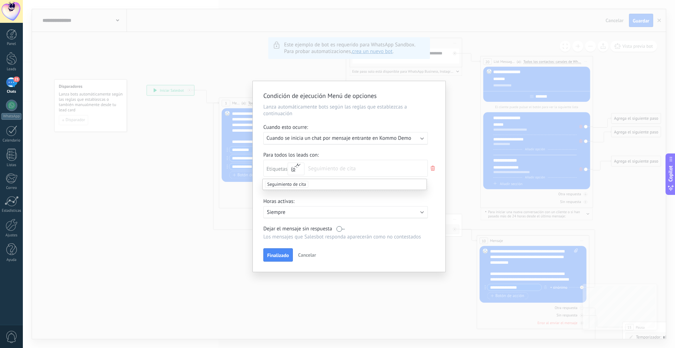
click at [312, 184] on li "Seguimiento de cita" at bounding box center [344, 184] width 164 height 11
click at [308, 185] on div "Agregar una condición" at bounding box center [345, 185] width 164 height 12
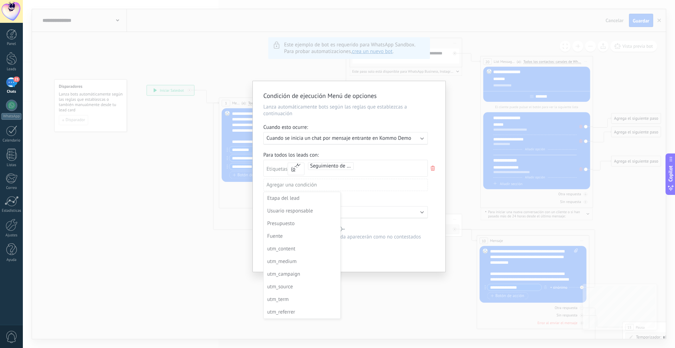
click at [431, 168] on div at bounding box center [349, 176] width 193 height 191
click at [431, 168] on icon at bounding box center [433, 168] width 8 height 8
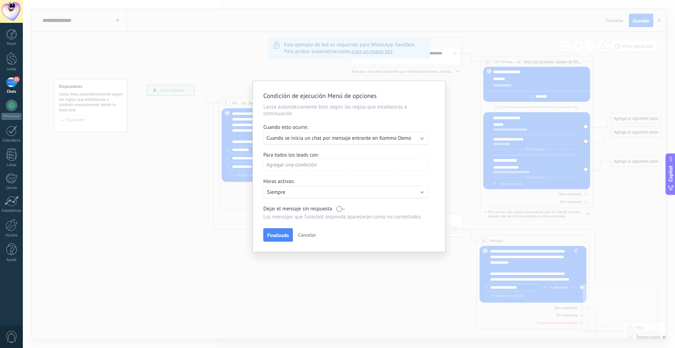
click at [298, 166] on div "Agregar una condición" at bounding box center [345, 165] width 164 height 12
click at [291, 223] on li "Fuente" at bounding box center [301, 229] width 77 height 13
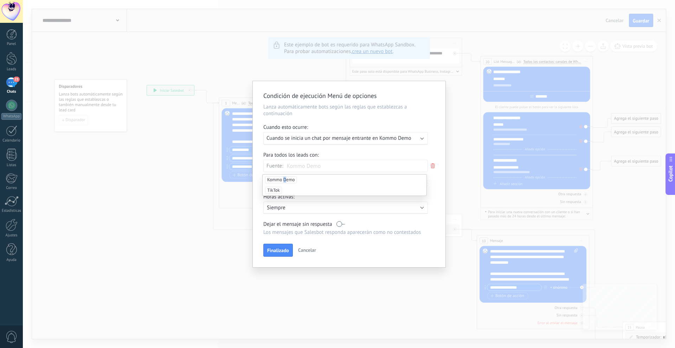
click at [285, 180] on span "Kommo Demo" at bounding box center [281, 179] width 32 height 7
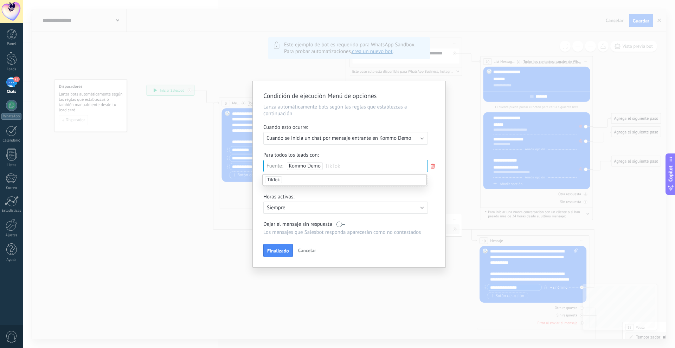
click at [229, 216] on div "Condición de ejecución Menú de opciones Lanza automáticamente bots según las re…" at bounding box center [349, 174] width 652 height 348
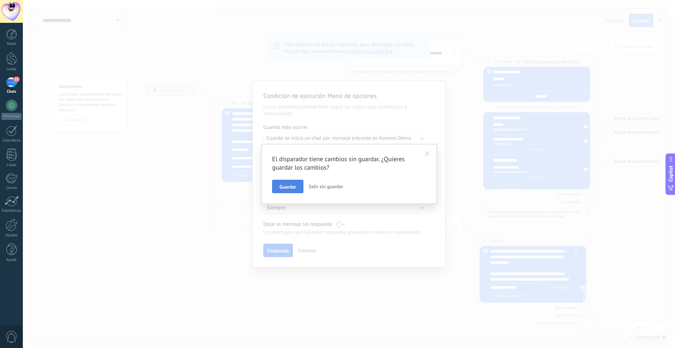
click at [287, 185] on span "Guardar" at bounding box center [287, 186] width 17 height 5
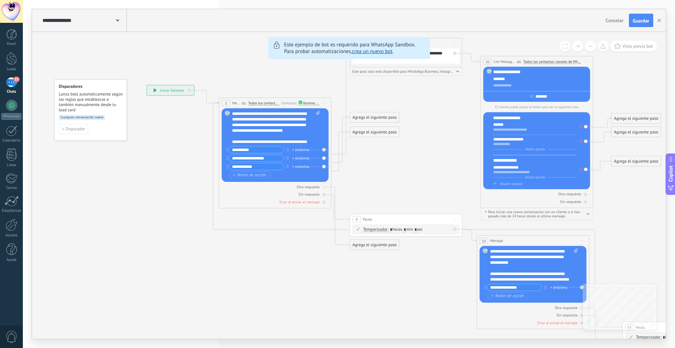
click at [86, 117] on span "Cualquier conversación nueva" at bounding box center [82, 117] width 46 height 5
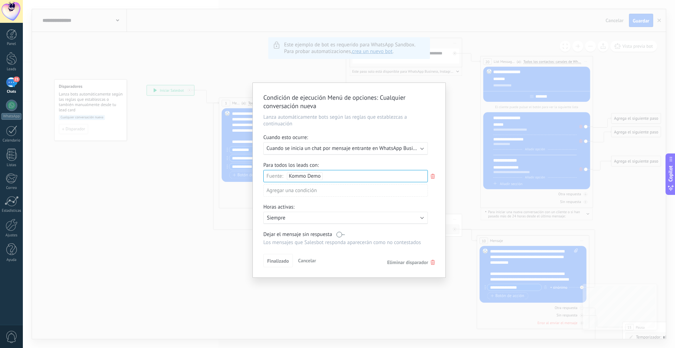
click at [431, 175] on icon at bounding box center [433, 176] width 8 height 8
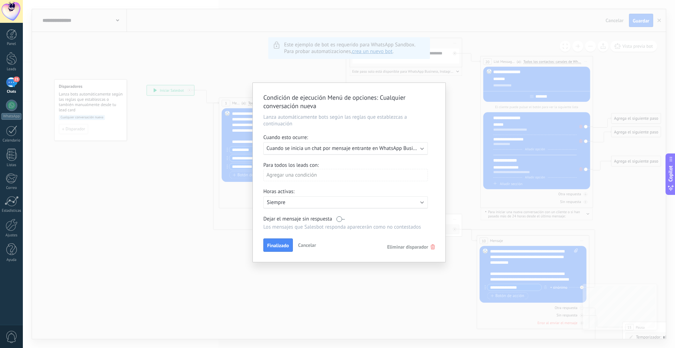
click at [312, 173] on div "Agregar una condición" at bounding box center [345, 175] width 164 height 12
click at [313, 213] on div "Usuario responsable" at bounding box center [301, 214] width 68 height 10
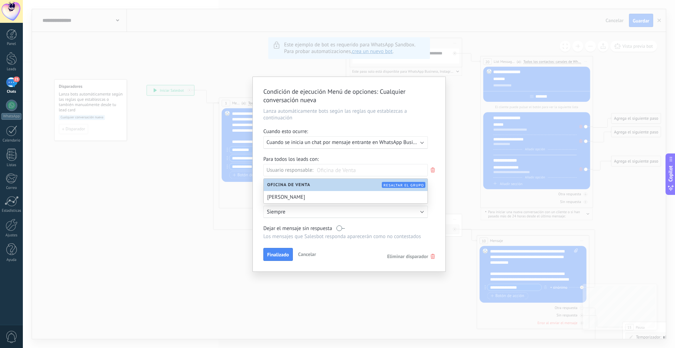
click at [434, 172] on use at bounding box center [432, 170] width 4 height 5
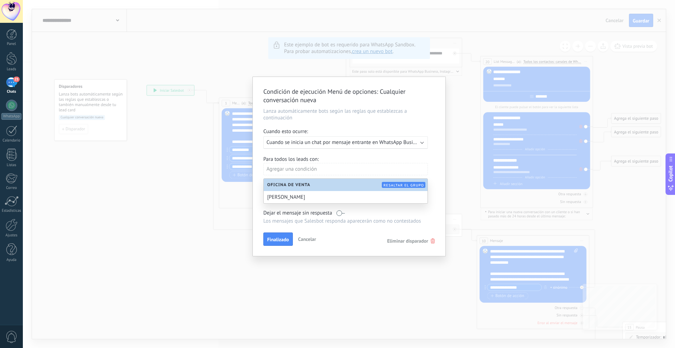
click at [384, 145] on div "Ejecutar: Cuando se inicia un chat por mensaje entrante en WhatsApp Business (K…" at bounding box center [345, 142] width 164 height 13
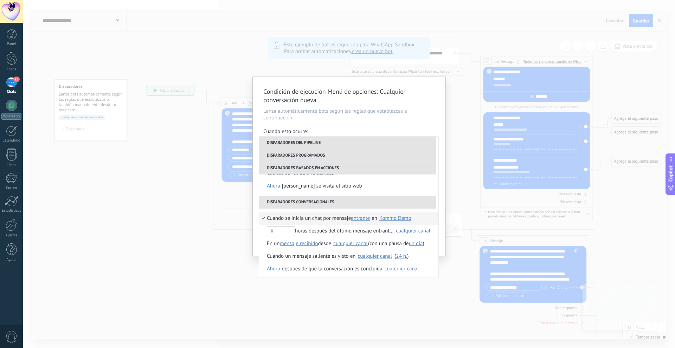
scroll to position [153, 0]
click at [308, 297] on div "Condición de ejecución Menú de opciones : Cualquier conversación nueva Lanza au…" at bounding box center [349, 174] width 652 height 348
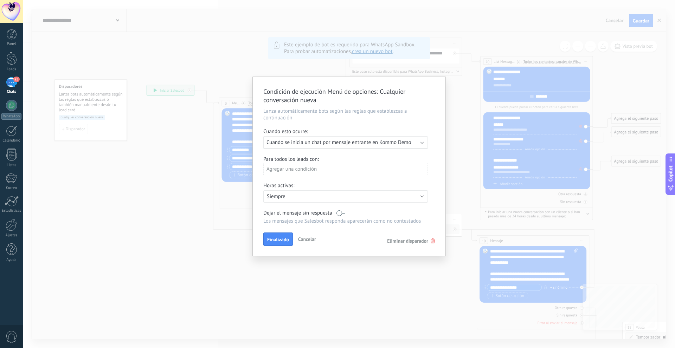
click at [317, 168] on div "Agregar una condición" at bounding box center [345, 169] width 164 height 12
drag, startPoint x: 340, startPoint y: 200, endPoint x: 341, endPoint y: 214, distance: 13.7
click at [340, 214] on ul "Etiquetas Etapa del lead Usuario responsable Presupuesto Fuente No tiene etique…" at bounding box center [301, 239] width 77 height 126
click at [295, 249] on div "Razón de pérdida" at bounding box center [301, 246] width 68 height 10
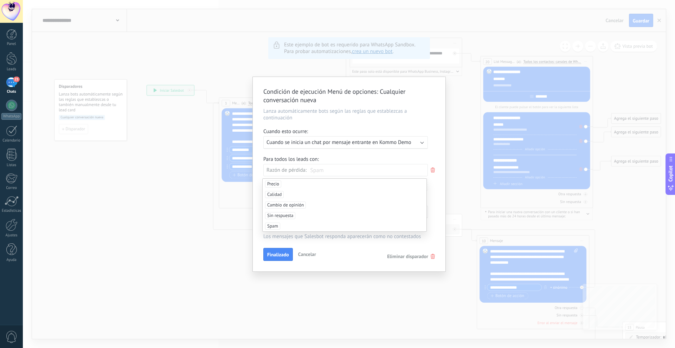
click at [369, 278] on div "Condición de ejecución Menú de opciones : Cualquier conversación nueva Lanza au…" at bounding box center [349, 174] width 652 height 348
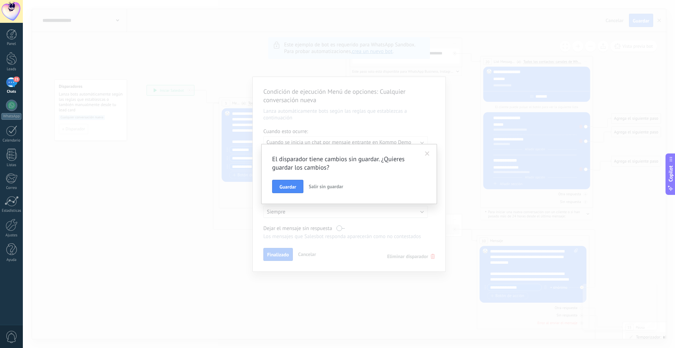
click at [428, 154] on span at bounding box center [427, 153] width 5 height 5
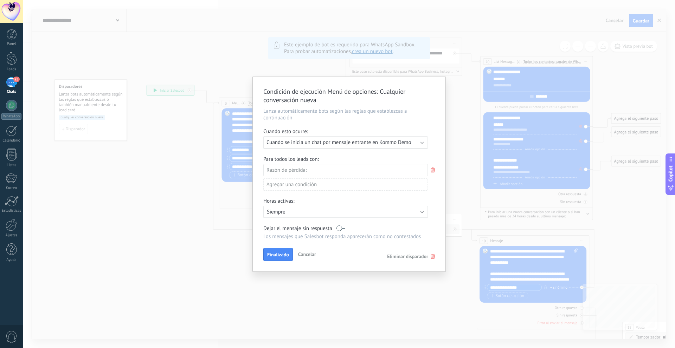
click at [306, 209] on p "Siempre" at bounding box center [328, 212] width 123 height 7
click at [274, 224] on div "Lu" at bounding box center [272, 227] width 11 height 10
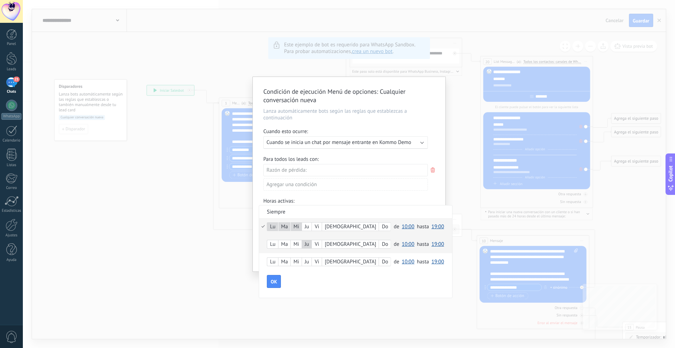
click at [272, 282] on span "OK" at bounding box center [274, 281] width 6 height 5
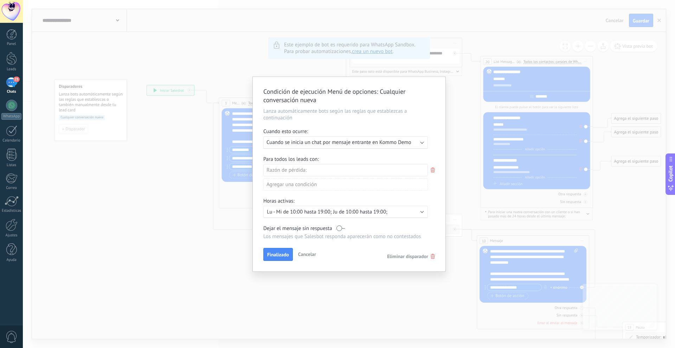
click at [304, 167] on div "Razón de pérdida:" at bounding box center [288, 168] width 44 height 9
click at [431, 172] on use at bounding box center [432, 170] width 4 height 5
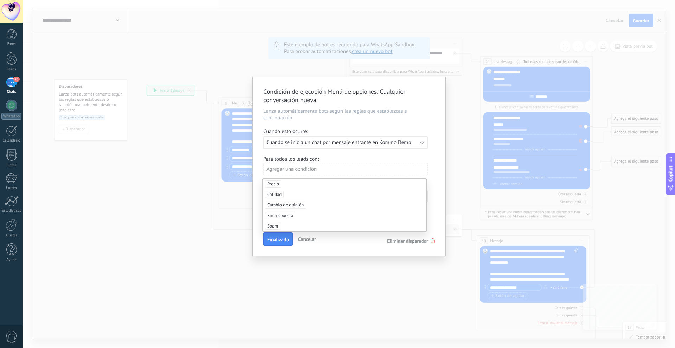
click at [198, 217] on div "Condición de ejecución Menú de opciones : Cualquier conversación nueva Lanza au…" at bounding box center [349, 174] width 652 height 348
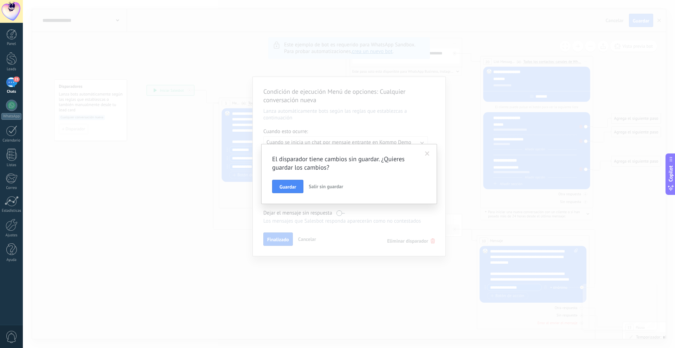
click at [427, 154] on span at bounding box center [427, 153] width 5 height 5
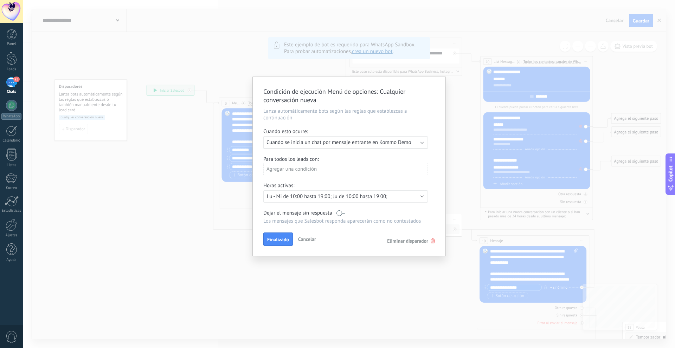
click at [316, 144] on span "Cuando se inicia un chat por mensaje entrante en Kommo Demo" at bounding box center [338, 142] width 145 height 7
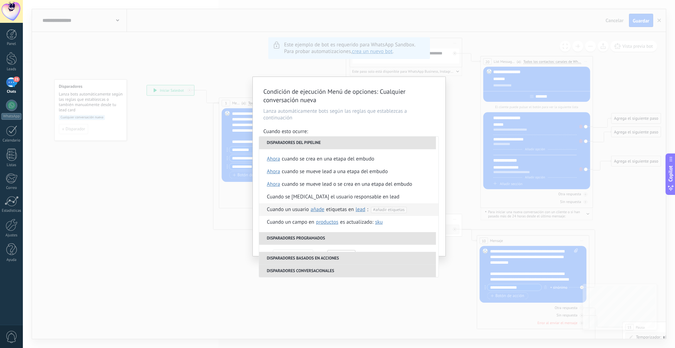
click at [292, 209] on div "Cuando un usuario añade elimina añade etiquetas en lead contacto compañía lead …" at bounding box center [342, 209] width 150 height 13
click at [383, 211] on span "#añadir etiquetas" at bounding box center [388, 209] width 31 height 5
type input "**********"
click at [345, 223] on span "crear etiqueta Inicio de prueba" at bounding box center [360, 222] width 67 height 6
click at [404, 282] on div "Condición de ejecución Menú de opciones : Cualquier conversación nueva Lanza au…" at bounding box center [349, 174] width 652 height 348
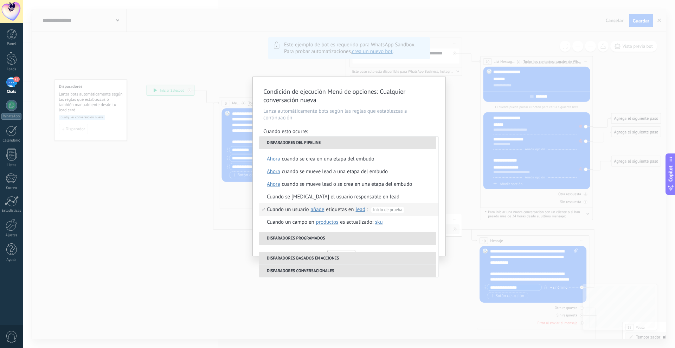
click at [289, 195] on div "Cuando se [MEDICAL_DATA] el usuario responsable en lead" at bounding box center [333, 197] width 132 height 13
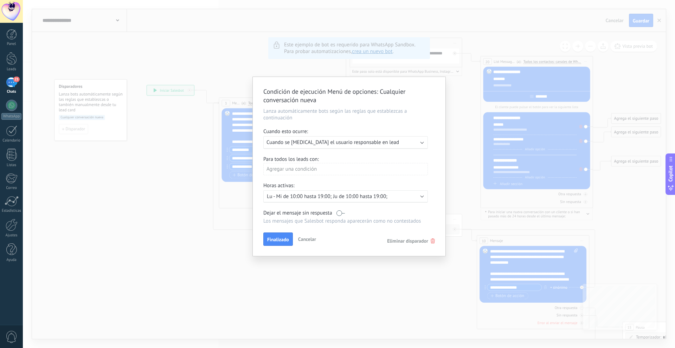
click at [294, 145] on span "Cuando se [MEDICAL_DATA] el usuario responsable en lead" at bounding box center [332, 142] width 132 height 7
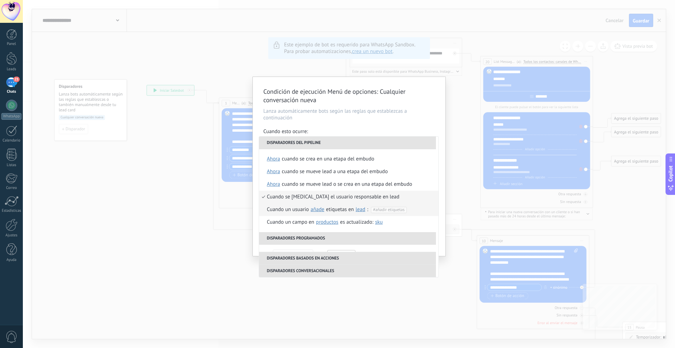
click at [278, 212] on div "Cuando un usuario añade elimina añade etiquetas en lead contacto compañía lead …" at bounding box center [342, 209] width 150 height 13
click at [372, 210] on li "#añadir etiquetas" at bounding box center [388, 210] width 35 height 6
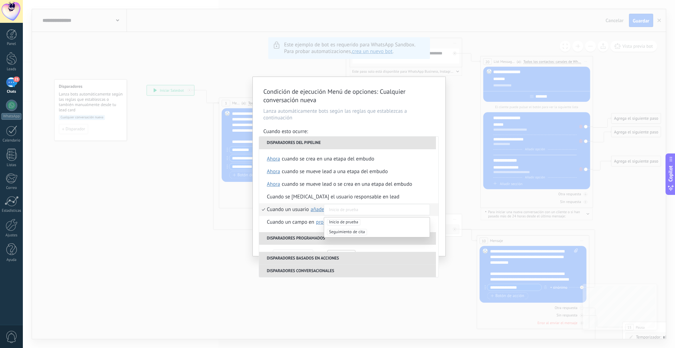
click at [343, 222] on span "Inicio de prueba" at bounding box center [343, 222] width 33 height 6
click at [390, 306] on div "Condición de ejecución Menú de opciones : Cualquier conversación nueva Lanza au…" at bounding box center [349, 174] width 652 height 348
click at [463, 227] on div "Condición de ejecución Menú de opciones : Cualquier conversación nueva Lanza au…" at bounding box center [349, 174] width 652 height 348
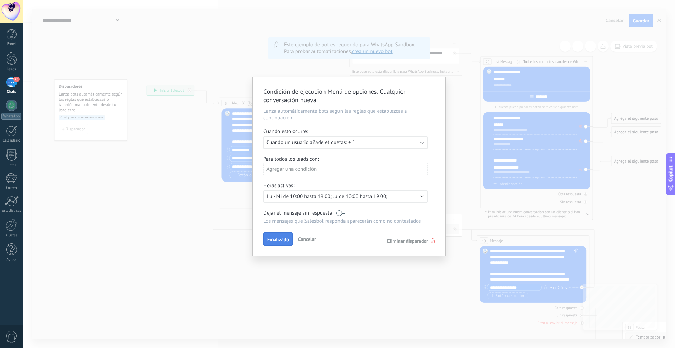
click at [278, 240] on span "Finalizado" at bounding box center [278, 239] width 22 height 5
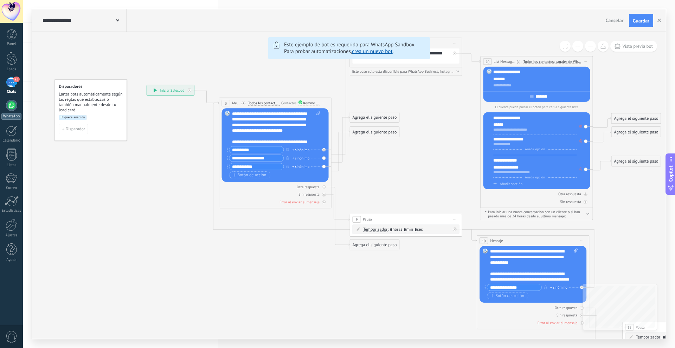
click at [10, 108] on div at bounding box center [11, 105] width 11 height 11
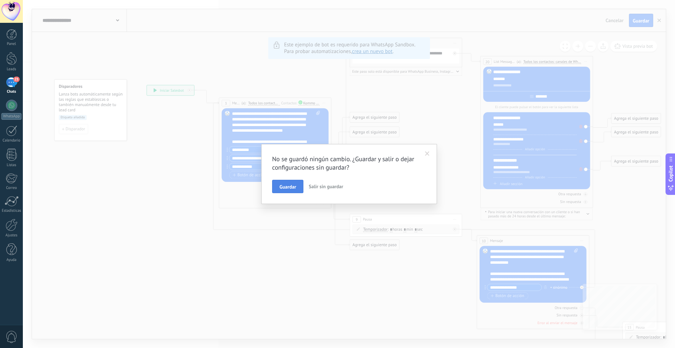
click at [286, 186] on span "Guardar" at bounding box center [287, 186] width 17 height 5
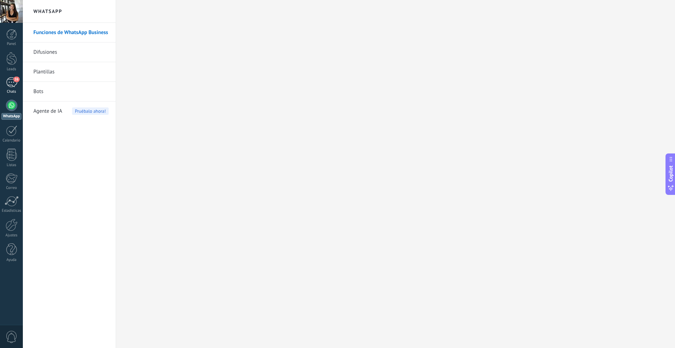
click at [8, 82] on div "26" at bounding box center [11, 82] width 11 height 10
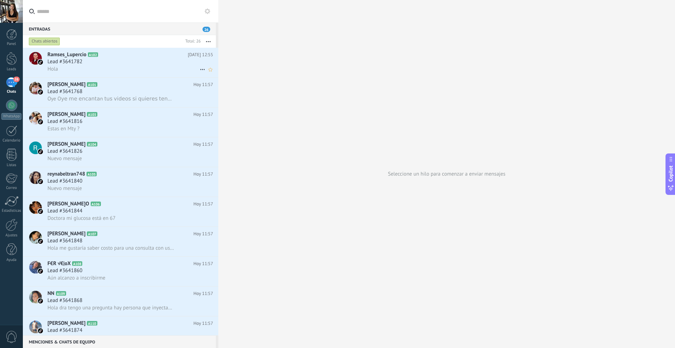
click at [118, 65] on div "Hola" at bounding box center [129, 68] width 165 height 7
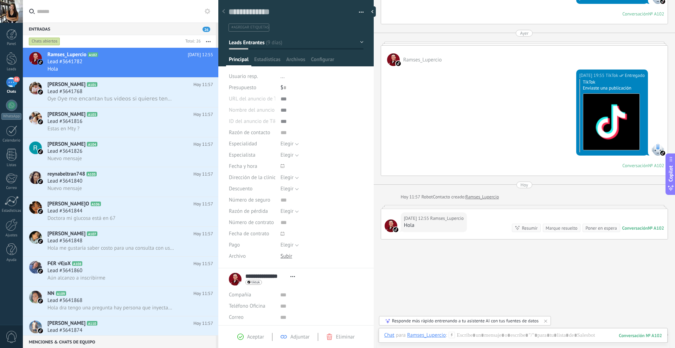
scroll to position [372, 0]
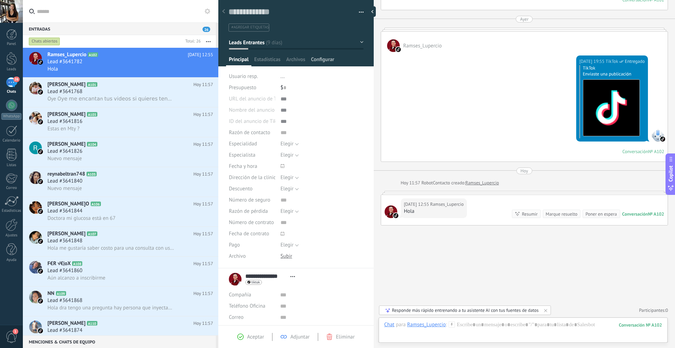
click at [315, 60] on span "Configurar" at bounding box center [322, 61] width 23 height 10
click at [323, 59] on span "Configurar" at bounding box center [322, 61] width 23 height 10
click at [284, 88] on input "text" at bounding box center [284, 87] width 3 height 11
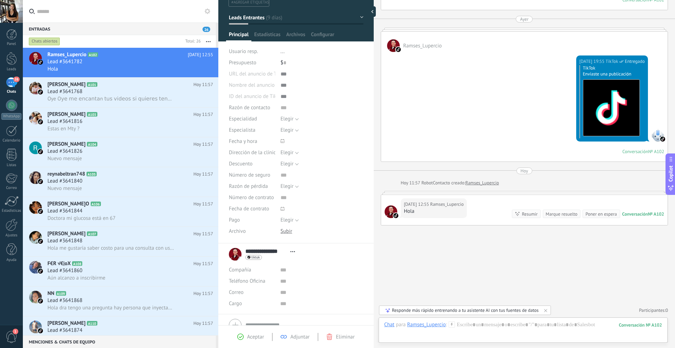
scroll to position [0, 0]
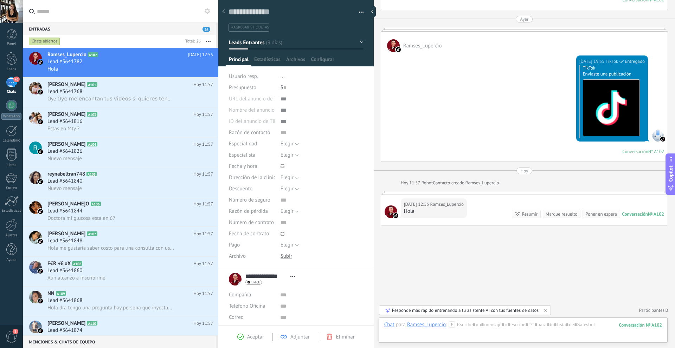
click at [249, 27] on div "Entradas 26 Chats abiertos Total: 26 Enciende el sonido Acciones múltiples Orde…" at bounding box center [337, 174] width 675 height 348
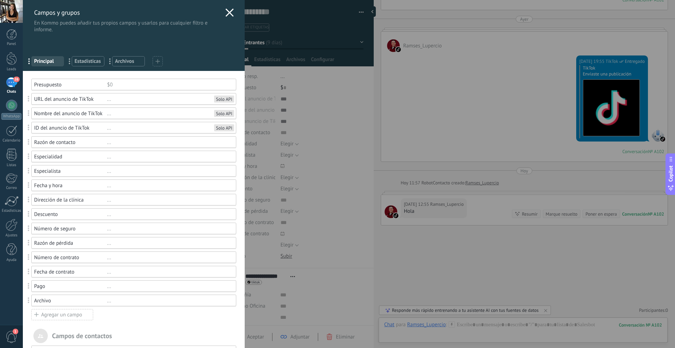
click at [94, 61] on span "Estadísticas" at bounding box center [87, 61] width 27 height 7
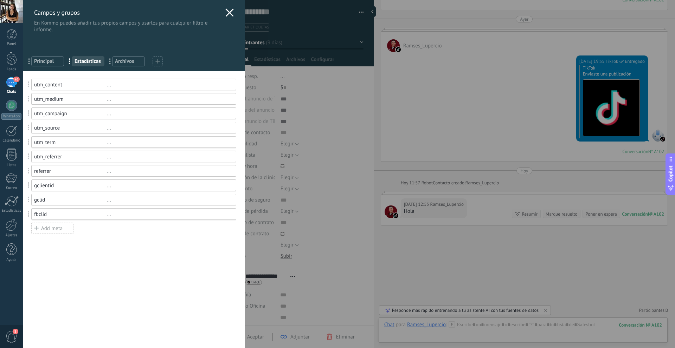
click at [133, 59] on span "Archivos" at bounding box center [128, 61] width 27 height 7
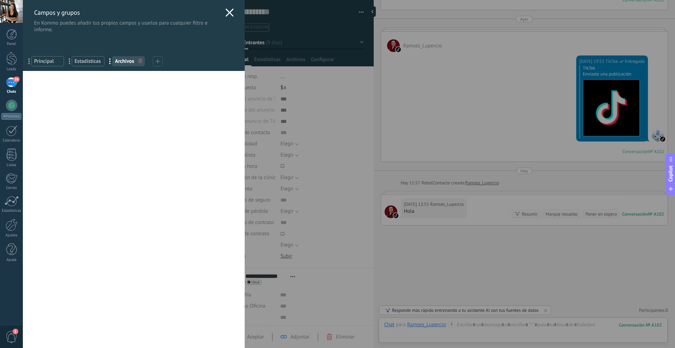
click at [155, 62] on div at bounding box center [157, 61] width 10 height 10
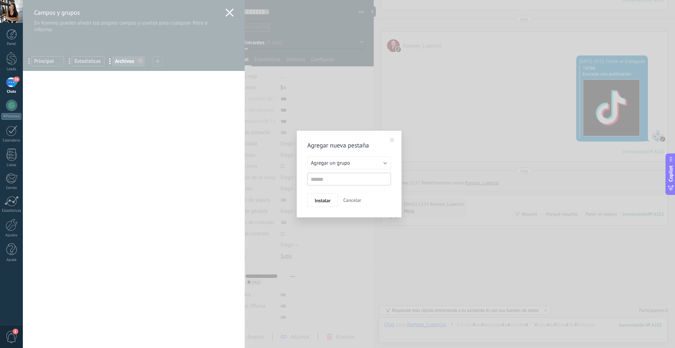
click at [356, 199] on span "Cancelar" at bounding box center [352, 200] width 18 height 6
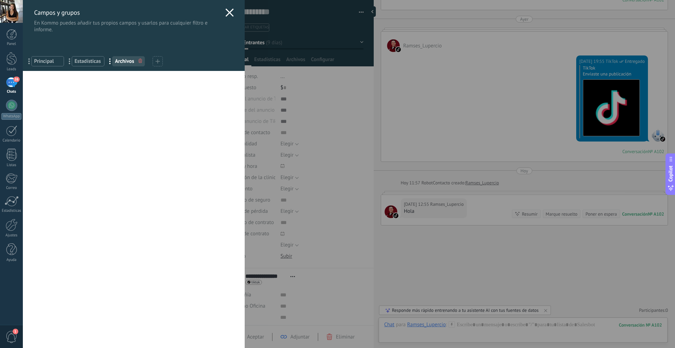
click at [45, 64] on span "Principal" at bounding box center [47, 61] width 27 height 7
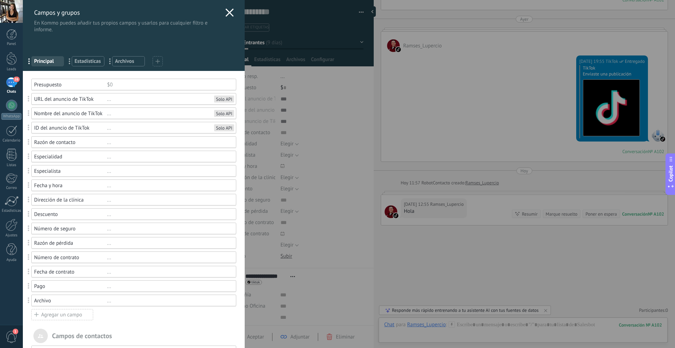
click at [217, 100] on div "Solo API" at bounding box center [224, 99] width 16 height 6
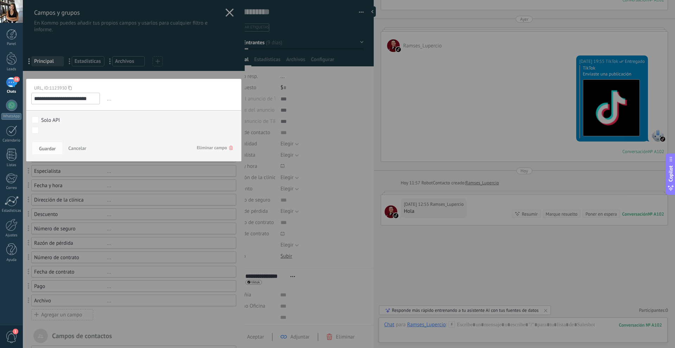
click at [79, 143] on button "Cancelar" at bounding box center [77, 148] width 24 height 13
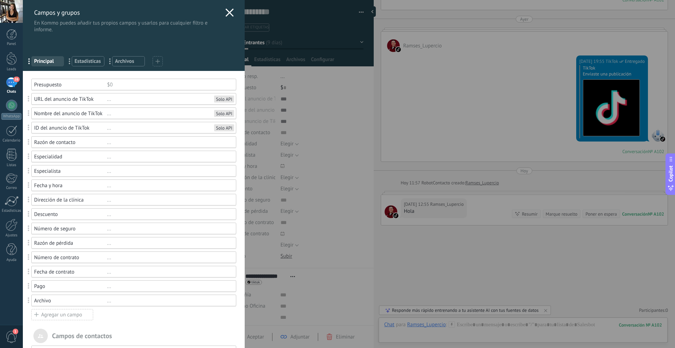
click at [225, 13] on icon at bounding box center [229, 12] width 8 height 8
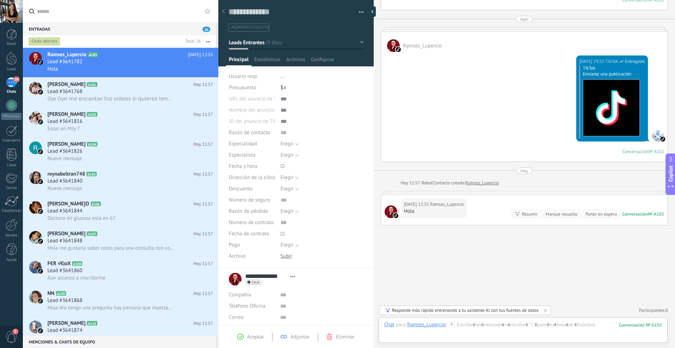
click at [247, 29] on span "#agregar etiquetas" at bounding box center [250, 27] width 38 height 5
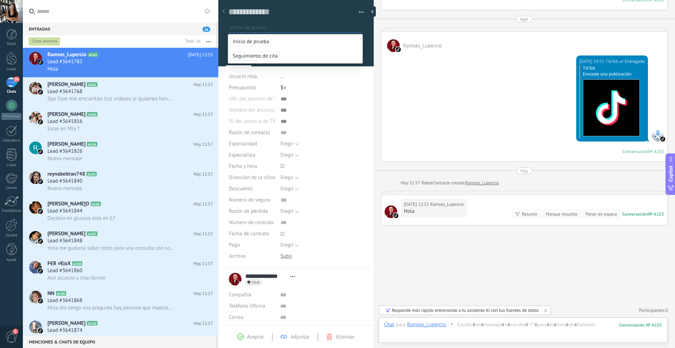
click at [257, 42] on span "Inicio de prueba" at bounding box center [250, 41] width 41 height 9
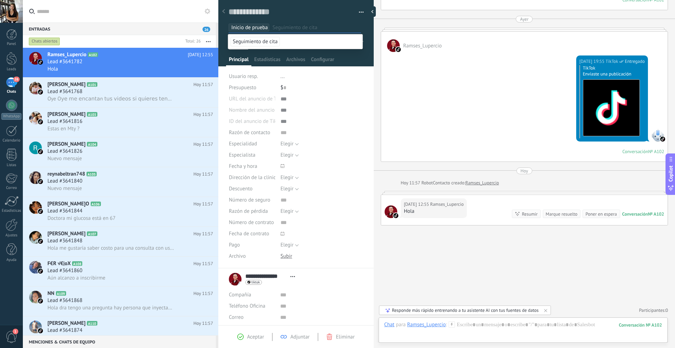
click at [364, 49] on div at bounding box center [296, 30] width 156 height 71
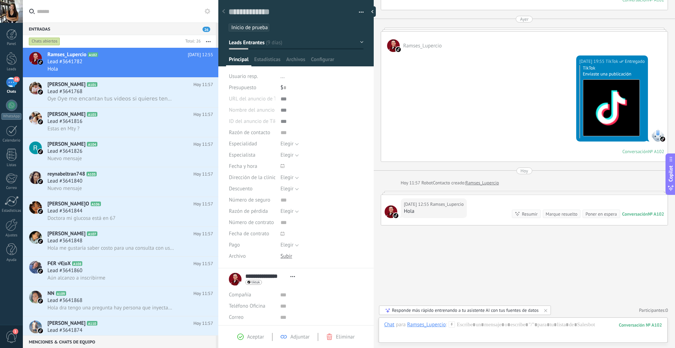
click at [464, 327] on div at bounding box center [523, 331] width 278 height 21
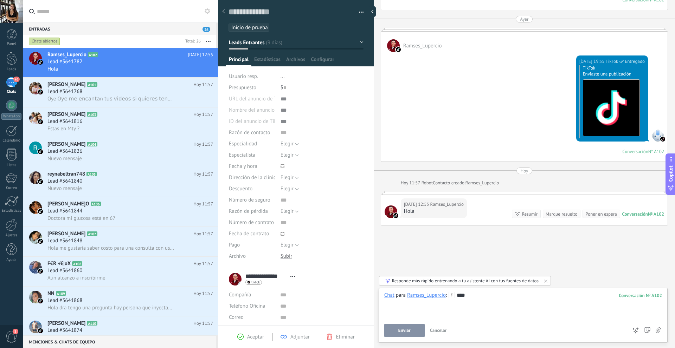
click at [405, 333] on span "Enviar" at bounding box center [404, 330] width 12 height 5
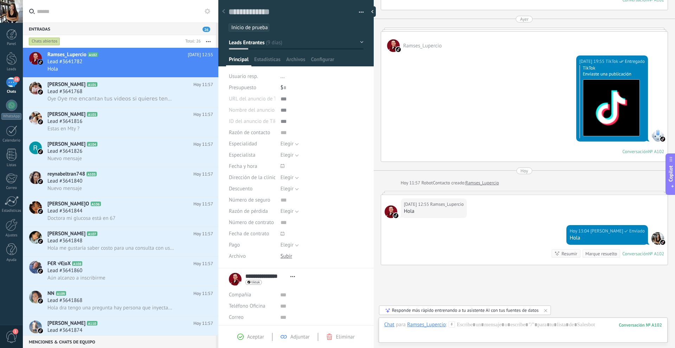
scroll to position [411, 0]
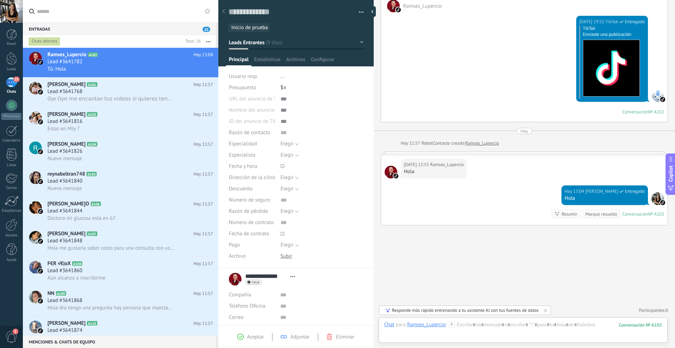
click at [238, 28] on span "Inicio de prueba" at bounding box center [249, 27] width 37 height 7
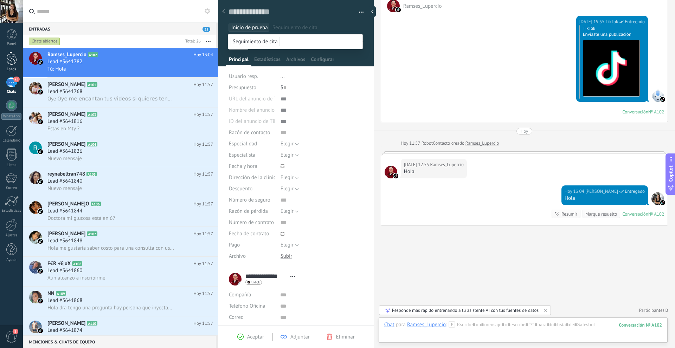
click at [11, 65] on link "Leads" at bounding box center [11, 62] width 23 height 20
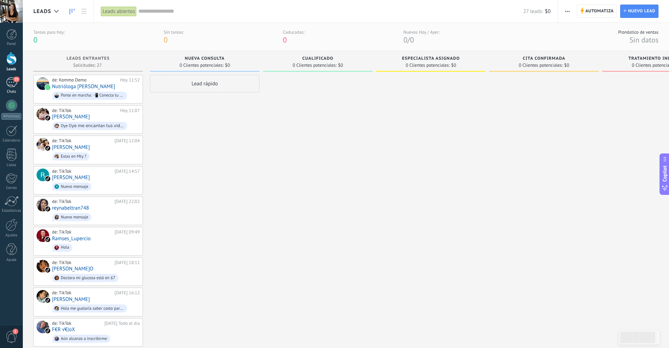
click at [10, 89] on link "25 Chats" at bounding box center [11, 85] width 23 height 17
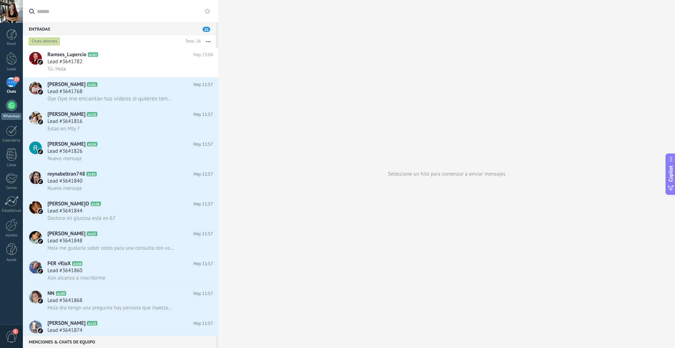
click at [10, 103] on div at bounding box center [11, 105] width 11 height 11
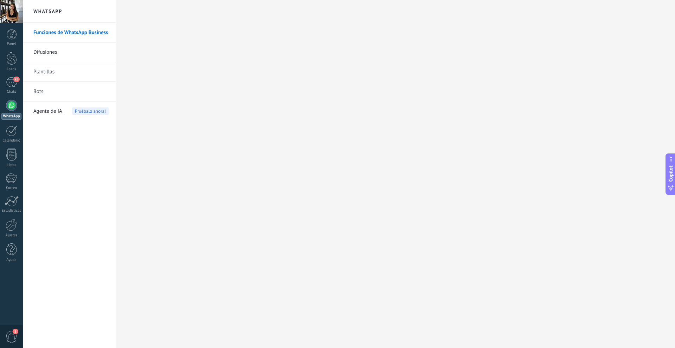
click at [53, 88] on link "Bots" at bounding box center [70, 92] width 75 height 20
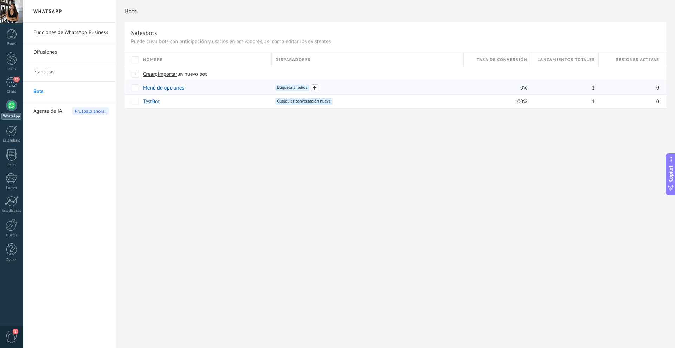
click at [312, 90] on span at bounding box center [314, 87] width 7 height 7
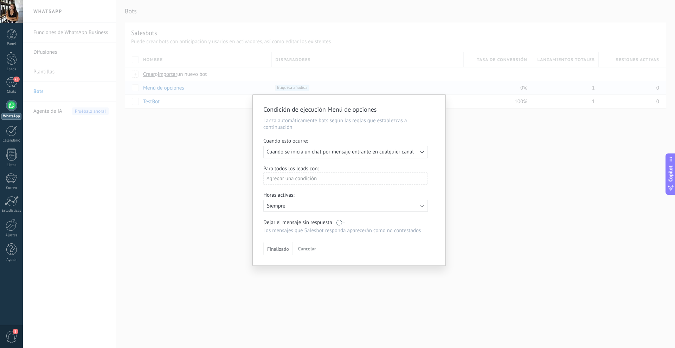
drag, startPoint x: 396, startPoint y: 80, endPoint x: 337, endPoint y: 85, distance: 59.6
click at [396, 80] on div "Condición de ejecución Menú de opciones Lanza automáticamente bots según las re…" at bounding box center [349, 174] width 652 height 348
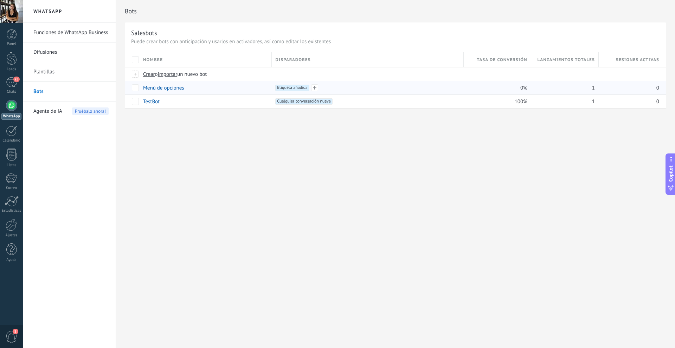
click at [298, 87] on span "Etiqueta añadida +0" at bounding box center [292, 88] width 34 height 6
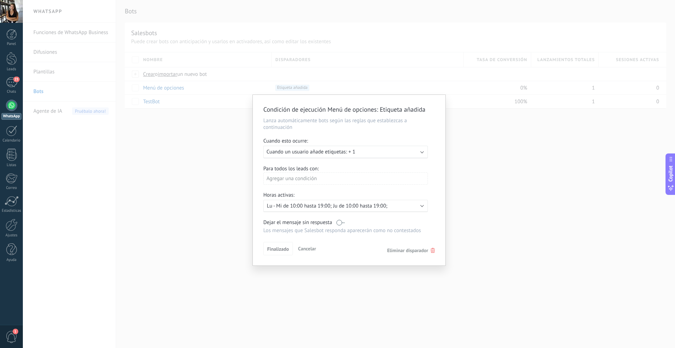
click at [314, 206] on p "Lu - Mi de 10:00 hasta 19:00; Ju de 10:00 hasta 19:00;" at bounding box center [328, 206] width 123 height 7
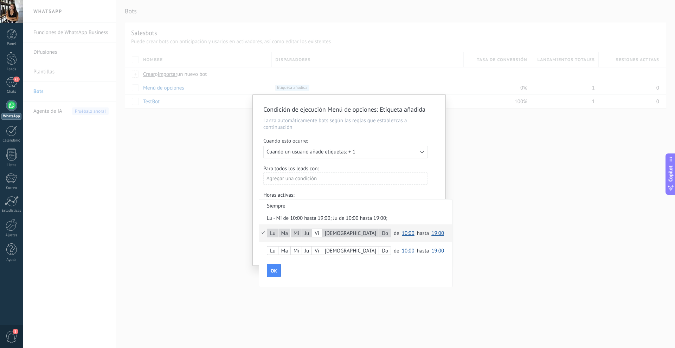
click at [330, 232] on div "[DEMOGRAPHIC_DATA]" at bounding box center [350, 234] width 57 height 10
click at [298, 209] on li "Siempre" at bounding box center [355, 206] width 193 height 12
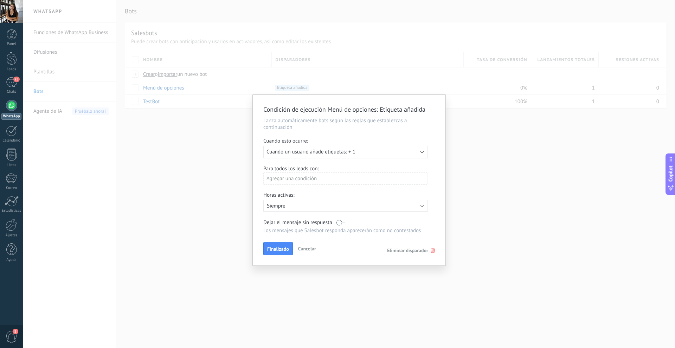
click at [277, 203] on p "Siempre" at bounding box center [328, 206] width 123 height 7
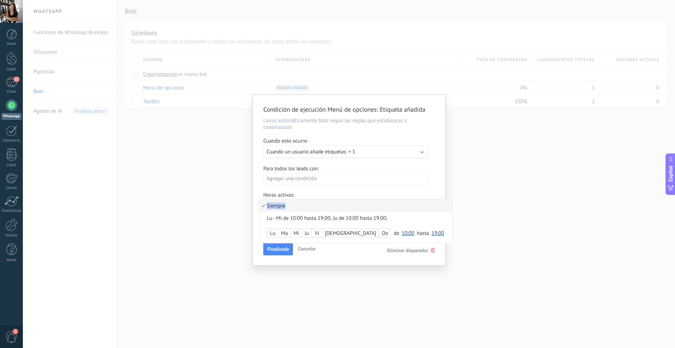
click at [277, 203] on li "Siempre" at bounding box center [355, 206] width 193 height 12
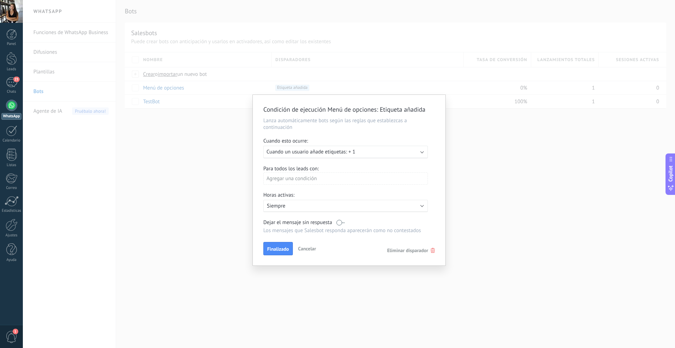
click at [314, 154] on span "Cuando un usuario añade etiquetas: + 1" at bounding box center [310, 152] width 89 height 7
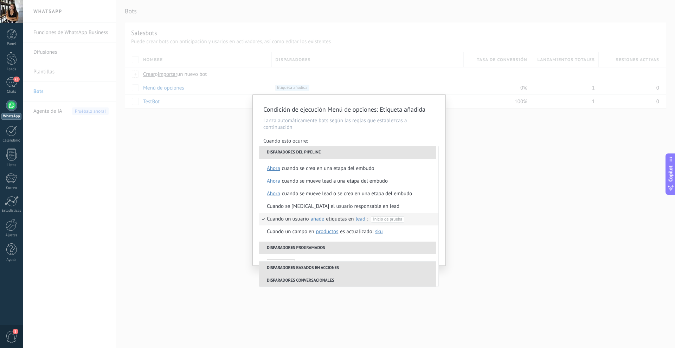
click at [317, 221] on span "añade" at bounding box center [318, 219] width 14 height 7
click at [325, 219] on span "añade" at bounding box center [321, 219] width 25 height 7
click at [383, 220] on span "Inicio de prueba" at bounding box center [387, 219] width 29 height 5
click at [369, 230] on li "Seguimiento de cita" at bounding box center [376, 232] width 105 height 10
click at [271, 327] on div "Condición de ejecución Menú de opciones : Etiqueta añadida Lanza automáticament…" at bounding box center [349, 174] width 652 height 348
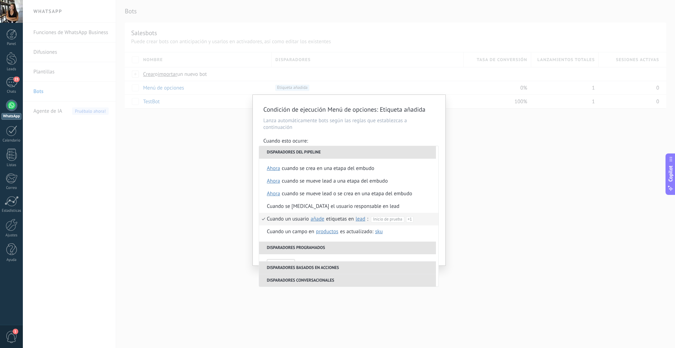
click at [221, 235] on div "Condición de ejecución Menú de opciones : Etiqueta añadida Lanza automáticament…" at bounding box center [349, 174] width 652 height 348
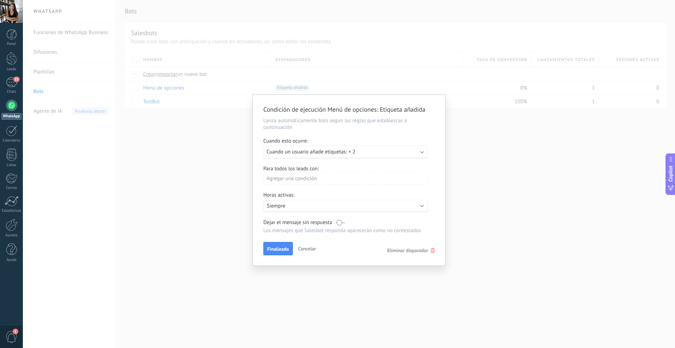
click at [273, 246] on button "Finalizado" at bounding box center [278, 248] width 30 height 13
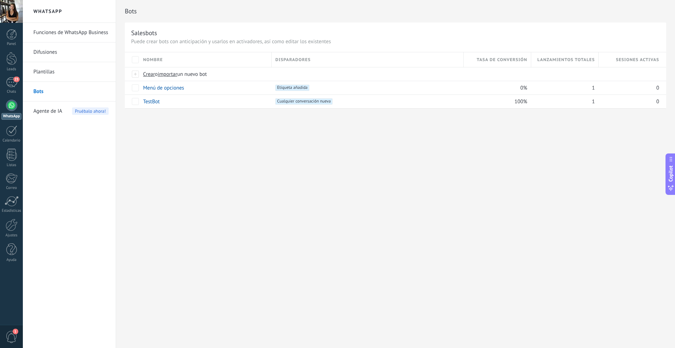
click at [7, 74] on div "Panel Leads 25 Chats WhatsApp Clientes" at bounding box center [11, 149] width 23 height 240
click at [10, 84] on div "25" at bounding box center [11, 82] width 11 height 10
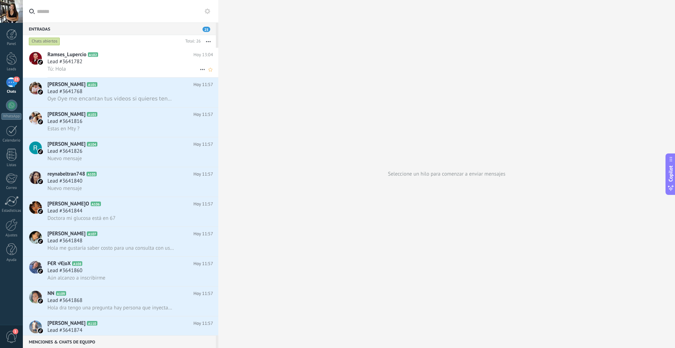
click at [83, 67] on div "Tú: Hola" at bounding box center [129, 68] width 165 height 7
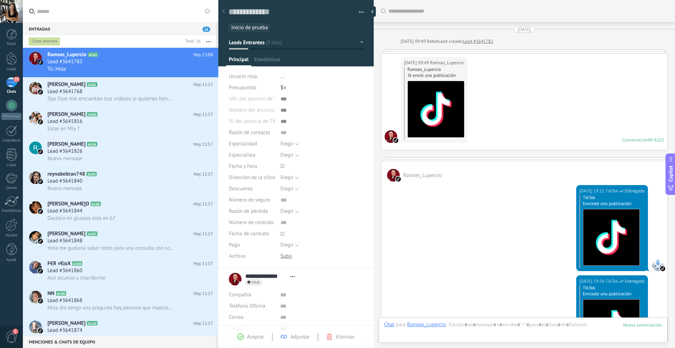
scroll to position [456, 0]
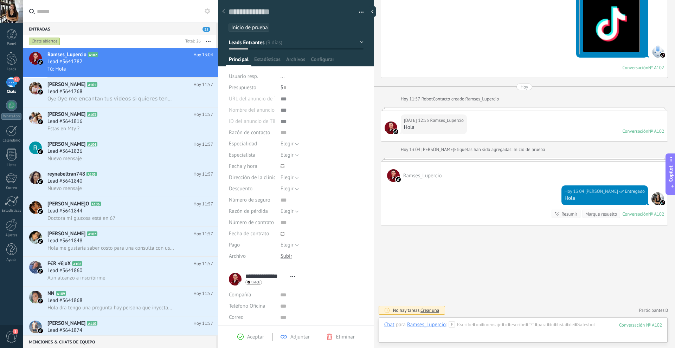
click at [268, 28] on li "Inicio de prueba" at bounding box center [248, 28] width 41 height 8
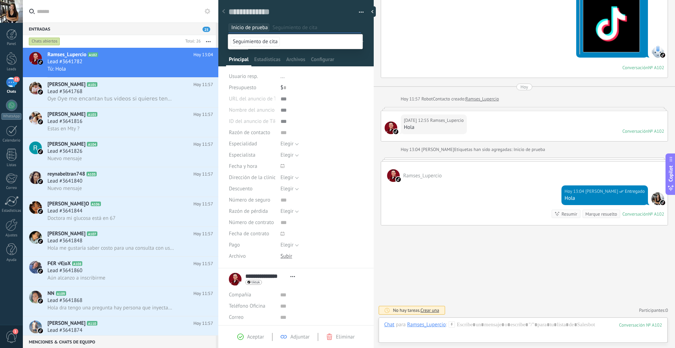
click at [271, 40] on span "Seguimiento de cita" at bounding box center [254, 41] width 49 height 9
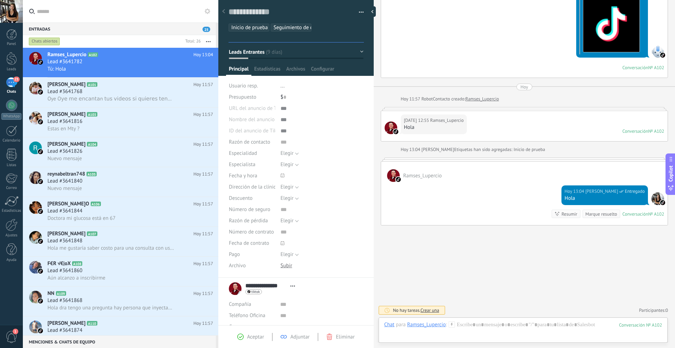
click at [384, 36] on div "Ayer 19:55 TikTok Entregado TikTok Enviaste una publicación Conversación № A102…" at bounding box center [524, 23] width 286 height 110
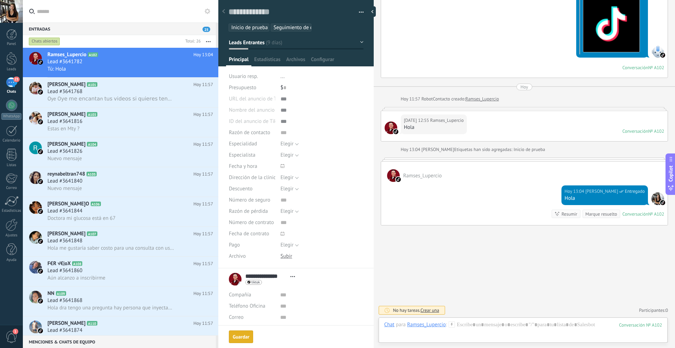
click at [234, 340] on button "Guardar Guardar" at bounding box center [241, 337] width 24 height 13
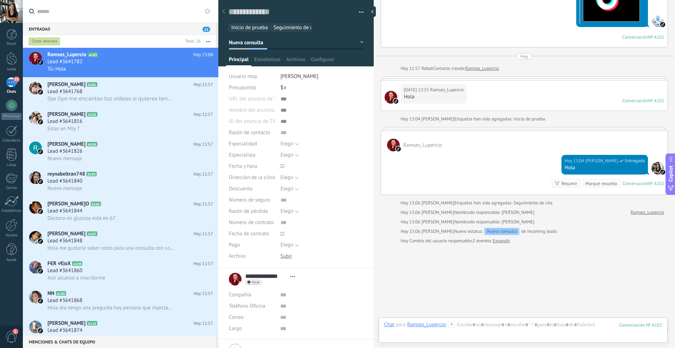
click at [500, 243] on link "Expandir" at bounding box center [501, 240] width 17 height 7
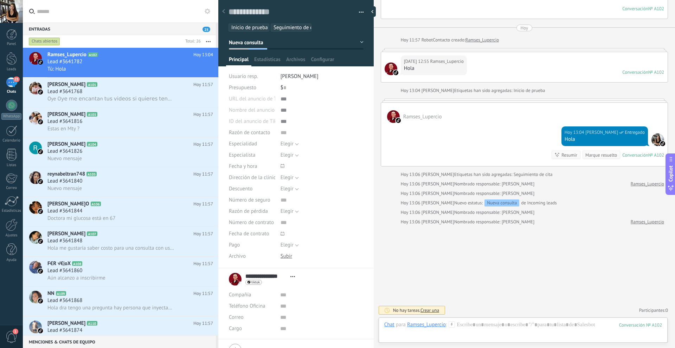
click at [635, 185] on link "Ramses_Lupercio" at bounding box center [646, 184] width 33 height 7
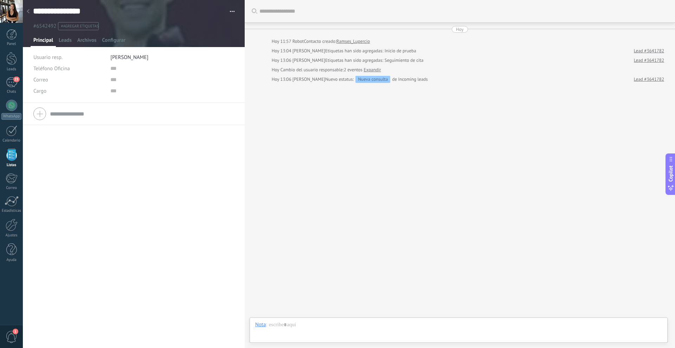
click at [484, 204] on div "Buscar Carga más Hoy Hoy 11:57 Robot Contacto creado: Ramses_Lupercio Hoy 13:04…" at bounding box center [460, 174] width 430 height 348
click at [28, 9] on icon at bounding box center [28, 11] width 3 height 4
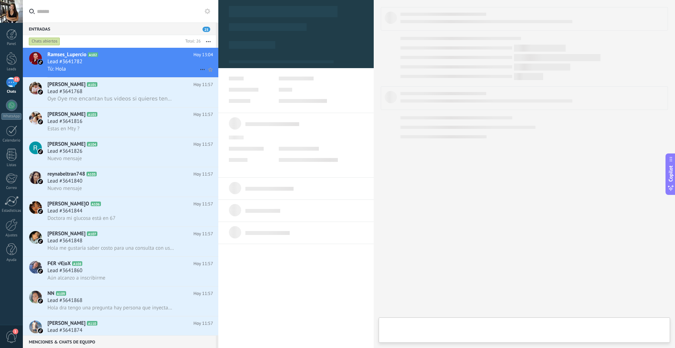
type textarea "**********"
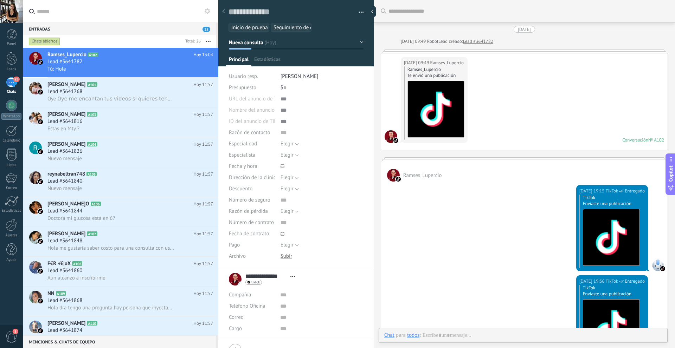
scroll to position [473, 0]
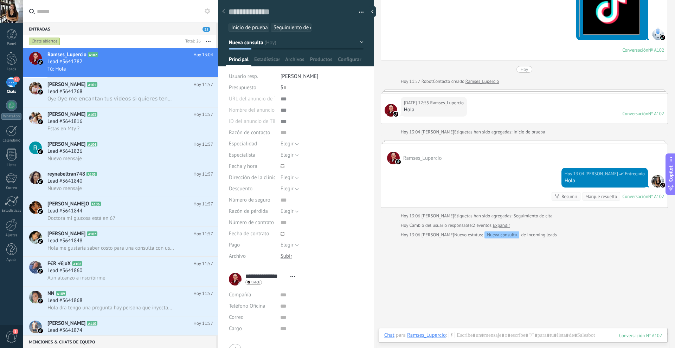
click at [451, 335] on use at bounding box center [452, 335] width 6 height 6
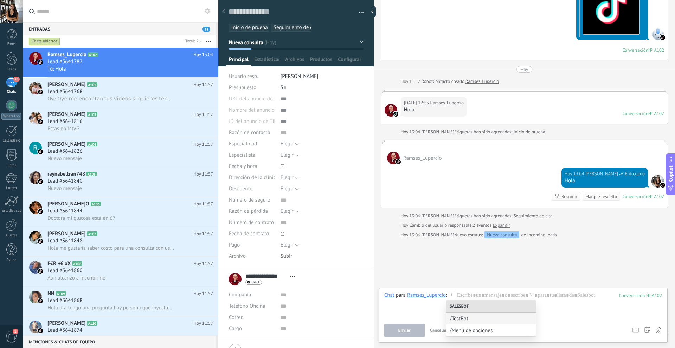
click at [478, 322] on div "/TestBot" at bounding box center [491, 319] width 90 height 12
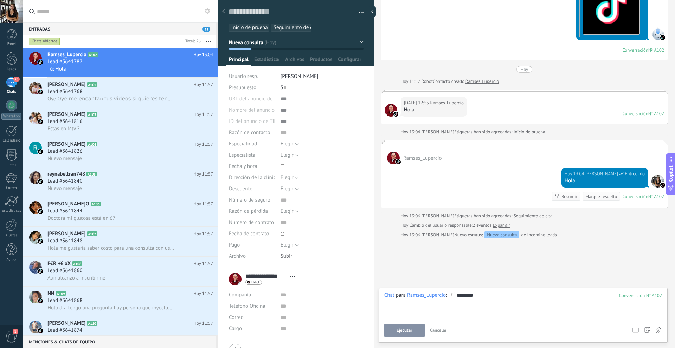
click at [408, 334] on button "Ejecutar" at bounding box center [404, 330] width 40 height 13
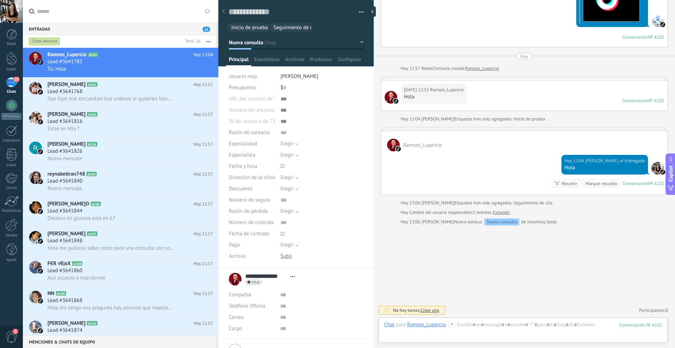
click at [452, 327] on icon at bounding box center [451, 324] width 6 height 6
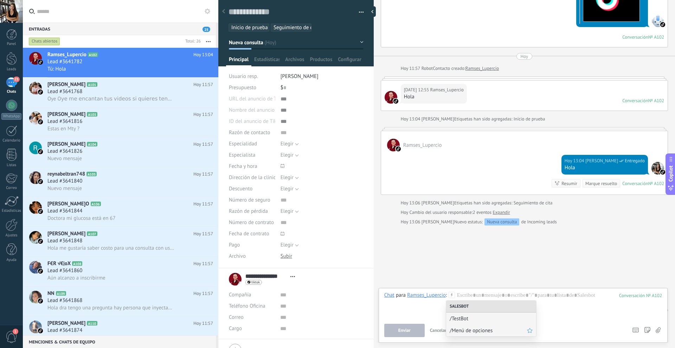
click at [466, 329] on span "/Menú de opciones" at bounding box center [487, 330] width 77 height 7
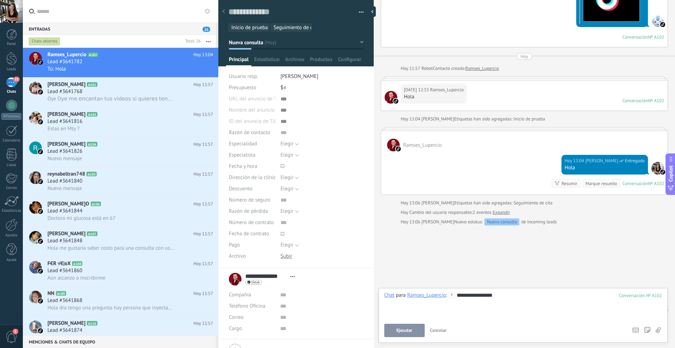
click at [403, 332] on span "Ejecutar" at bounding box center [404, 330] width 16 height 5
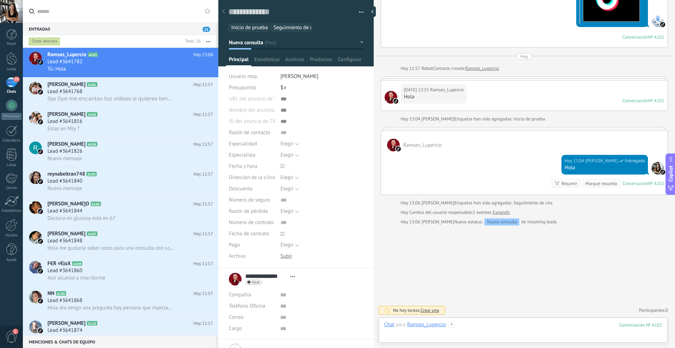
click at [656, 328] on div "Chat para Ramses_Lupercio : 102" at bounding box center [523, 331] width 278 height 21
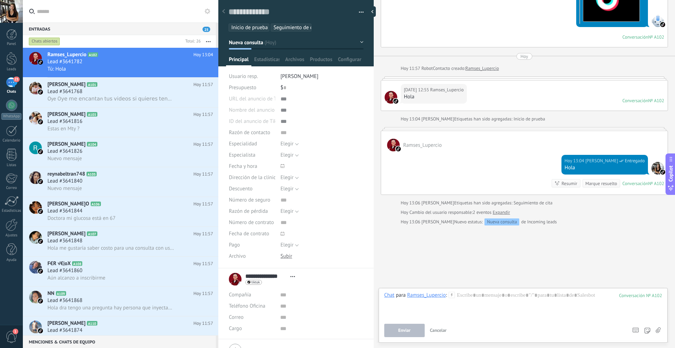
click at [469, 294] on div at bounding box center [523, 305] width 278 height 27
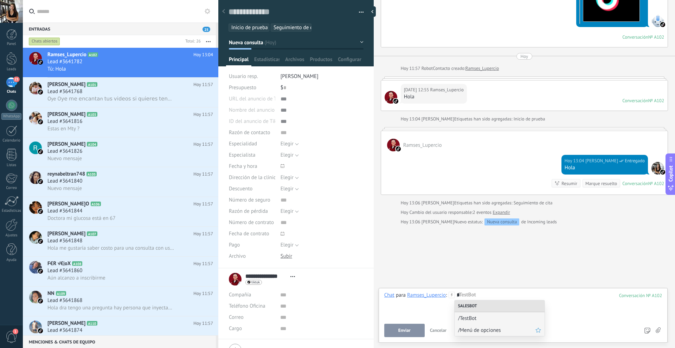
click at [480, 327] on span "/Menú de opciones" at bounding box center [496, 330] width 77 height 7
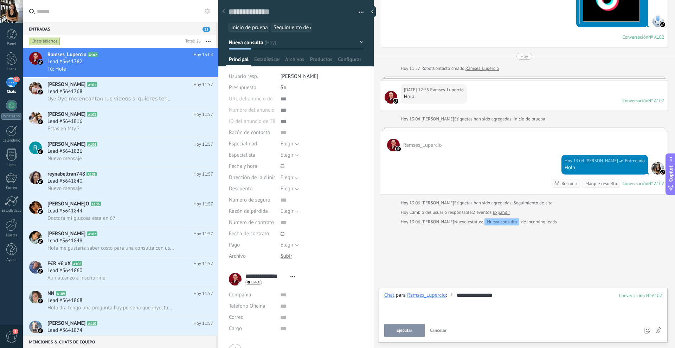
click at [410, 331] on span "Ejecutar" at bounding box center [404, 330] width 16 height 5
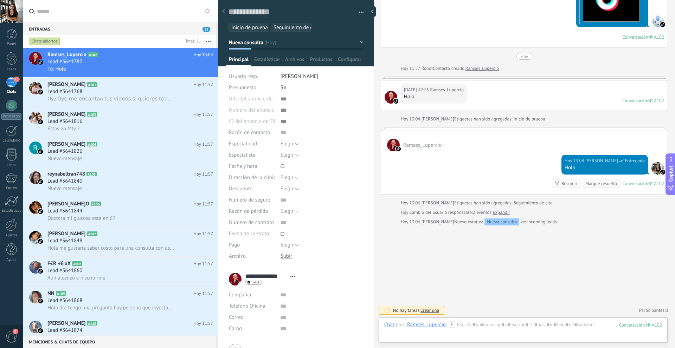
click at [292, 28] on span "Seguimiento de cita" at bounding box center [295, 27] width 45 height 7
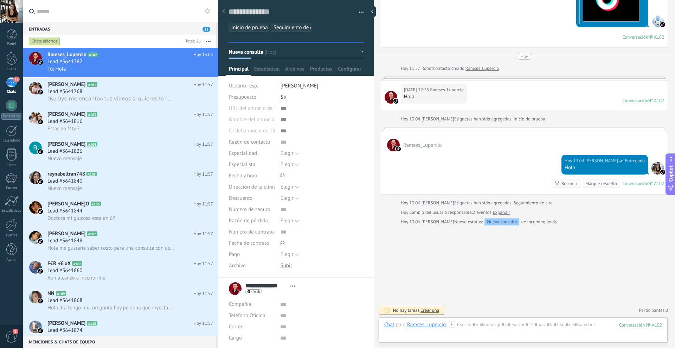
click at [302, 27] on span "Seguimiento de cita" at bounding box center [295, 27] width 45 height 7
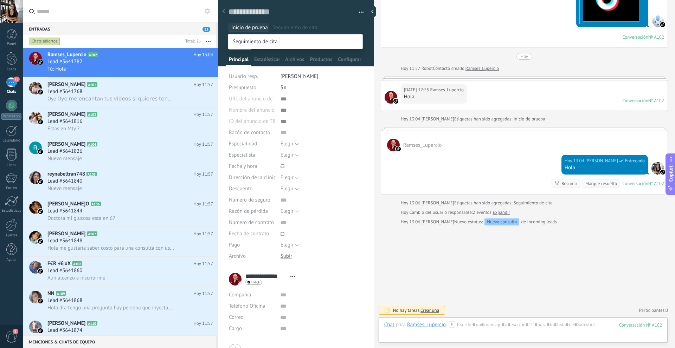
click at [288, 41] on li "Seguimiento de cita" at bounding box center [295, 41] width 134 height 14
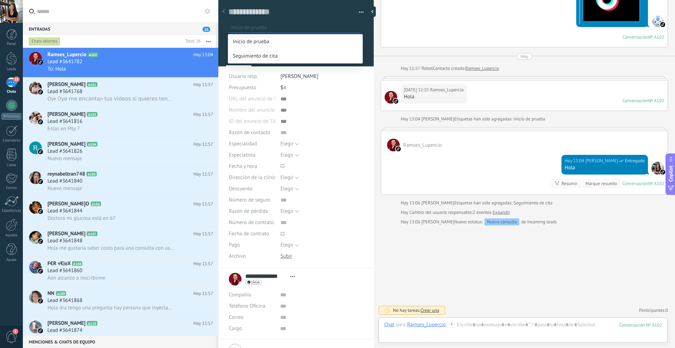
click at [224, 22] on div "Guardar y crear Imprimir Administrar etiquetas Exportar a excel" at bounding box center [296, 13] width 156 height 36
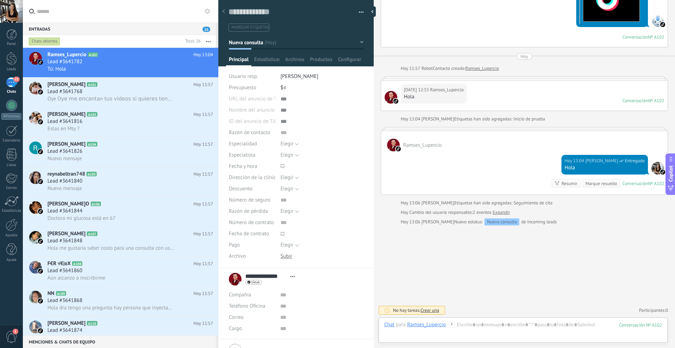
click at [261, 28] on span "#agregar etiquetas" at bounding box center [250, 27] width 38 height 5
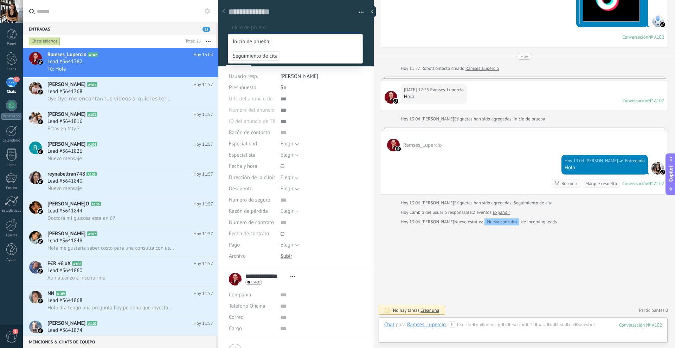
click at [298, 21] on div "Inicio de prueba" at bounding box center [295, 25] width 135 height 13
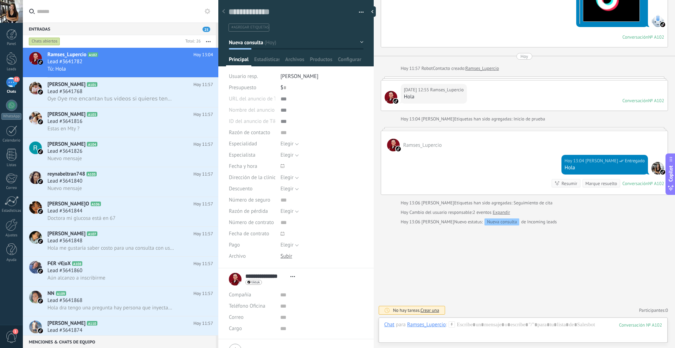
click at [280, 25] on ul "#agregar etiquetas" at bounding box center [295, 27] width 134 height 9
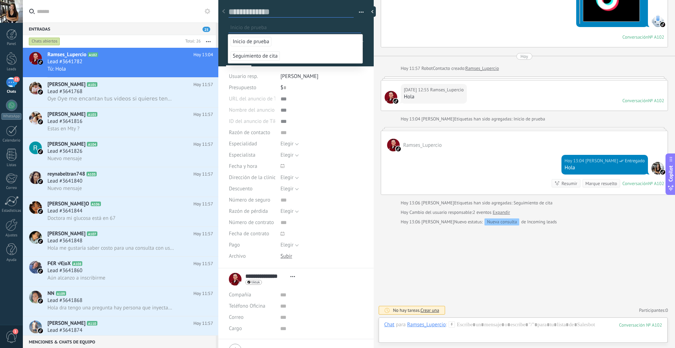
click at [299, 17] on textarea at bounding box center [290, 12] width 125 height 11
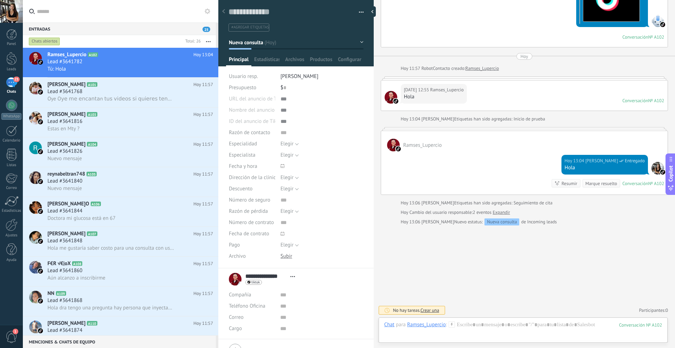
click at [450, 324] on icon at bounding box center [451, 324] width 6 height 6
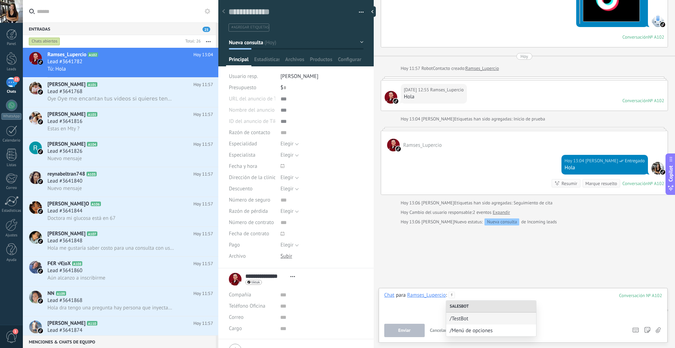
click at [490, 296] on div at bounding box center [523, 305] width 278 height 27
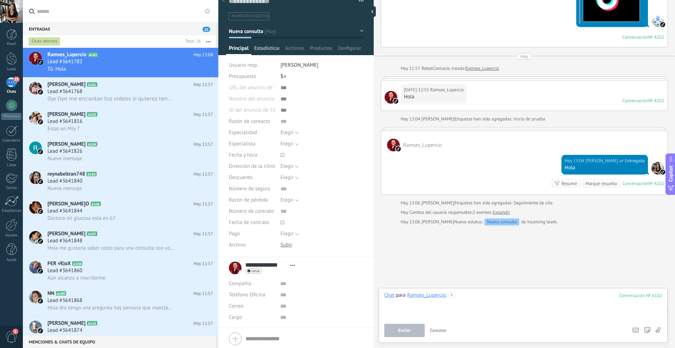
scroll to position [0, 0]
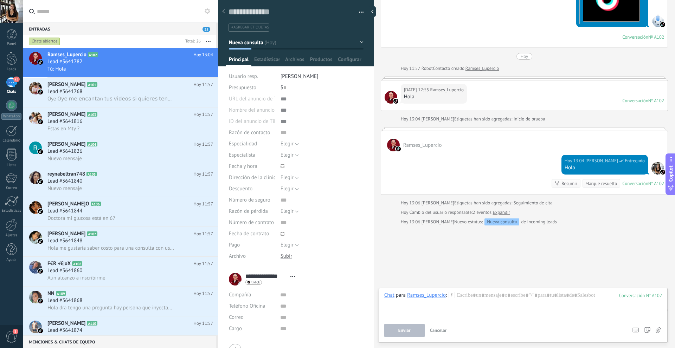
click at [261, 25] on li "#agregar etiquetas" at bounding box center [248, 28] width 41 height 8
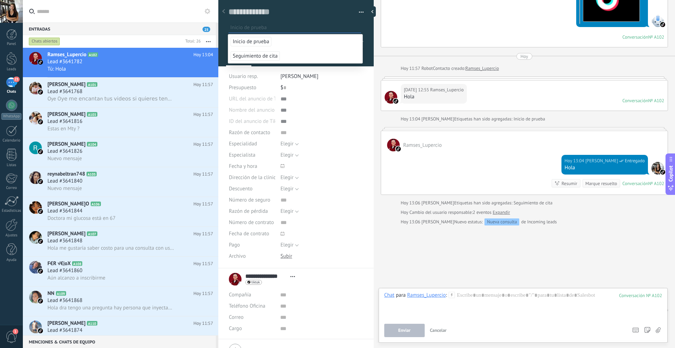
click at [252, 44] on span "Inicio de prueba" at bounding box center [250, 41] width 41 height 9
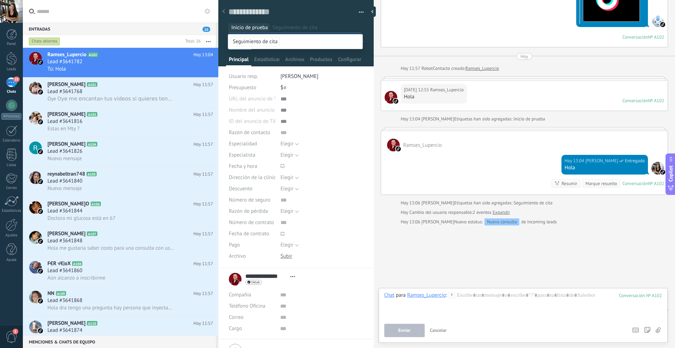
click at [365, 21] on div "Guardar y crear Imprimir Administrar etiquetas Exportar a excel" at bounding box center [296, 13] width 156 height 36
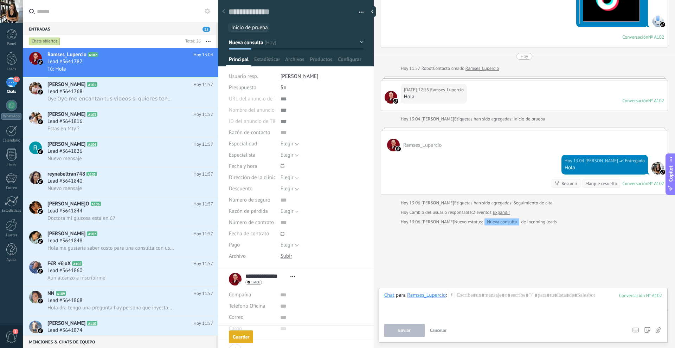
click at [244, 337] on div "Guardar" at bounding box center [241, 336] width 17 height 5
click at [473, 297] on div at bounding box center [523, 305] width 278 height 27
click at [450, 296] on icon at bounding box center [451, 295] width 6 height 6
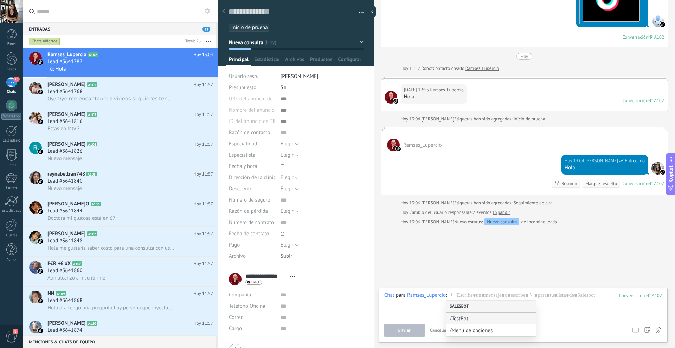
click at [464, 307] on div "Salesbot" at bounding box center [491, 307] width 90 height 12
click at [420, 311] on div at bounding box center [523, 305] width 278 height 27
click at [270, 55] on div at bounding box center [296, 30] width 156 height 71
click at [281, 60] on div "Estadísticas" at bounding box center [266, 61] width 31 height 10
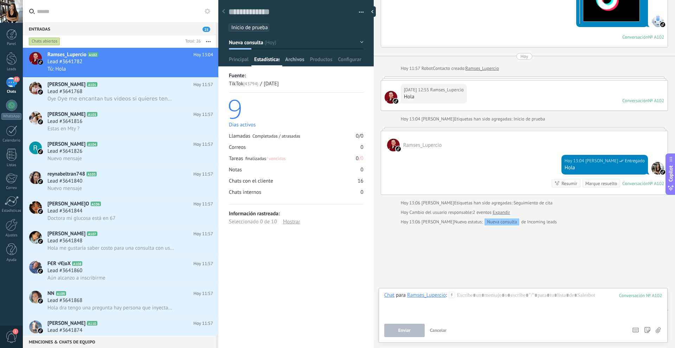
click at [291, 57] on span "Archivos" at bounding box center [294, 61] width 19 height 10
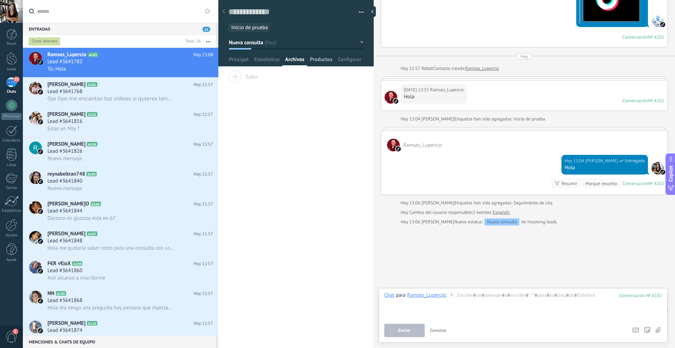
click at [317, 58] on span "Productos" at bounding box center [321, 61] width 22 height 10
click at [350, 60] on span "Configurar" at bounding box center [349, 61] width 23 height 10
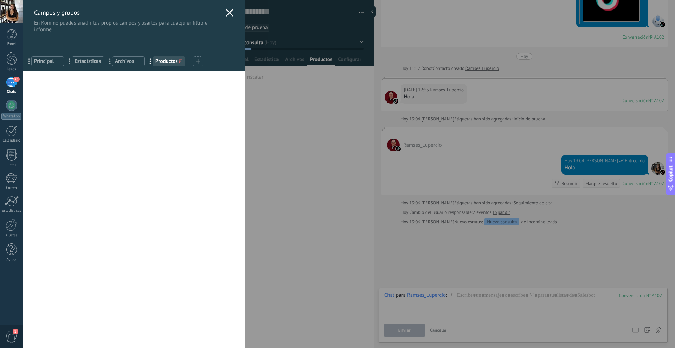
click at [225, 11] on icon at bounding box center [229, 12] width 8 height 8
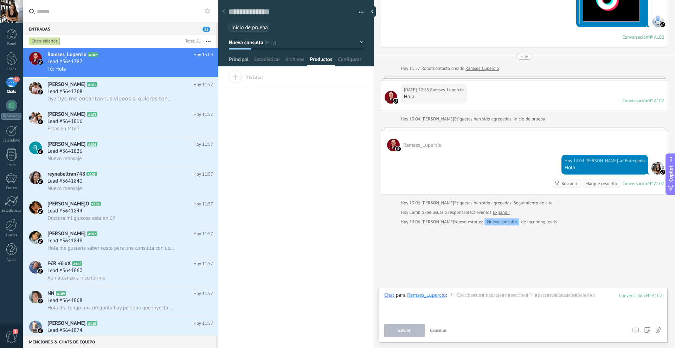
click at [236, 59] on span "Principal" at bounding box center [239, 61] width 20 height 10
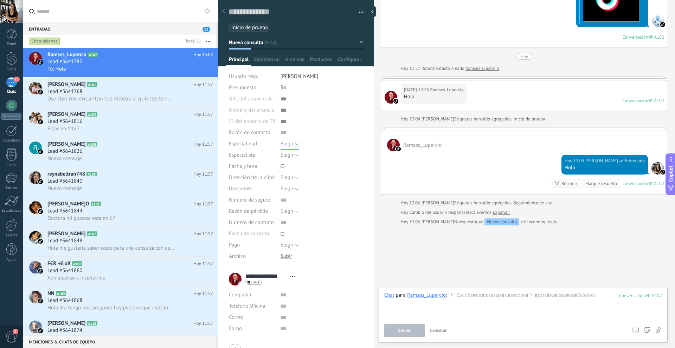
click at [293, 144] on button "Elegir" at bounding box center [289, 143] width 18 height 11
click at [314, 202] on input "text" at bounding box center [321, 200] width 83 height 11
click at [295, 155] on button "Elegir" at bounding box center [289, 155] width 18 height 11
click at [338, 241] on div "Elegir Completo Depósito Elegir" at bounding box center [321, 245] width 83 height 11
click at [254, 28] on span "Inicio de prueba" at bounding box center [249, 27] width 37 height 7
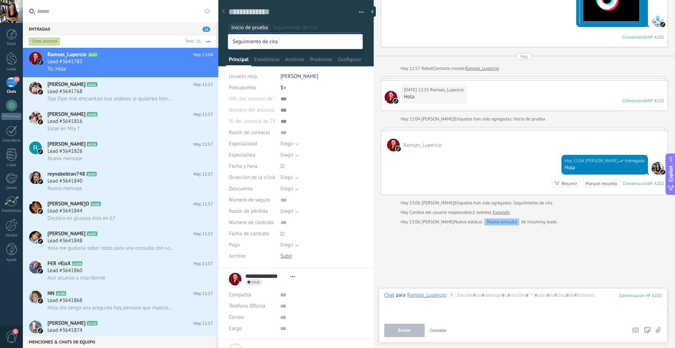
click at [279, 25] on input "text" at bounding box center [316, 27] width 88 height 7
click at [368, 32] on div at bounding box center [296, 30] width 156 height 71
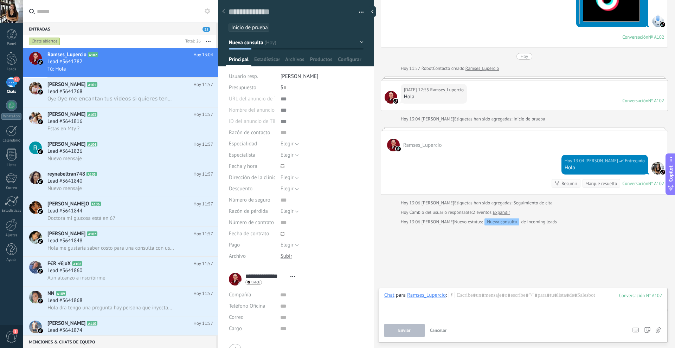
click at [359, 13] on span "button" at bounding box center [361, 13] width 5 height 1
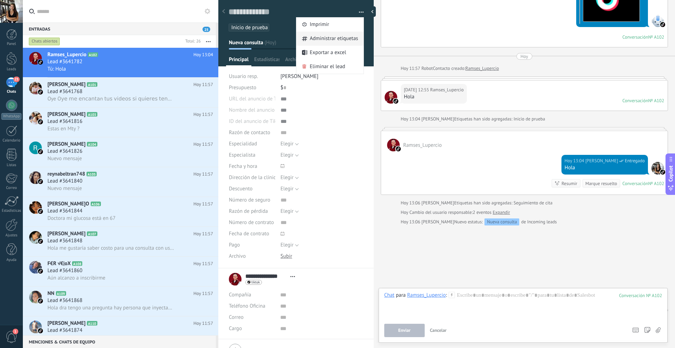
click at [352, 38] on span "Administrar etiquetas" at bounding box center [334, 39] width 48 height 14
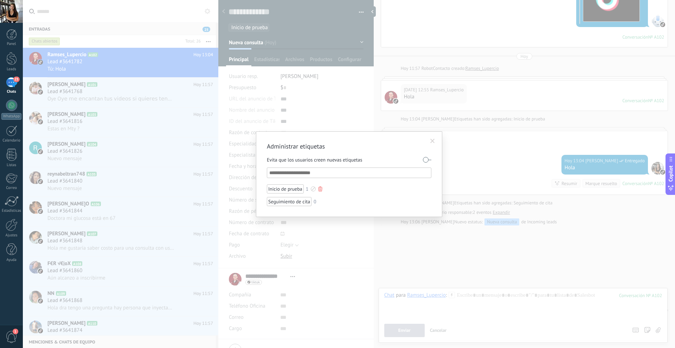
click at [299, 187] on div "Inicio de prueba" at bounding box center [285, 188] width 37 height 9
click at [433, 142] on span at bounding box center [432, 141] width 5 height 5
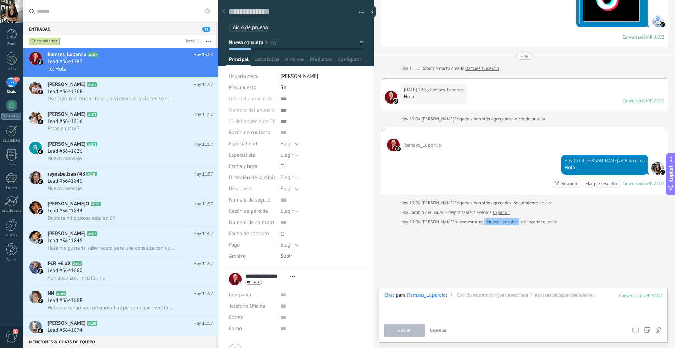
click at [292, 276] on span "Abrir detalle Copie el nombre Desatar Contacto principal" at bounding box center [293, 276] width 12 height 5
click at [294, 276] on use at bounding box center [292, 276] width 5 height 1
drag, startPoint x: 358, startPoint y: 279, endPoint x: 351, endPoint y: 282, distance: 7.9
click at [359, 279] on div "**********" at bounding box center [296, 280] width 134 height 18
click at [282, 336] on li "**********" at bounding box center [295, 303] width 155 height 71
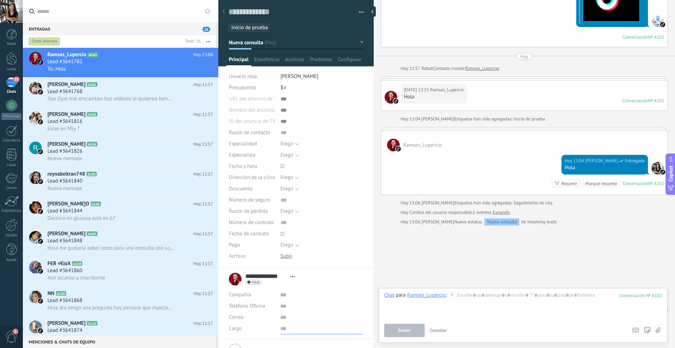
click at [280, 331] on input "text" at bounding box center [321, 328] width 83 height 11
click at [266, 25] on span "Inicio de prueba" at bounding box center [249, 27] width 37 height 7
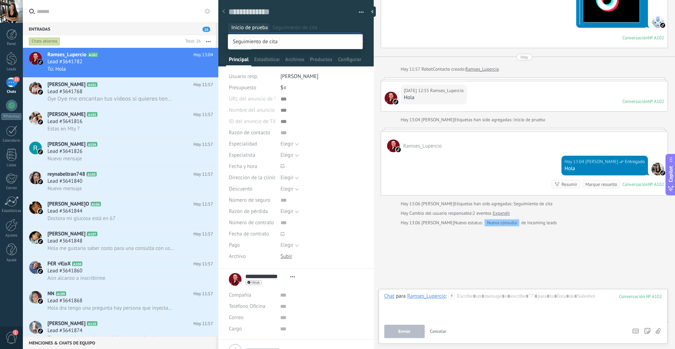
click at [295, 26] on input "text" at bounding box center [316, 27] width 88 height 7
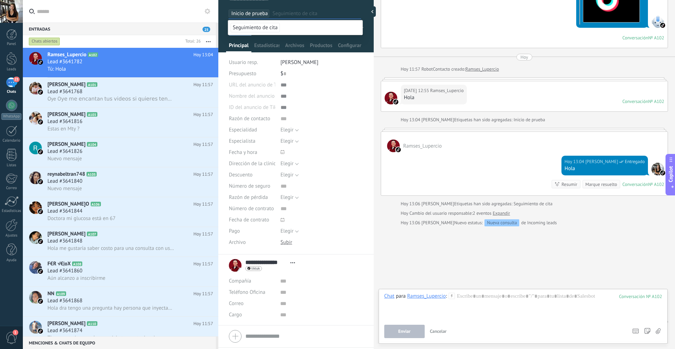
scroll to position [35, 0]
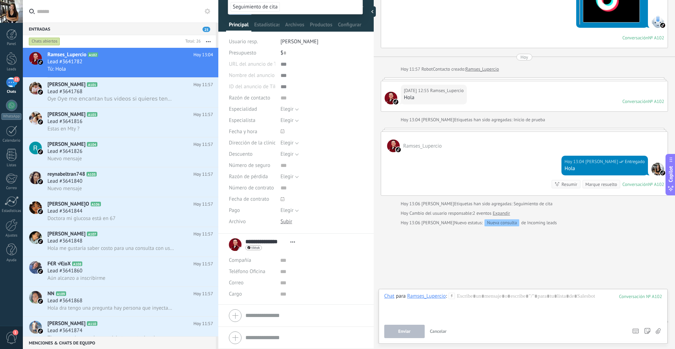
click at [291, 240] on span "Abrir detalle Copie el nombre Desatar Contacto principal" at bounding box center [293, 241] width 12 height 5
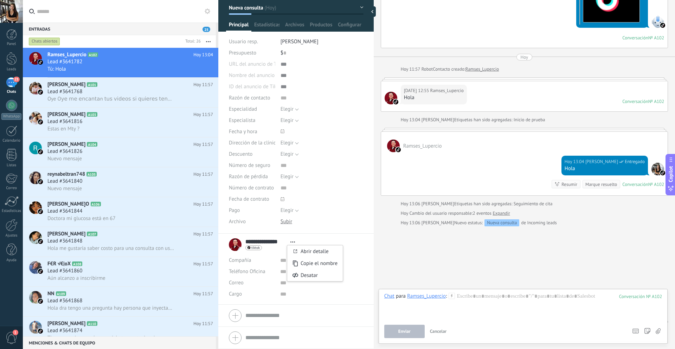
scroll to position [0, 0]
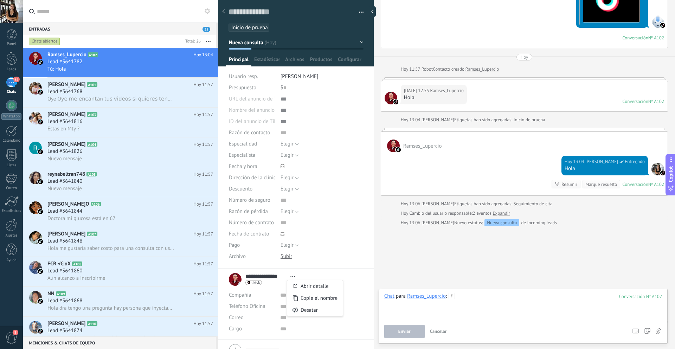
click at [438, 313] on div at bounding box center [523, 306] width 278 height 27
click at [452, 298] on icon at bounding box center [451, 296] width 6 height 6
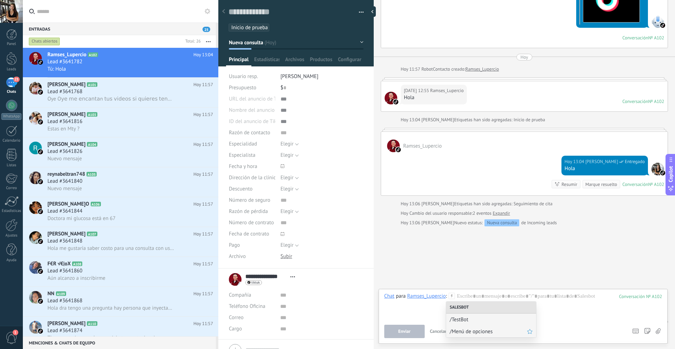
click at [471, 333] on span "/Menú de opciones" at bounding box center [487, 331] width 77 height 7
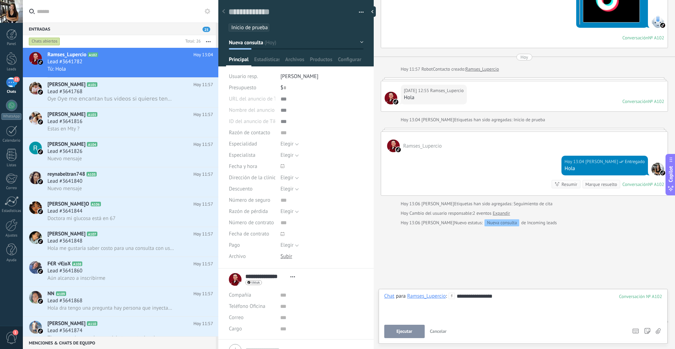
click at [409, 333] on span "Ejecutar" at bounding box center [404, 331] width 16 height 5
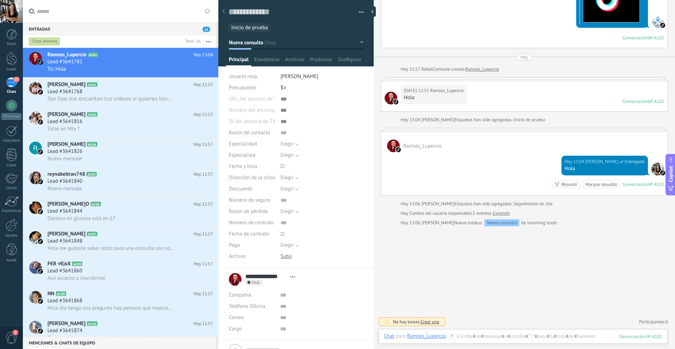
click at [429, 321] on span "Crear una" at bounding box center [429, 322] width 19 height 6
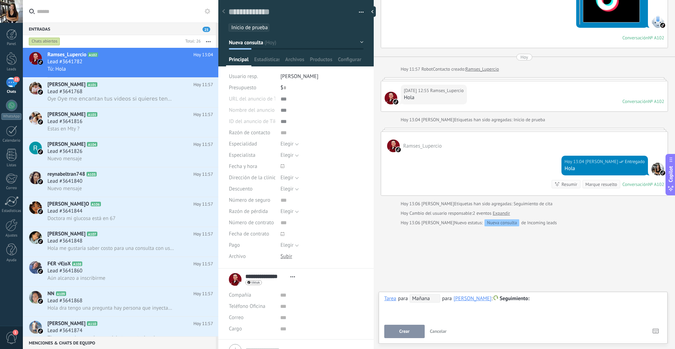
click at [511, 298] on span "Seguimiento" at bounding box center [514, 298] width 30 height 7
click at [436, 321] on div at bounding box center [337, 174] width 675 height 349
click at [440, 328] on button "Cancelar" at bounding box center [438, 331] width 22 height 13
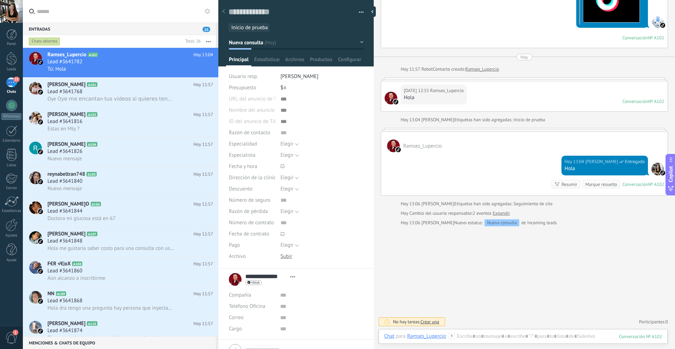
click at [417, 337] on div "Ramses_Lupercio" at bounding box center [426, 336] width 39 height 6
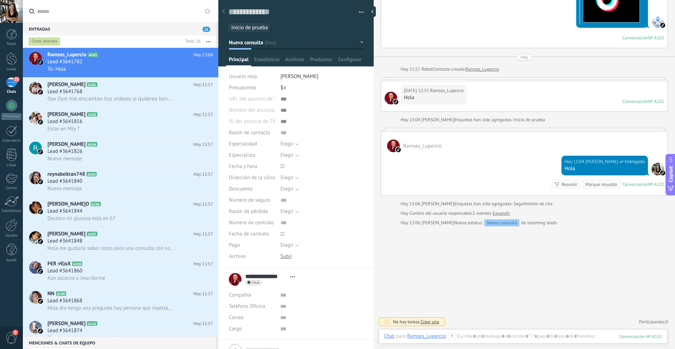
click at [422, 335] on div "Ramses_Lupercio" at bounding box center [426, 336] width 39 height 6
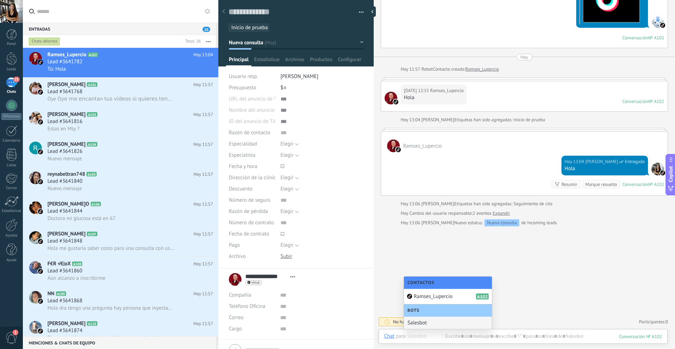
click at [424, 322] on div "Salesbot" at bounding box center [448, 323] width 88 height 12
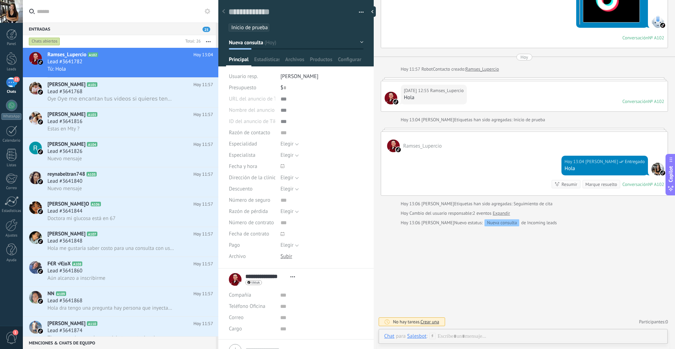
click at [431, 336] on icon at bounding box center [432, 336] width 6 height 6
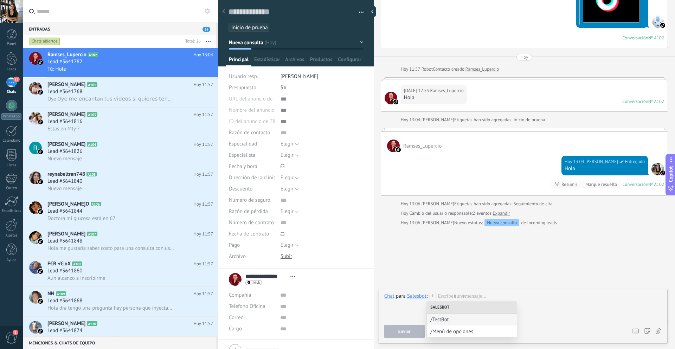
click at [419, 299] on div "Salesbot" at bounding box center [416, 296] width 19 height 7
click at [418, 296] on div "Salesbot" at bounding box center [416, 296] width 19 height 6
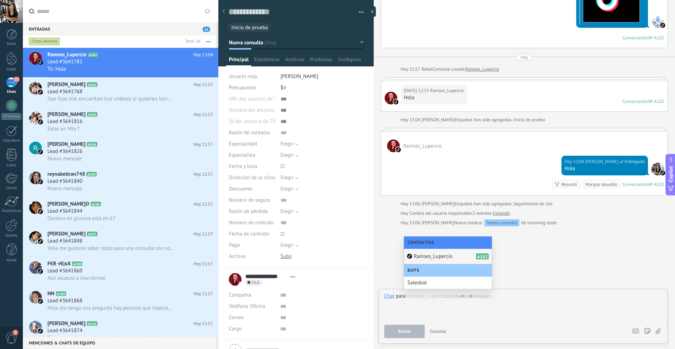
click at [419, 272] on span "Bots" at bounding box center [414, 270] width 15 height 5
click at [419, 270] on span "Bots" at bounding box center [414, 270] width 15 height 5
click at [419, 271] on span "Bots" at bounding box center [414, 270] width 15 height 5
click at [424, 244] on span "Contactos" at bounding box center [422, 242] width 30 height 5
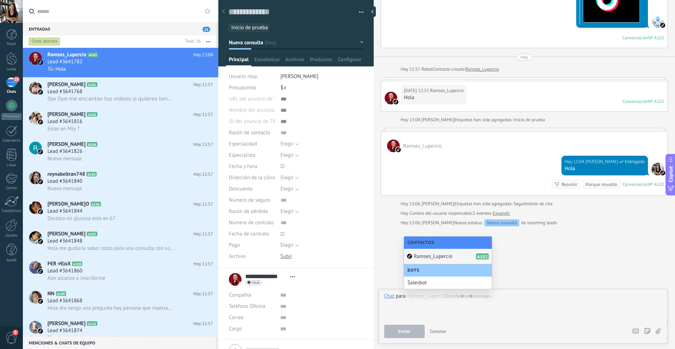
click at [425, 257] on span "Ramses_Lupercio" at bounding box center [433, 256] width 39 height 7
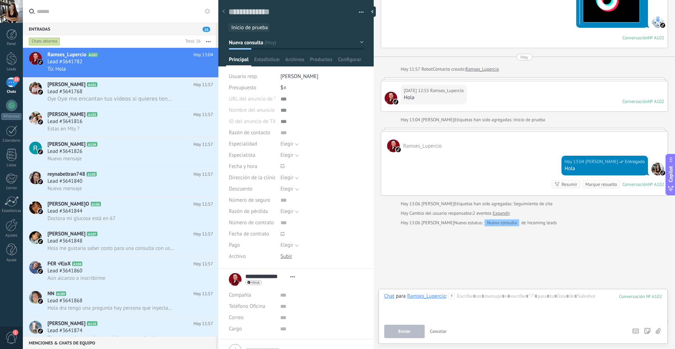
click at [429, 297] on div "Ramses_Lupercio" at bounding box center [426, 296] width 39 height 6
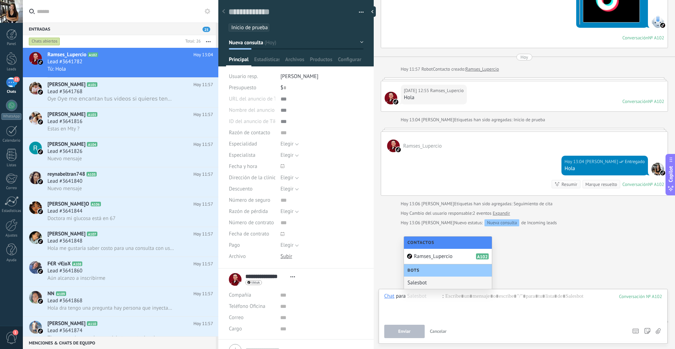
click at [424, 279] on div "Salesbot" at bounding box center [448, 282] width 88 height 12
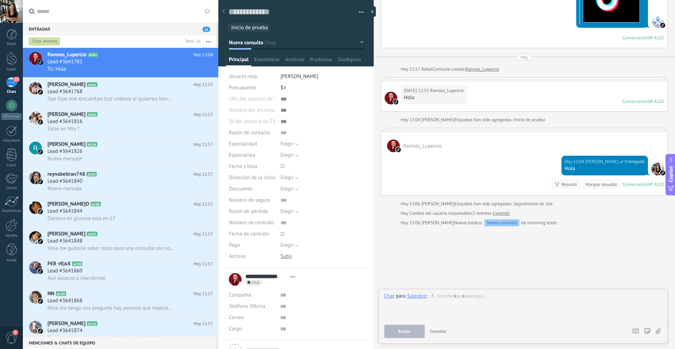
click at [433, 294] on icon at bounding box center [432, 296] width 6 height 6
click at [446, 331] on span "/Menú de opciones" at bounding box center [471, 331] width 83 height 7
click at [407, 328] on button "Ejecutar" at bounding box center [404, 331] width 40 height 13
click at [13, 252] on div at bounding box center [11, 249] width 11 height 12
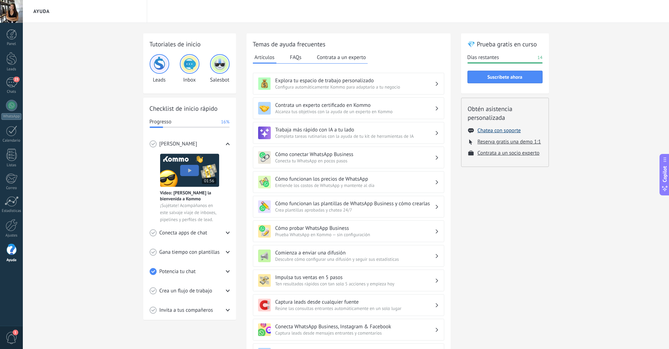
click at [505, 129] on button "Chatea con soporte" at bounding box center [499, 130] width 43 height 7
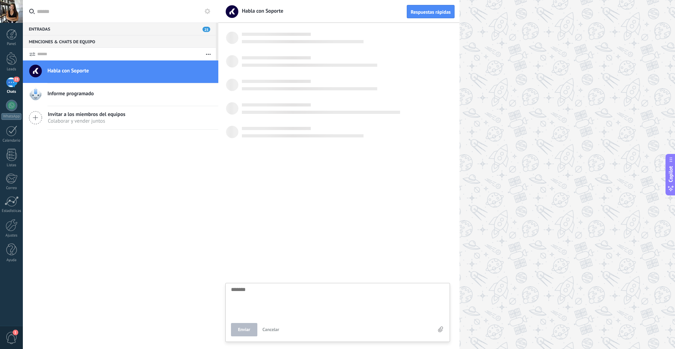
scroll to position [7, 0]
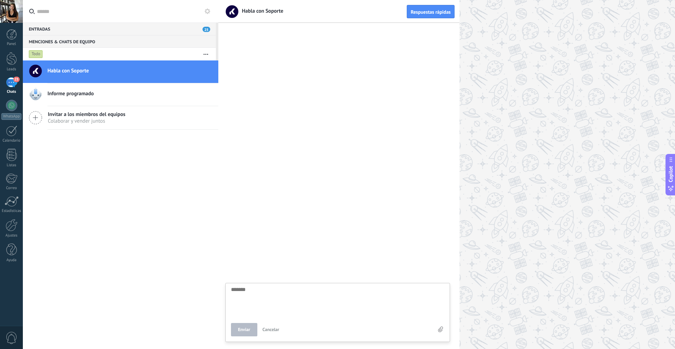
type textarea "*"
type textarea "**"
type textarea "***"
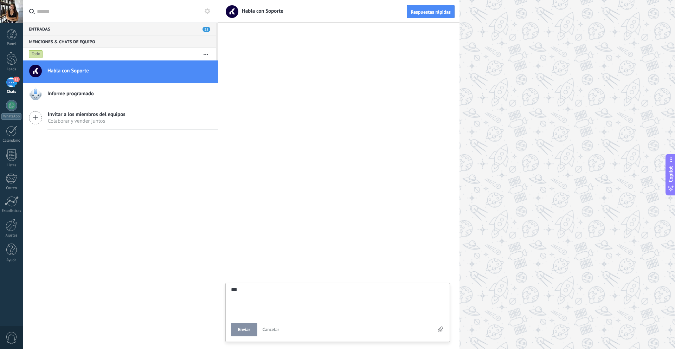
type textarea "****"
type textarea "*****"
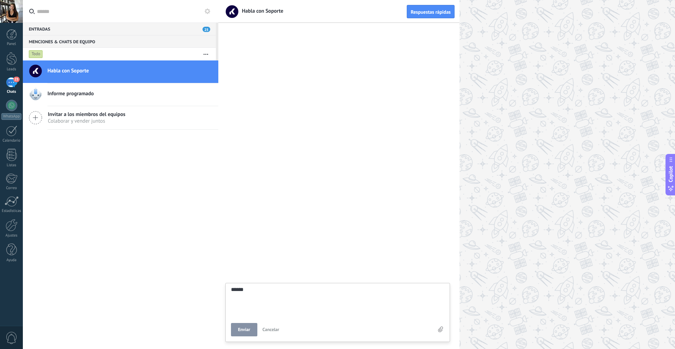
type textarea "*******"
type textarea "********"
type textarea "*********"
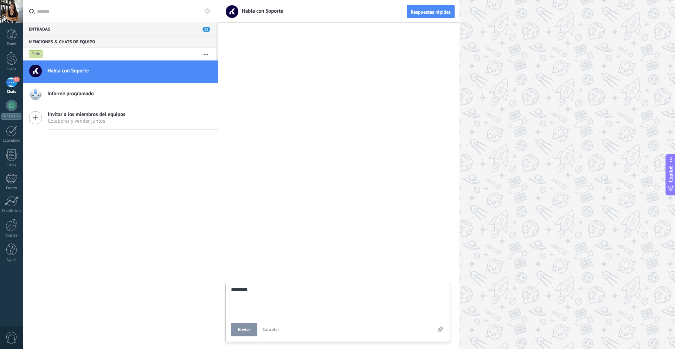
type textarea "*********"
type textarea "**********"
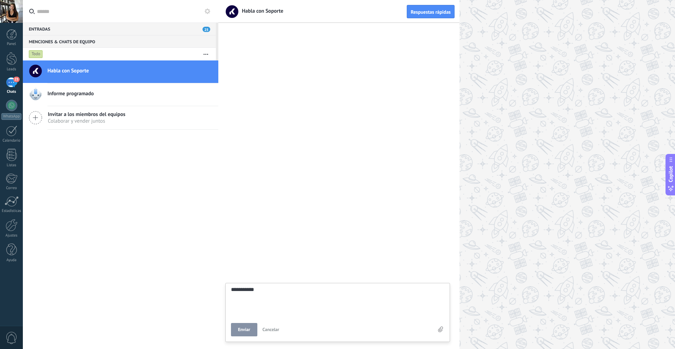
type textarea "**********"
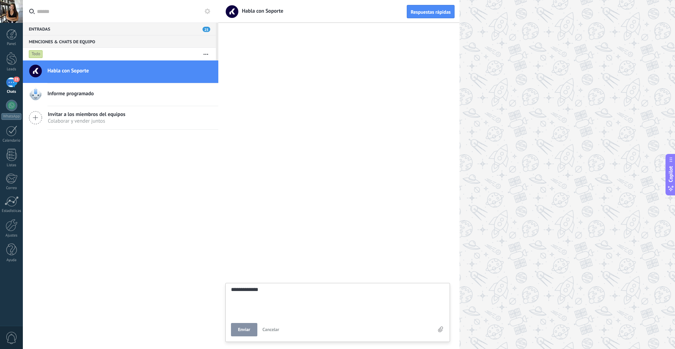
type textarea "**********"
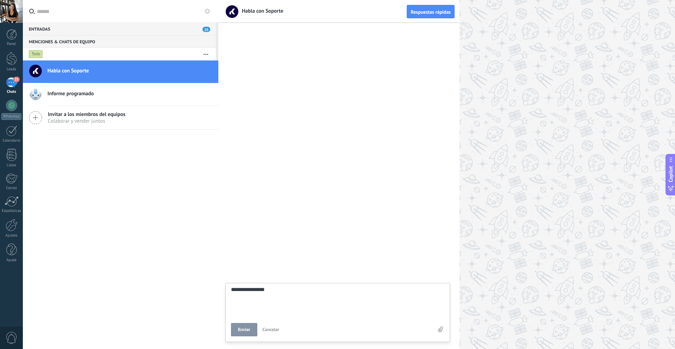
type textarea "**********"
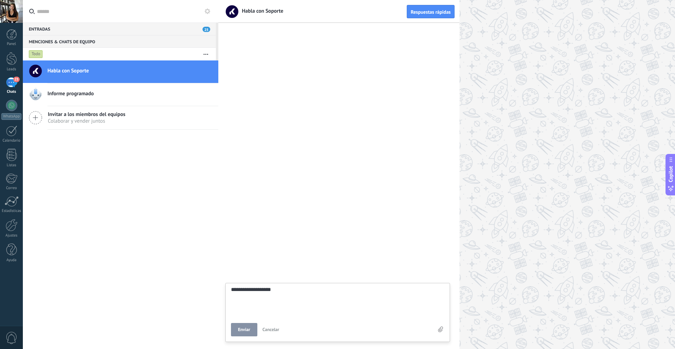
type textarea "**********"
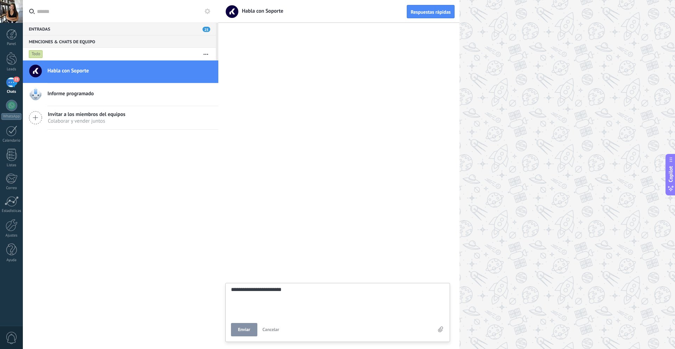
type textarea "**********"
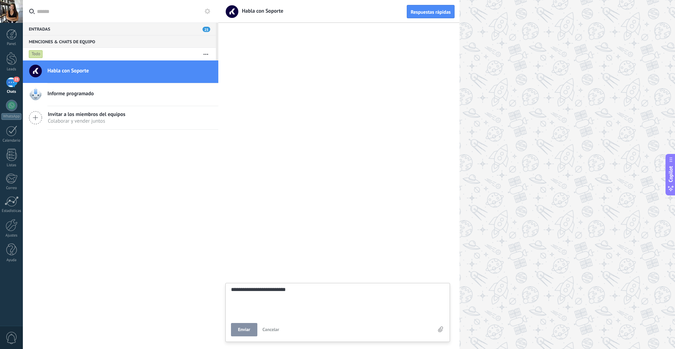
type textarea "**********"
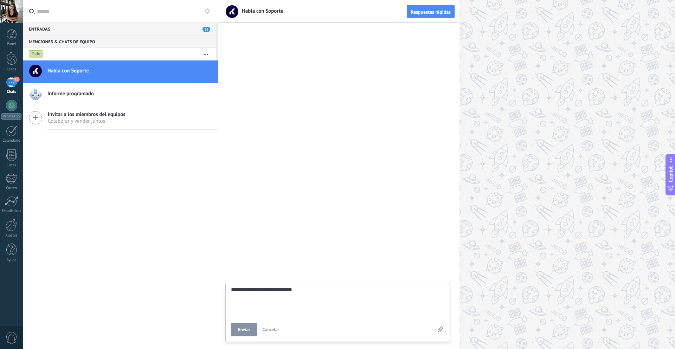
type textarea "**********"
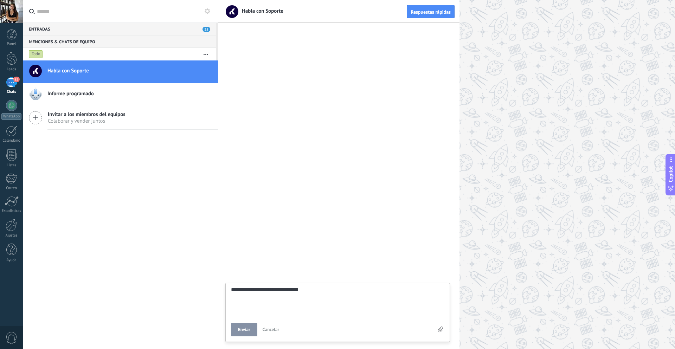
type textarea "**********"
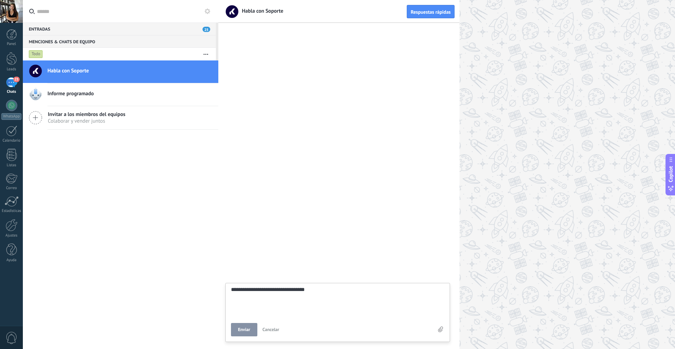
type textarea "**********"
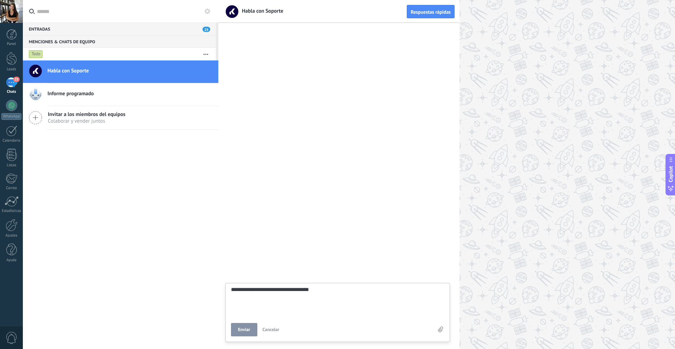
type textarea "**********"
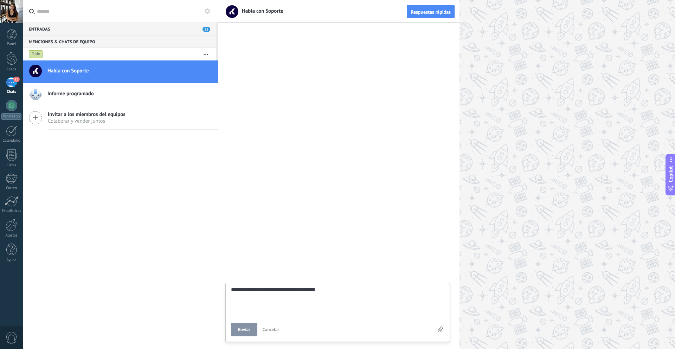
type textarea "**********"
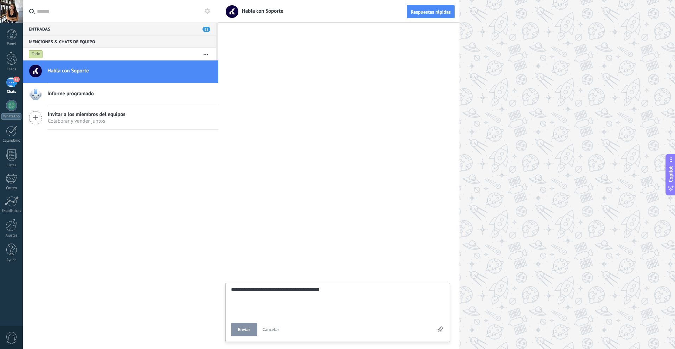
type textarea "**********"
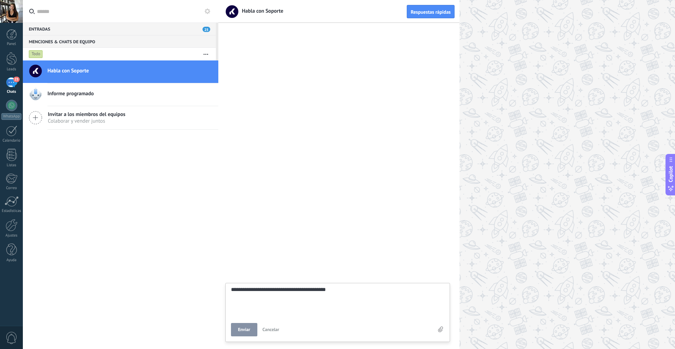
type textarea "**********"
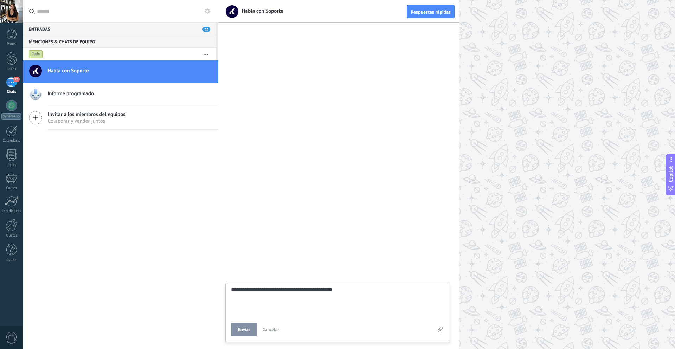
type textarea "**********"
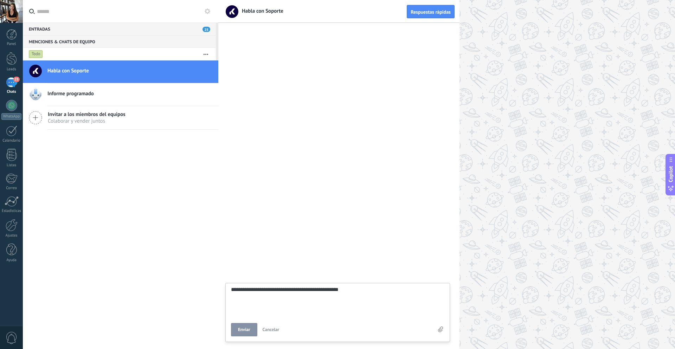
click at [241, 334] on button "Enviar" at bounding box center [244, 329] width 26 height 13
type textarea "*******"
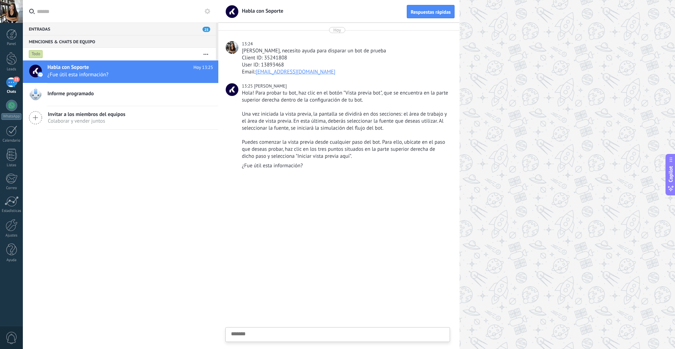
type textarea "*"
type textarea "**"
type textarea "***"
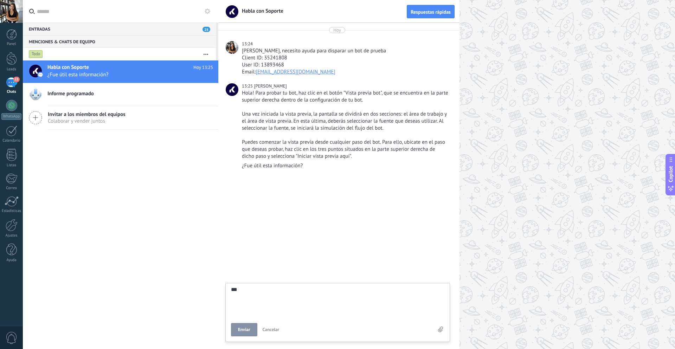
type textarea "***"
type textarea "*****"
type textarea "******"
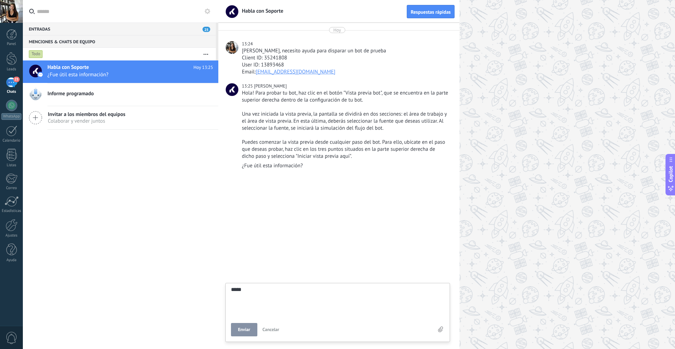
type textarea "******"
type textarea "*******"
type textarea "********"
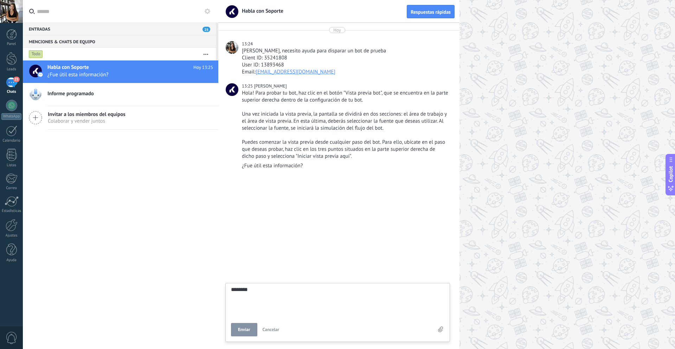
type textarea "*********"
type textarea "**********"
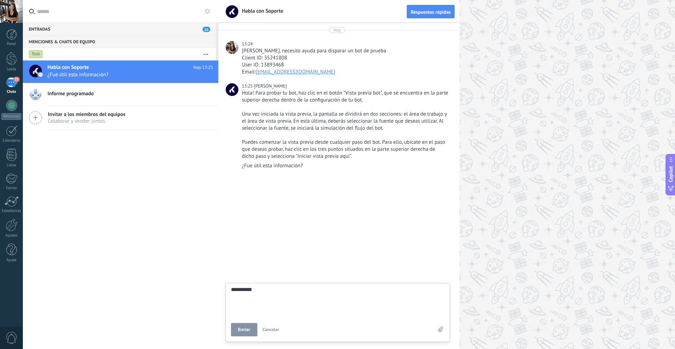
type textarea "**********"
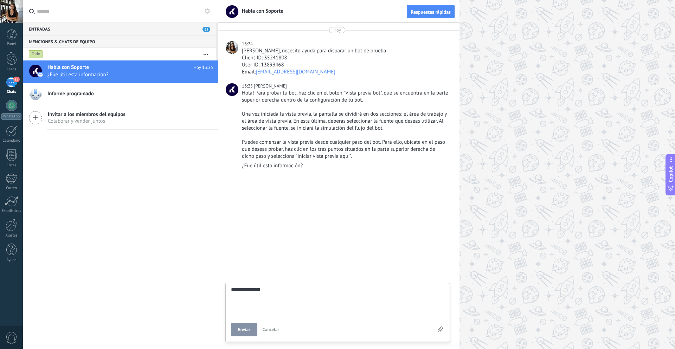
type textarea "**********"
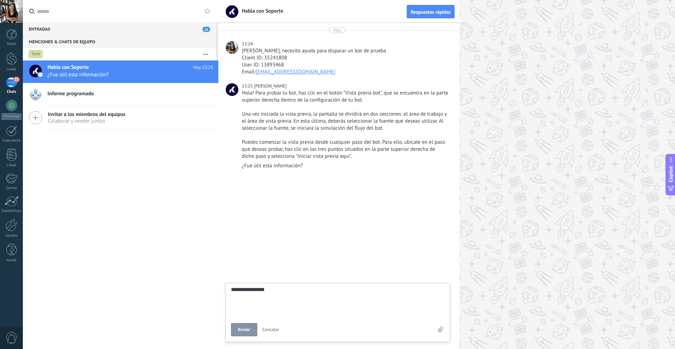
type textarea "**********"
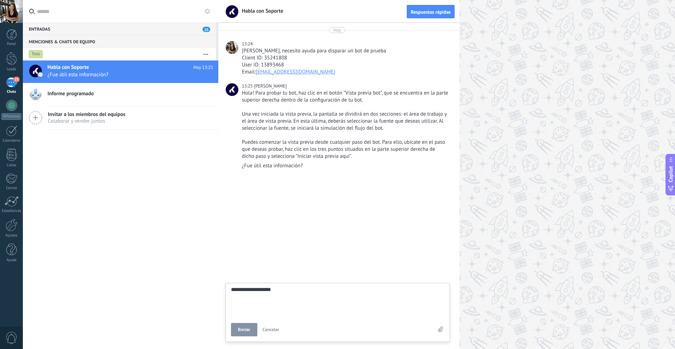
type textarea "**********"
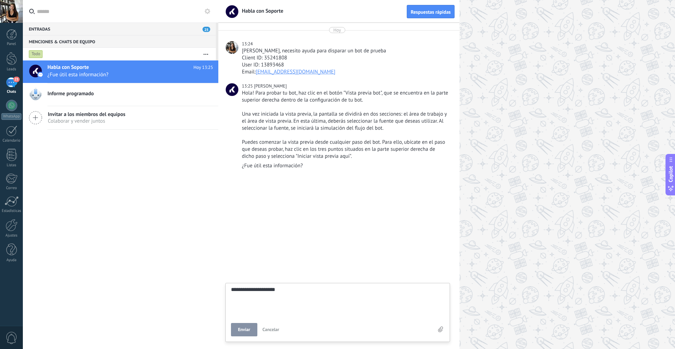
type textarea "**********"
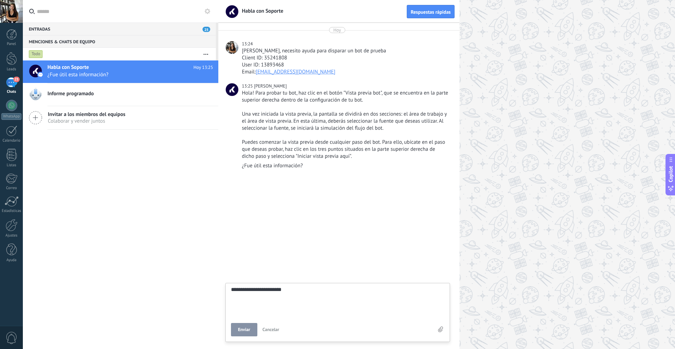
type textarea "**********"
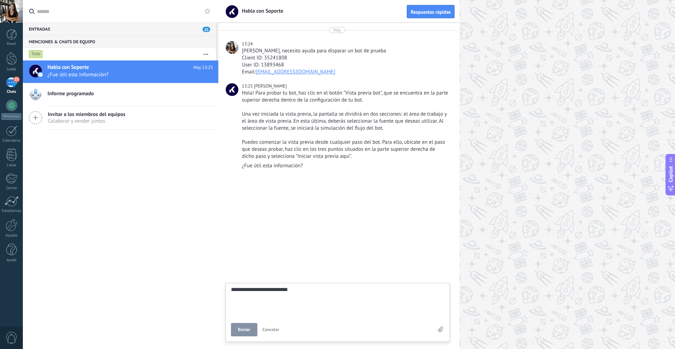
type textarea "**********"
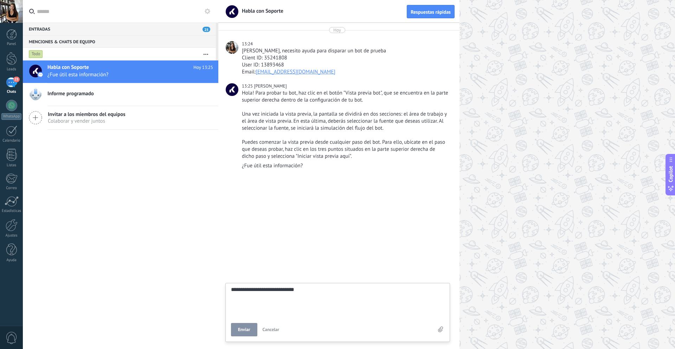
type textarea "**********"
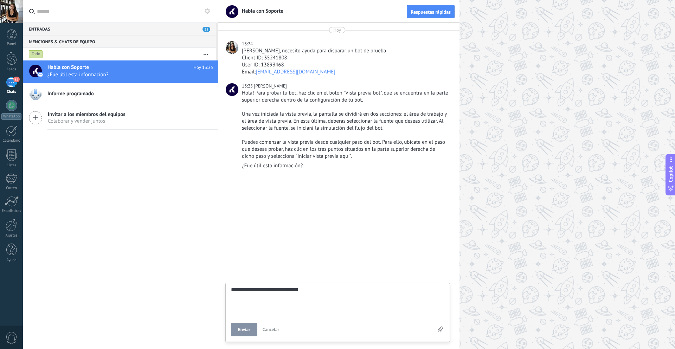
type textarea "**********"
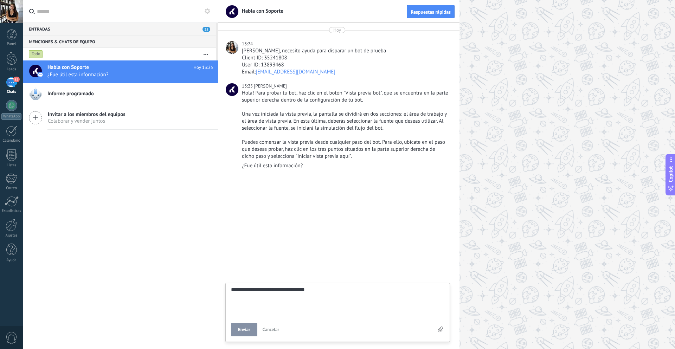
type textarea "**********"
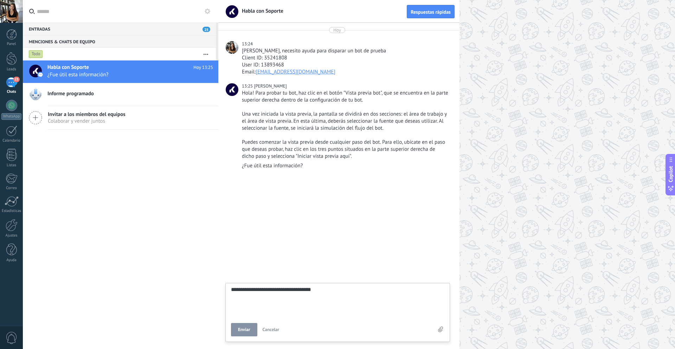
type textarea "**********"
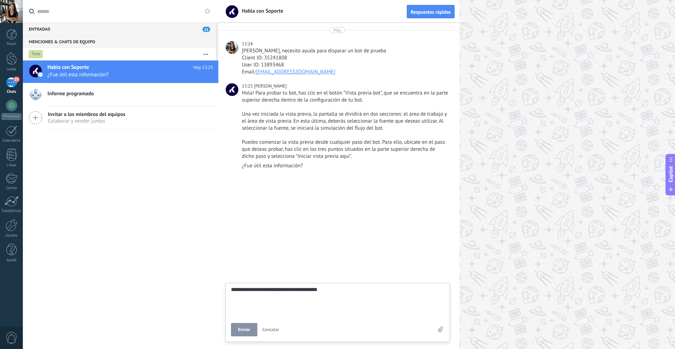
type textarea "**********"
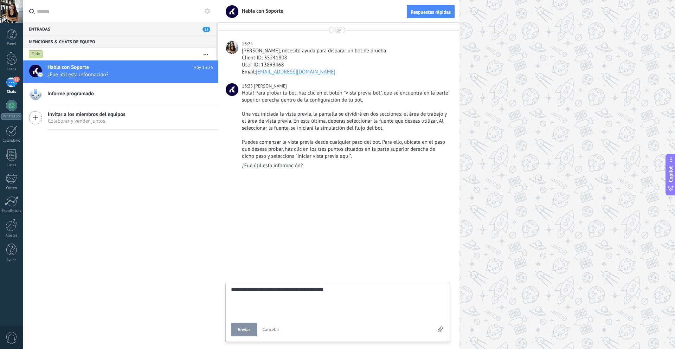
type textarea "**********"
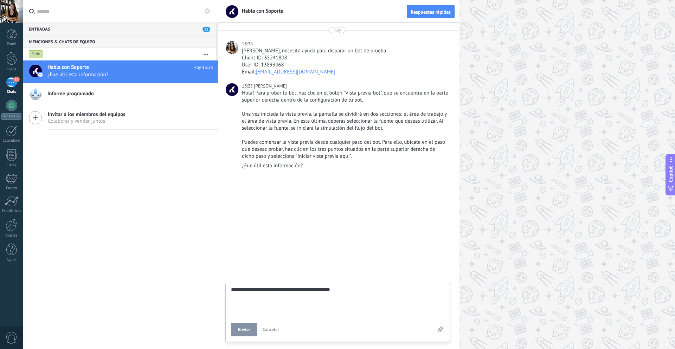
type textarea "**********"
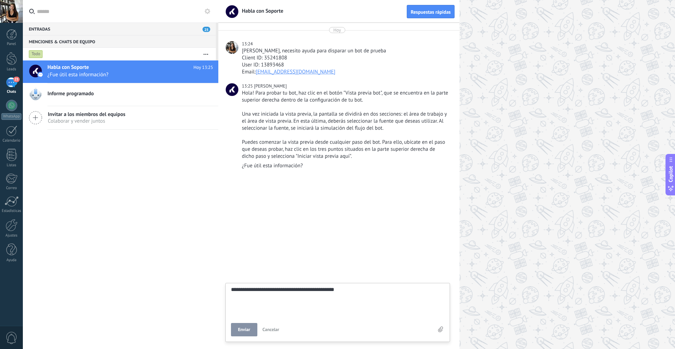
type textarea "**********"
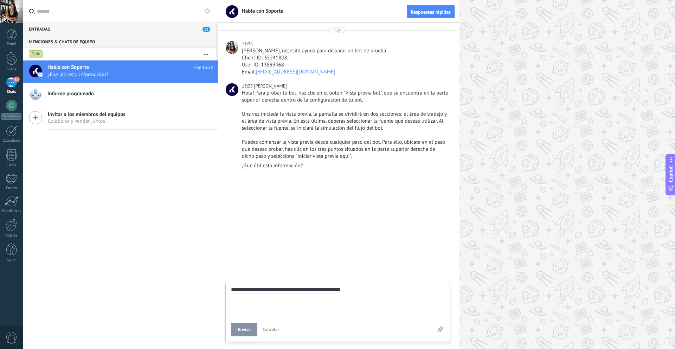
type textarea "**********"
click at [250, 328] on button "Enviar" at bounding box center [244, 329] width 26 height 13
type textarea "*******"
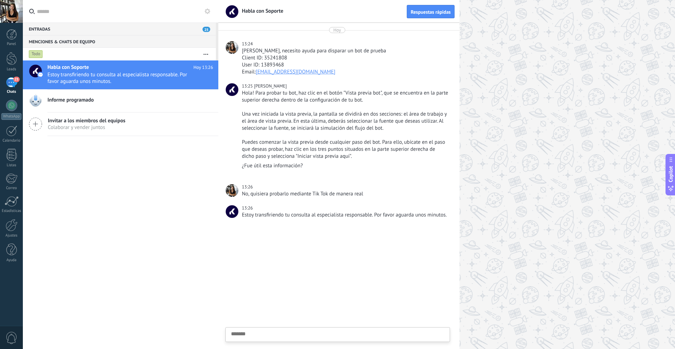
scroll to position [100, 0]
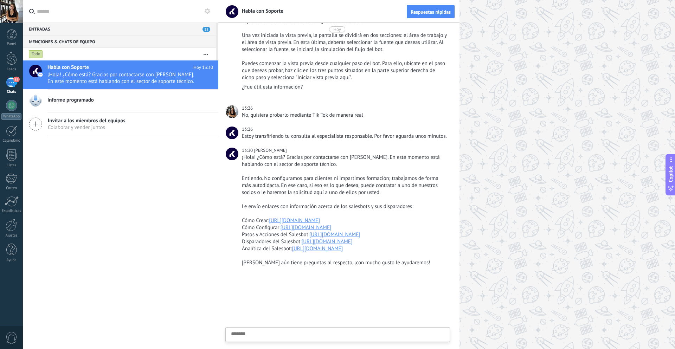
click at [306, 217] on link "https://www.kommo.com/es/recursos/como-crear-un-salesbot/" at bounding box center [294, 220] width 51 height 7
click at [320, 231] on link "https://www.kommo.com/es/recursos/pasos-y-acciones-del-ventabot/" at bounding box center [334, 234] width 51 height 7
click at [314, 248] on link "https://www.kommo.com/es/recursos/salesbot-analytics/" at bounding box center [317, 248] width 51 height 7
click at [323, 334] on textarea at bounding box center [337, 345] width 213 height 29
type textarea "*******"
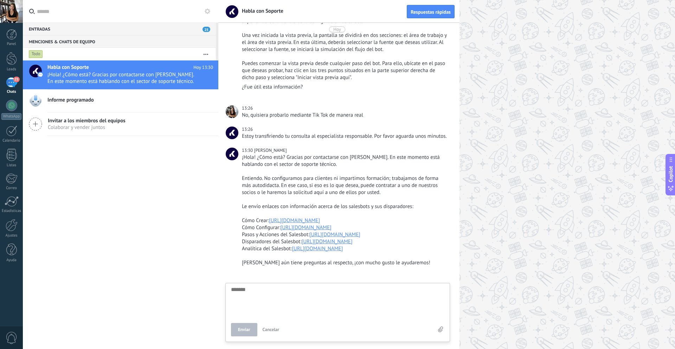
scroll to position [7, 0]
type textarea "*"
type textarea "**"
type textarea "***"
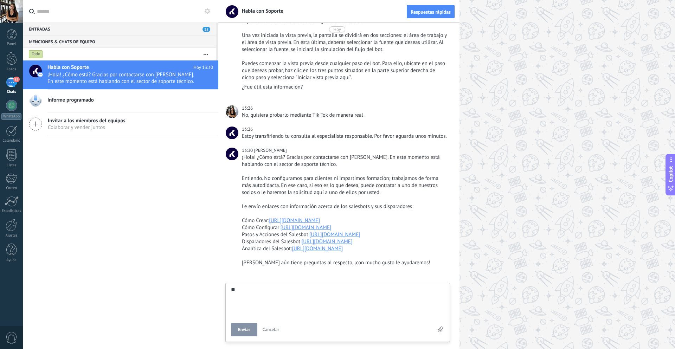
type textarea "***"
click at [246, 332] on span "Enviar" at bounding box center [244, 329] width 12 height 5
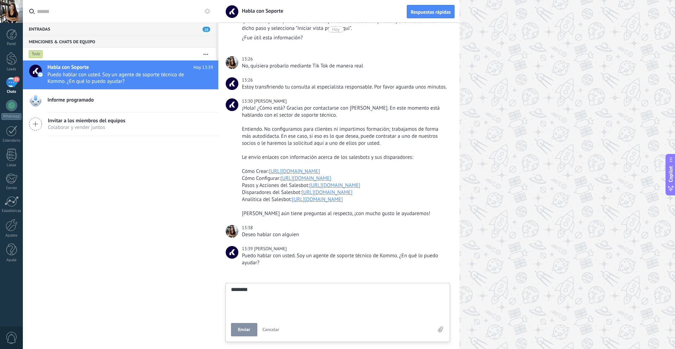
scroll to position [13, 0]
click at [271, 294] on textarea "*******" at bounding box center [337, 301] width 213 height 29
click at [260, 288] on textarea "*******" at bounding box center [337, 301] width 213 height 29
click at [242, 330] on span "Enviar" at bounding box center [244, 329] width 12 height 5
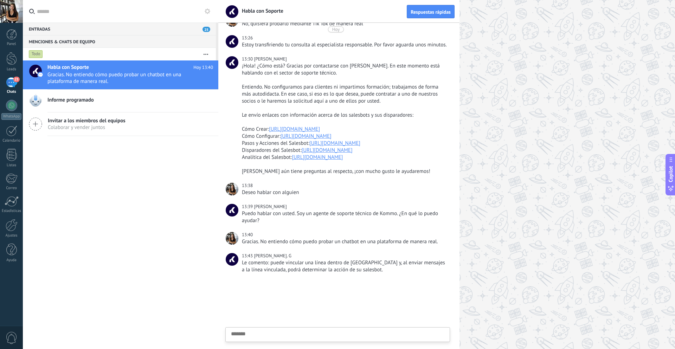
scroll to position [198, 0]
